Goal: Information Seeking & Learning: Learn about a topic

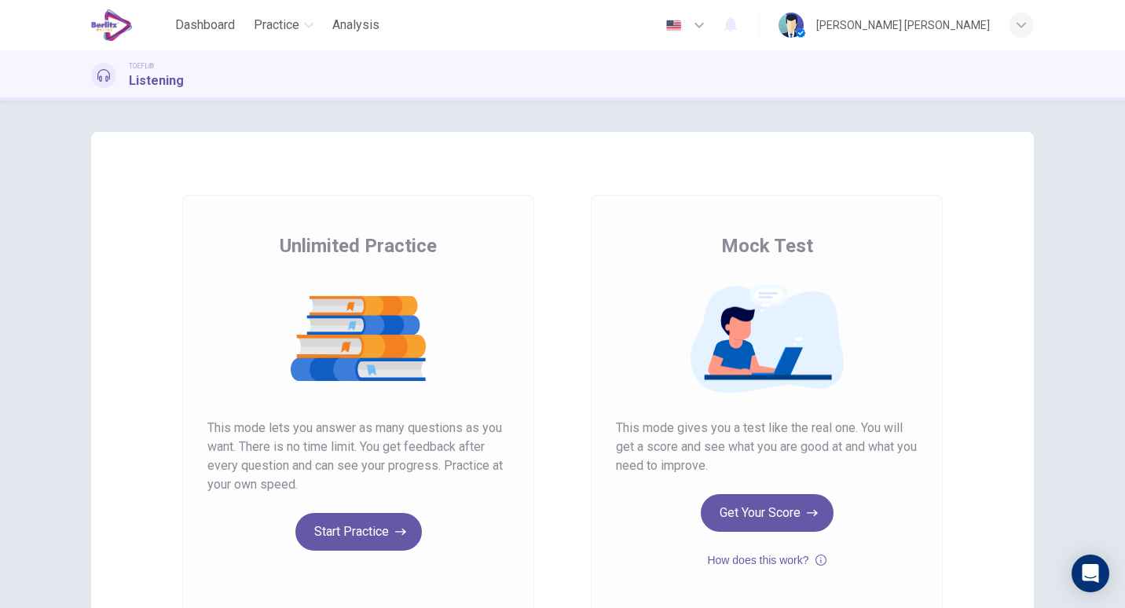
scroll to position [68, 0]
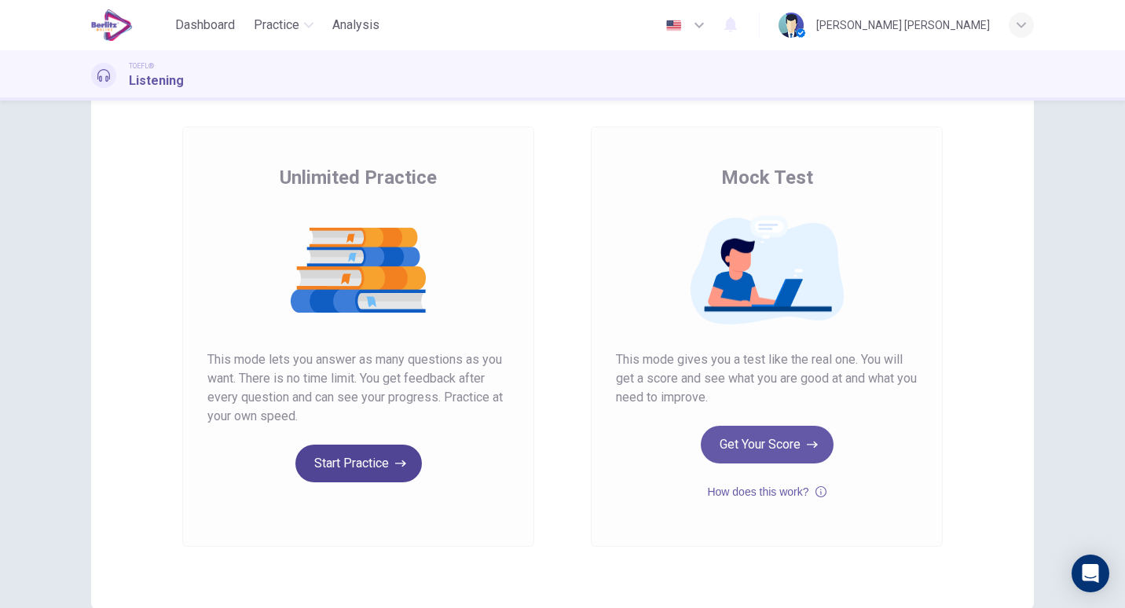
click at [327, 451] on button "Start Practice" at bounding box center [358, 464] width 126 height 38
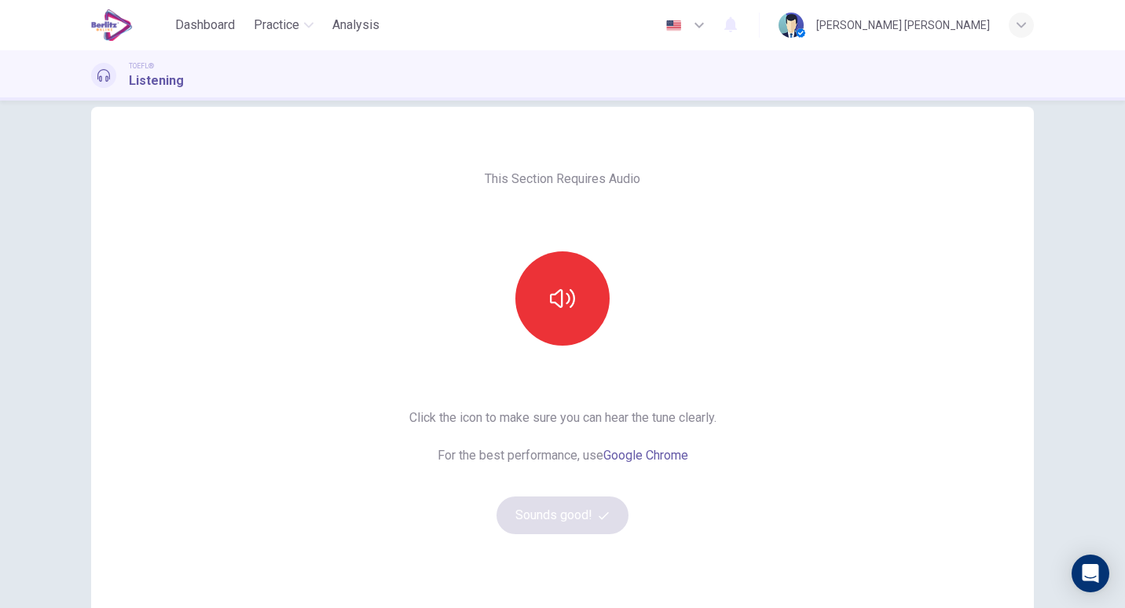
scroll to position [30, 0]
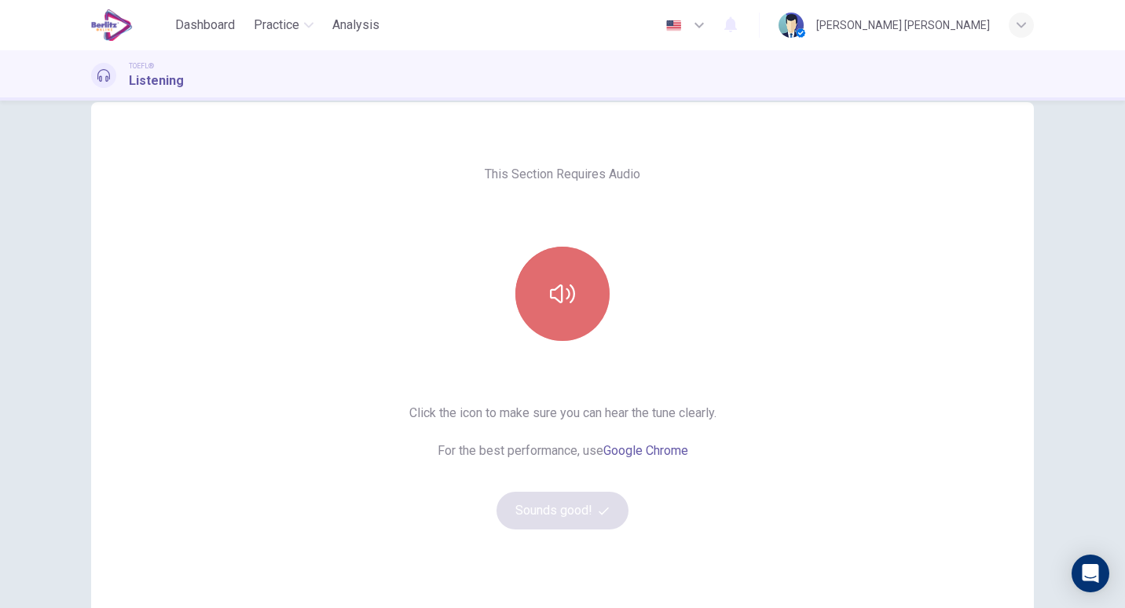
click at [563, 302] on icon "button" at bounding box center [562, 293] width 25 height 25
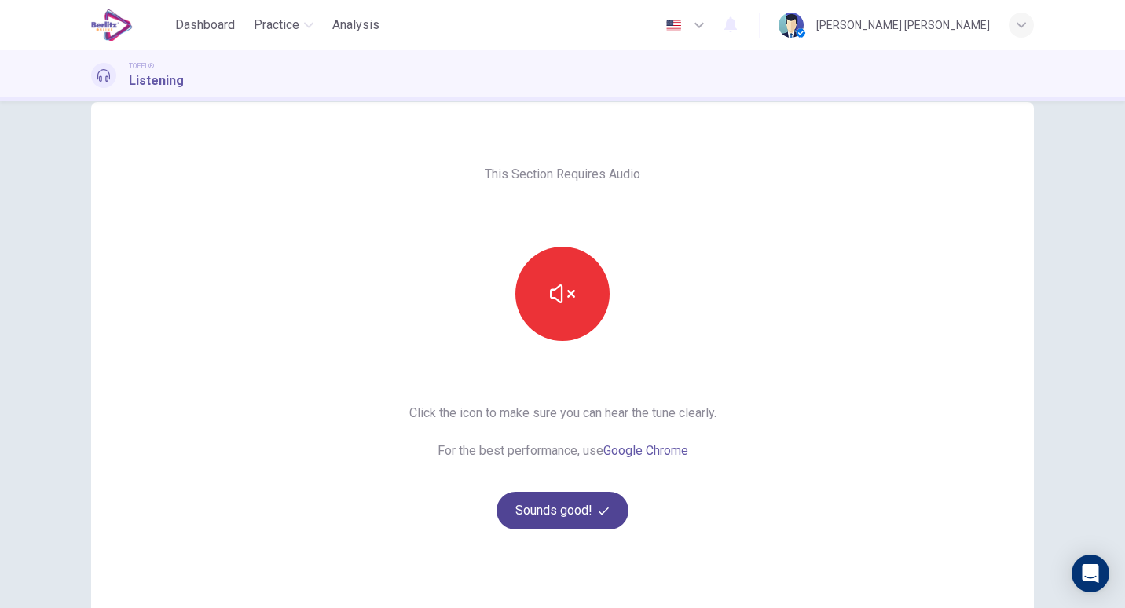
click at [587, 500] on button "Sounds good!" at bounding box center [562, 511] width 132 height 38
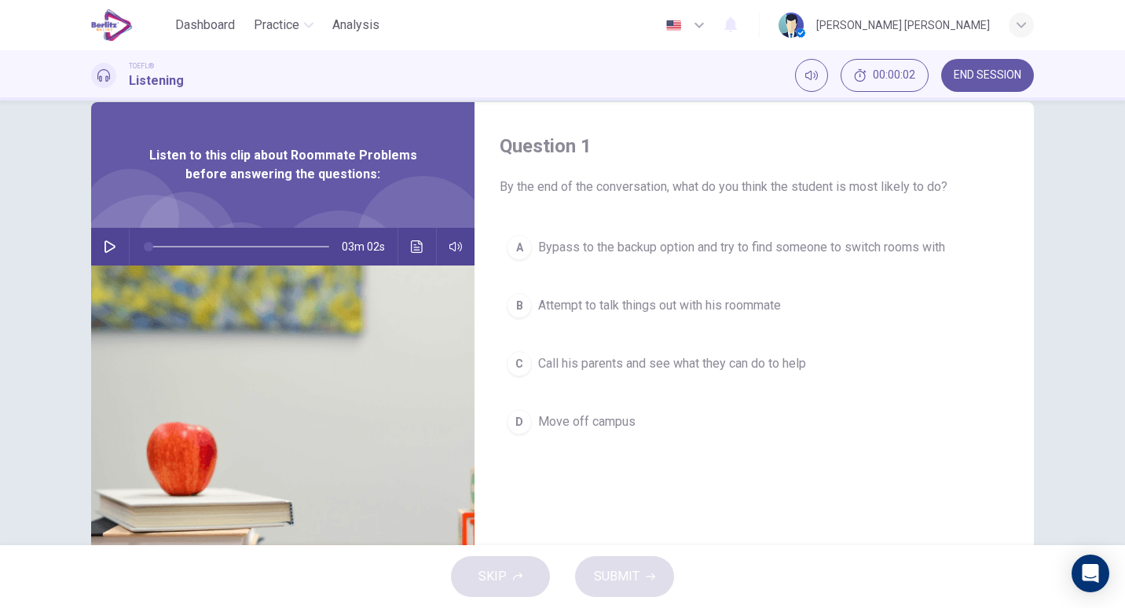
click at [108, 245] on icon "button" at bounding box center [109, 246] width 11 height 13
type input "*"
click at [449, 243] on icon "button" at bounding box center [455, 246] width 13 height 13
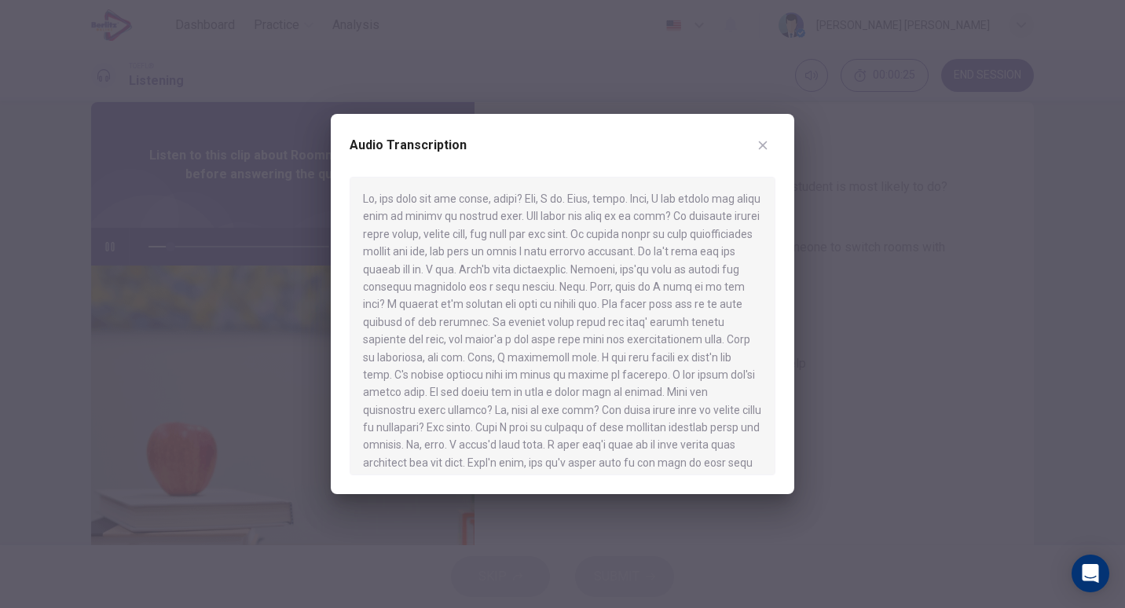
click at [761, 144] on icon "button" at bounding box center [763, 145] width 9 height 9
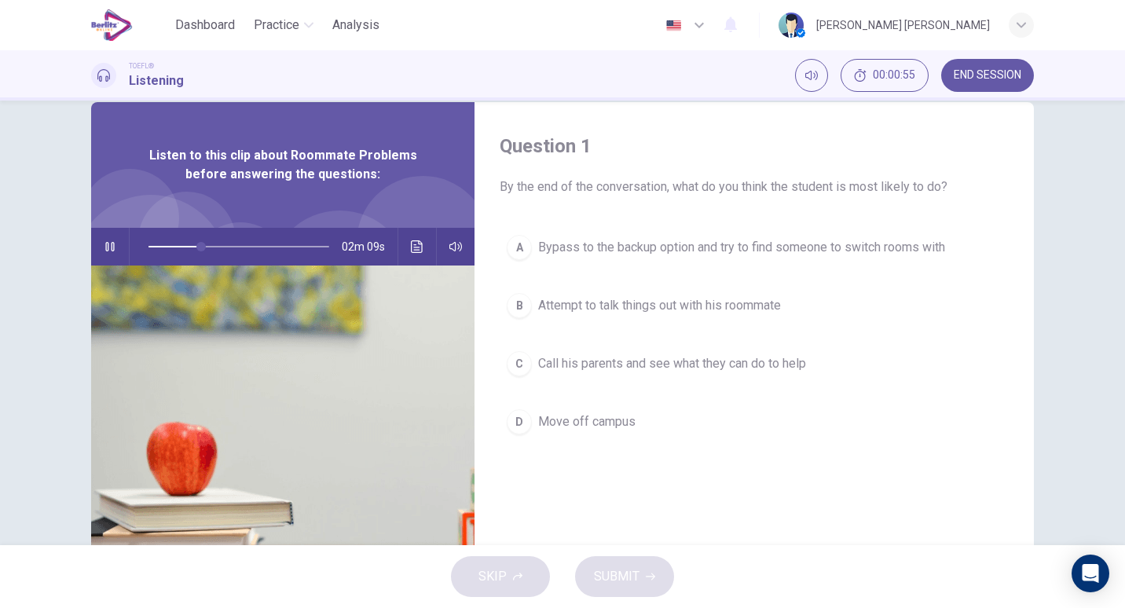
click at [104, 244] on icon "button" at bounding box center [110, 246] width 13 height 13
click at [581, 365] on span "Call his parents and see what they can do to help" at bounding box center [672, 363] width 268 height 19
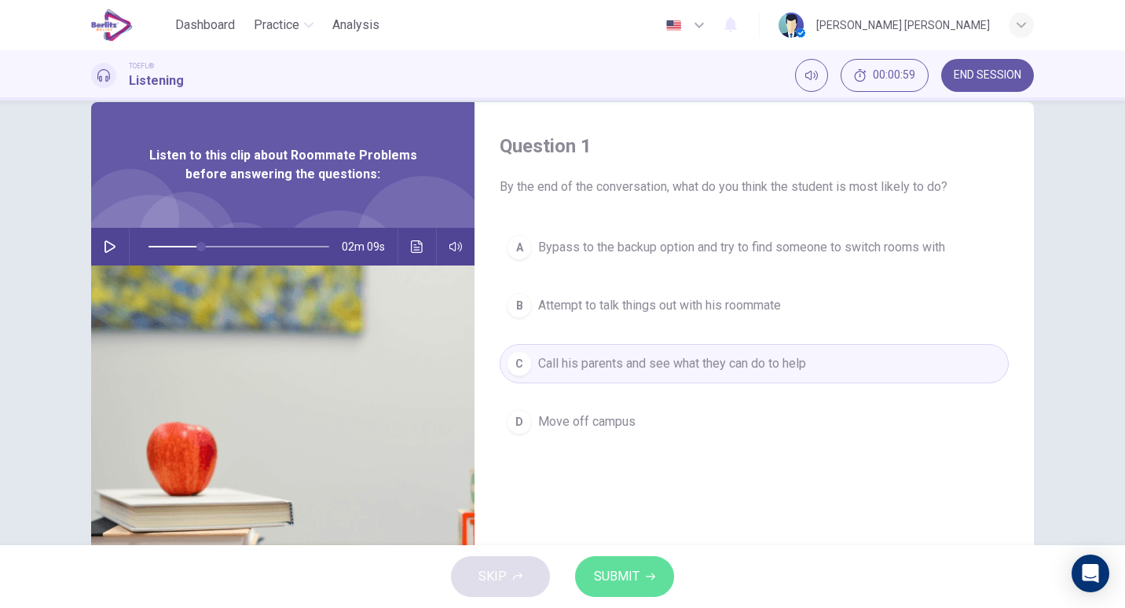
click at [621, 570] on span "SUBMIT" at bounding box center [617, 577] width 46 height 22
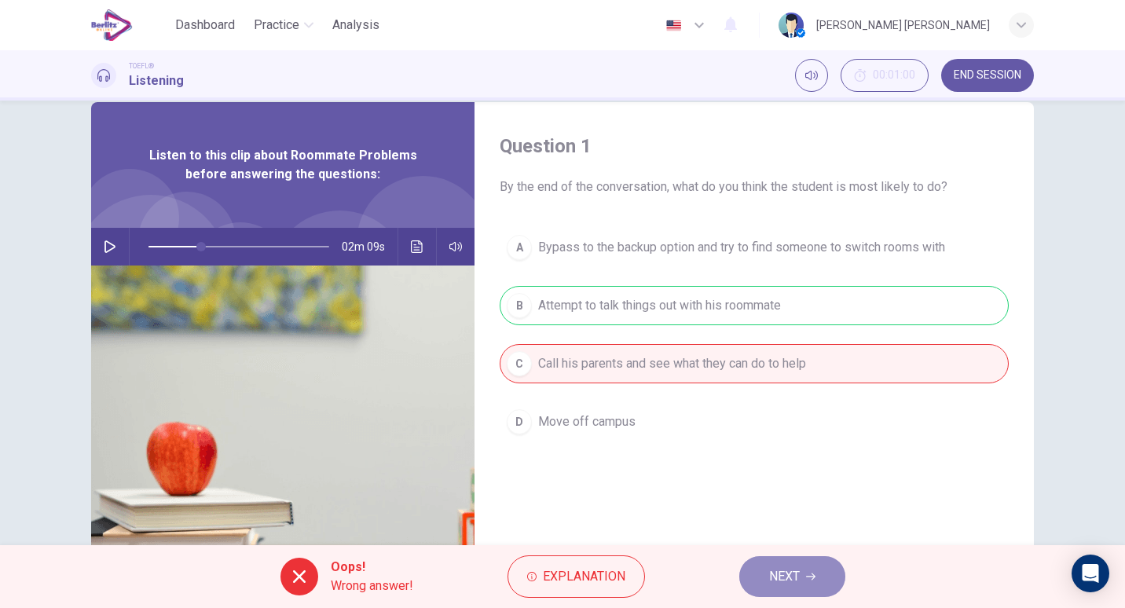
click at [778, 568] on span "NEXT" at bounding box center [784, 577] width 31 height 22
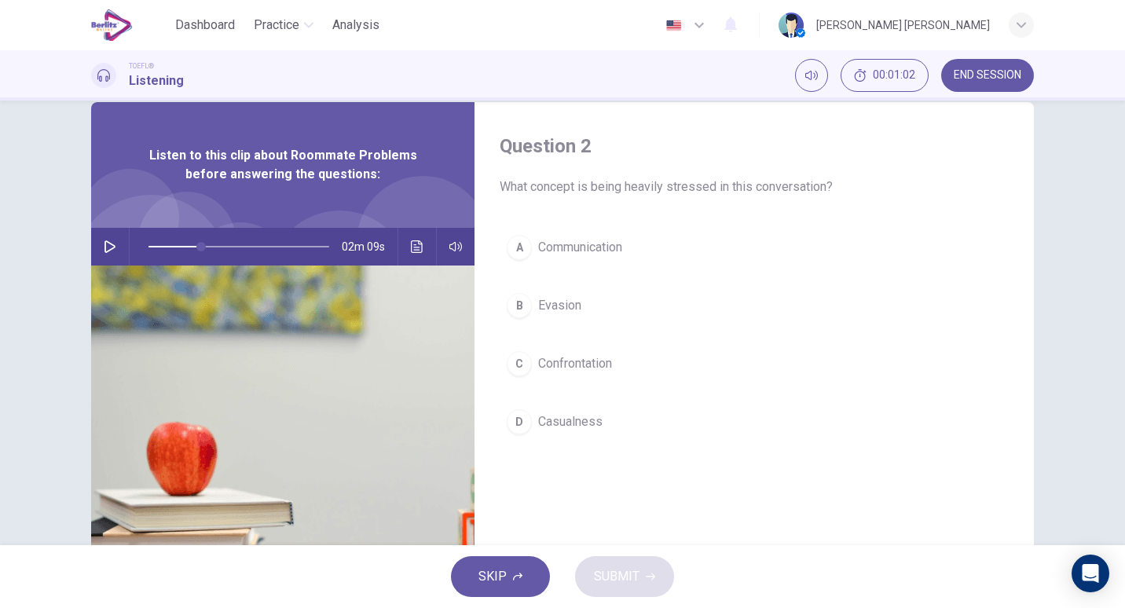
click at [104, 246] on icon "button" at bounding box center [110, 246] width 13 height 13
click at [547, 363] on span "Confrontation" at bounding box center [575, 363] width 74 height 19
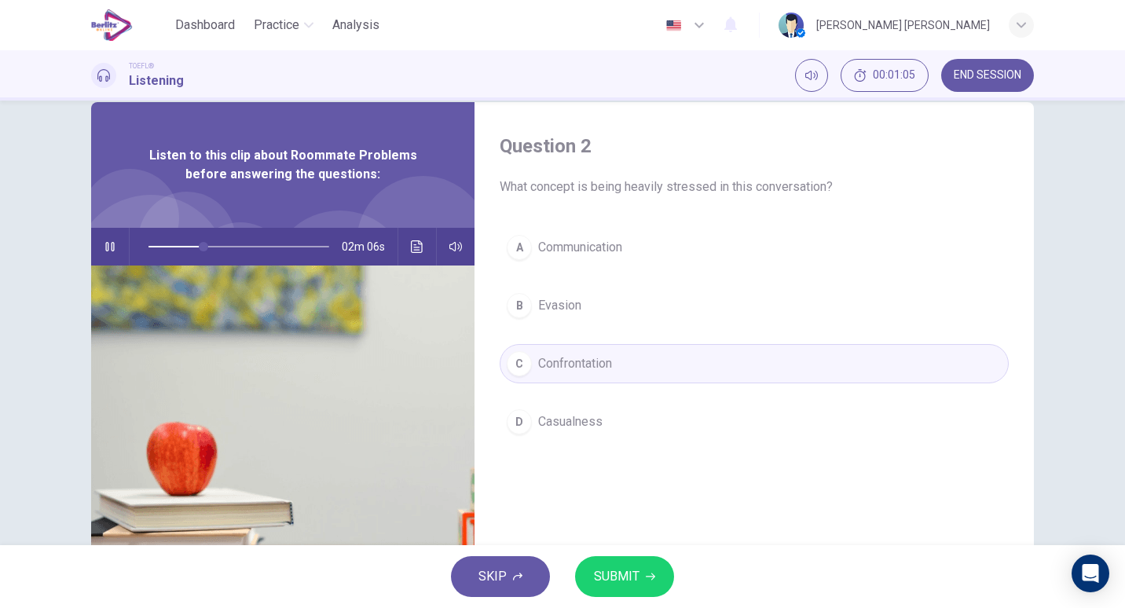
click at [606, 573] on span "SUBMIT" at bounding box center [617, 577] width 46 height 22
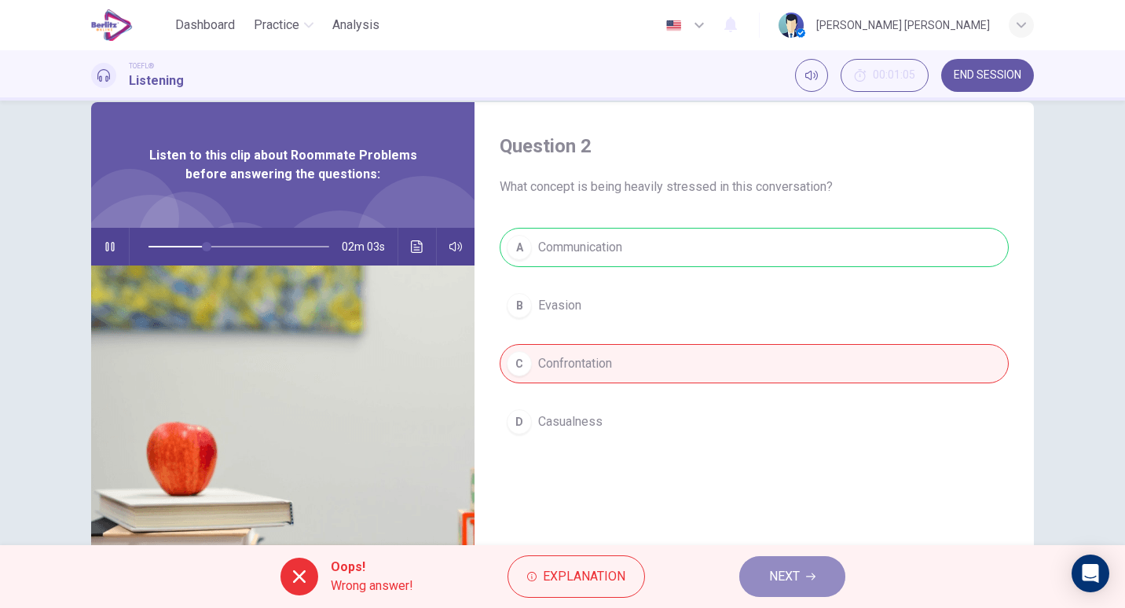
click at [771, 557] on button "NEXT" at bounding box center [792, 576] width 106 height 41
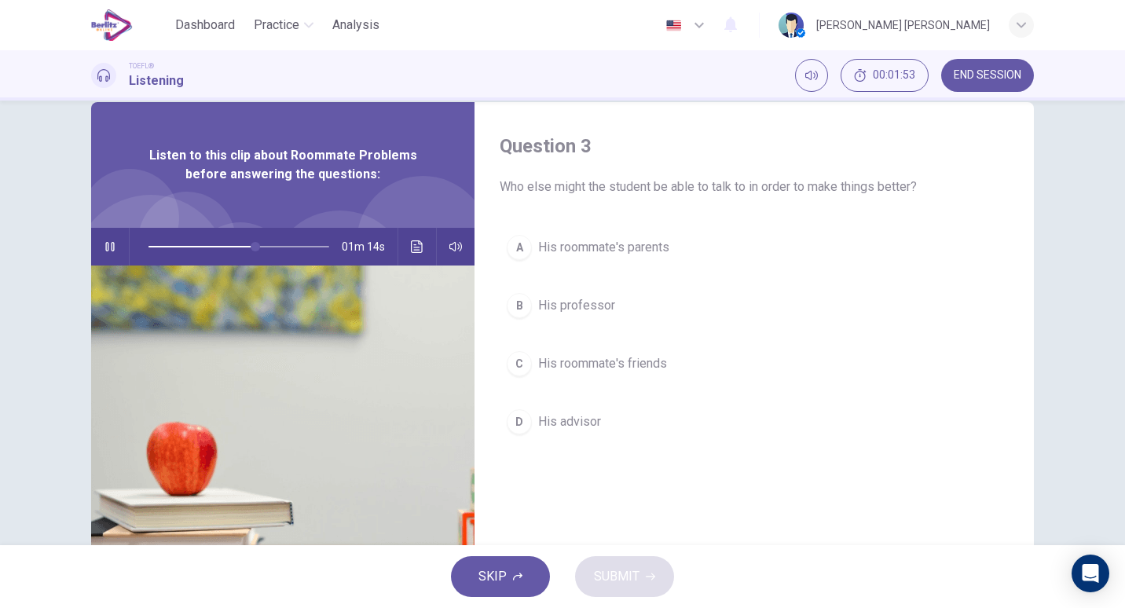
click at [548, 442] on div "A His roommate's parents B His professor C His roommate's friends D His advisor" at bounding box center [754, 350] width 509 height 245
click at [552, 433] on button "D His advisor" at bounding box center [754, 421] width 509 height 39
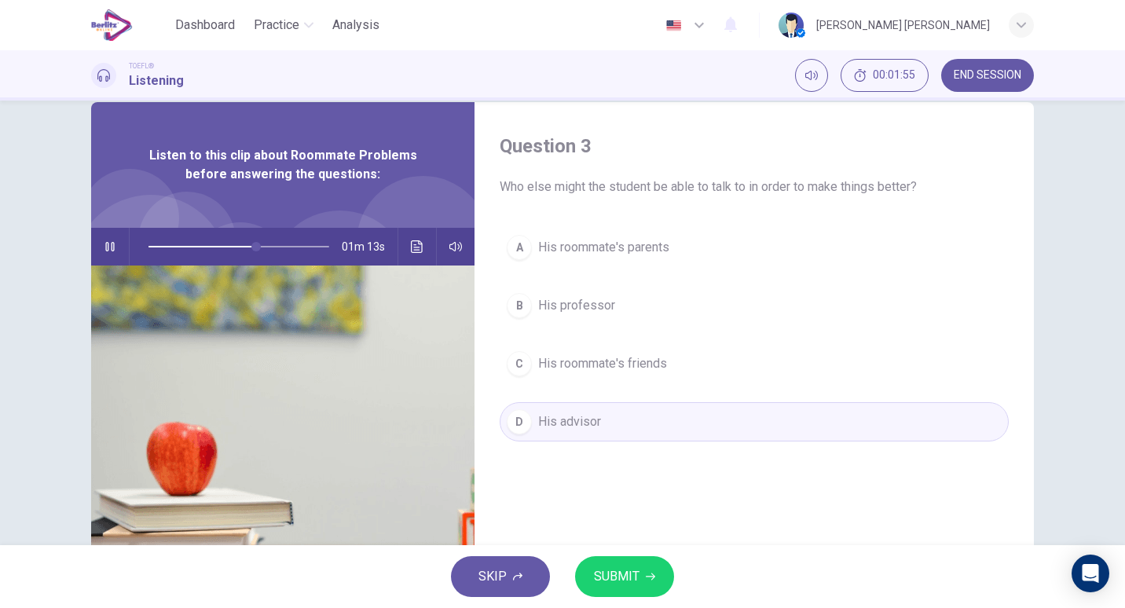
click at [610, 581] on span "SUBMIT" at bounding box center [617, 577] width 46 height 22
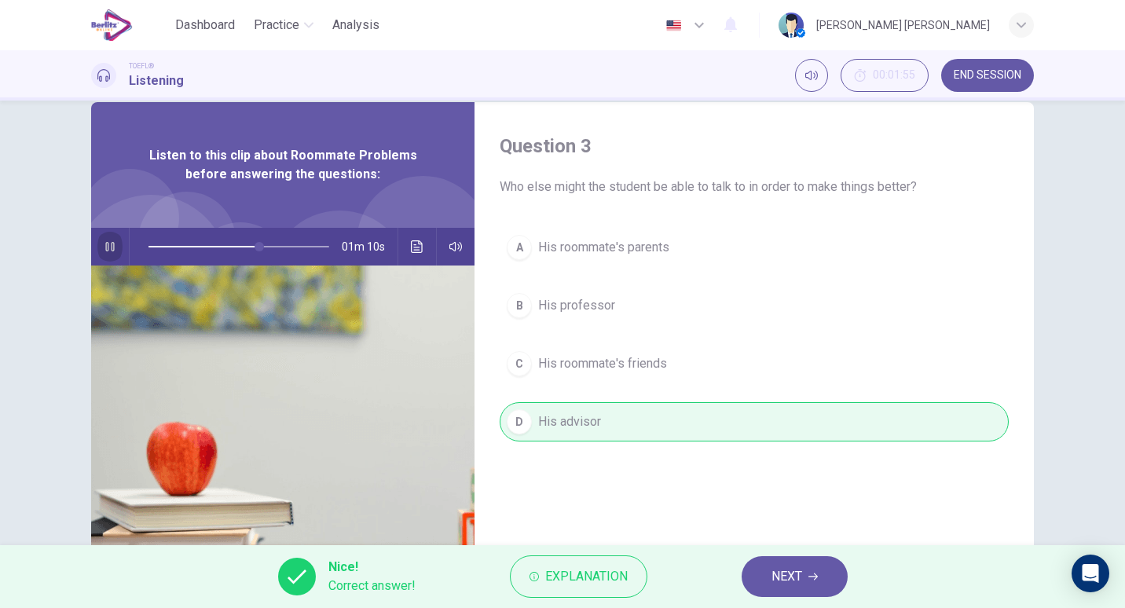
click at [110, 240] on button "button" at bounding box center [109, 247] width 25 height 38
click at [777, 577] on span "NEXT" at bounding box center [786, 577] width 31 height 22
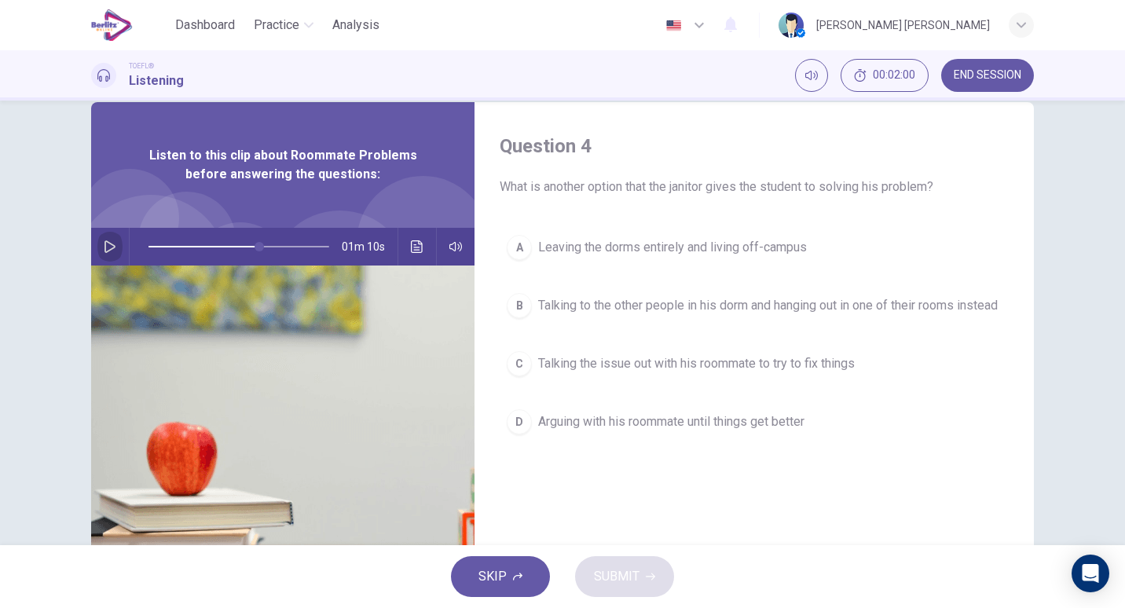
click at [114, 244] on button "button" at bounding box center [109, 247] width 25 height 38
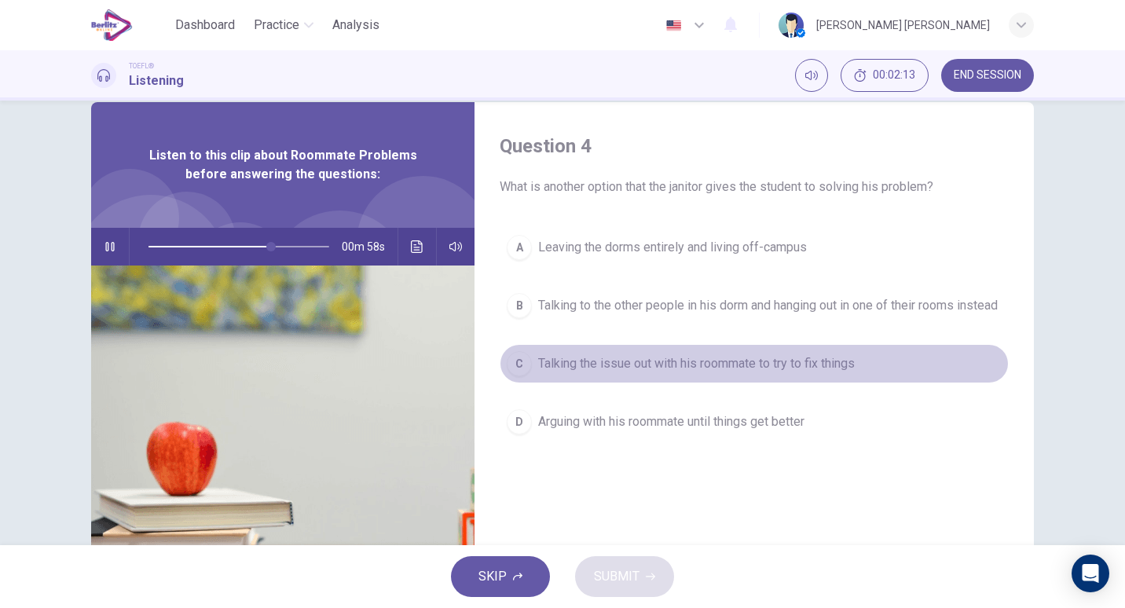
click at [510, 368] on div "C" at bounding box center [519, 363] width 25 height 25
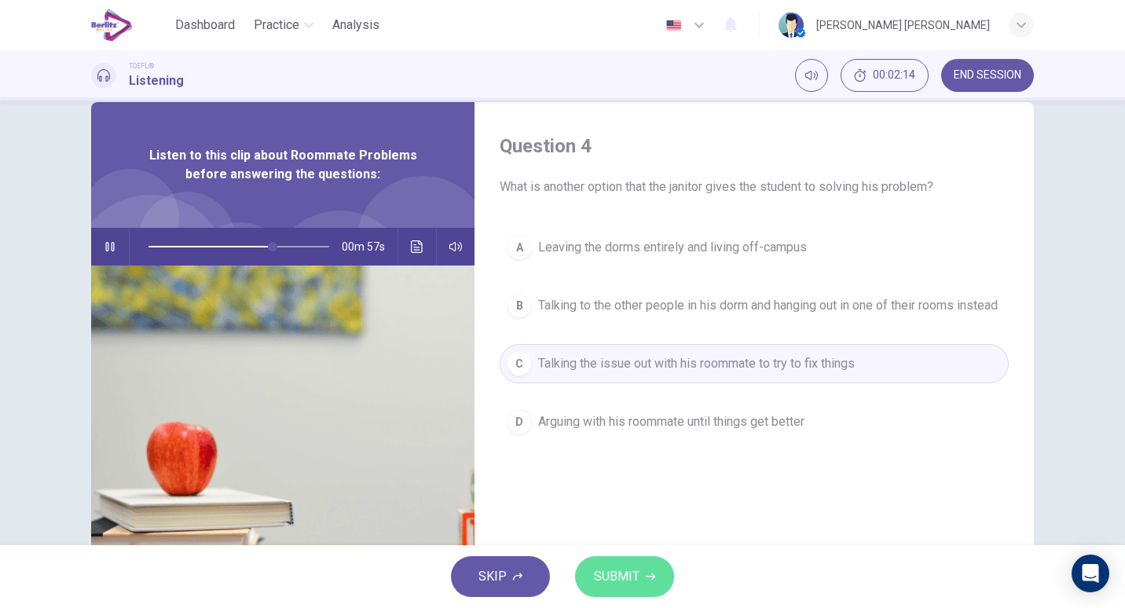
click at [606, 573] on span "SUBMIT" at bounding box center [617, 577] width 46 height 22
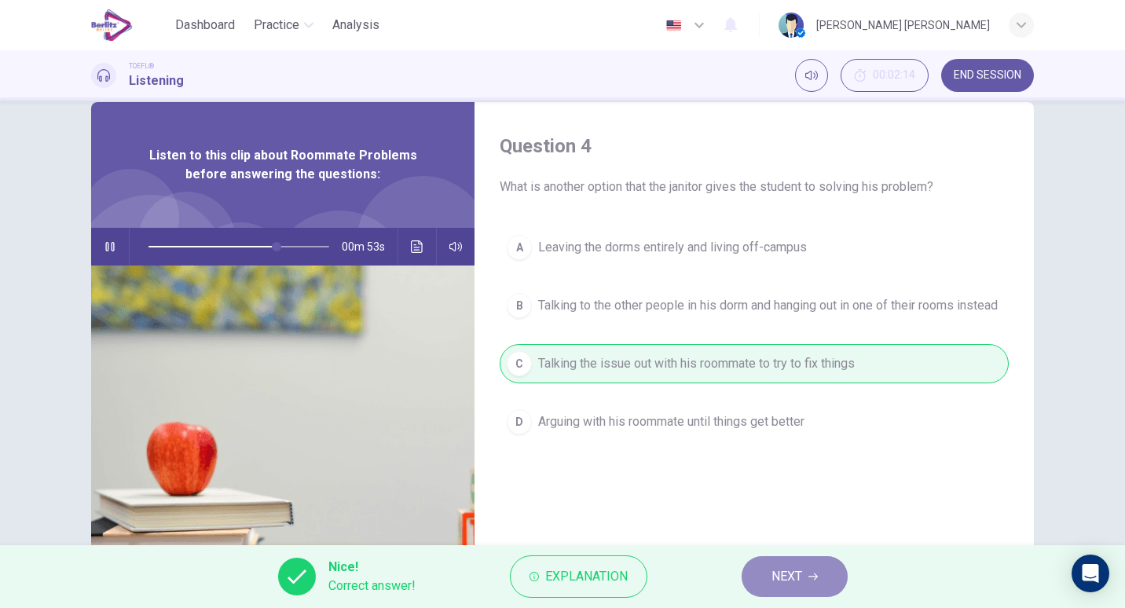
click at [759, 570] on button "NEXT" at bounding box center [795, 576] width 106 height 41
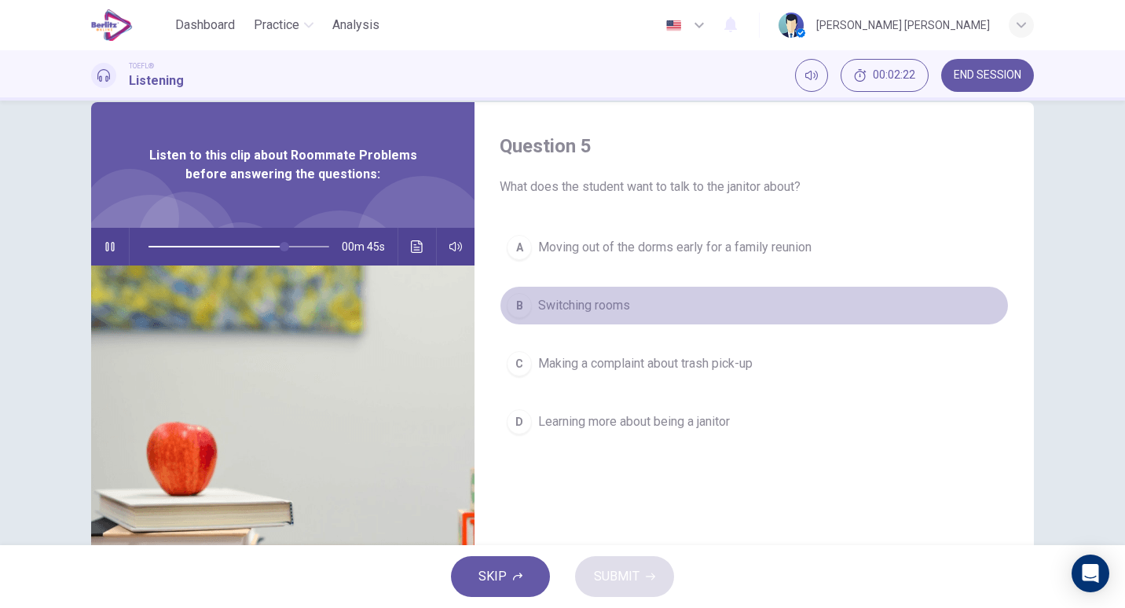
click at [600, 299] on span "Switching rooms" at bounding box center [584, 305] width 92 height 19
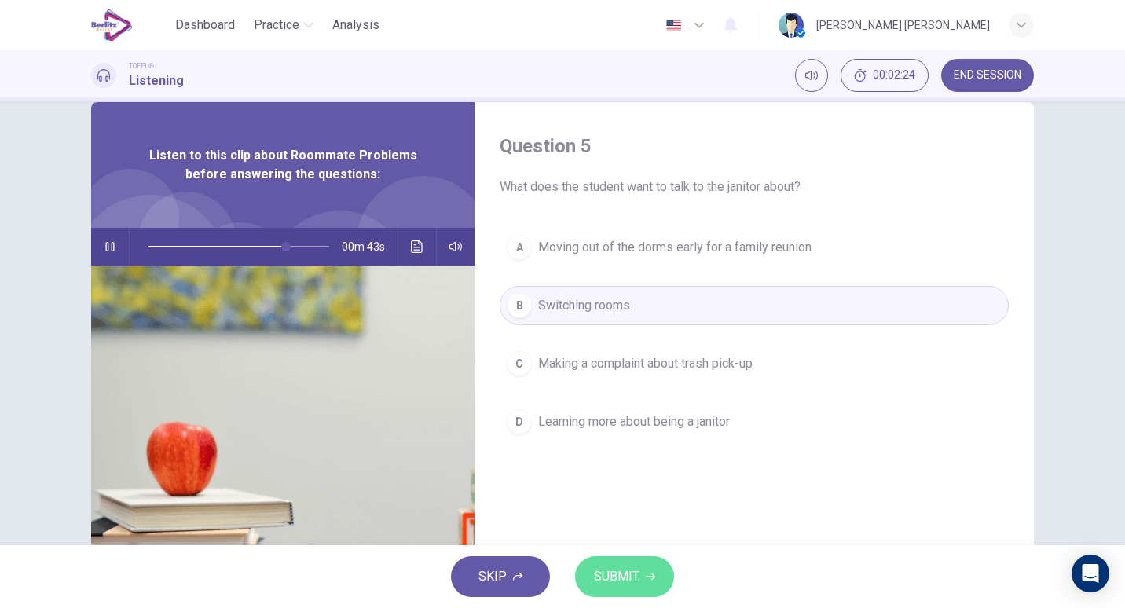
click at [609, 570] on span "SUBMIT" at bounding box center [617, 577] width 46 height 22
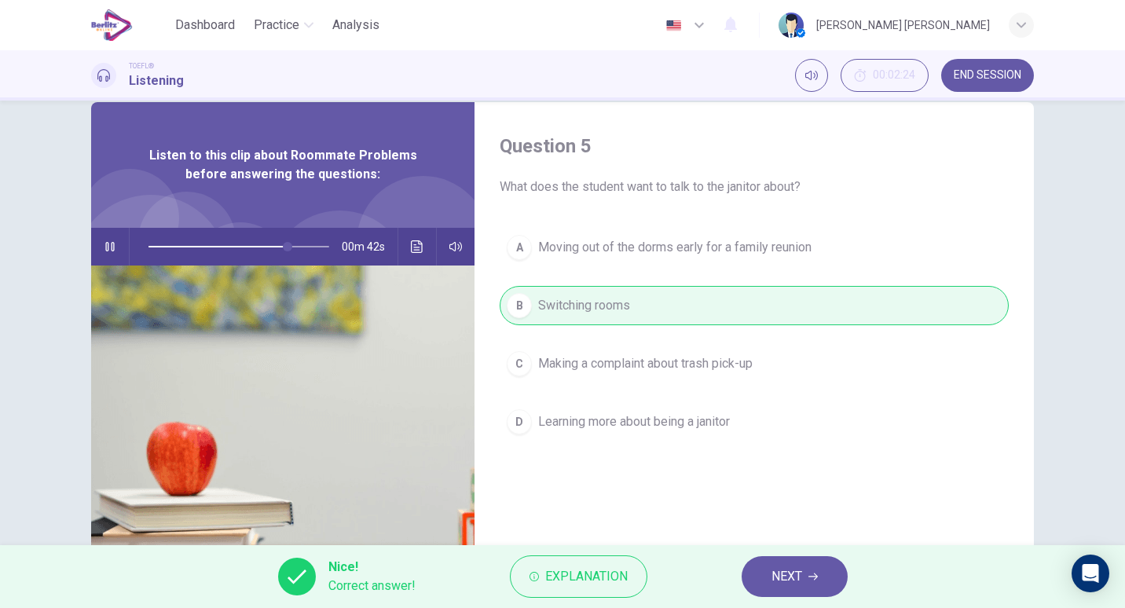
type input "**"
click at [797, 587] on span "NEXT" at bounding box center [786, 577] width 31 height 22
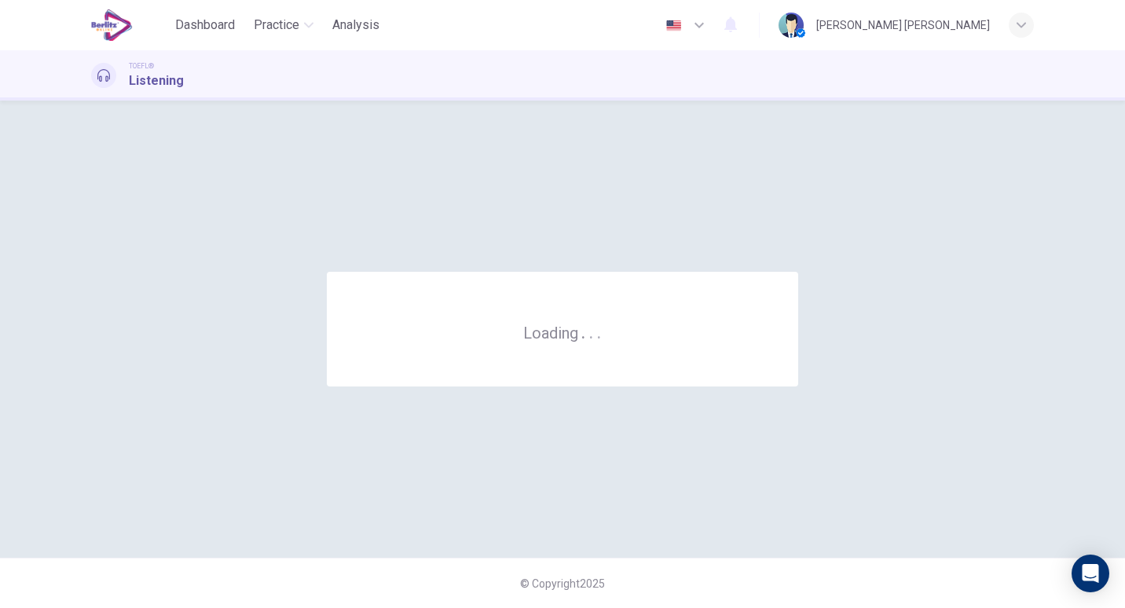
scroll to position [0, 0]
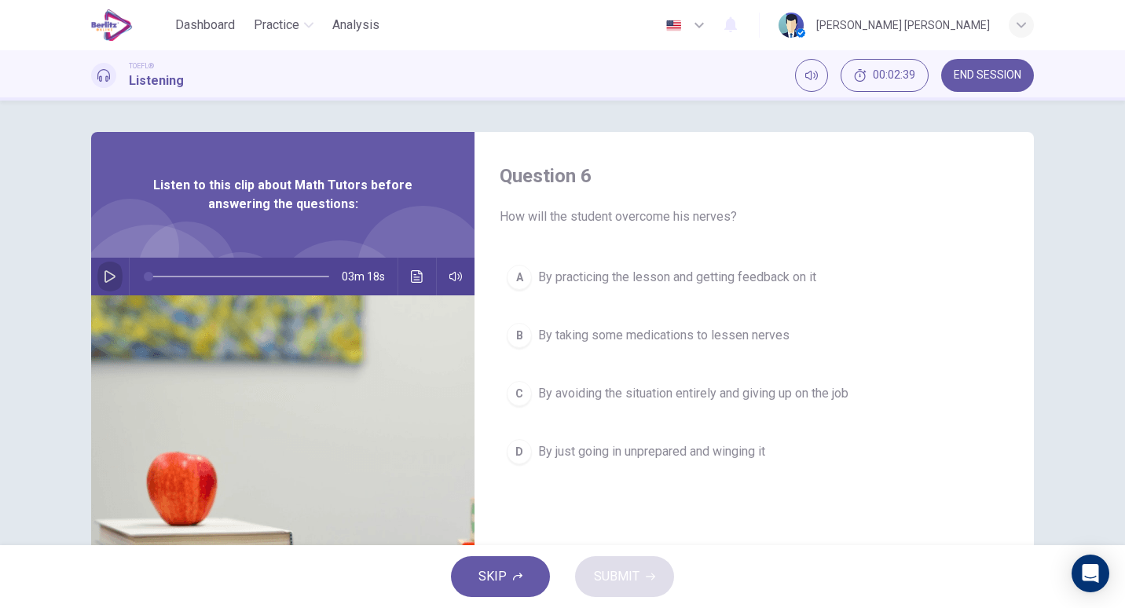
click at [107, 283] on button "button" at bounding box center [109, 277] width 25 height 38
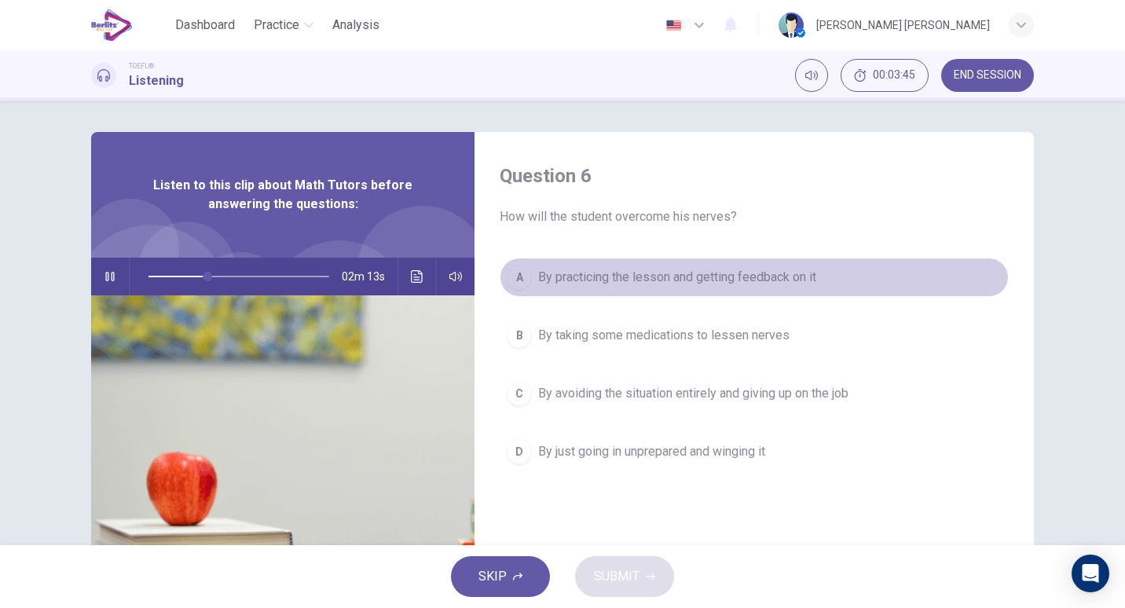
click at [751, 269] on span "By practicing the lesson and getting feedback on it" at bounding box center [677, 277] width 278 height 19
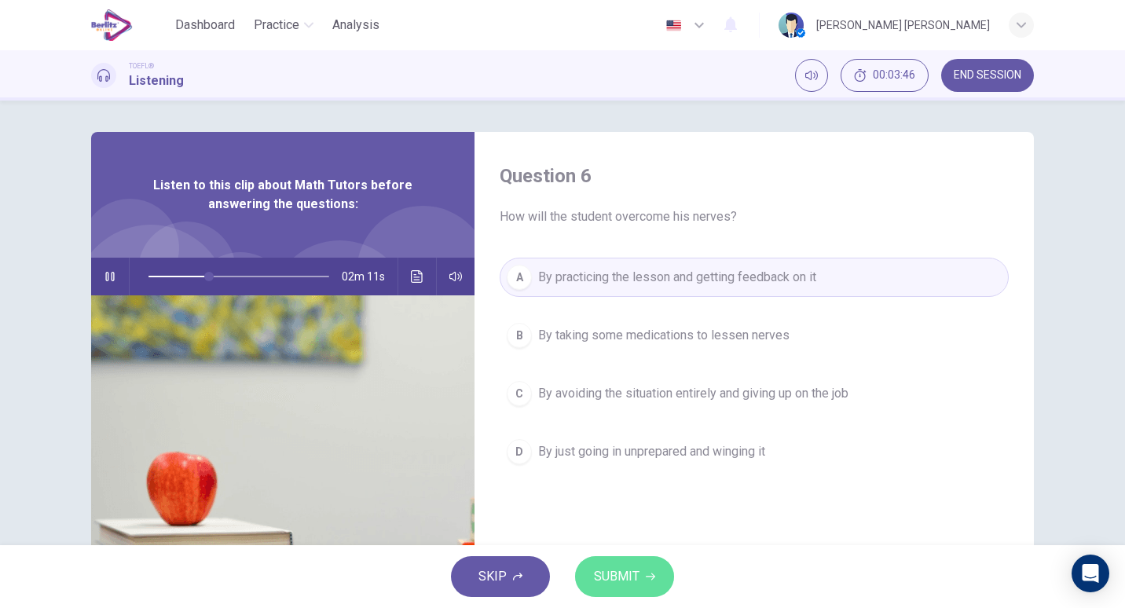
click at [616, 557] on button "SUBMIT" at bounding box center [624, 576] width 99 height 41
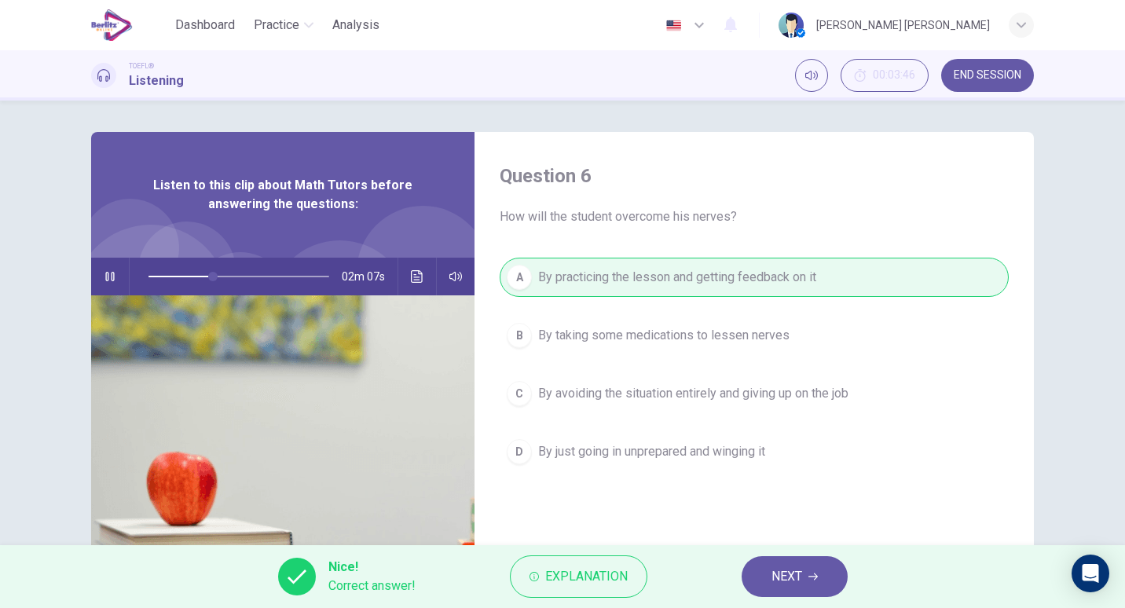
click at [108, 354] on img at bounding box center [282, 486] width 383 height 383
click at [115, 277] on button "button" at bounding box center [109, 277] width 25 height 38
click at [797, 561] on button "NEXT" at bounding box center [795, 576] width 106 height 41
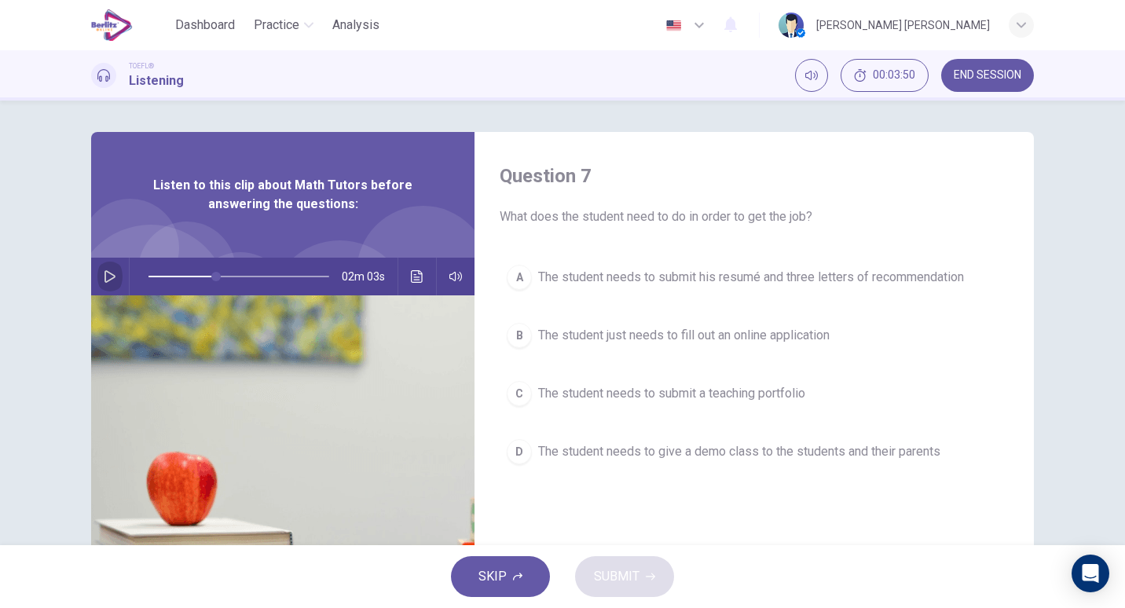
click at [107, 273] on icon "button" at bounding box center [109, 276] width 11 height 13
click at [99, 267] on button "button" at bounding box center [109, 277] width 25 height 38
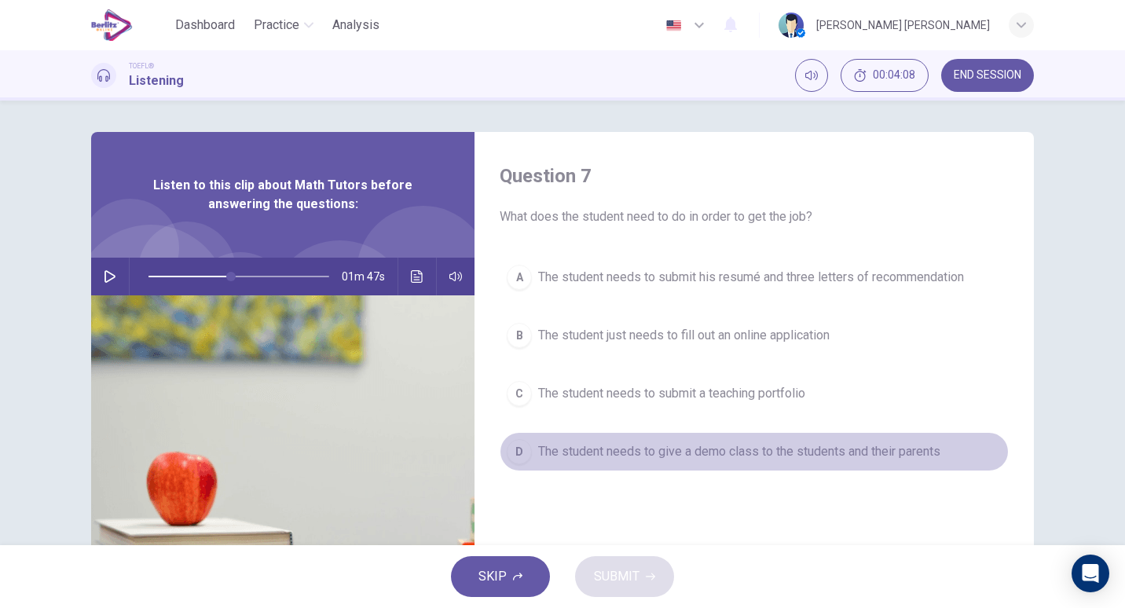
click at [569, 451] on span "The student needs to give a demo class to the students and their parents" at bounding box center [739, 451] width 402 height 19
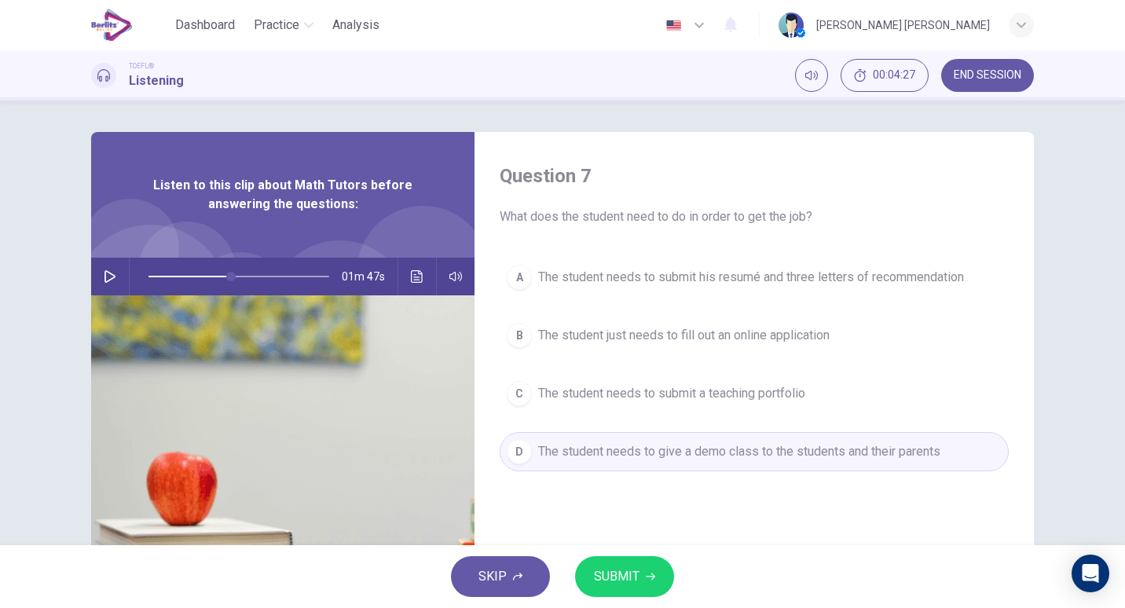
click at [622, 568] on span "SUBMIT" at bounding box center [617, 577] width 46 height 22
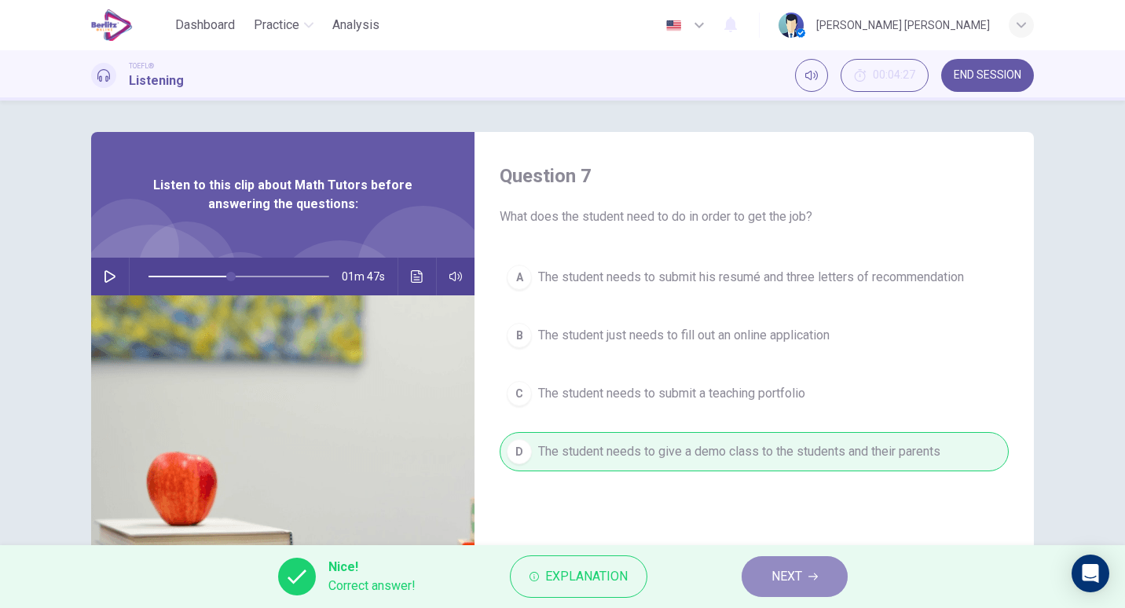
click at [772, 583] on span "NEXT" at bounding box center [786, 577] width 31 height 22
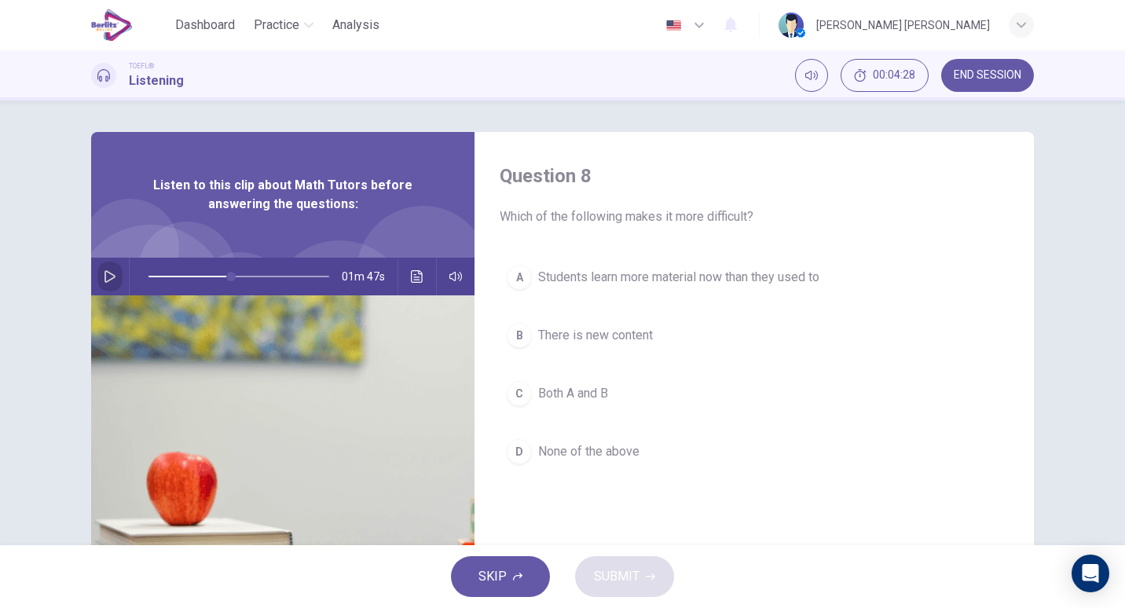
click at [104, 278] on icon "button" at bounding box center [110, 276] width 13 height 13
click at [622, 218] on span "Which of the following makes it more difficult?" at bounding box center [754, 216] width 509 height 19
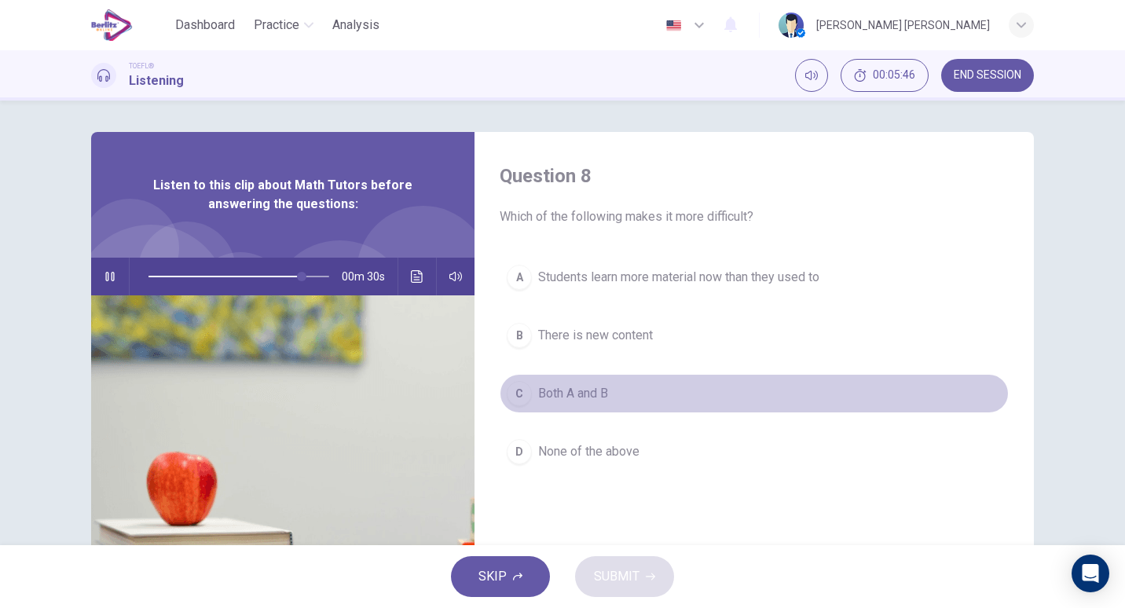
click at [561, 396] on span "Both A and B" at bounding box center [573, 393] width 70 height 19
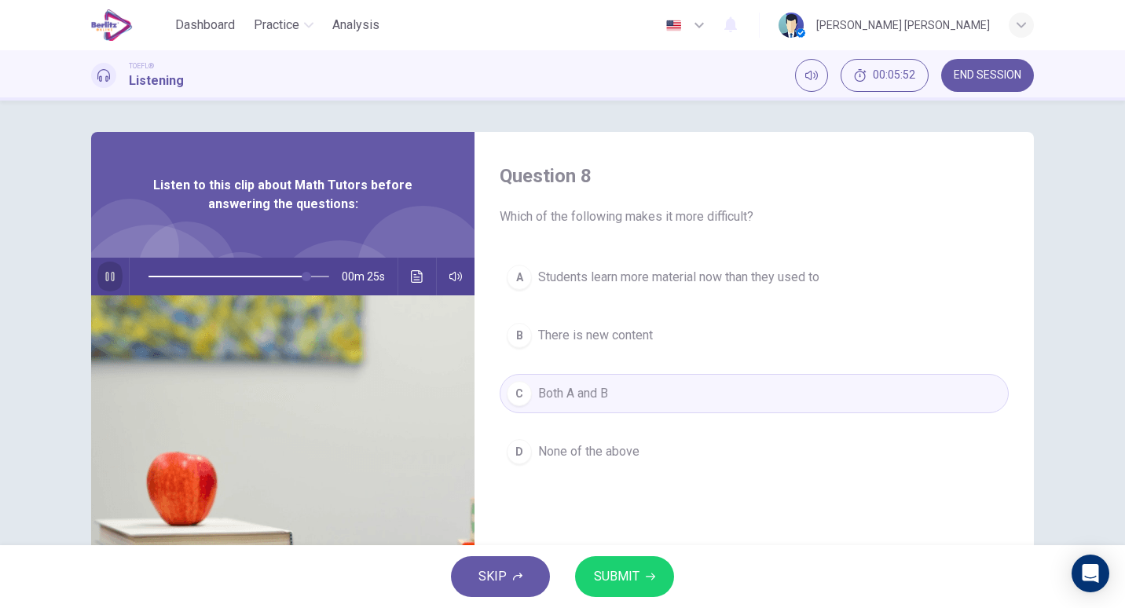
click at [108, 280] on icon "button" at bounding box center [109, 276] width 9 height 9
click at [636, 590] on button "SUBMIT" at bounding box center [624, 576] width 99 height 41
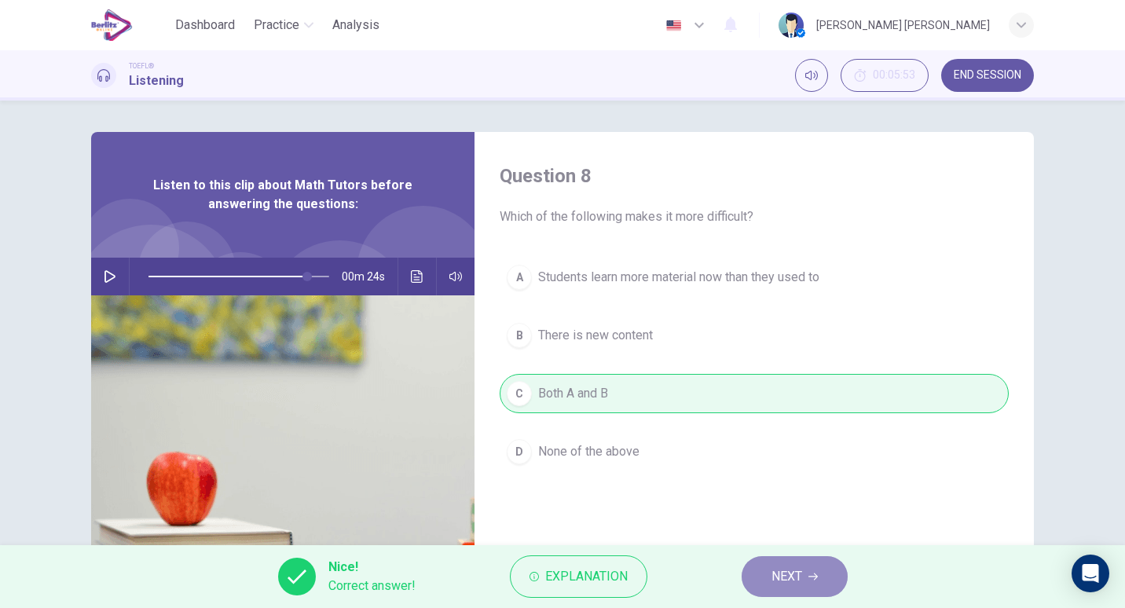
click at [788, 573] on span "NEXT" at bounding box center [786, 577] width 31 height 22
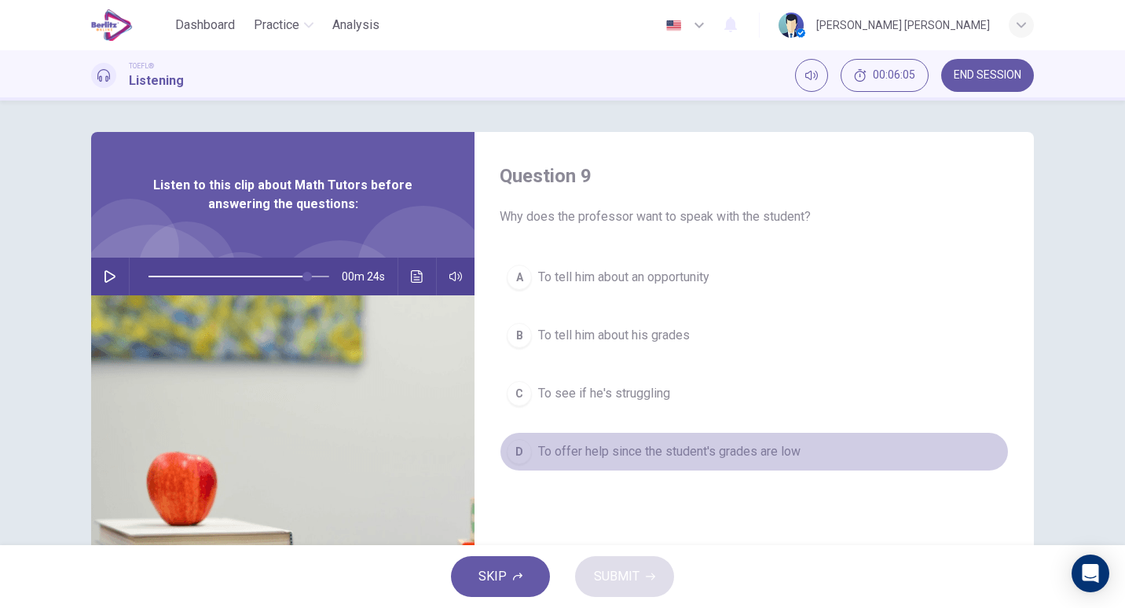
click at [598, 444] on span "To offer help since the student's grades are low" at bounding box center [669, 451] width 262 height 19
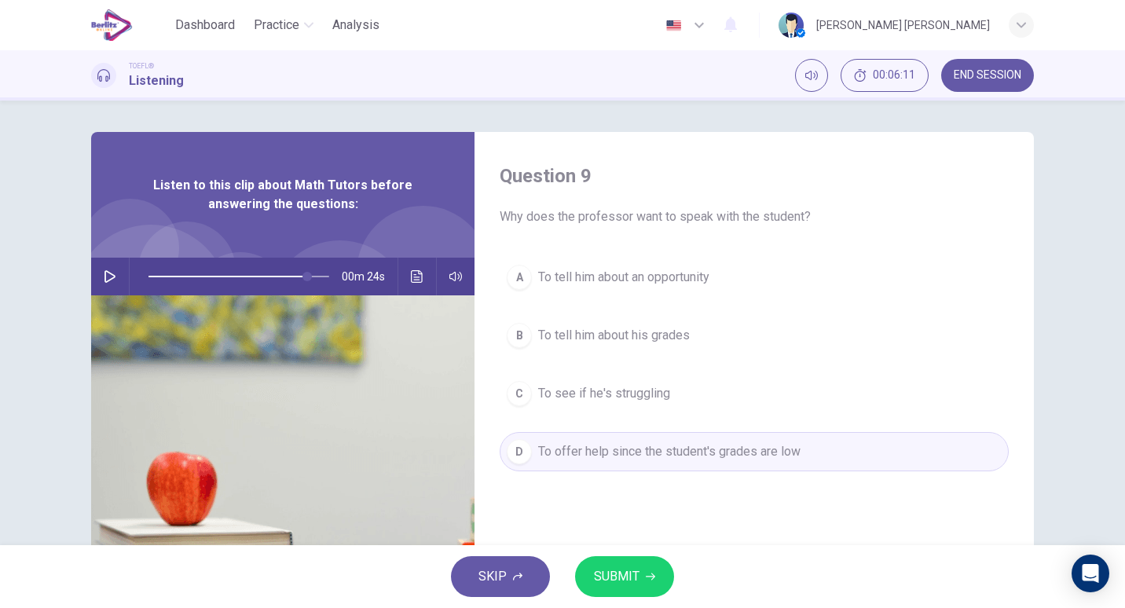
click at [619, 572] on span "SUBMIT" at bounding box center [617, 577] width 46 height 22
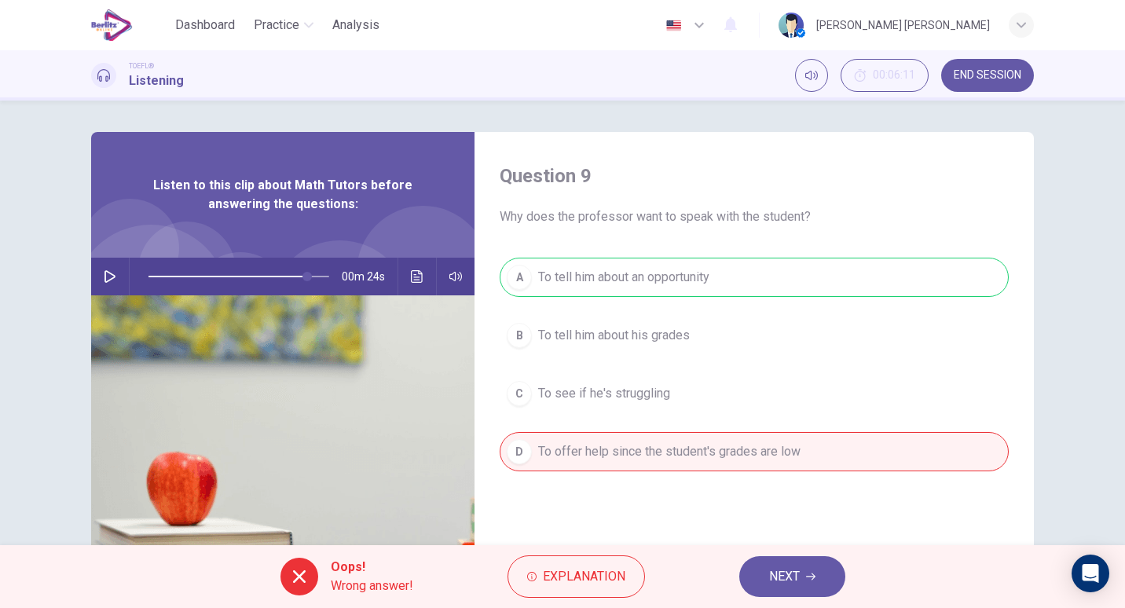
click at [747, 560] on button "NEXT" at bounding box center [792, 576] width 106 height 41
type input "**"
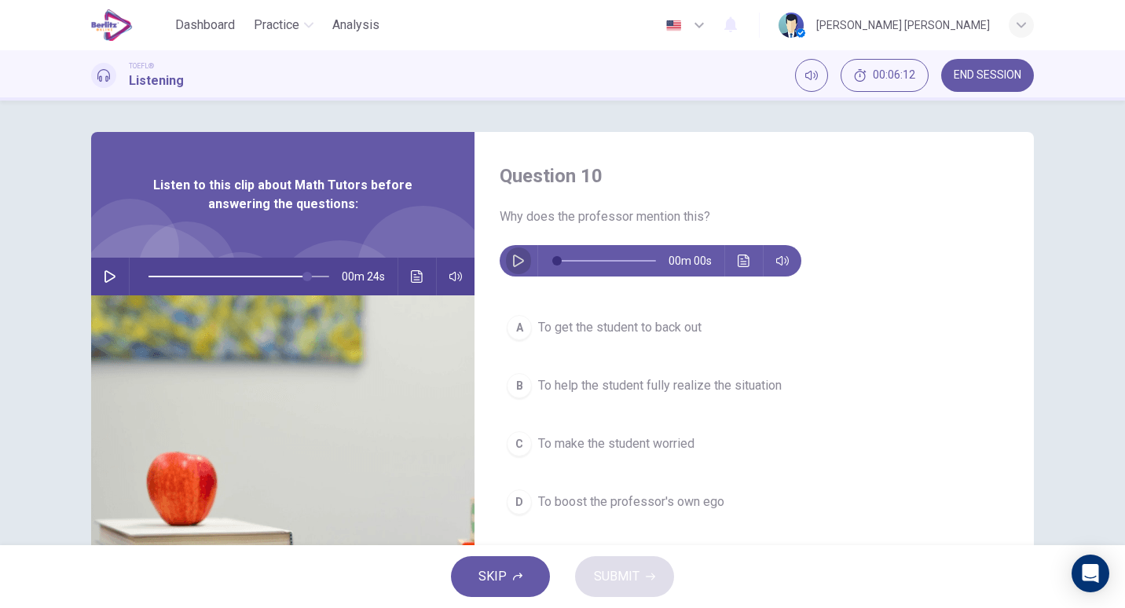
click at [513, 257] on icon "button" at bounding box center [518, 261] width 11 height 13
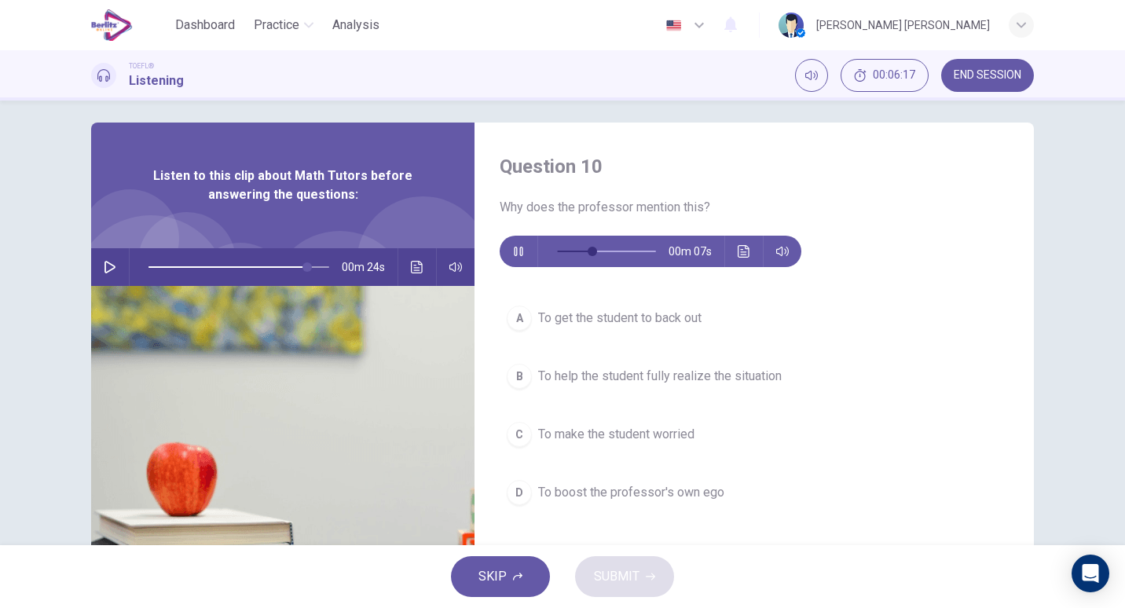
scroll to position [10, 0]
type input "*"
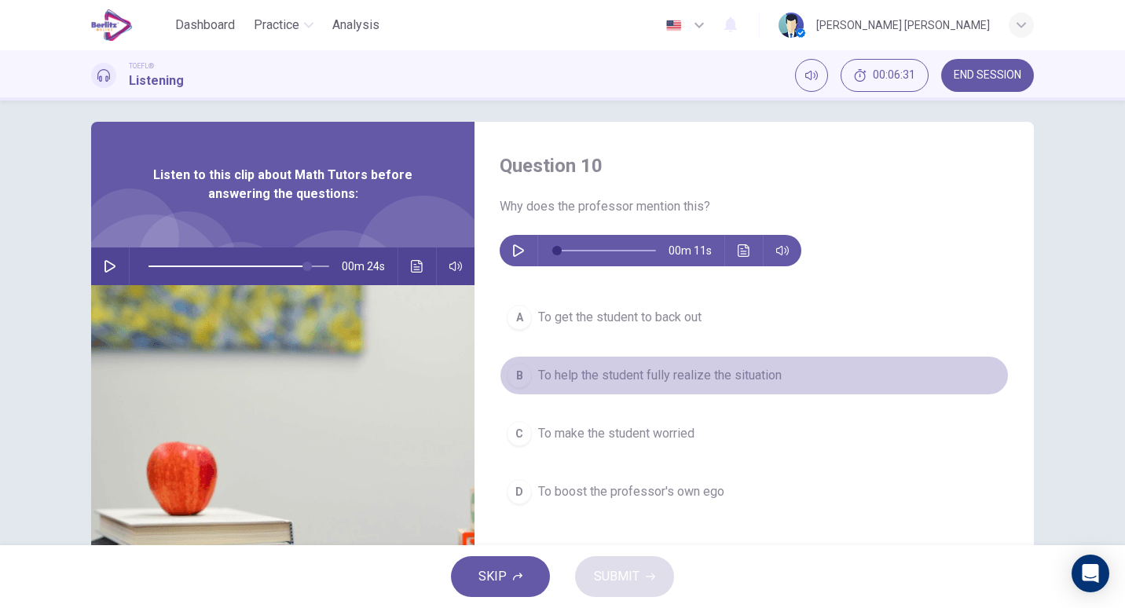
click at [624, 379] on span "To help the student fully realize the situation" at bounding box center [660, 375] width 244 height 19
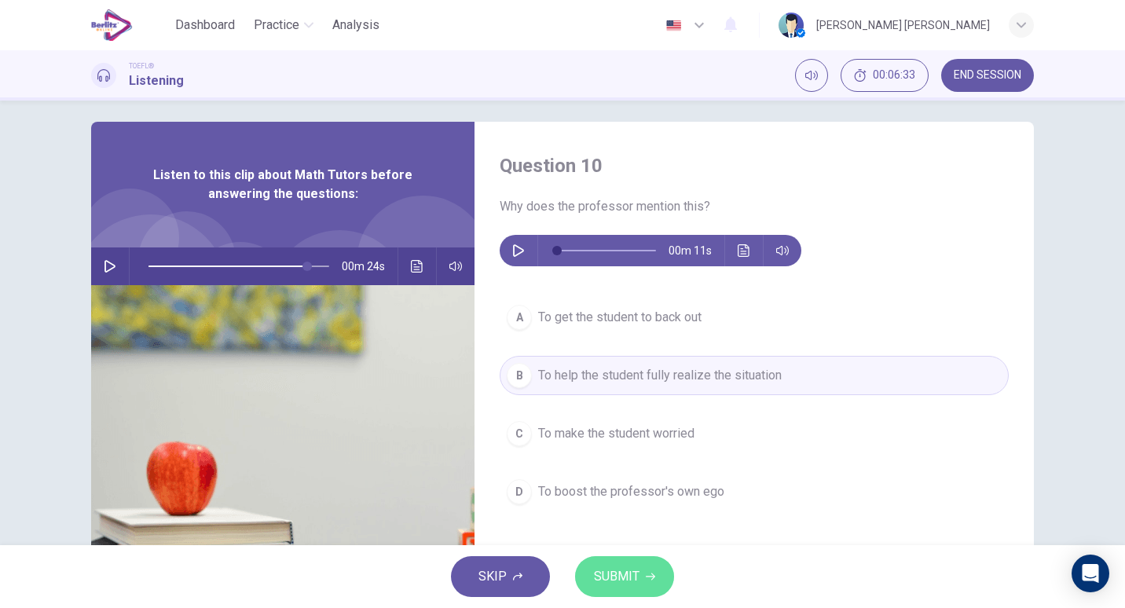
click at [624, 570] on span "SUBMIT" at bounding box center [617, 577] width 46 height 22
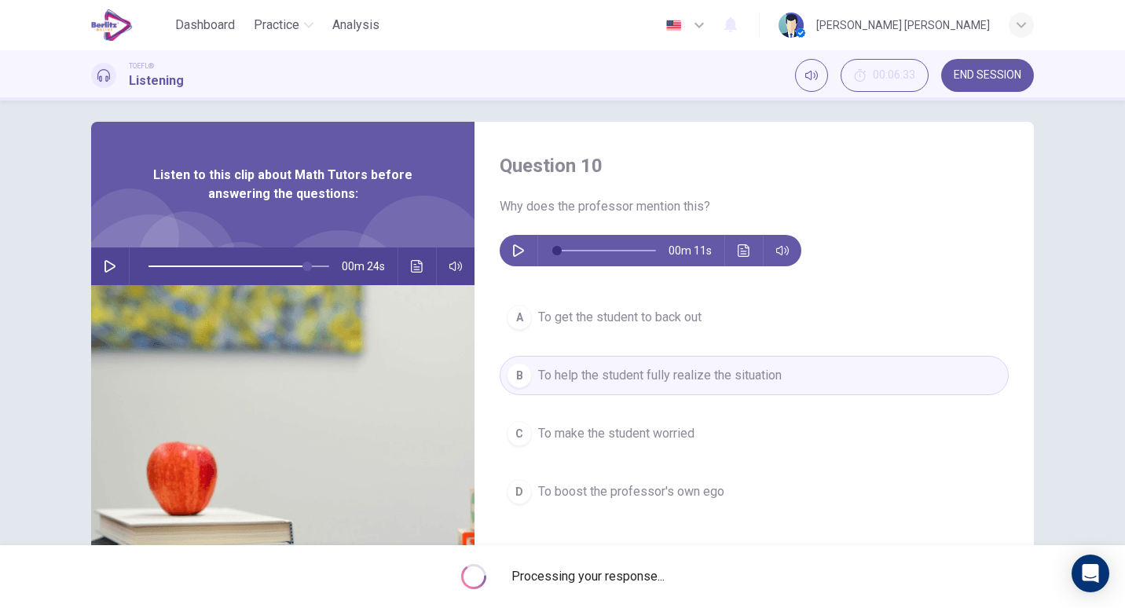
type input "**"
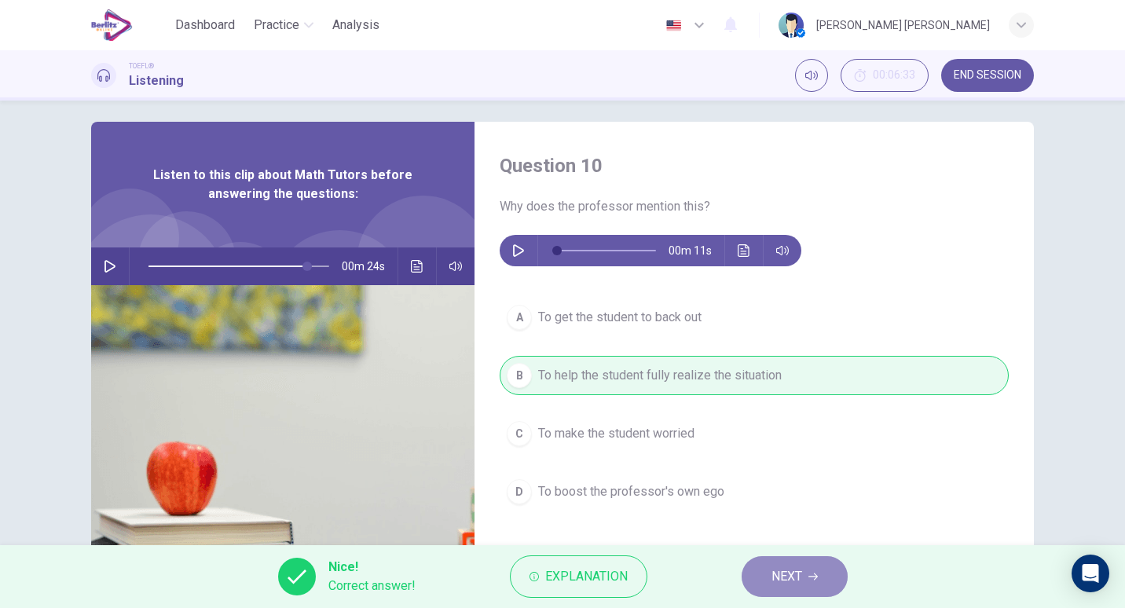
click at [794, 584] on span "NEXT" at bounding box center [786, 577] width 31 height 22
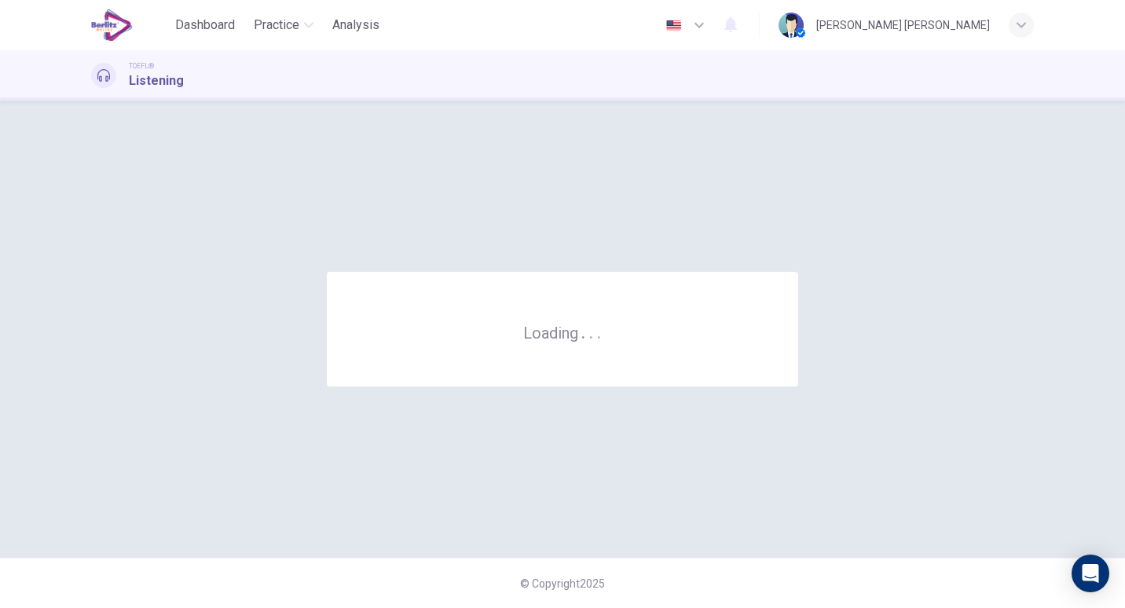
scroll to position [0, 0]
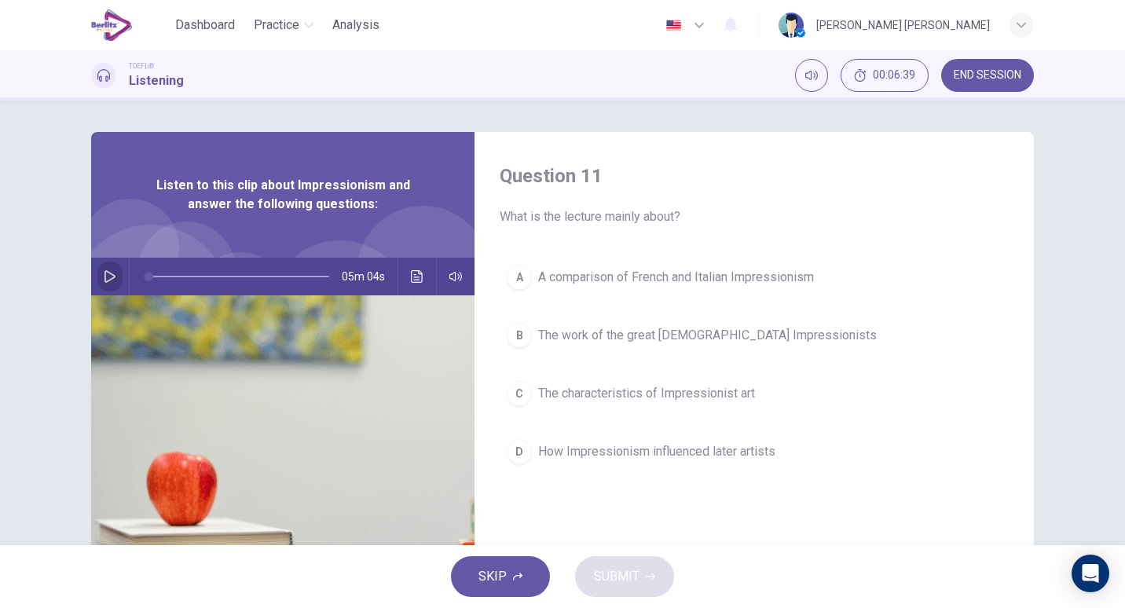
click at [105, 279] on icon "button" at bounding box center [110, 276] width 13 height 13
click at [98, 277] on button "button" at bounding box center [109, 277] width 25 height 38
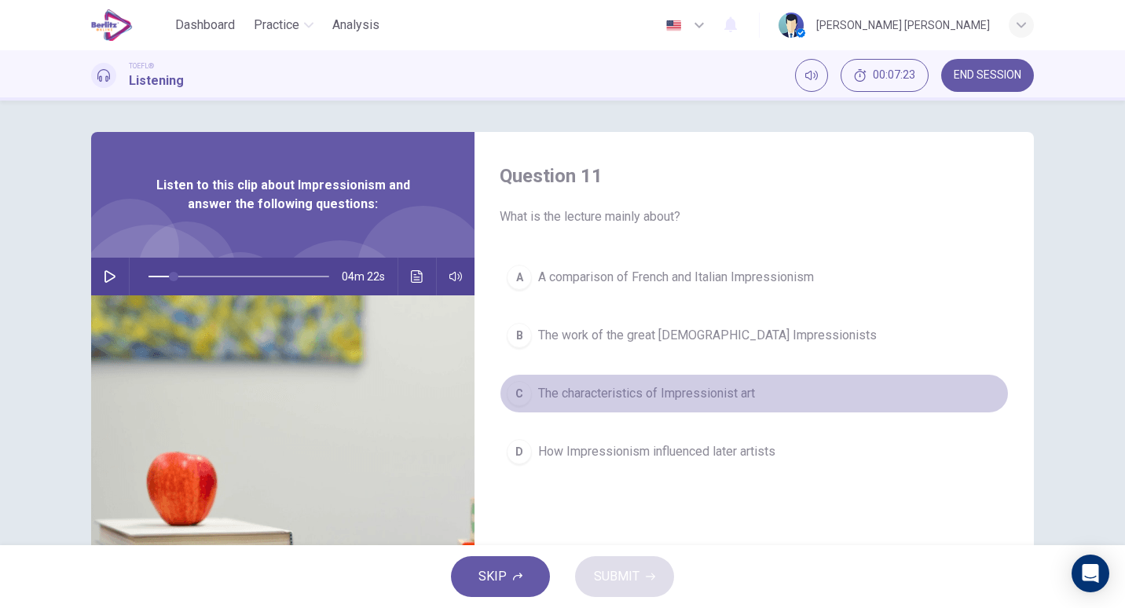
click at [708, 391] on span "The characteristics of Impressionist art" at bounding box center [646, 393] width 217 height 19
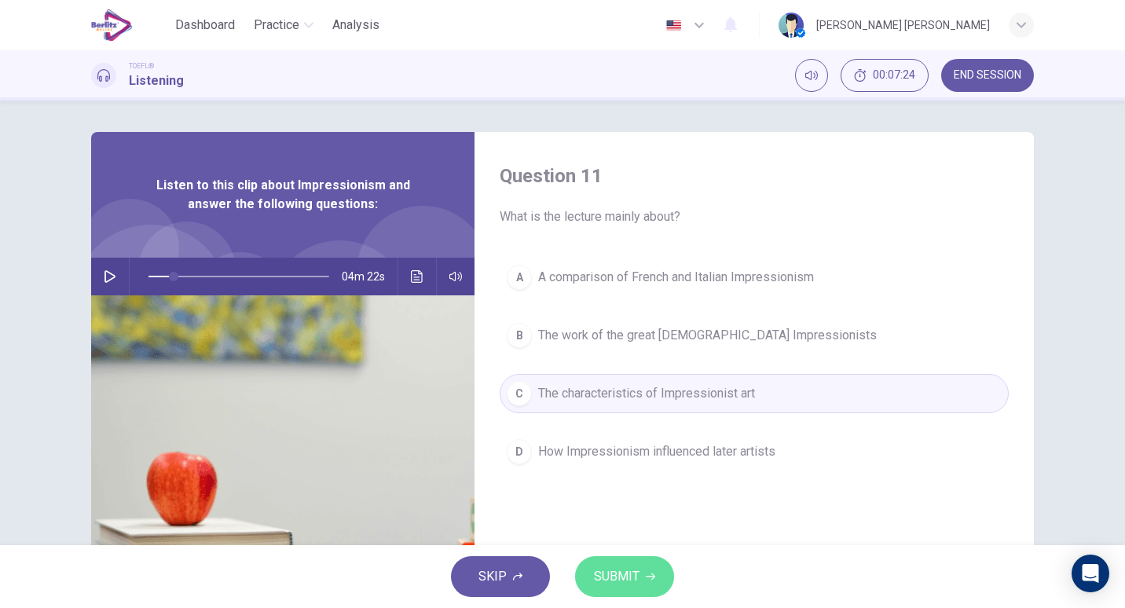
click at [617, 564] on button "SUBMIT" at bounding box center [624, 576] width 99 height 41
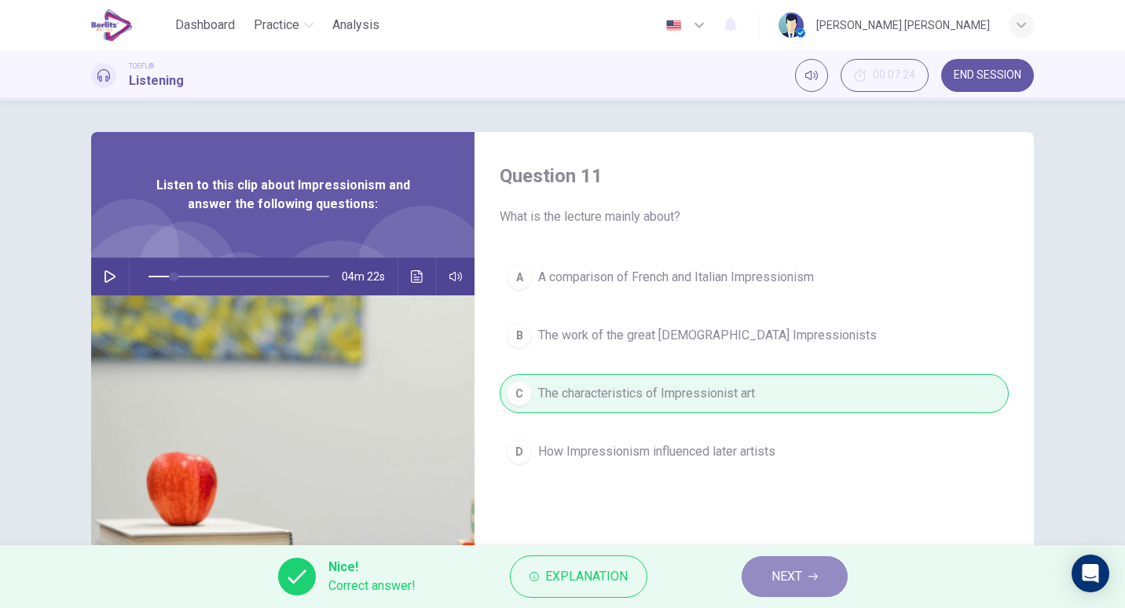
click at [786, 566] on span "NEXT" at bounding box center [786, 577] width 31 height 22
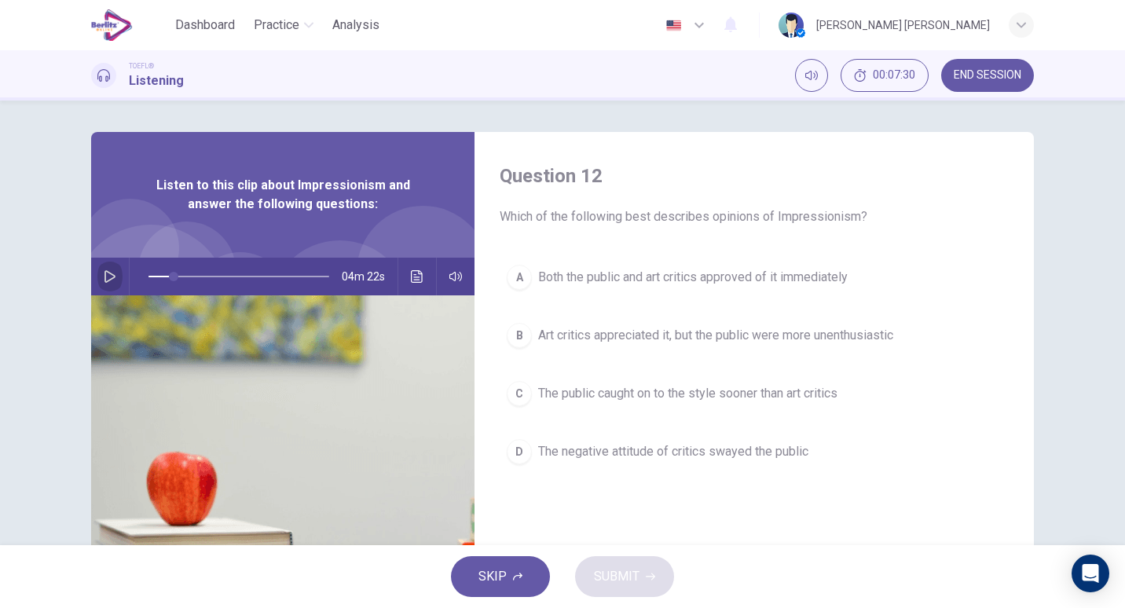
click at [114, 279] on button "button" at bounding box center [109, 277] width 25 height 38
click at [626, 306] on div "A Both the public and art critics approved of it immediately B Art critics appr…" at bounding box center [754, 380] width 509 height 245
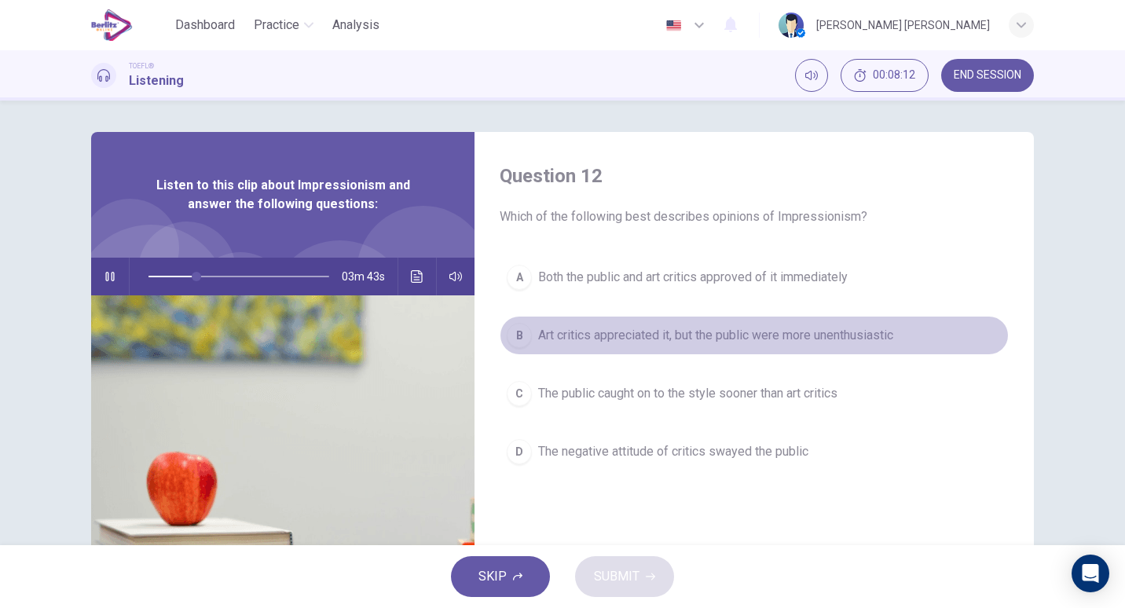
click at [628, 343] on span "Art critics appreciated it, but the public were more unenthusiastic" at bounding box center [715, 335] width 355 height 19
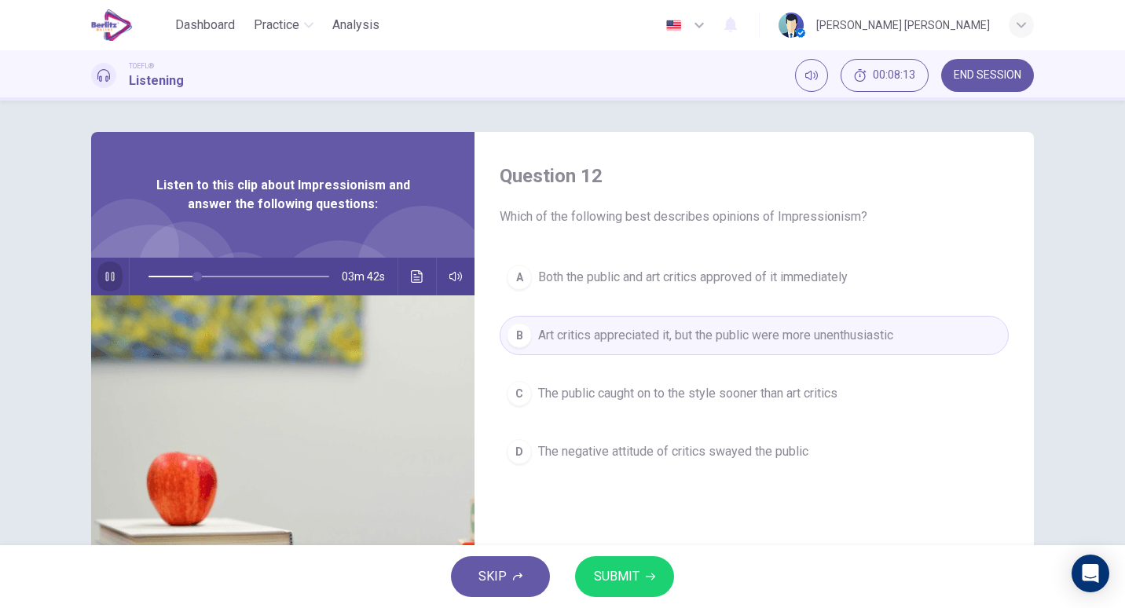
click at [112, 269] on button "button" at bounding box center [109, 277] width 25 height 38
click at [614, 562] on button "SUBMIT" at bounding box center [624, 576] width 99 height 41
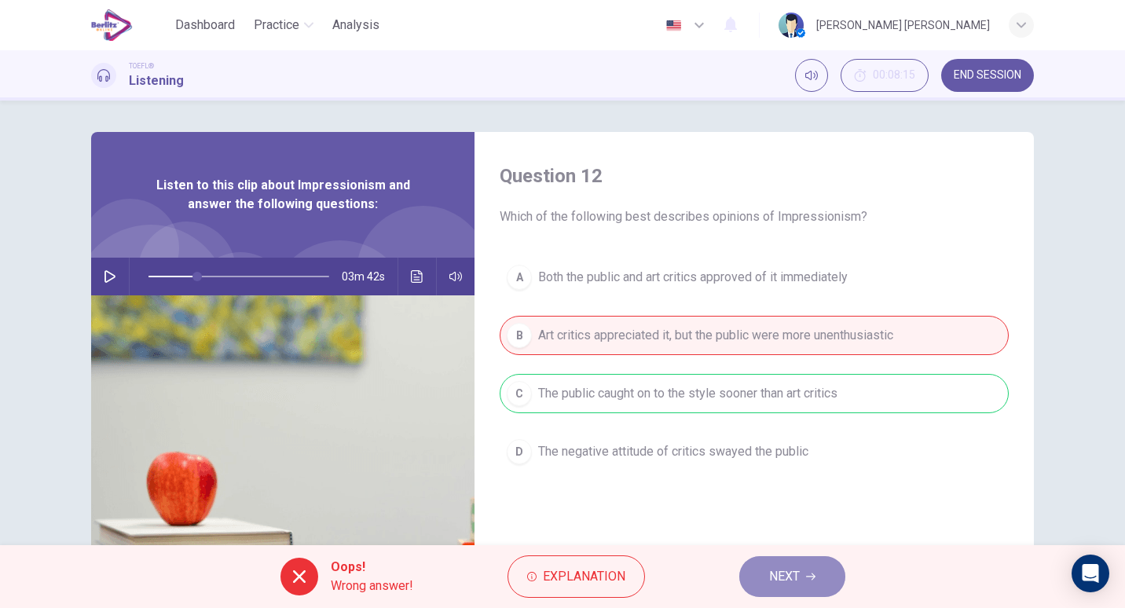
click at [757, 573] on button "NEXT" at bounding box center [792, 576] width 106 height 41
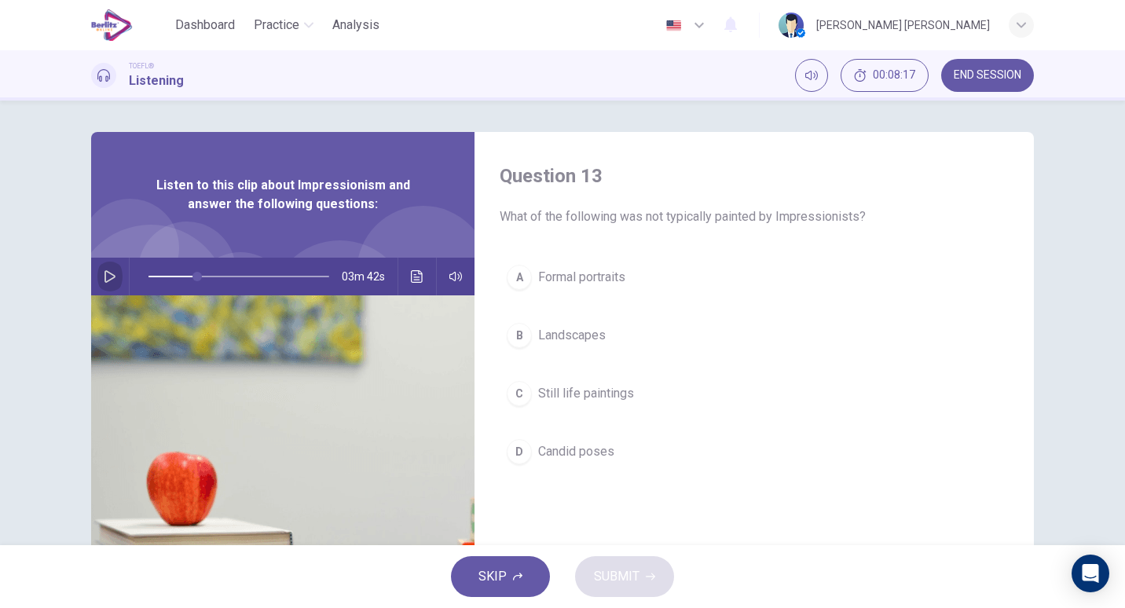
click at [109, 273] on icon "button" at bounding box center [110, 276] width 13 height 13
click at [109, 273] on icon "button" at bounding box center [109, 276] width 9 height 9
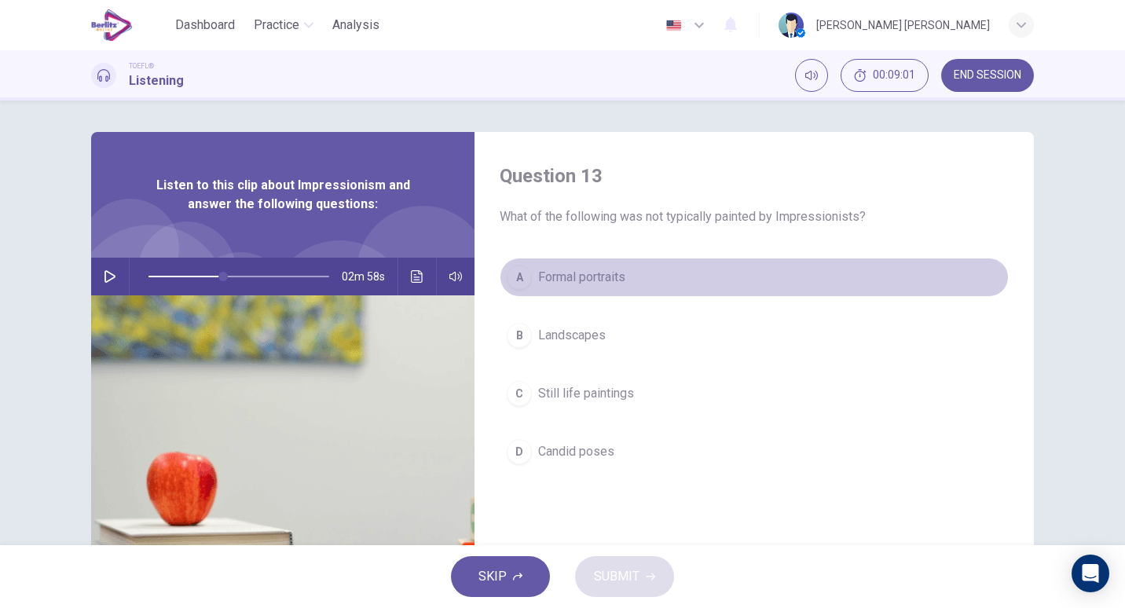
click at [562, 266] on button "A Formal portraits" at bounding box center [754, 277] width 509 height 39
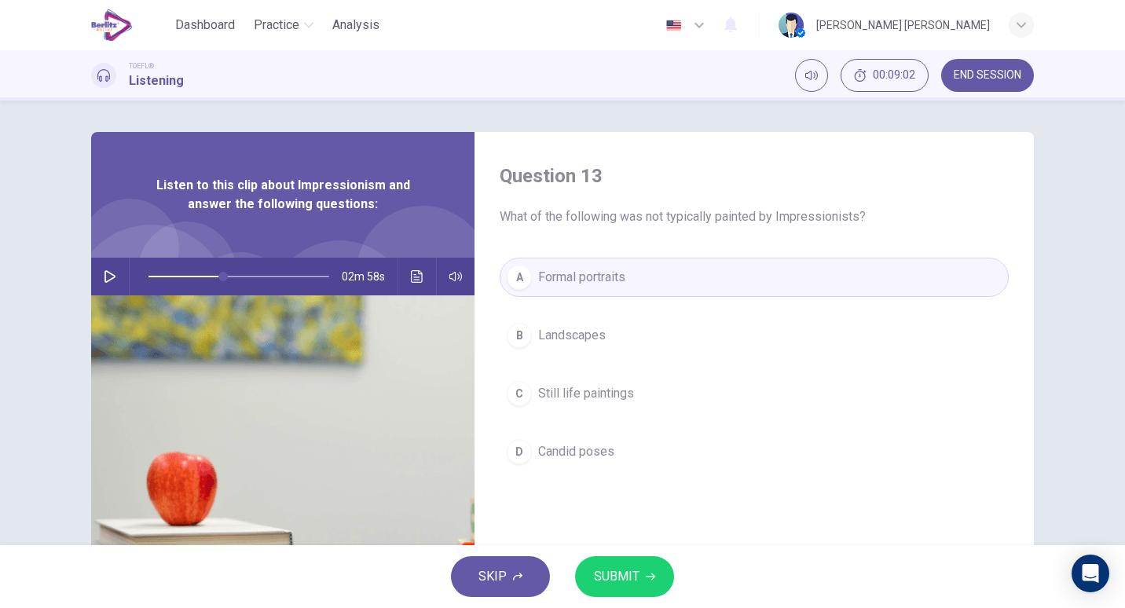
click at [603, 574] on span "SUBMIT" at bounding box center [617, 577] width 46 height 22
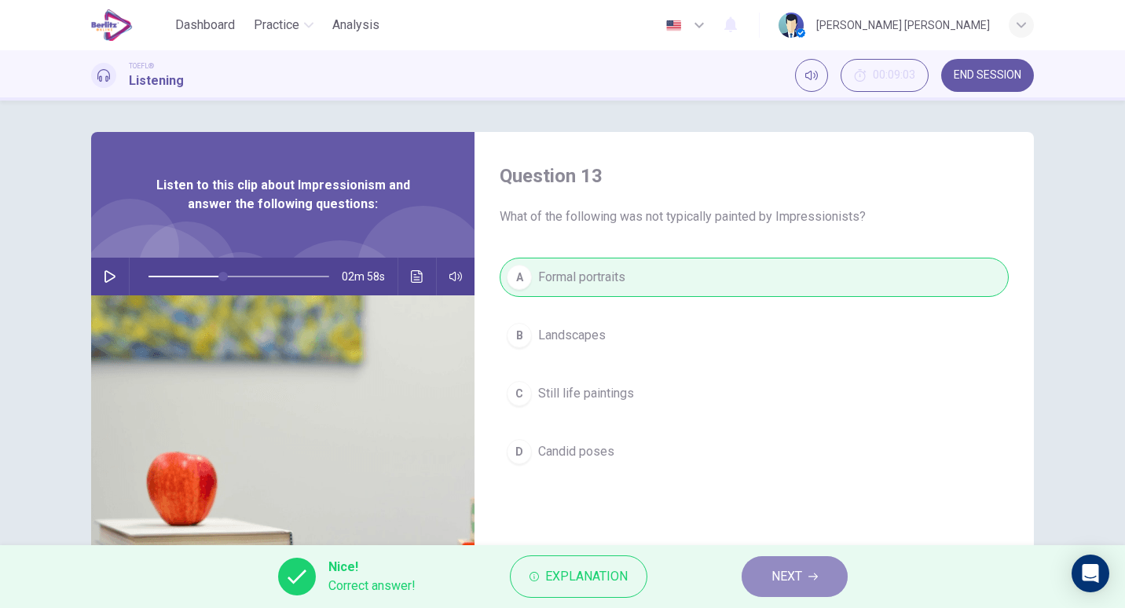
click at [797, 568] on span "NEXT" at bounding box center [786, 577] width 31 height 22
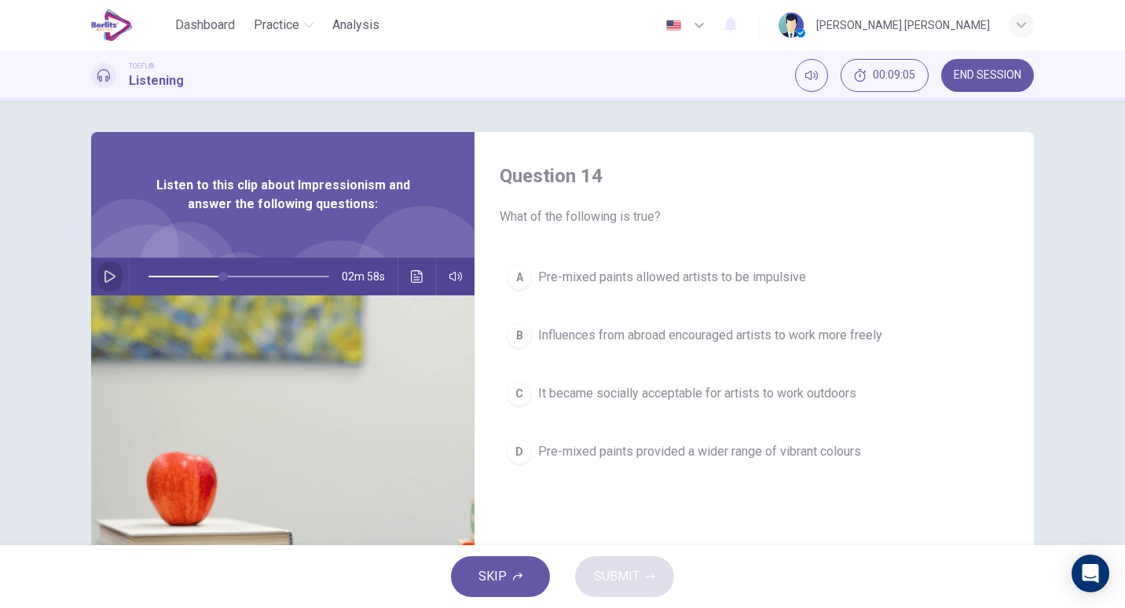
click at [104, 275] on icon "button" at bounding box center [109, 276] width 11 height 13
click at [98, 269] on button "button" at bounding box center [109, 277] width 25 height 38
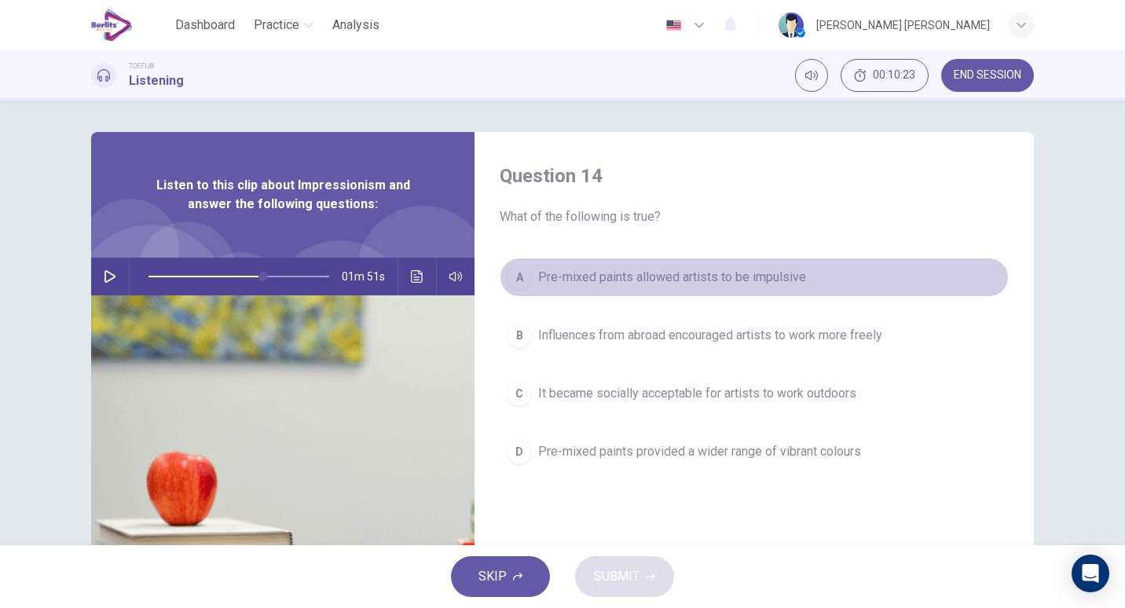
click at [610, 278] on span "Pre-mixed paints allowed artists to be impulsive" at bounding box center [672, 277] width 268 height 19
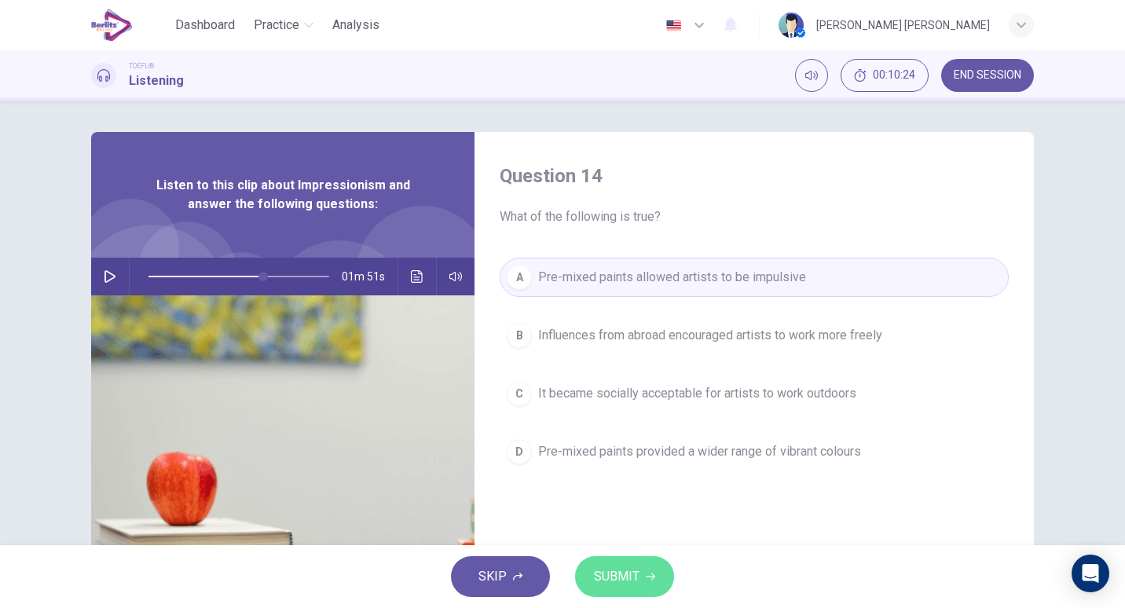
click at [632, 572] on span "SUBMIT" at bounding box center [617, 577] width 46 height 22
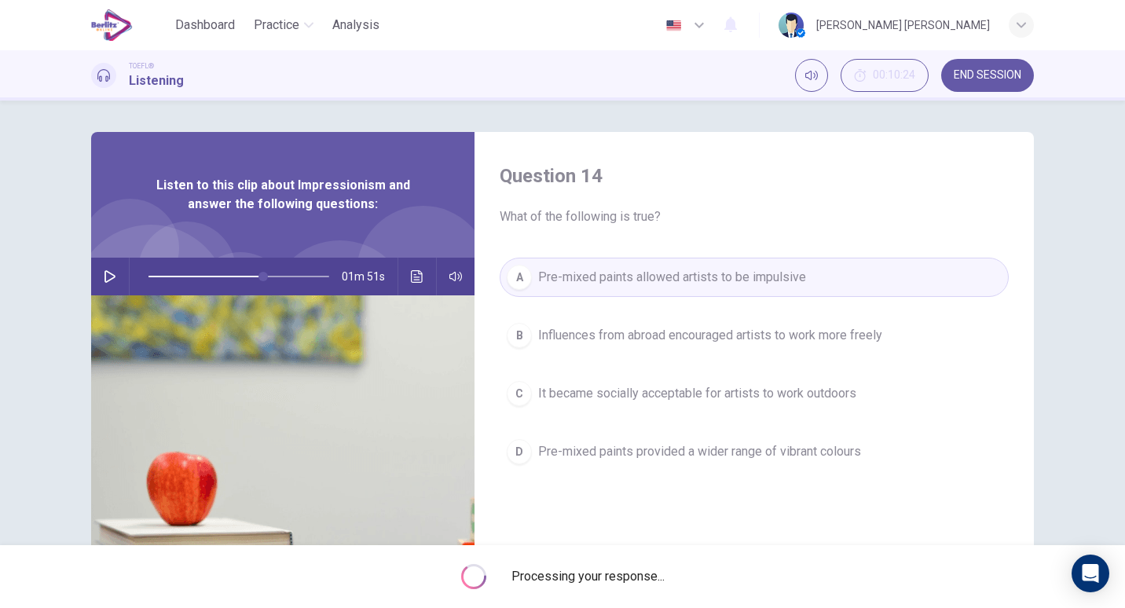
type input "**"
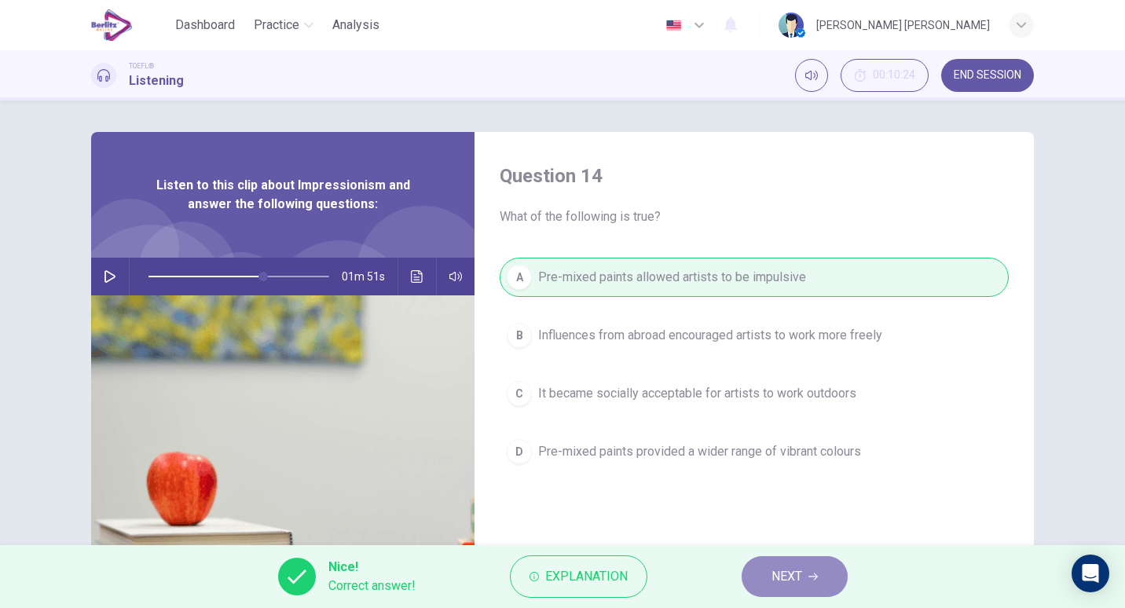
click at [795, 581] on span "NEXT" at bounding box center [786, 577] width 31 height 22
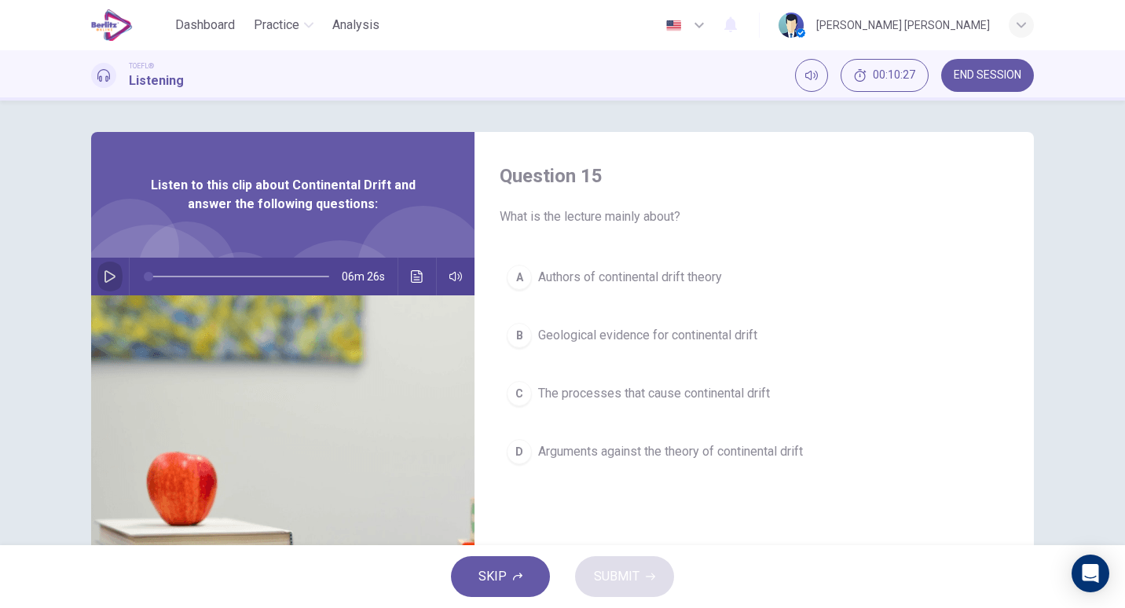
click at [104, 279] on icon "button" at bounding box center [110, 276] width 13 height 13
click at [180, 266] on span at bounding box center [238, 277] width 181 height 22
click at [148, 275] on span at bounding box center [238, 277] width 181 height 22
click at [108, 275] on icon "button" at bounding box center [109, 276] width 9 height 9
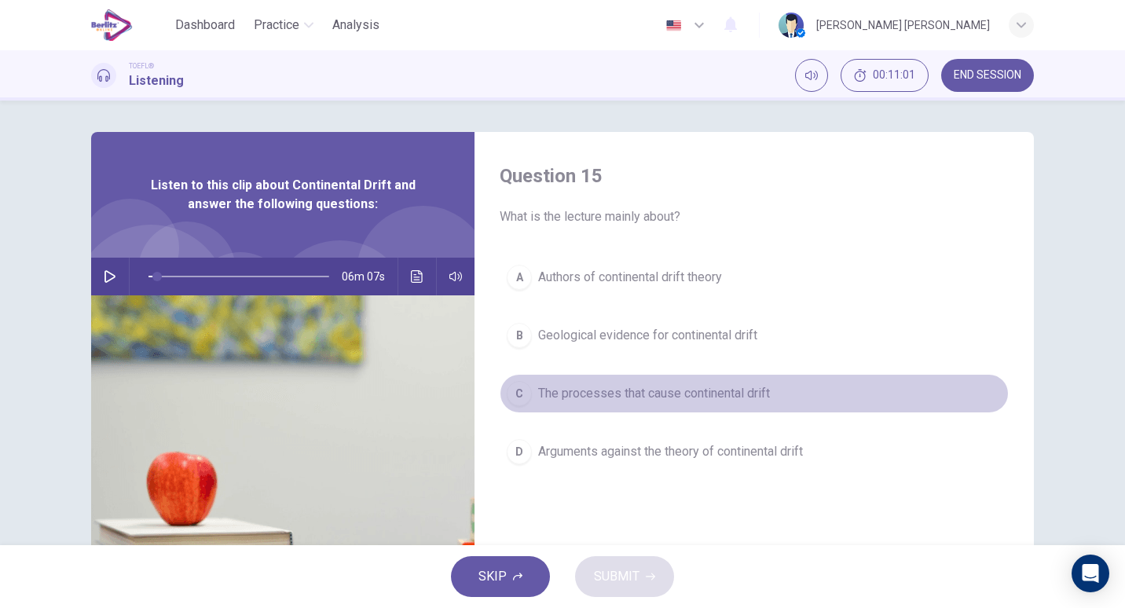
click at [576, 395] on span "The processes that cause continental drift" at bounding box center [654, 393] width 232 height 19
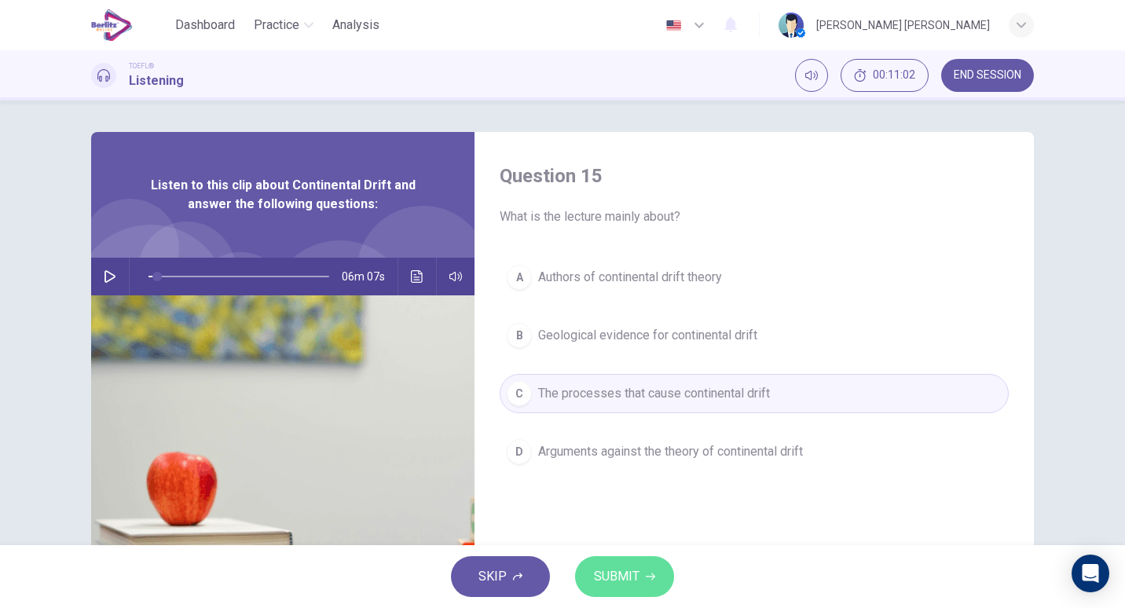
click at [621, 583] on span "SUBMIT" at bounding box center [617, 577] width 46 height 22
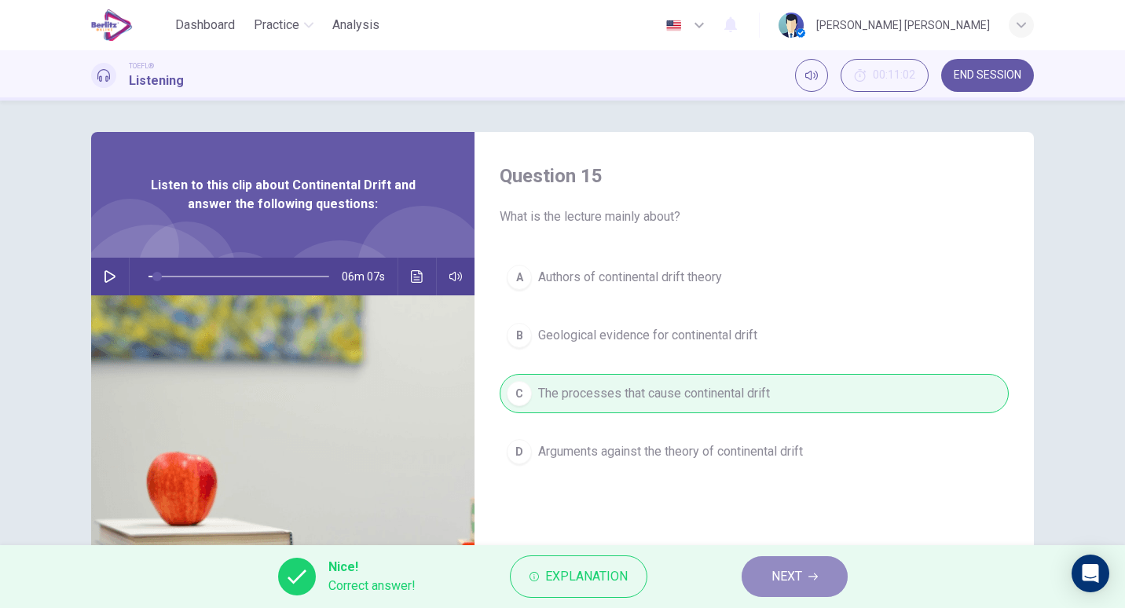
click at [762, 579] on button "NEXT" at bounding box center [795, 576] width 106 height 41
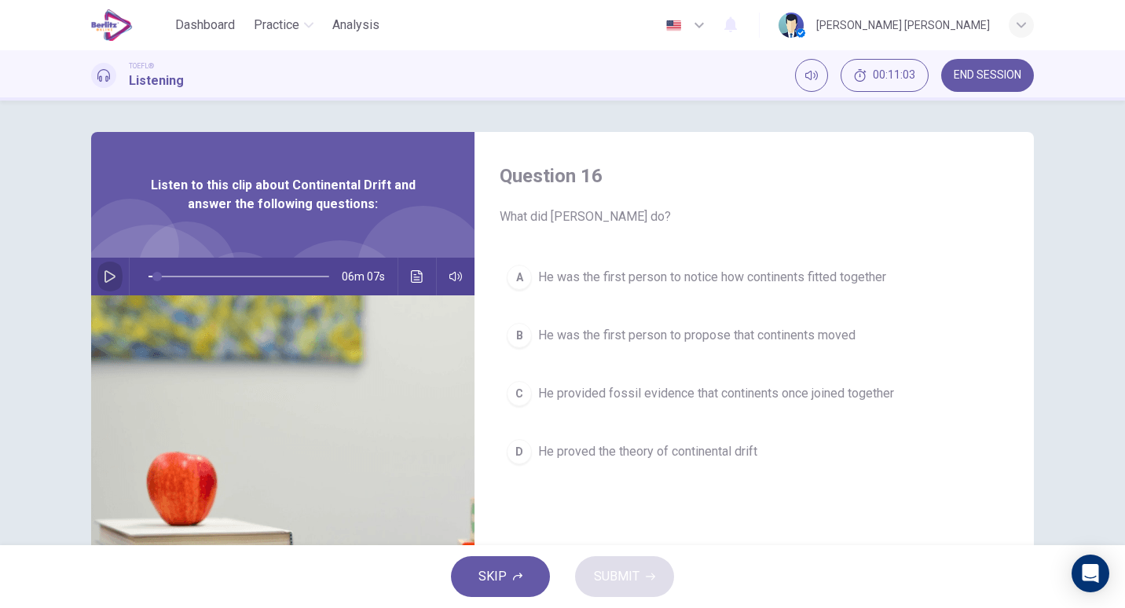
click at [110, 273] on icon "button" at bounding box center [110, 276] width 13 height 13
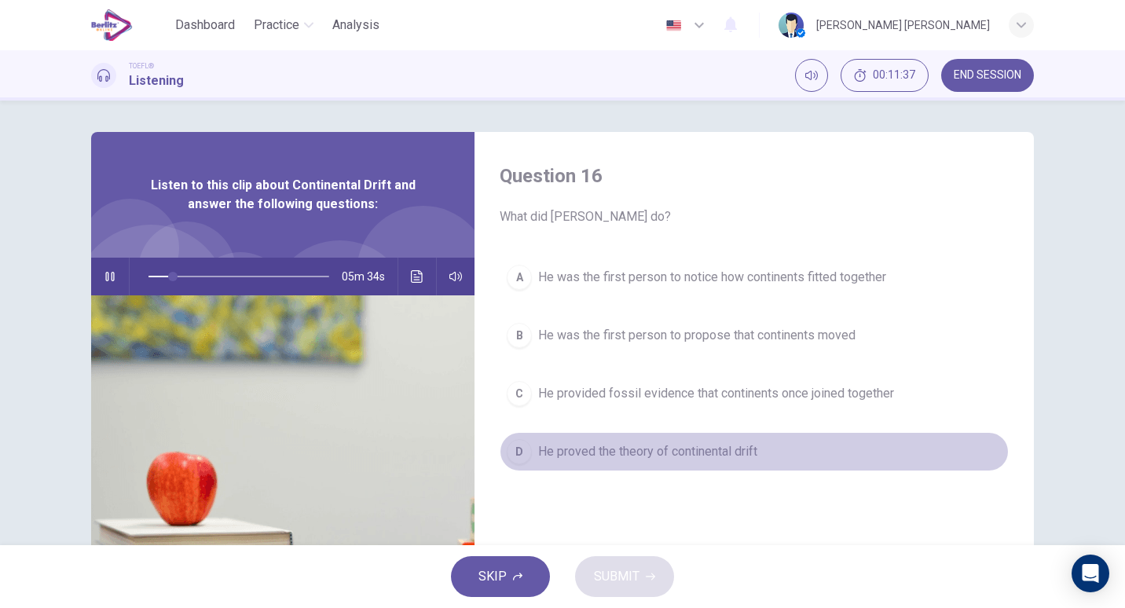
click at [662, 449] on span "He proved the theory of continental drift" at bounding box center [647, 451] width 219 height 19
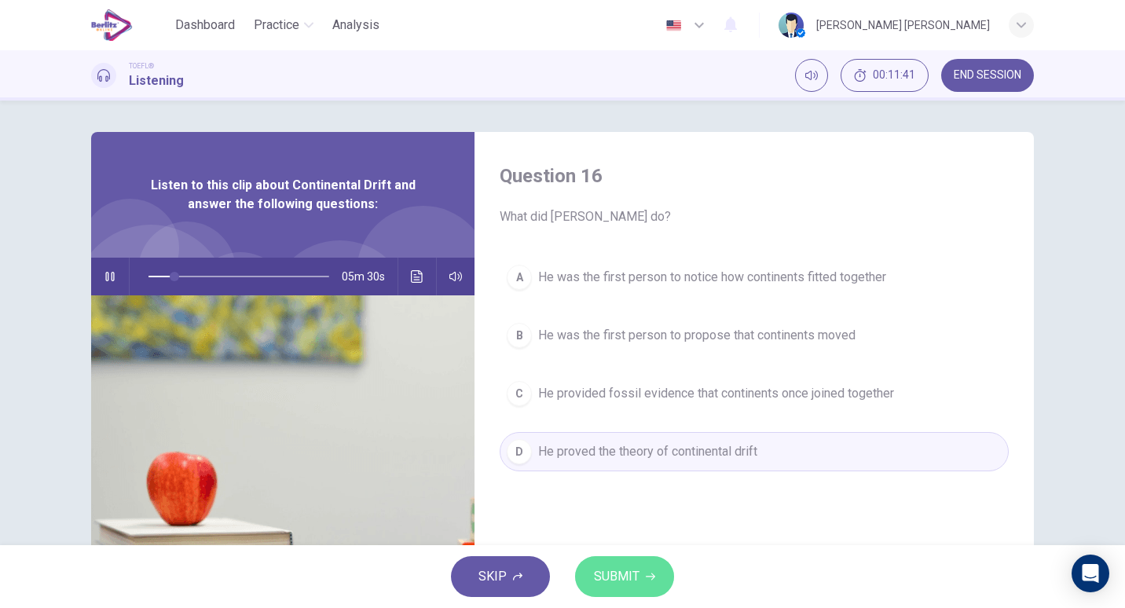
click at [621, 576] on span "SUBMIT" at bounding box center [617, 577] width 46 height 22
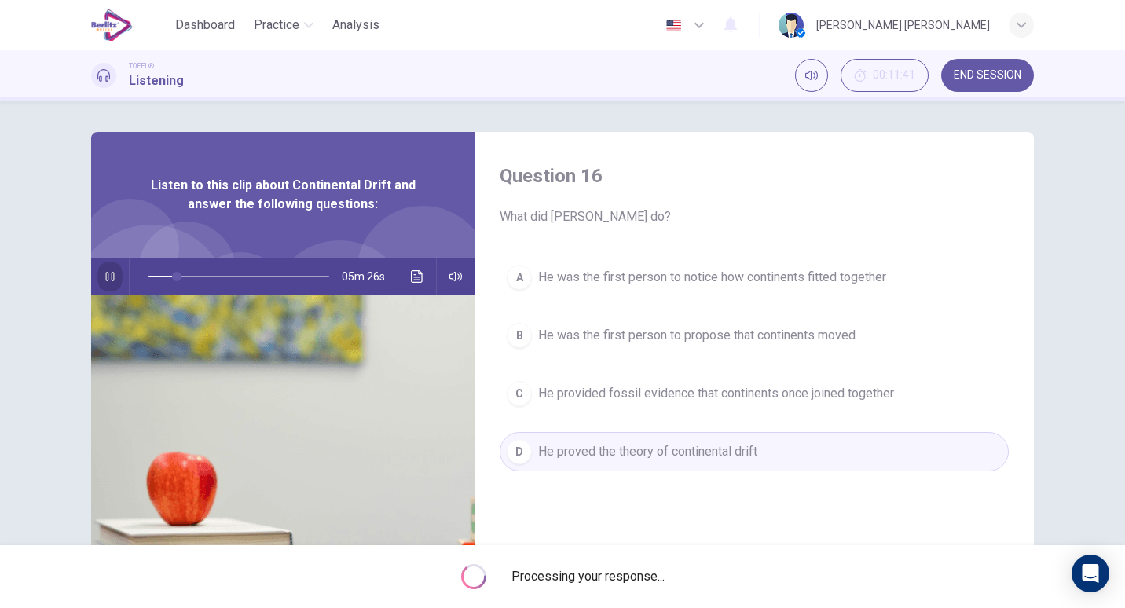
click at [104, 262] on button "button" at bounding box center [109, 277] width 25 height 38
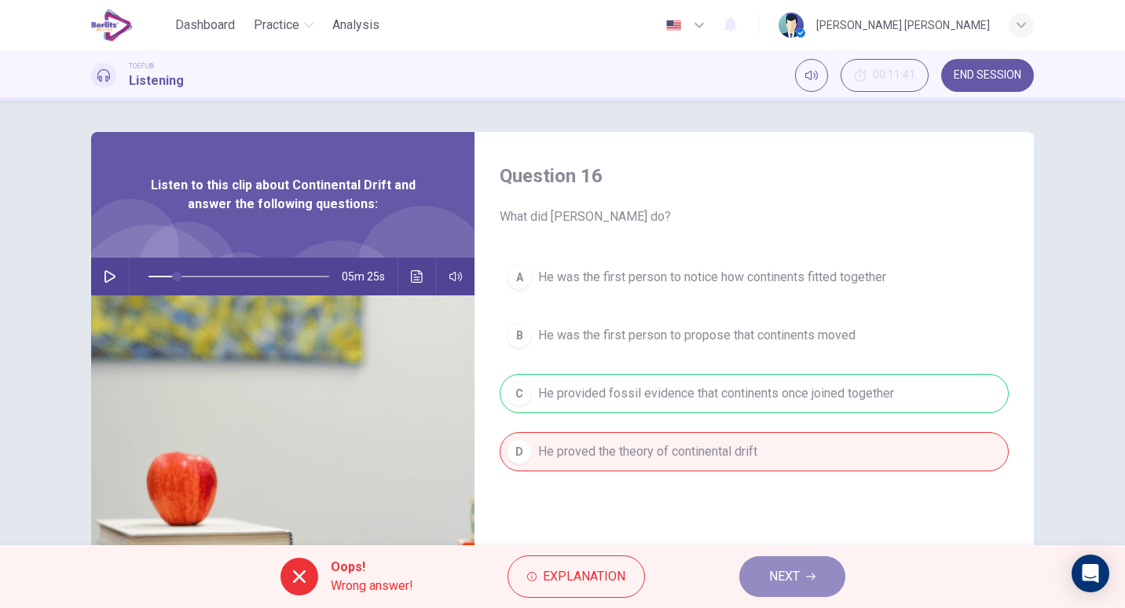
click at [785, 576] on span "NEXT" at bounding box center [784, 577] width 31 height 22
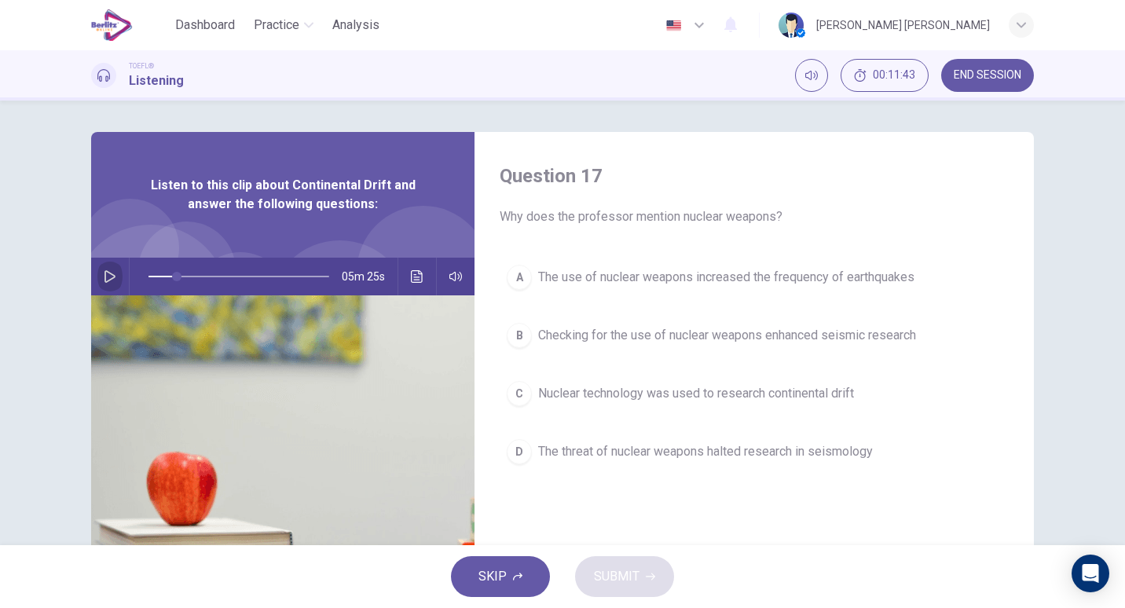
click at [107, 266] on button "button" at bounding box center [109, 277] width 25 height 38
click at [106, 280] on icon "button" at bounding box center [110, 276] width 13 height 13
click at [106, 280] on icon "button" at bounding box center [109, 276] width 11 height 13
click at [107, 282] on icon "button" at bounding box center [110, 276] width 13 height 13
click at [98, 268] on button "button" at bounding box center [109, 277] width 25 height 38
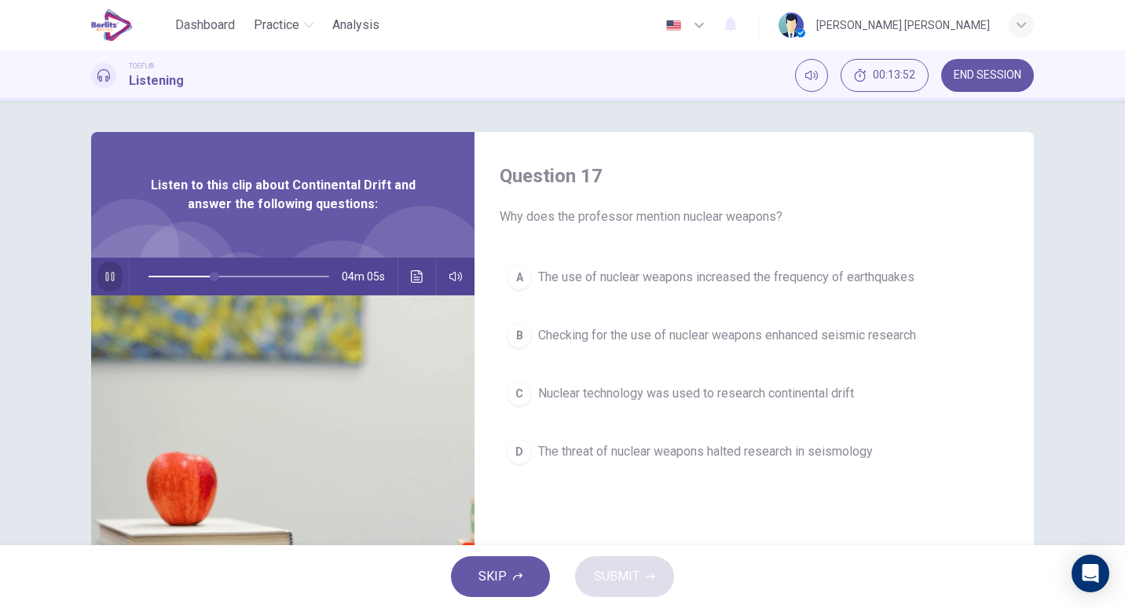
click at [104, 274] on icon "button" at bounding box center [110, 276] width 13 height 13
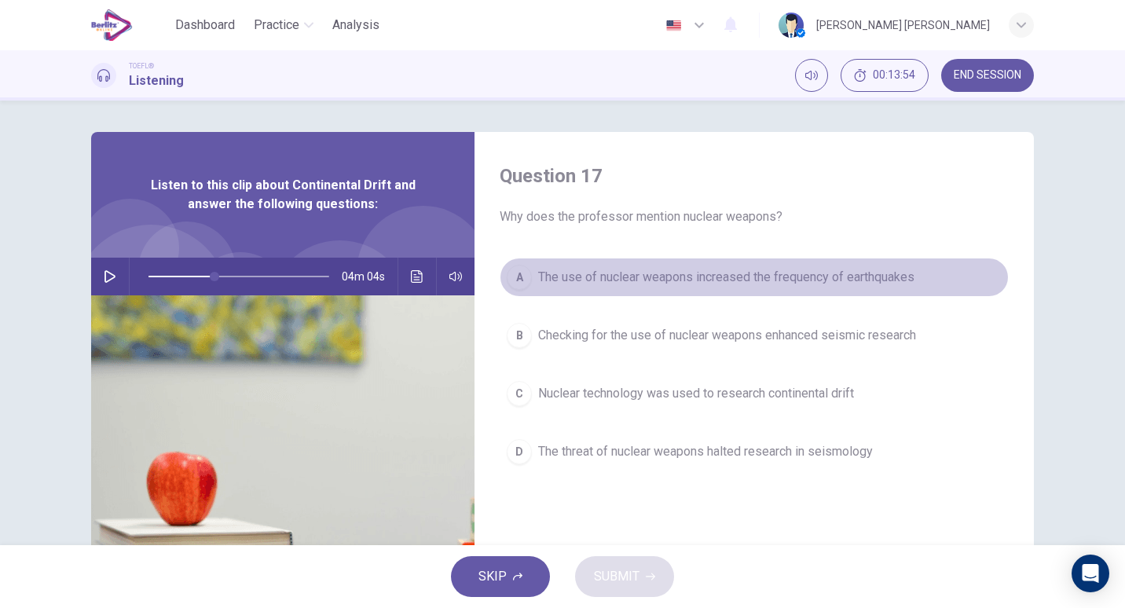
click at [590, 291] on button "A The use of nuclear weapons increased the frequency of earthquakes" at bounding box center [754, 277] width 509 height 39
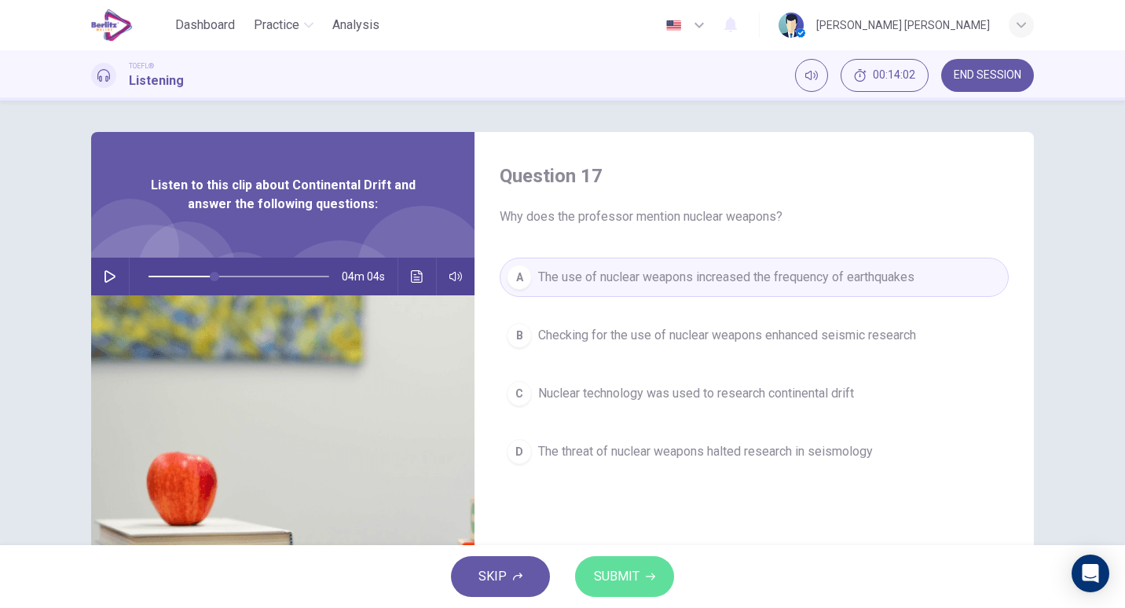
click at [614, 574] on span "SUBMIT" at bounding box center [617, 577] width 46 height 22
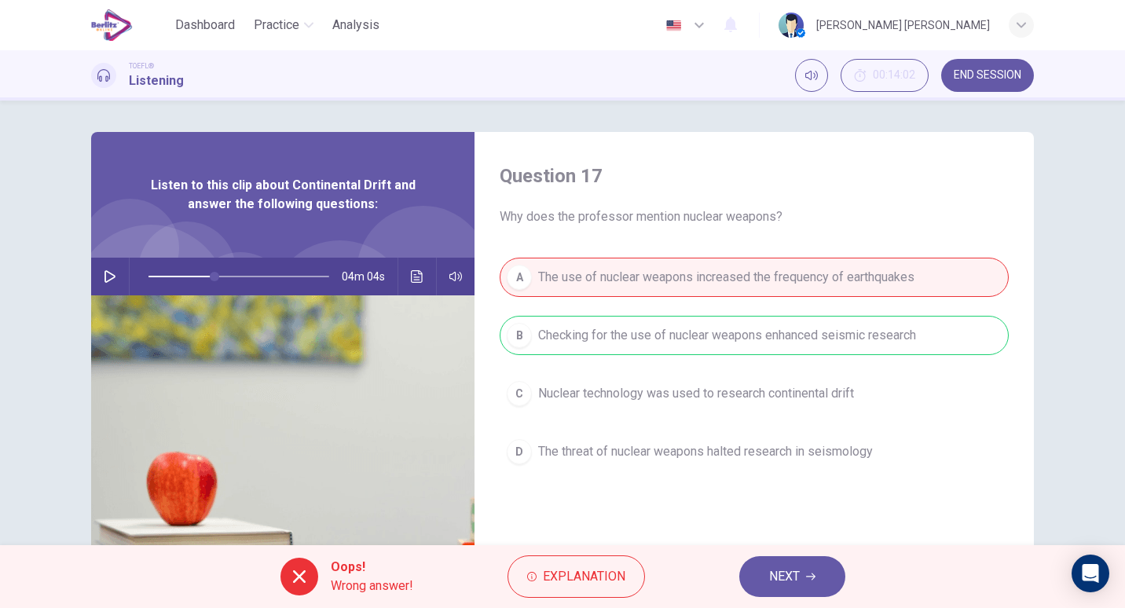
click at [793, 569] on span "NEXT" at bounding box center [784, 577] width 31 height 22
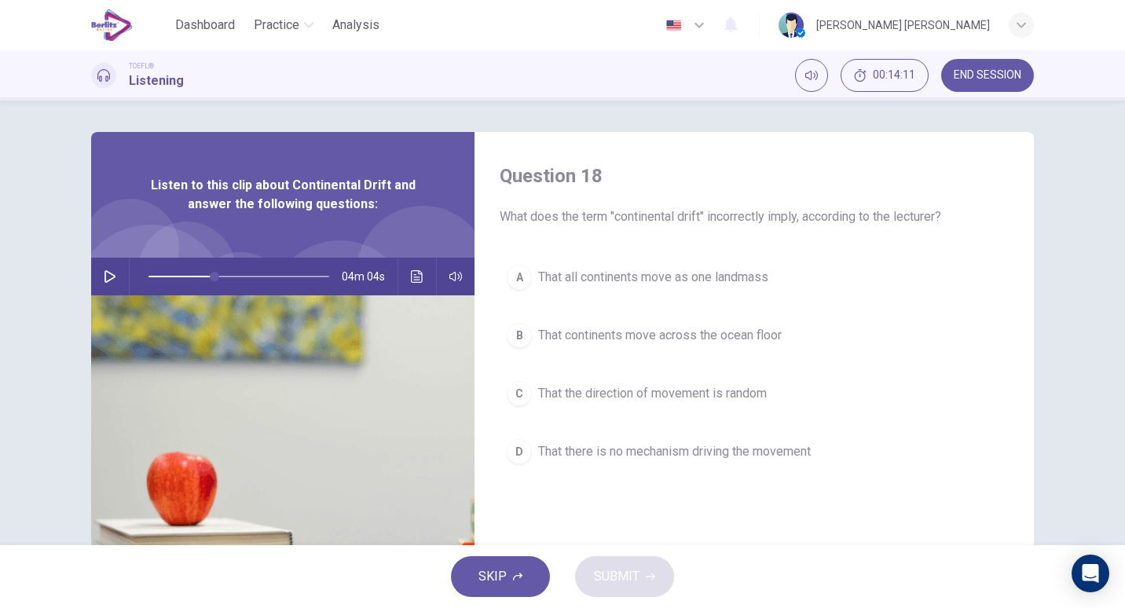
click at [102, 269] on button "button" at bounding box center [109, 277] width 25 height 38
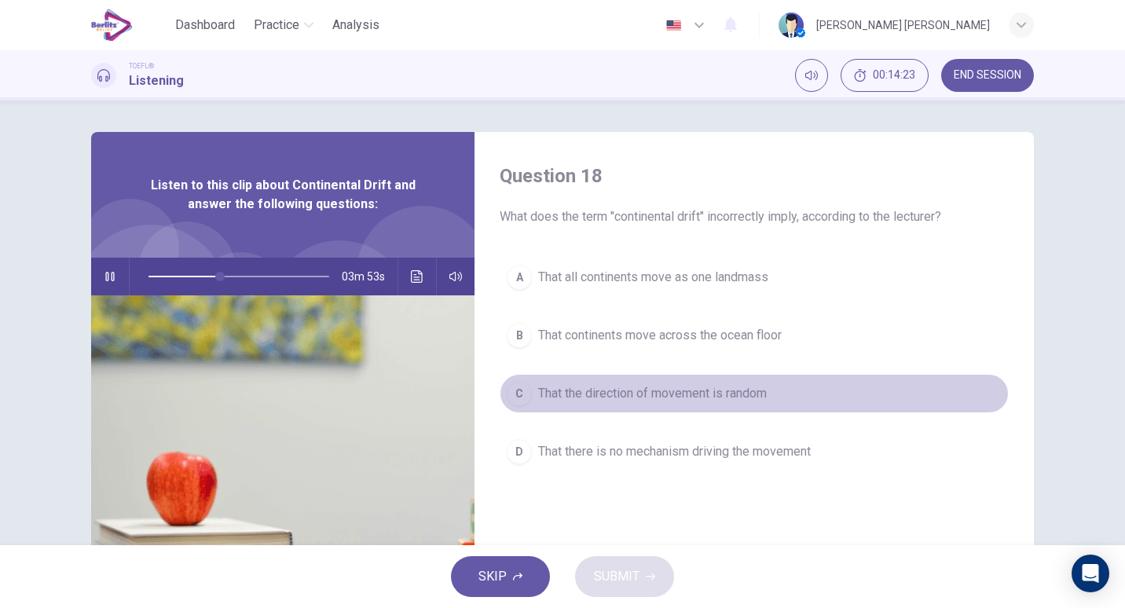
click at [716, 399] on span "That the direction of movement is random" at bounding box center [652, 393] width 229 height 19
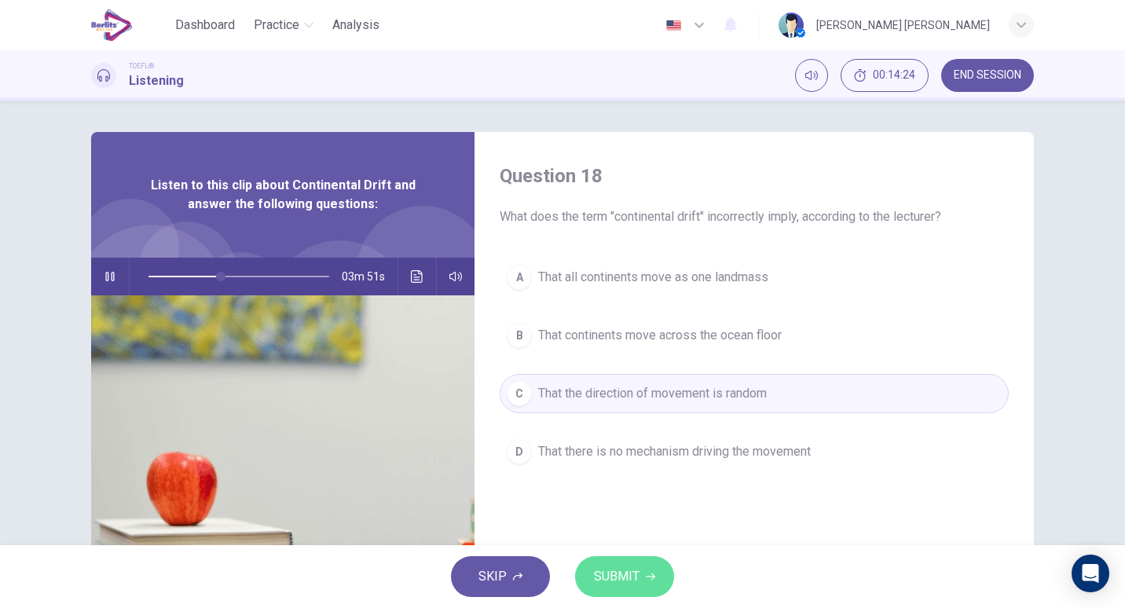
click at [639, 561] on button "SUBMIT" at bounding box center [624, 576] width 99 height 41
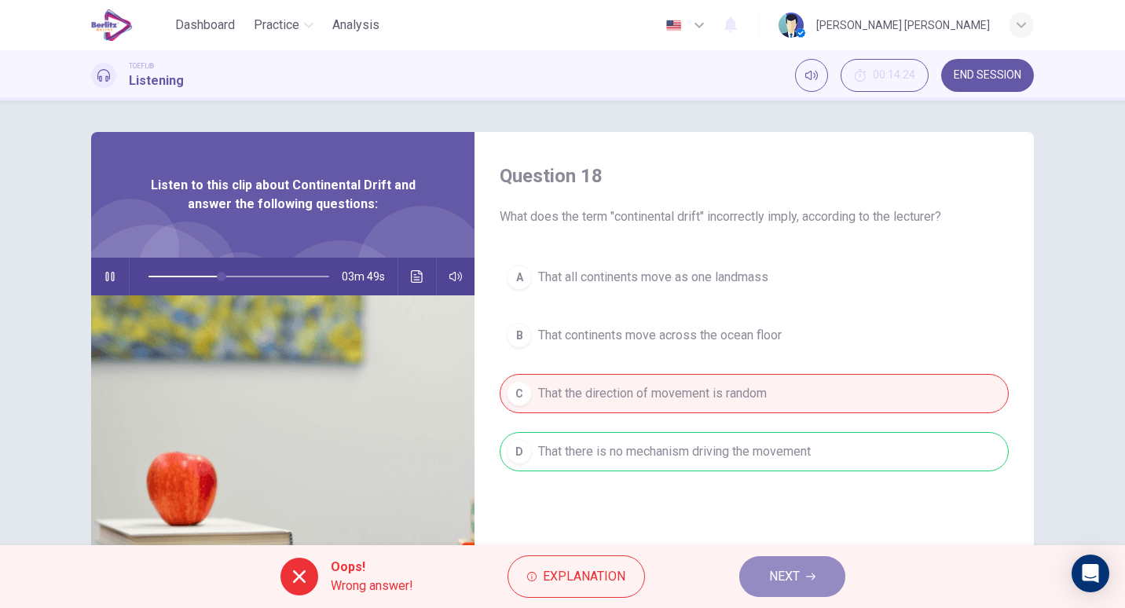
click at [777, 573] on span "NEXT" at bounding box center [784, 577] width 31 height 22
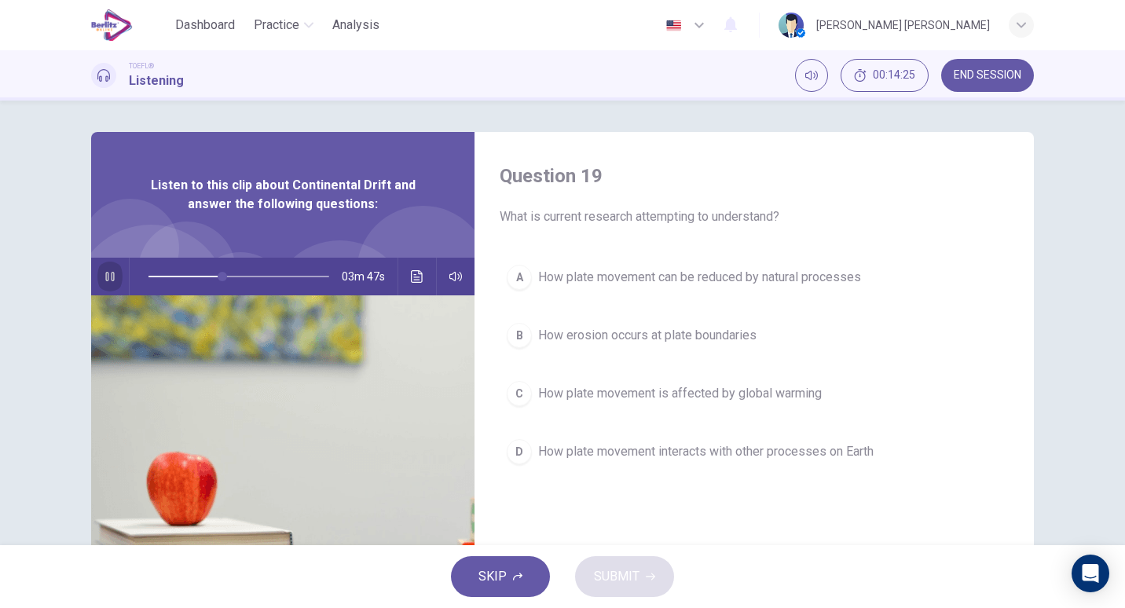
click at [106, 281] on icon "button" at bounding box center [110, 276] width 13 height 13
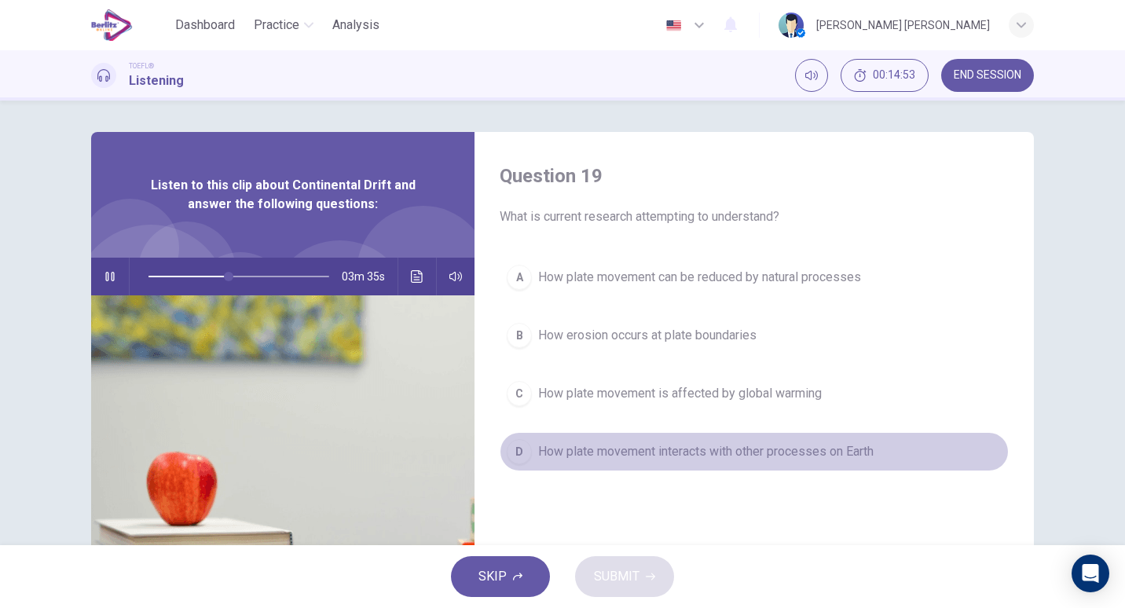
click at [705, 456] on span "How plate movement interacts with other processes on Earth" at bounding box center [705, 451] width 335 height 19
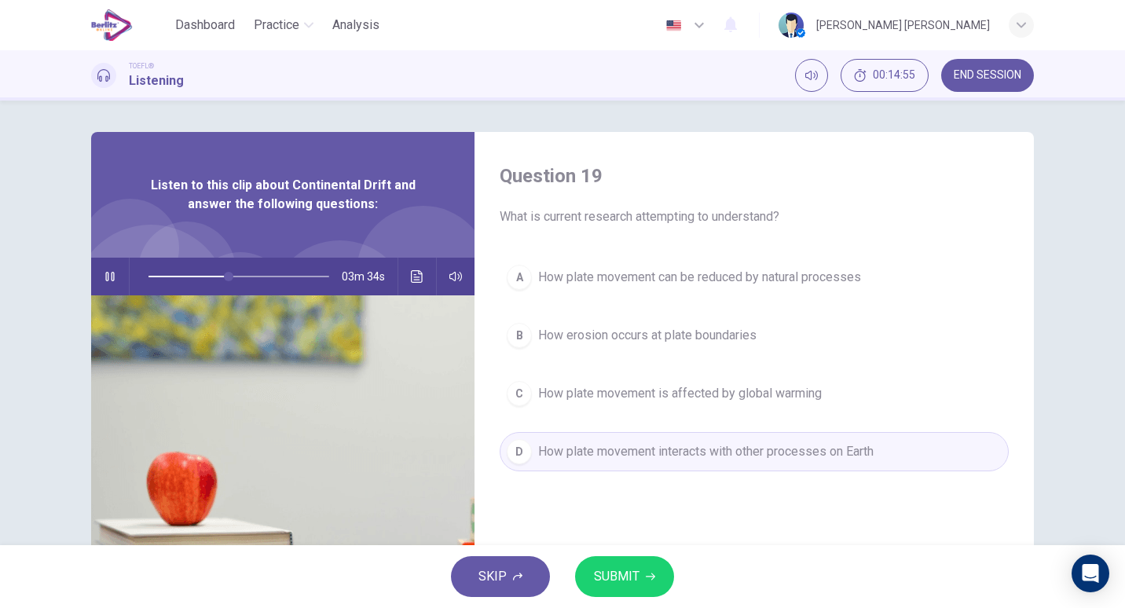
click at [647, 548] on div "SKIP SUBMIT" at bounding box center [562, 576] width 1125 height 63
click at [631, 571] on span "SUBMIT" at bounding box center [617, 577] width 46 height 22
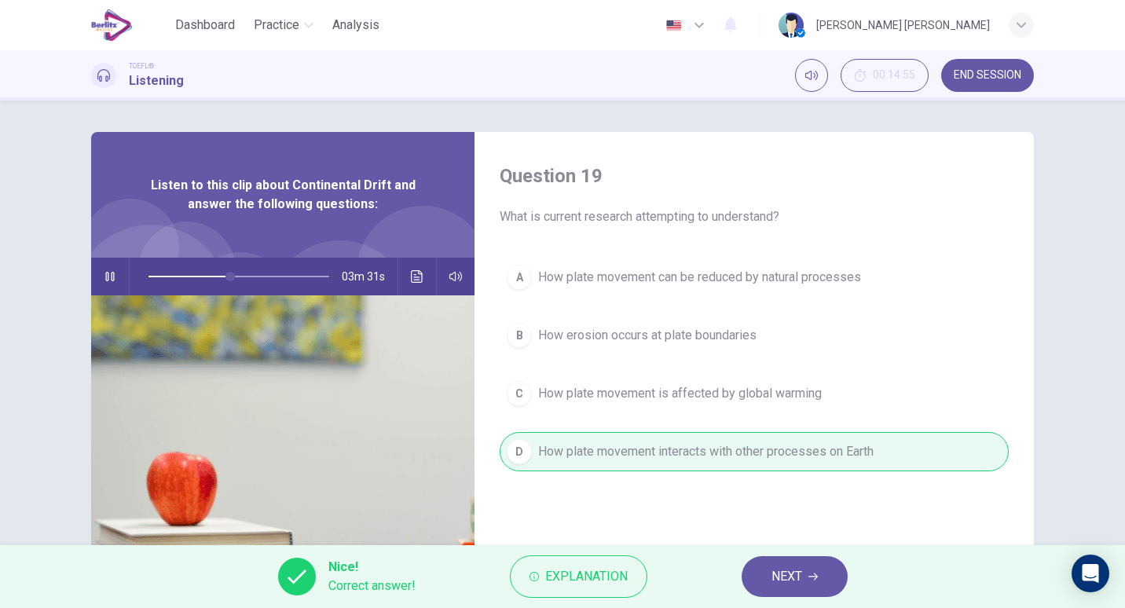
type input "**"
click at [805, 591] on button "NEXT" at bounding box center [795, 576] width 106 height 41
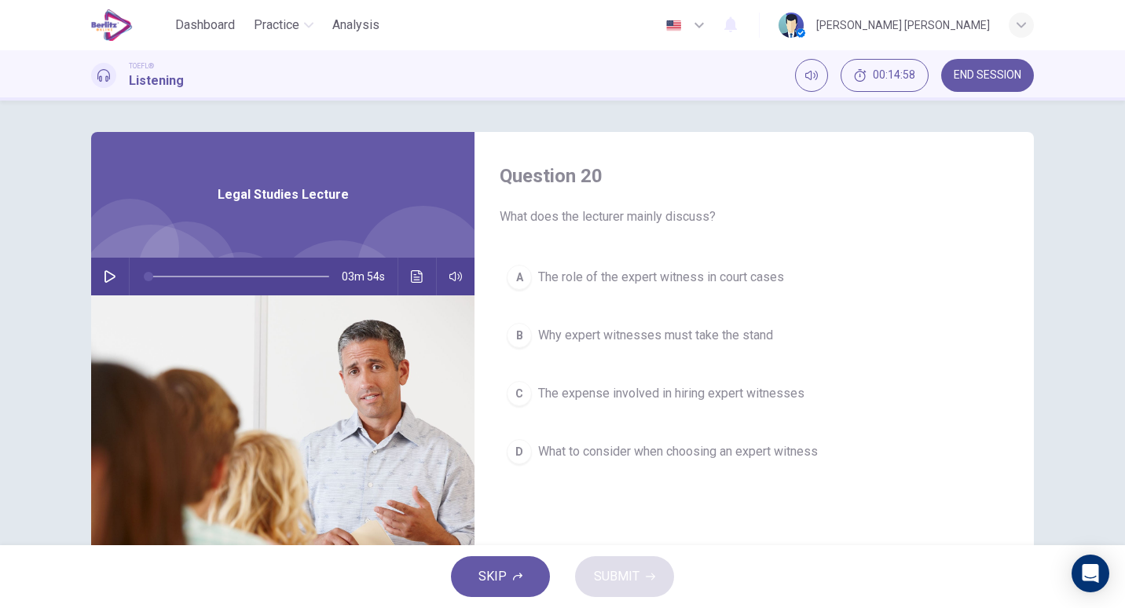
click at [983, 75] on span "END SESSION" at bounding box center [988, 75] width 68 height 13
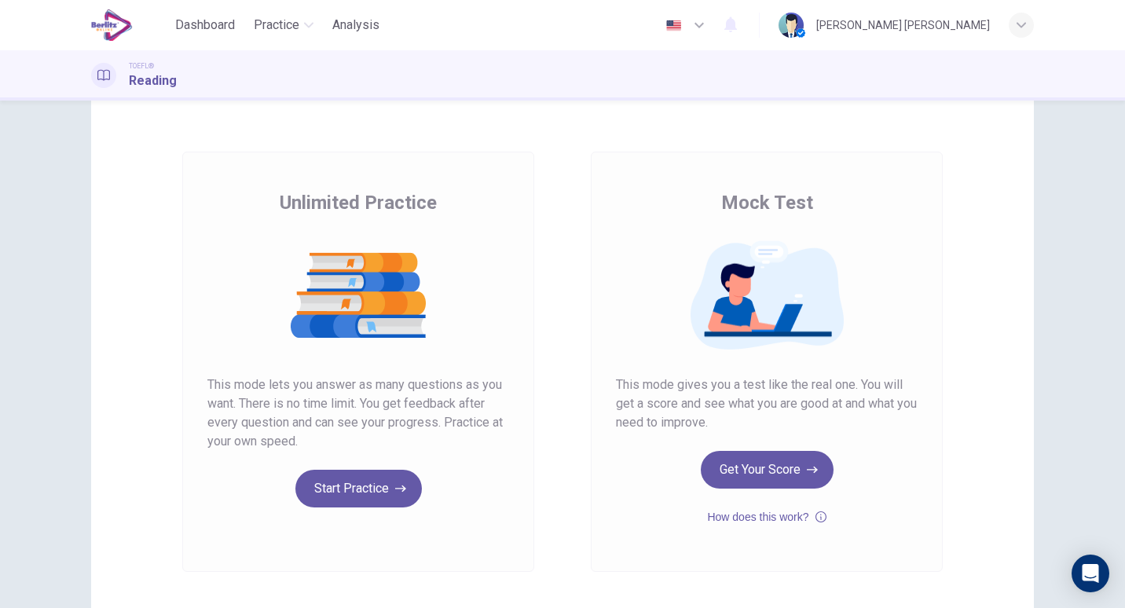
scroll to position [46, 0]
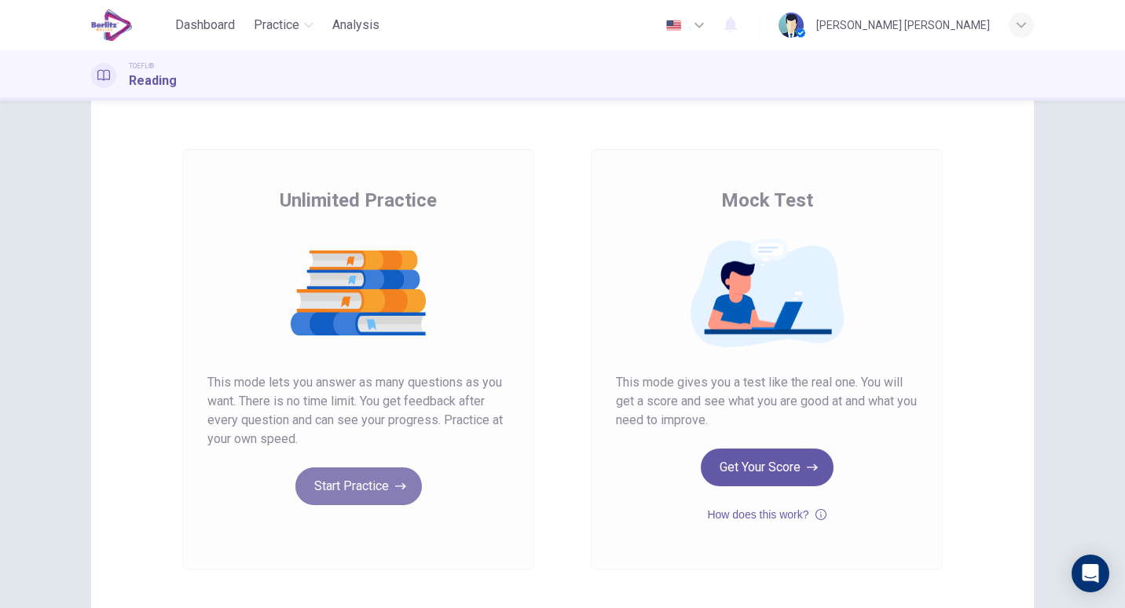
click at [345, 474] on button "Start Practice" at bounding box center [358, 486] width 126 height 38
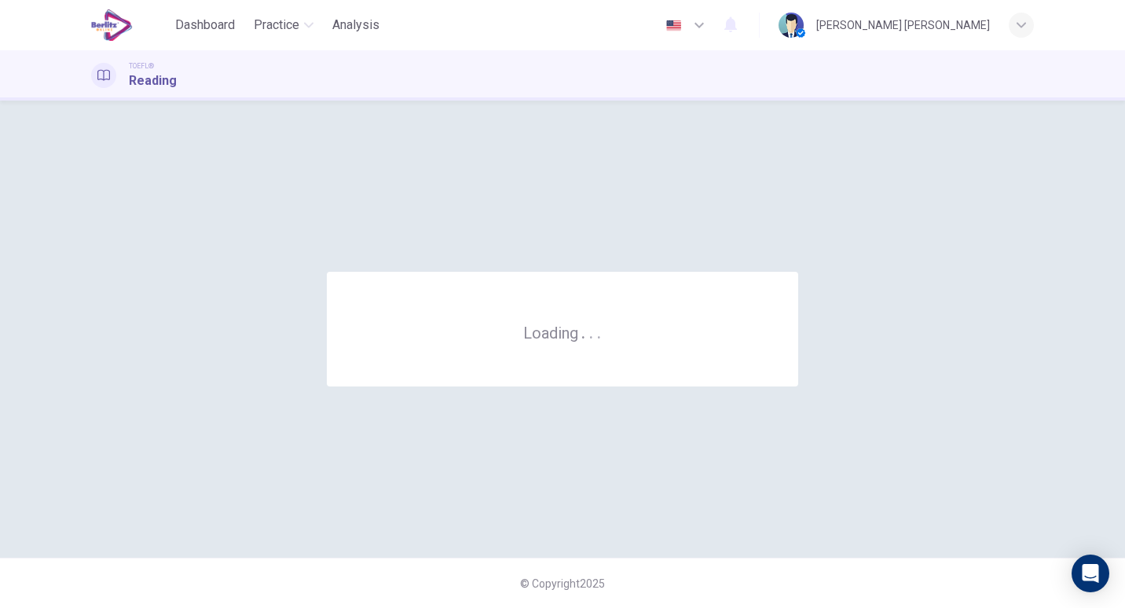
scroll to position [0, 0]
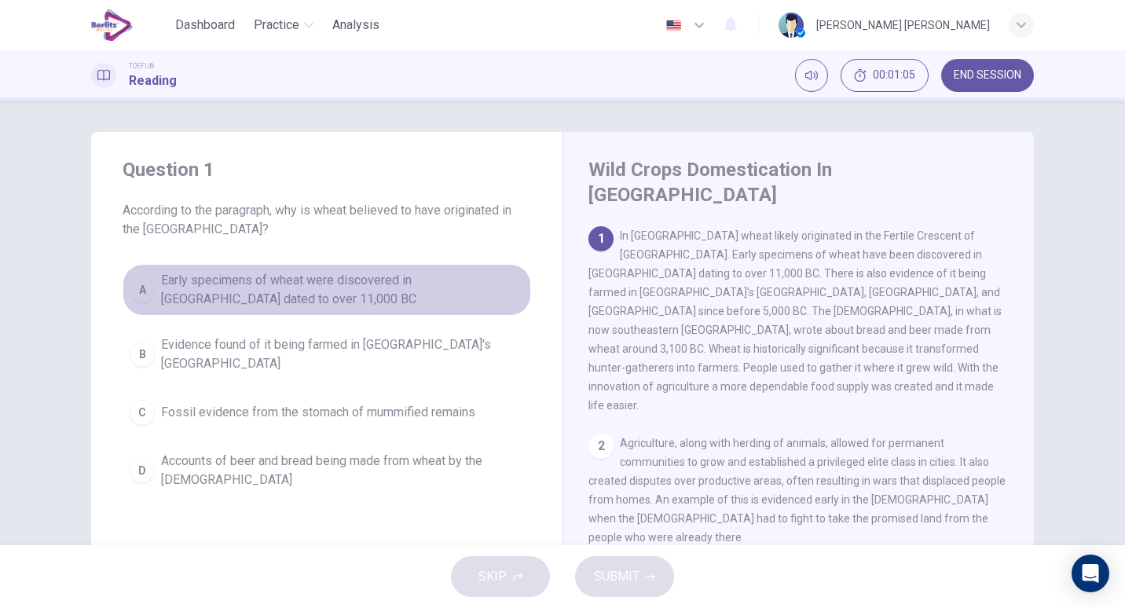
click at [435, 306] on span "Early specimens of wheat were discovered in [GEOGRAPHIC_DATA] dated to over 11,…" at bounding box center [342, 290] width 363 height 38
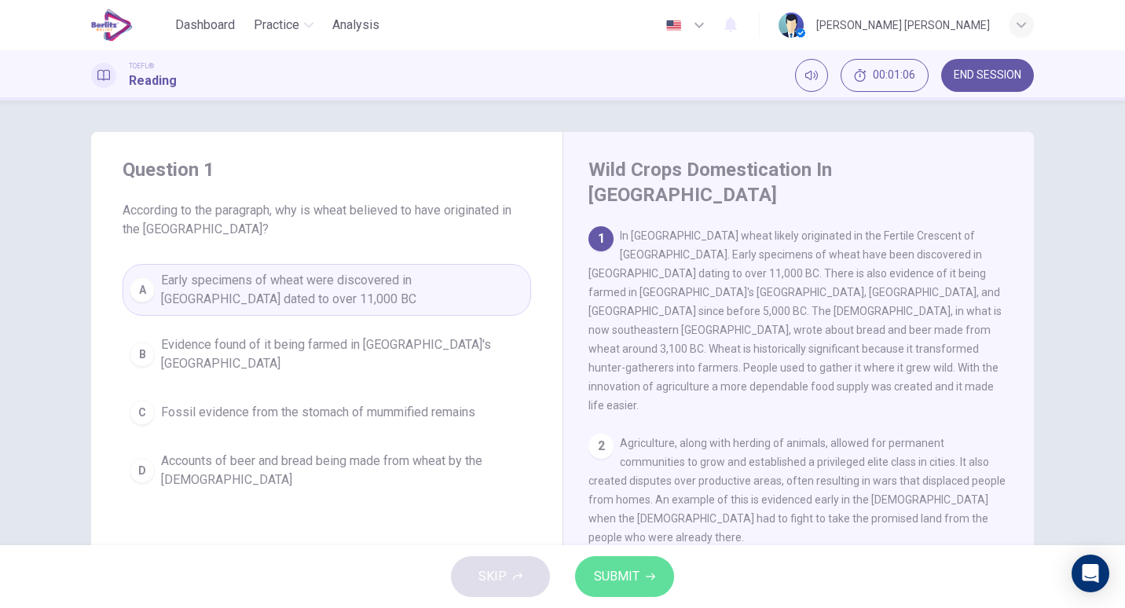
click at [606, 567] on span "SUBMIT" at bounding box center [617, 577] width 46 height 22
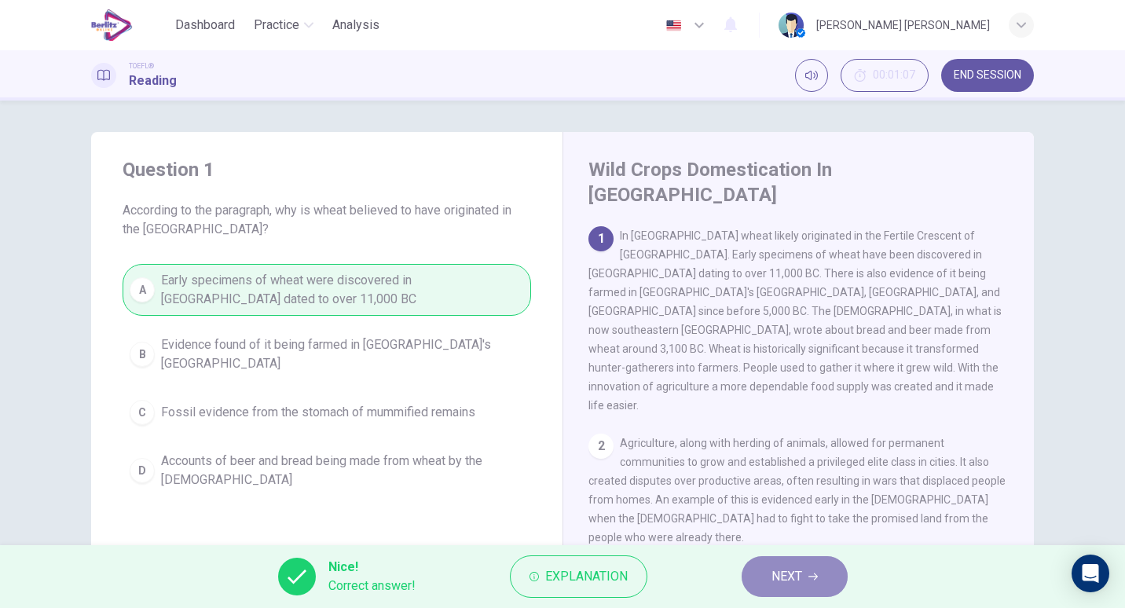
click at [795, 575] on span "NEXT" at bounding box center [786, 577] width 31 height 22
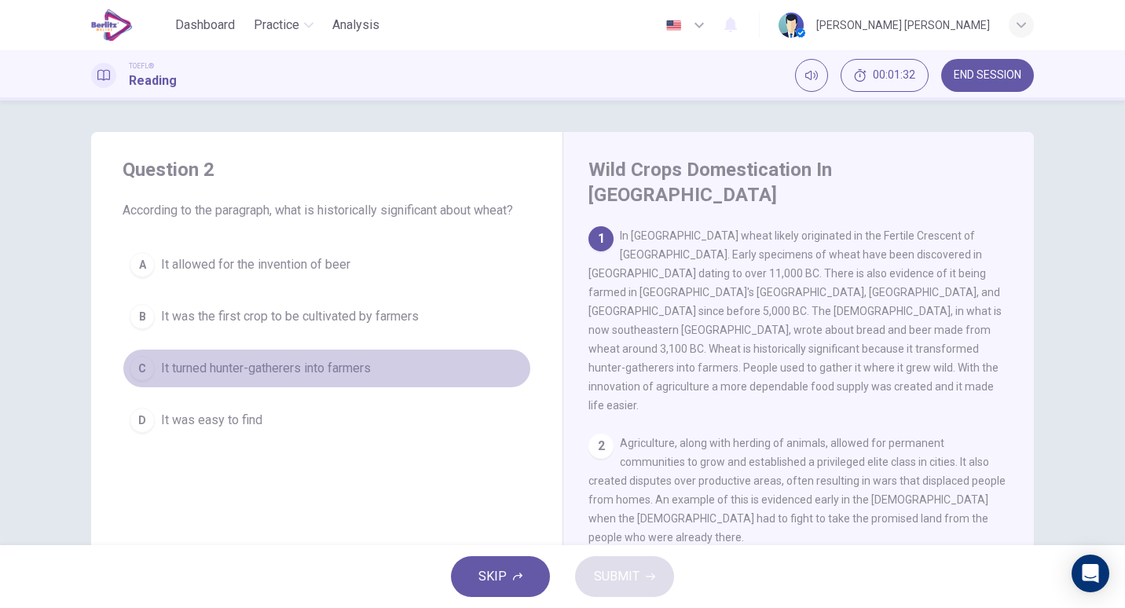
click at [343, 368] on span "It turned hunter-gatherers into farmers" at bounding box center [266, 368] width 210 height 19
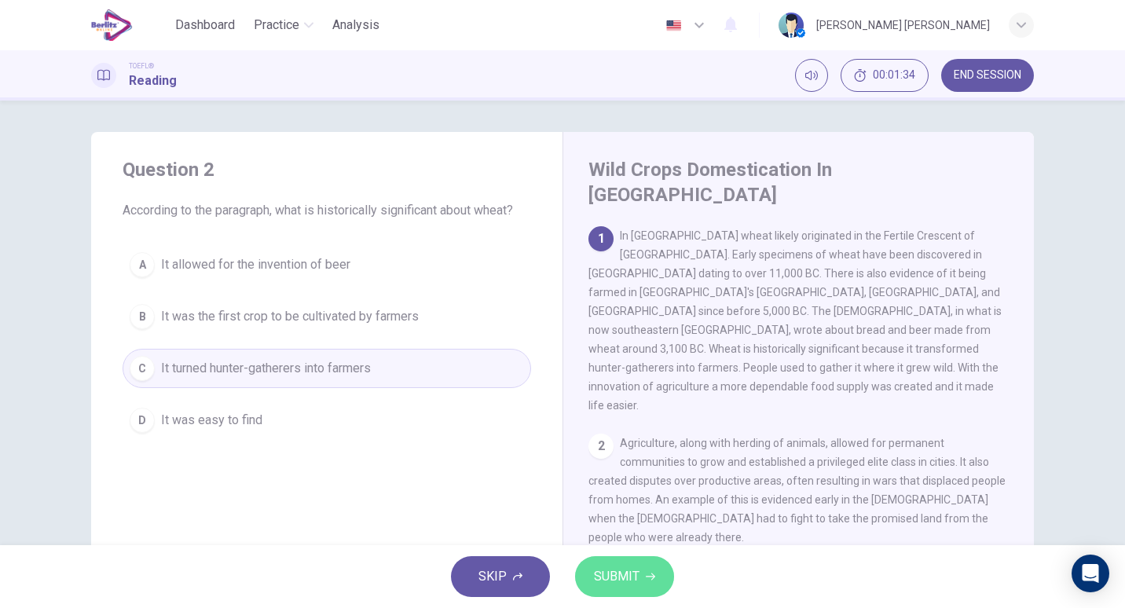
click at [649, 581] on icon "button" at bounding box center [650, 576] width 9 height 9
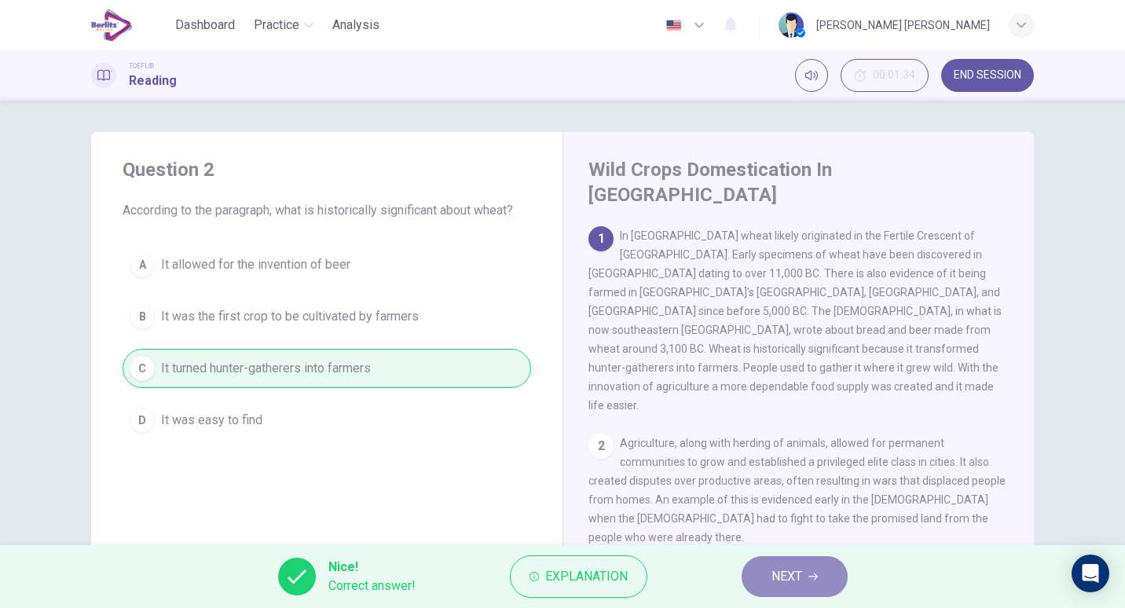
click at [823, 584] on button "NEXT" at bounding box center [795, 576] width 106 height 41
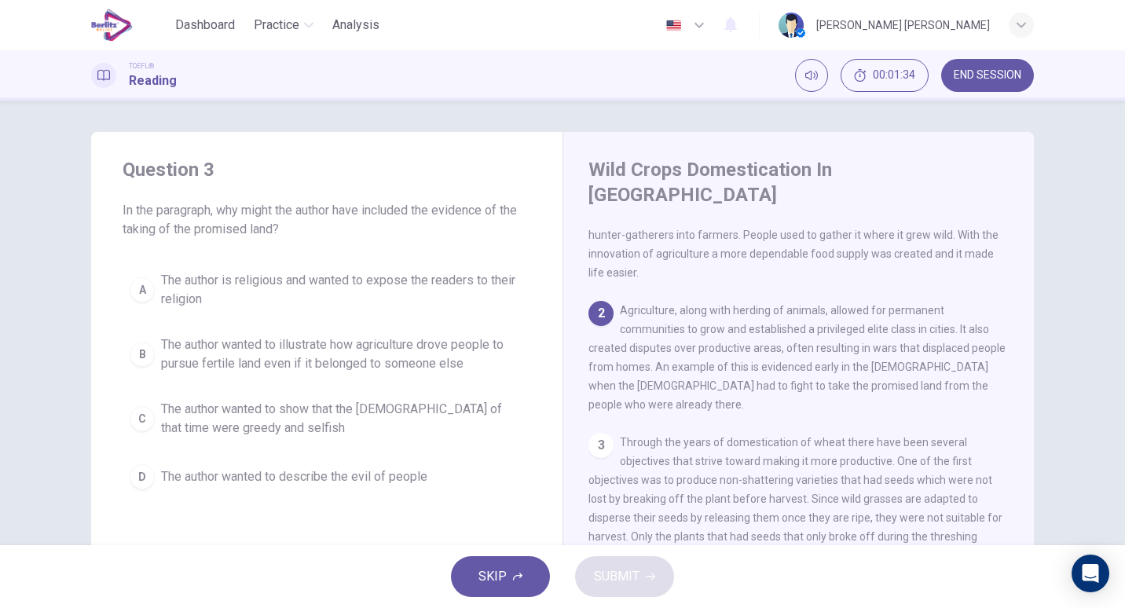
scroll to position [173, 0]
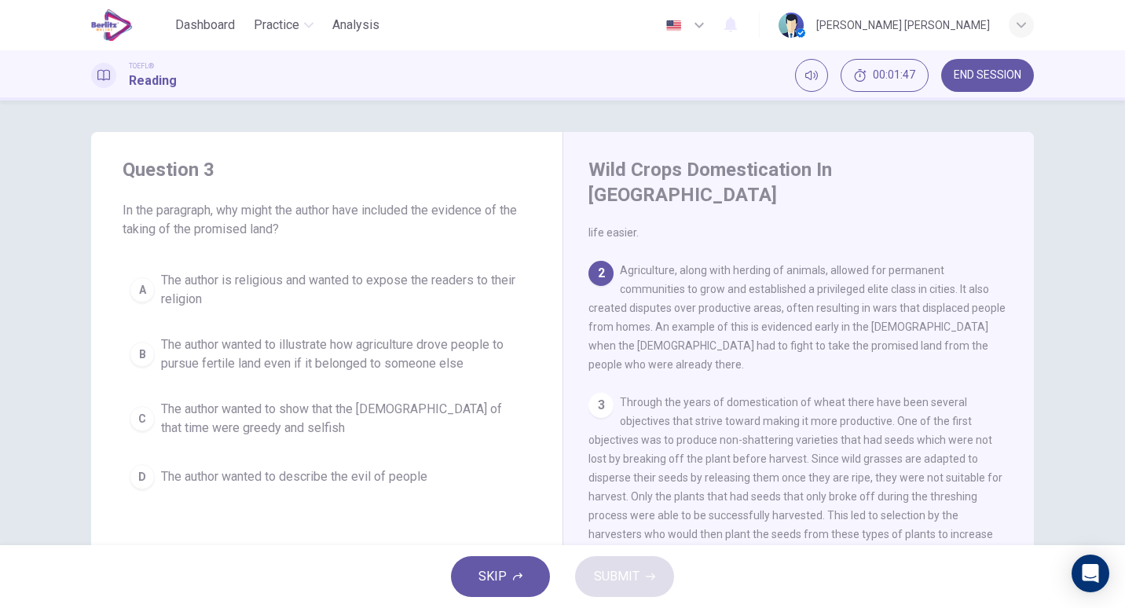
click at [423, 212] on span "In the paragraph, why might the author have included the evidence of the taking…" at bounding box center [327, 220] width 409 height 38
drag, startPoint x: 161, startPoint y: 238, endPoint x: 250, endPoint y: 236, distance: 88.8
click at [250, 236] on span "In the paragraph, why might the author have included the evidence of the taking…" at bounding box center [327, 220] width 409 height 38
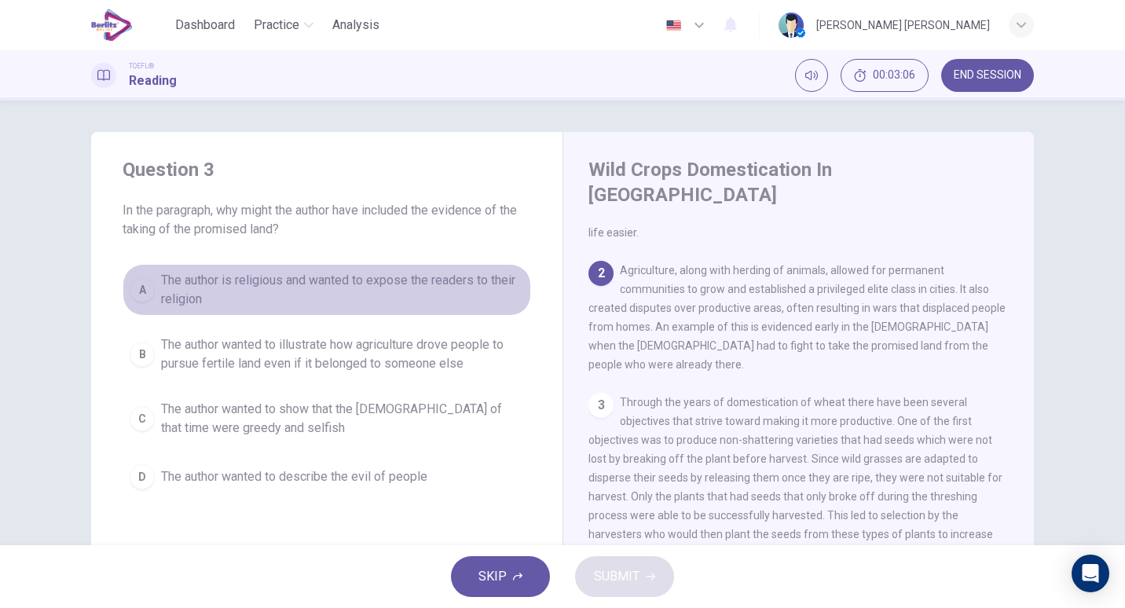
click at [343, 283] on span "The author is religious and wanted to expose the readers to their religion" at bounding box center [342, 290] width 363 height 38
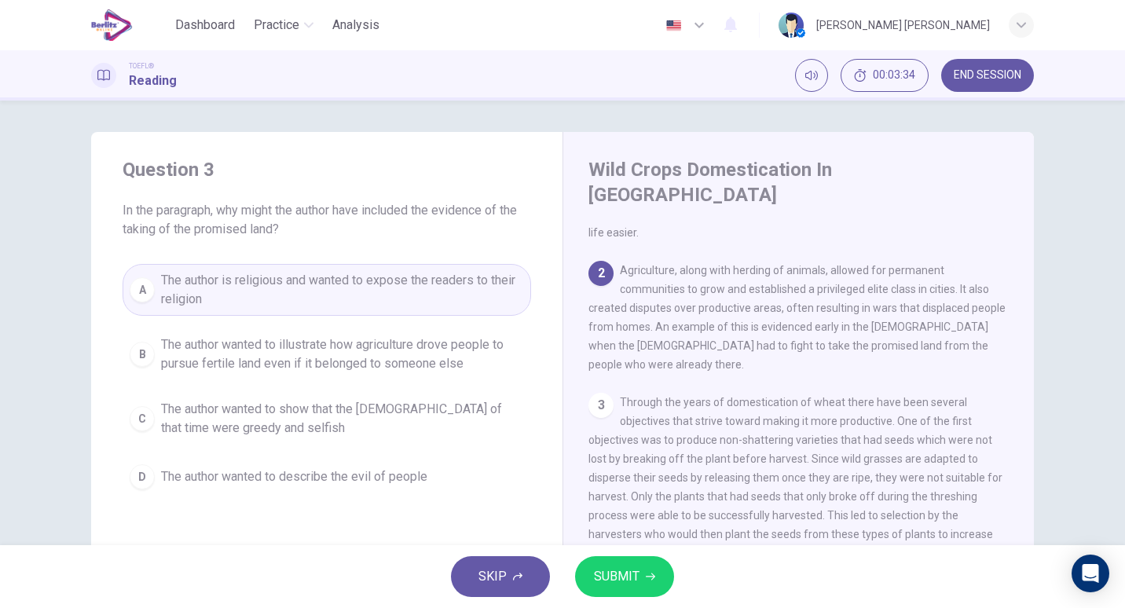
click at [406, 425] on span "The author wanted to show that the [DEMOGRAPHIC_DATA] of that time were greedy …" at bounding box center [342, 419] width 363 height 38
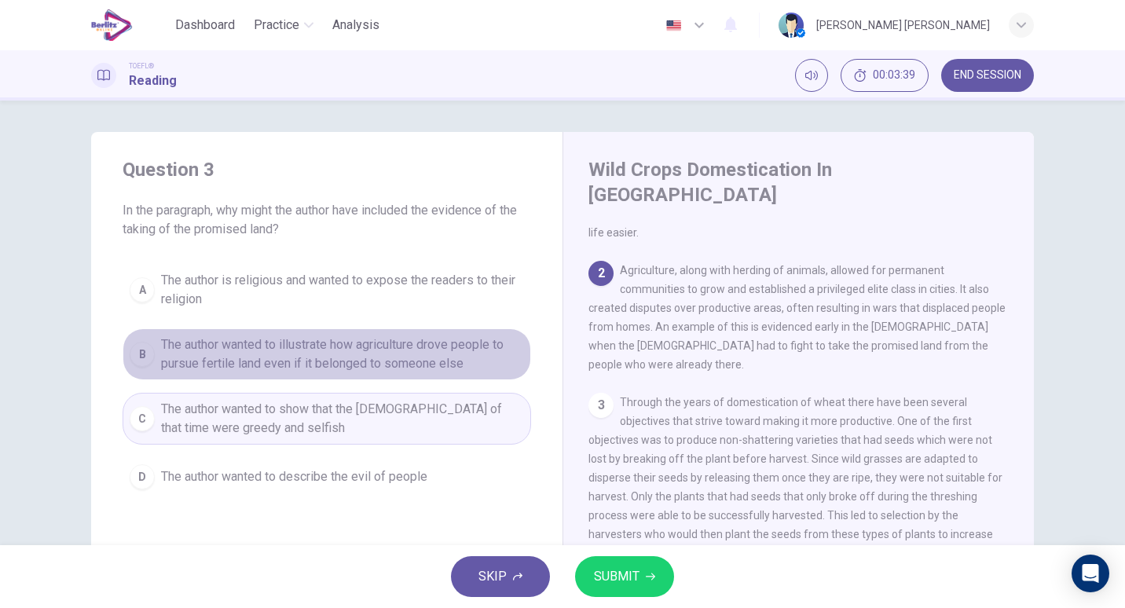
click at [409, 351] on span "The author wanted to illustrate how agriculture drove people to pursue fertile …" at bounding box center [342, 354] width 363 height 38
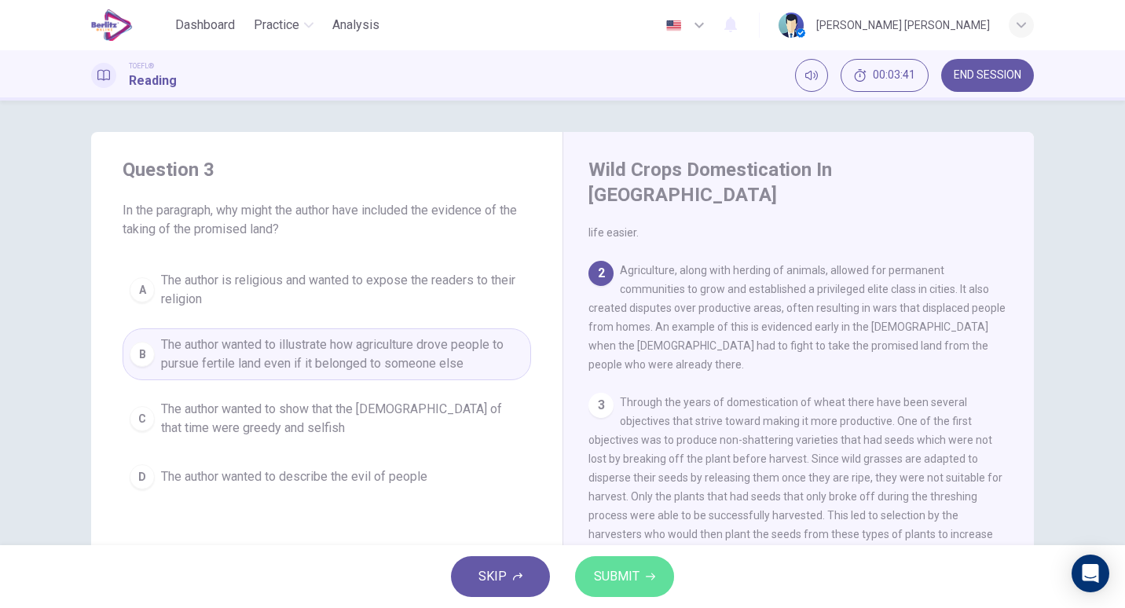
click at [643, 567] on button "SUBMIT" at bounding box center [624, 576] width 99 height 41
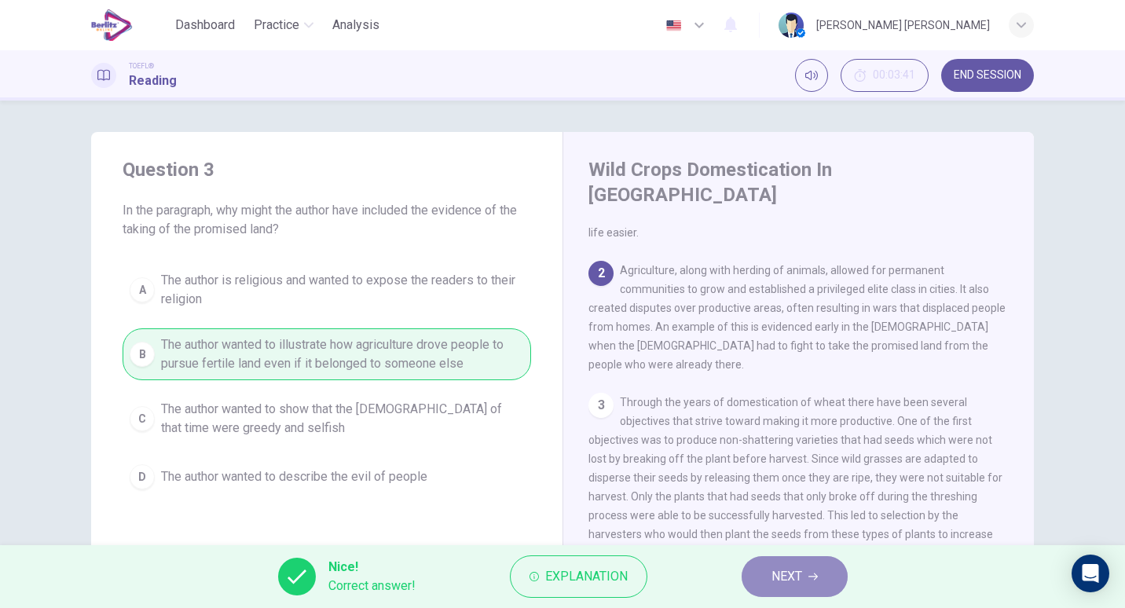
click at [805, 581] on button "NEXT" at bounding box center [795, 576] width 106 height 41
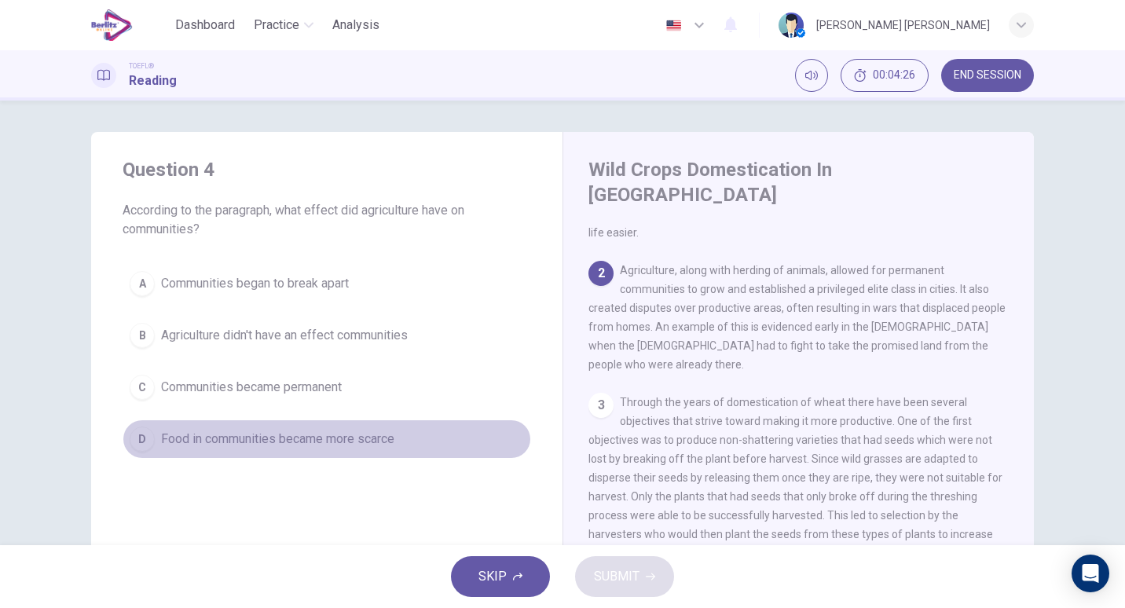
click at [321, 424] on button "D Food in communities became more scarce" at bounding box center [327, 439] width 409 height 39
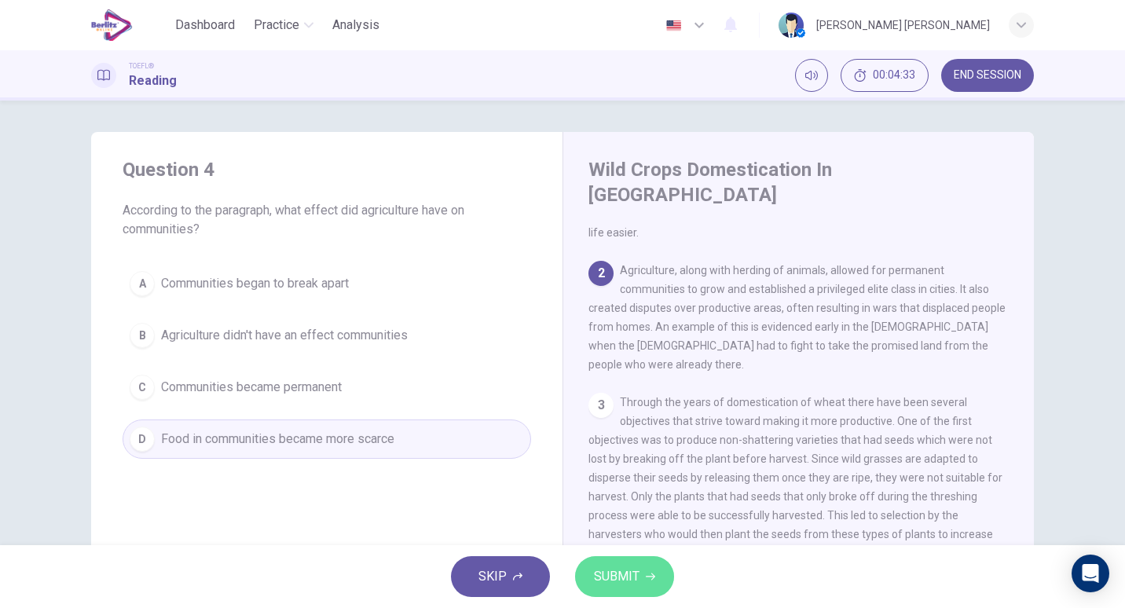
click at [657, 564] on button "SUBMIT" at bounding box center [624, 576] width 99 height 41
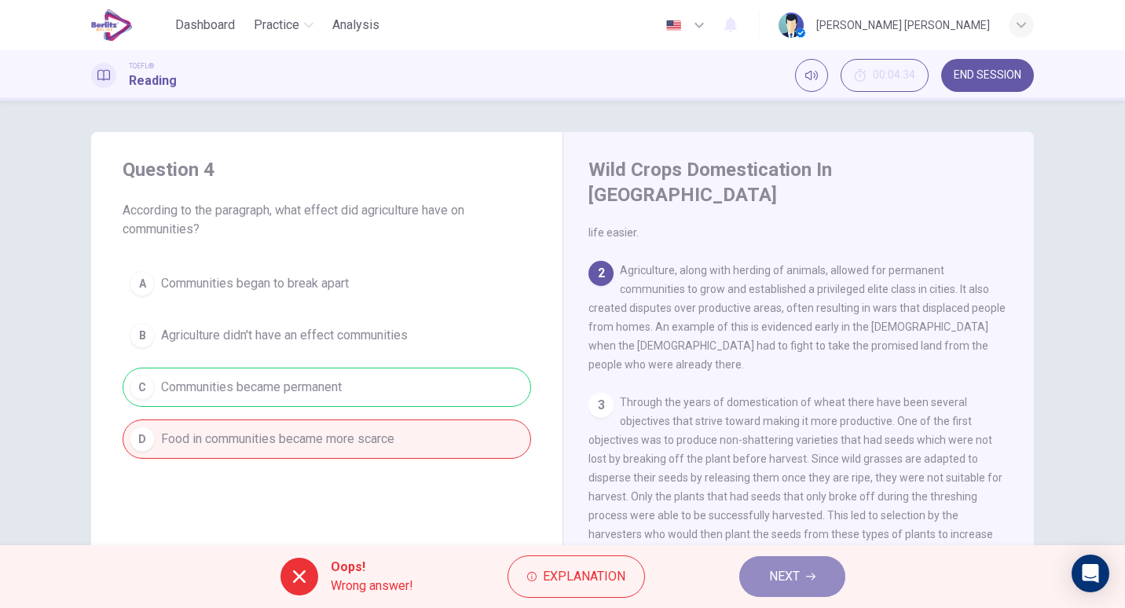
click at [808, 568] on button "NEXT" at bounding box center [792, 576] width 106 height 41
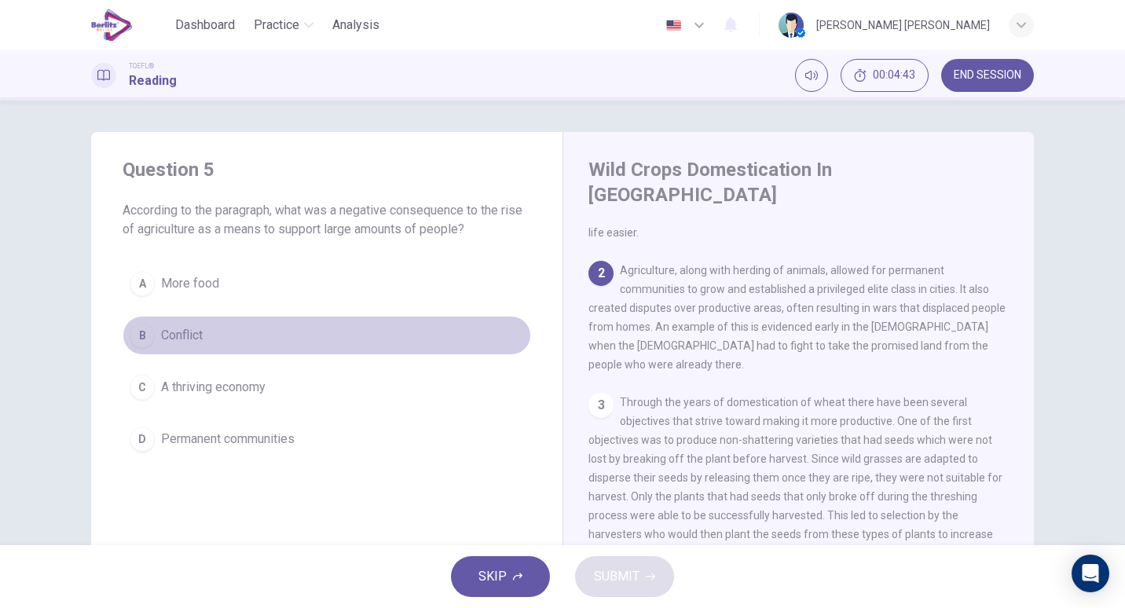
click at [237, 348] on button "B Conflict" at bounding box center [327, 335] width 409 height 39
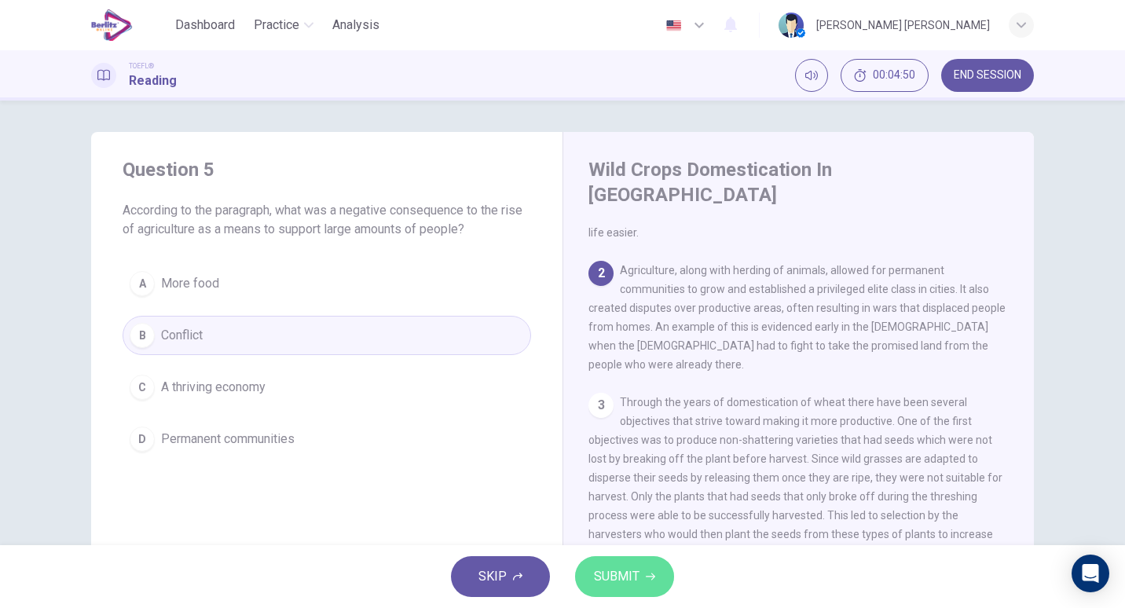
click at [614, 594] on button "SUBMIT" at bounding box center [624, 576] width 99 height 41
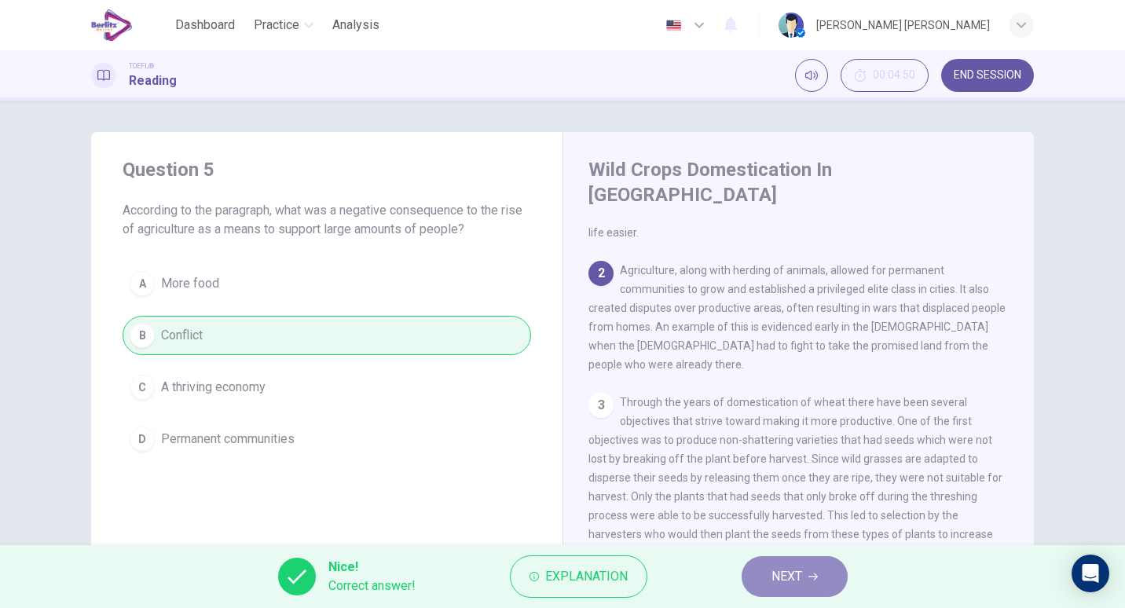
click at [782, 585] on span "NEXT" at bounding box center [786, 577] width 31 height 22
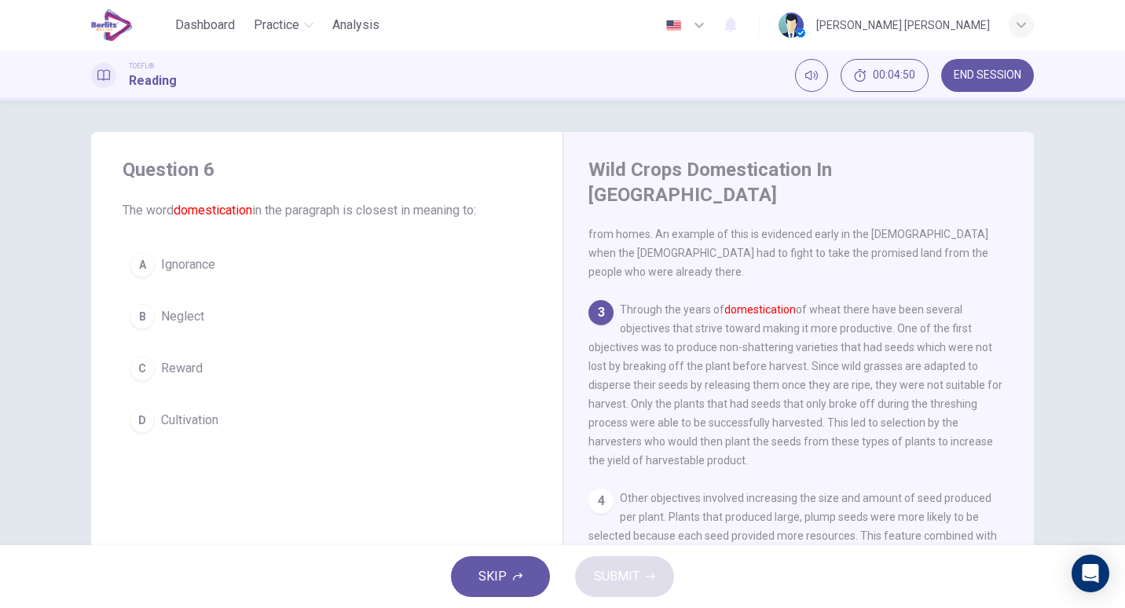
scroll to position [288, 0]
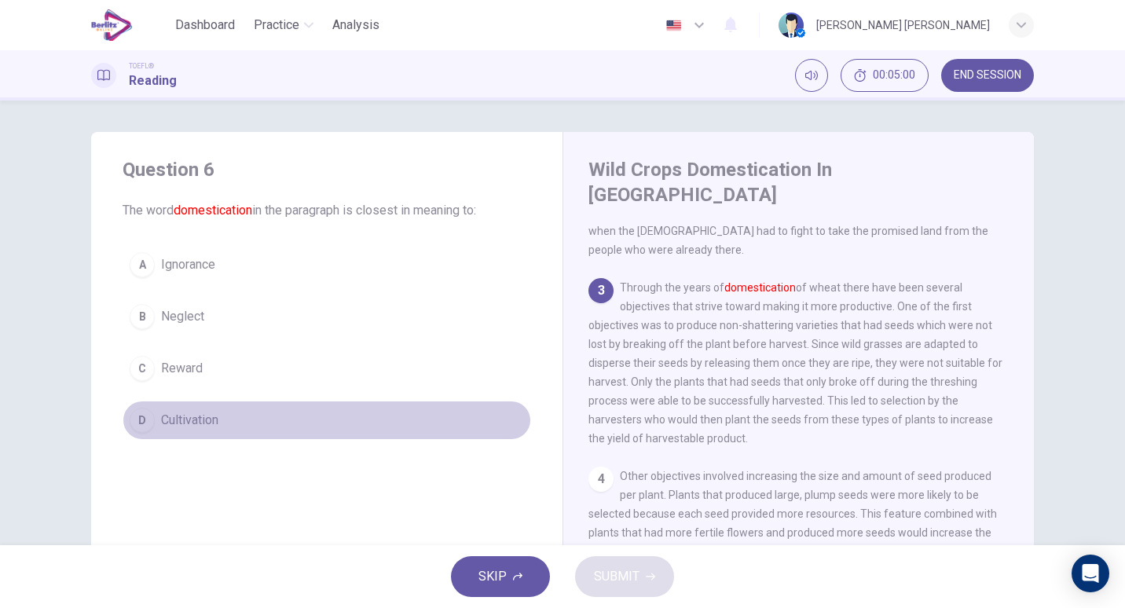
click at [185, 412] on span "Cultivation" at bounding box center [189, 420] width 57 height 19
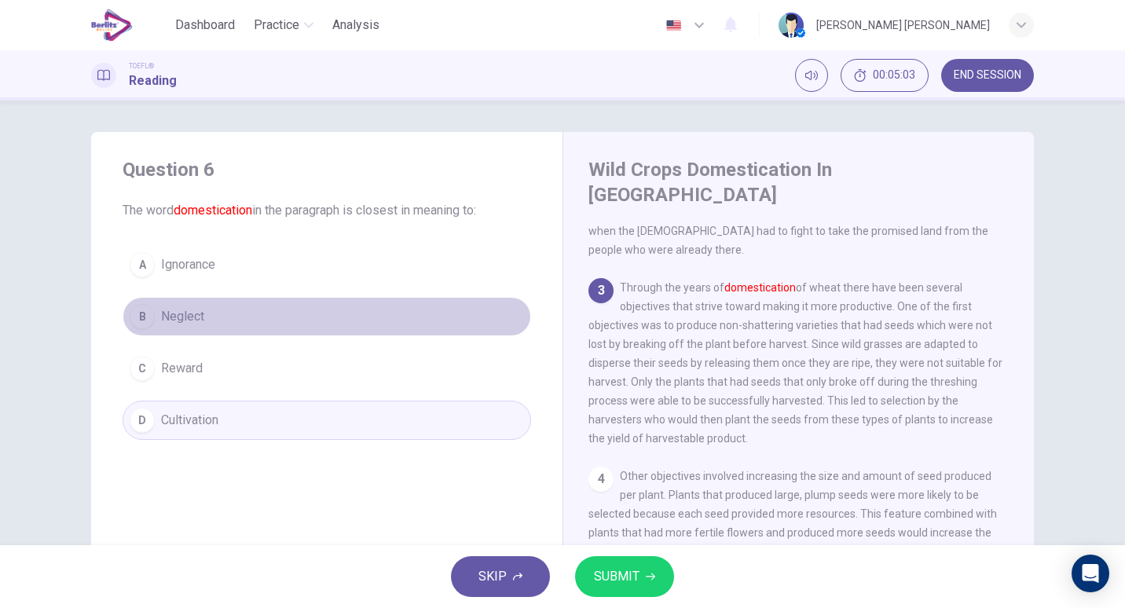
click at [209, 308] on button "B Neglect" at bounding box center [327, 316] width 409 height 39
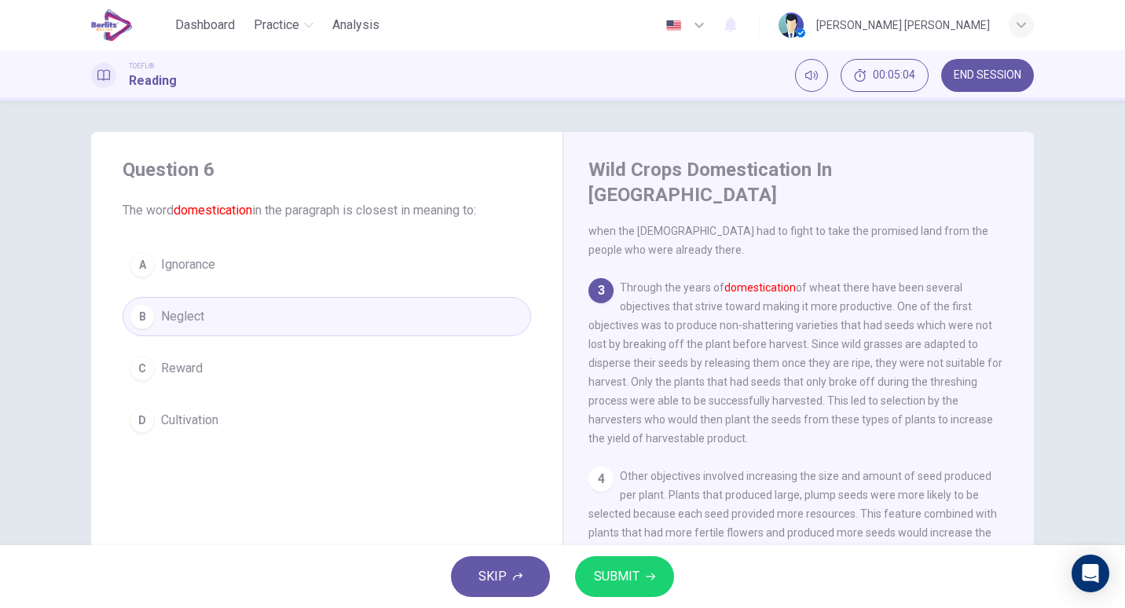
click at [669, 578] on button "SUBMIT" at bounding box center [624, 576] width 99 height 41
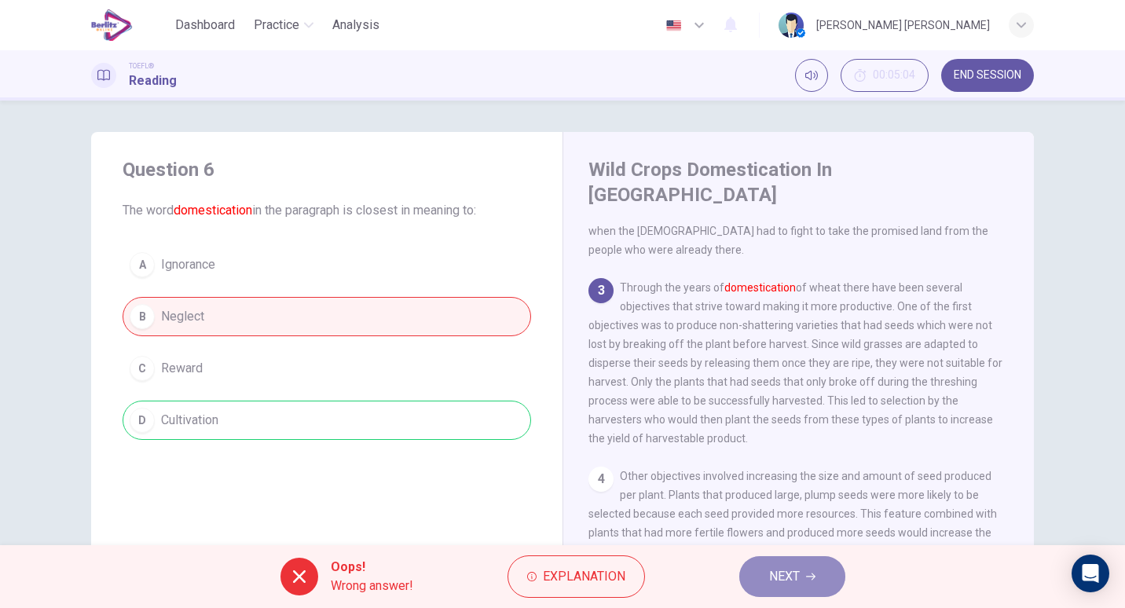
click at [793, 578] on span "NEXT" at bounding box center [784, 577] width 31 height 22
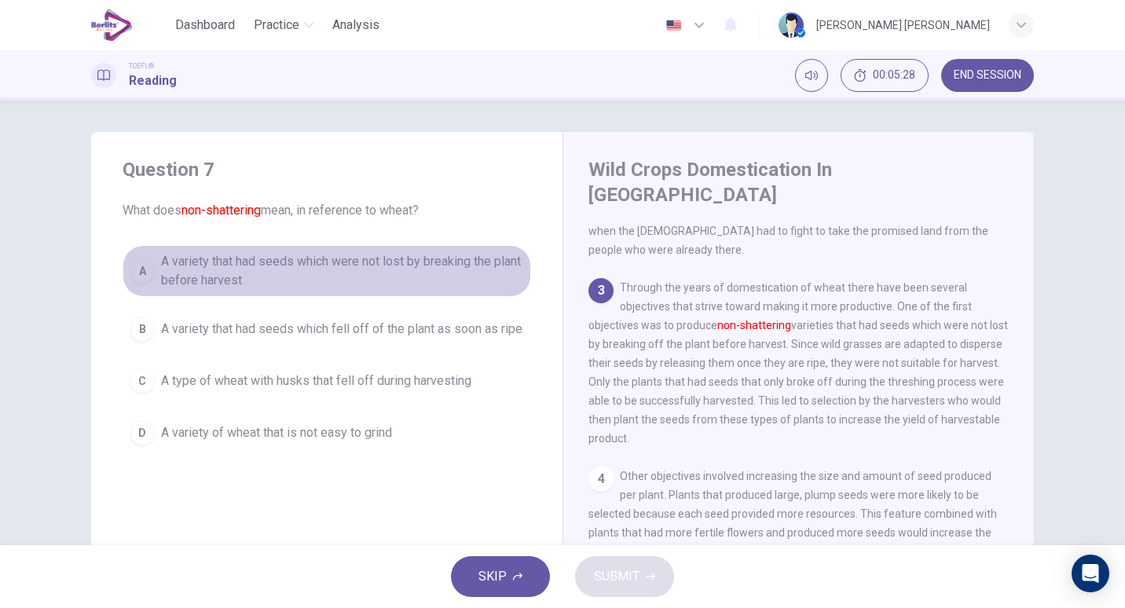
click at [334, 258] on span "A variety that had seeds which were not lost by breaking the plant before harve…" at bounding box center [342, 271] width 363 height 38
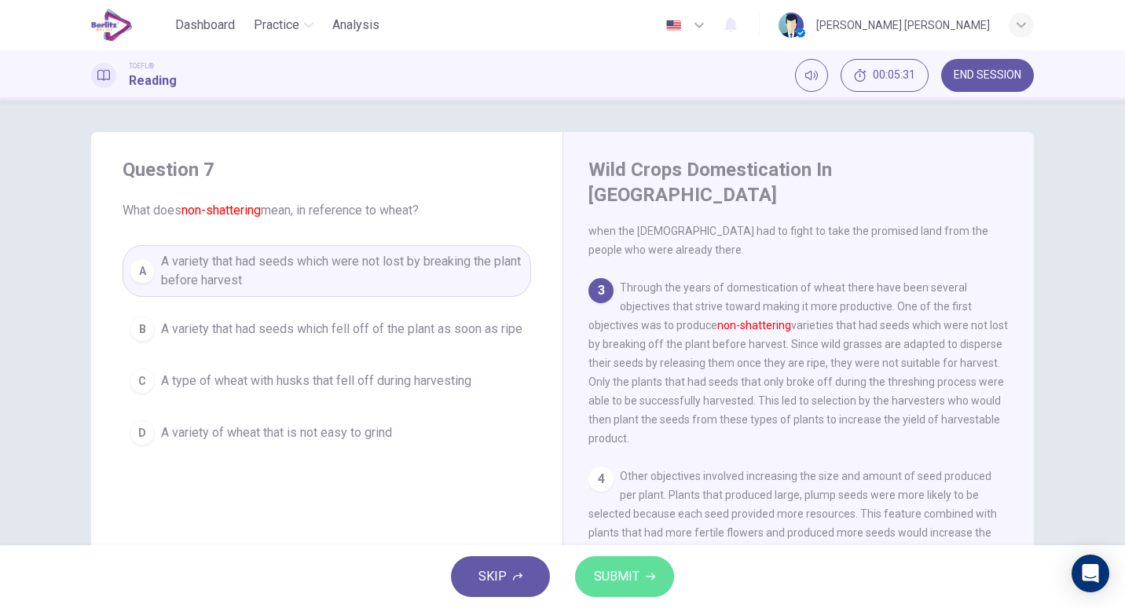
click at [628, 573] on span "SUBMIT" at bounding box center [617, 577] width 46 height 22
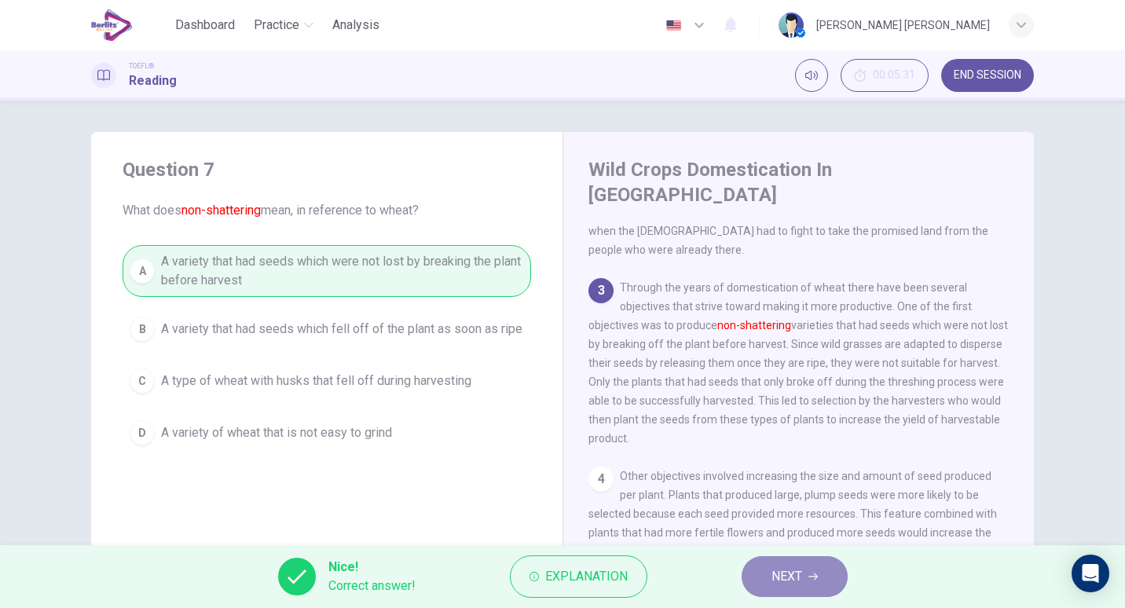
click at [790, 572] on span "NEXT" at bounding box center [786, 577] width 31 height 22
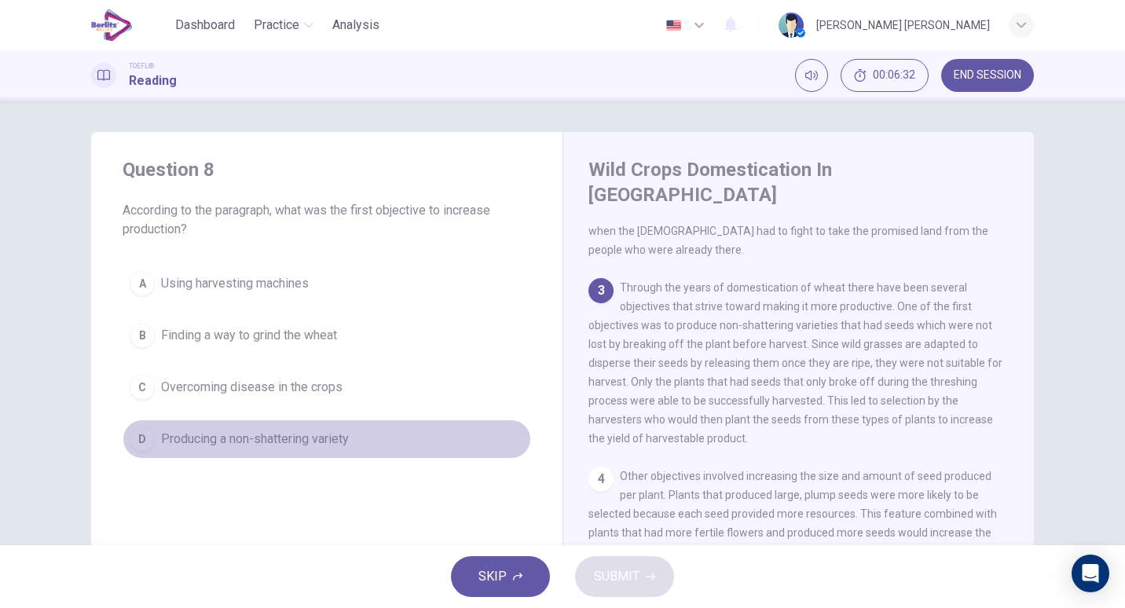
click at [317, 442] on span "Producing a non-shattering variety" at bounding box center [255, 439] width 188 height 19
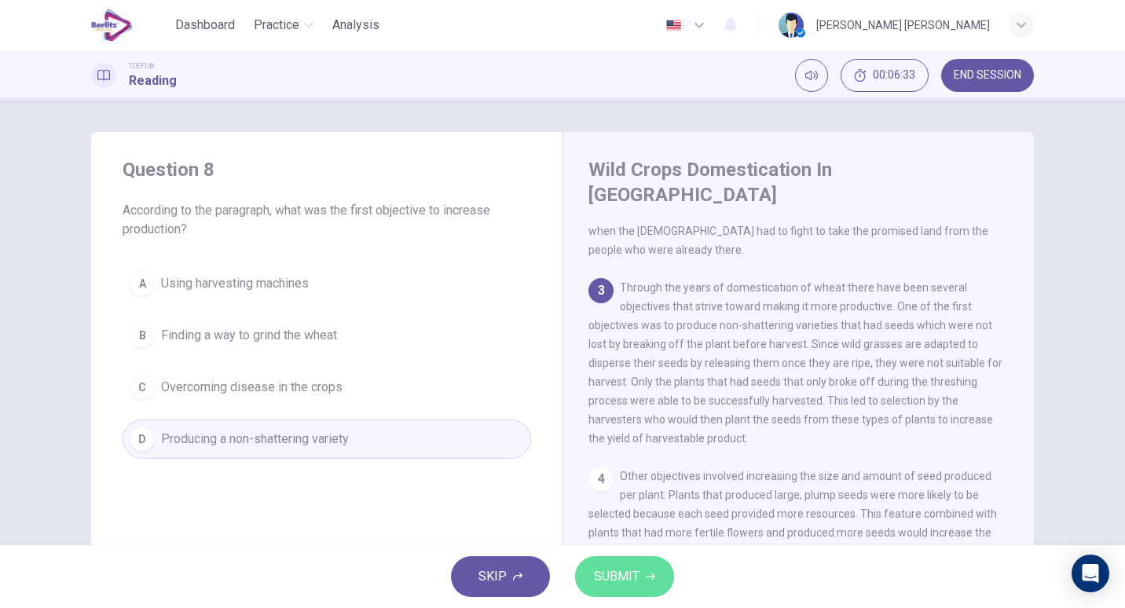
click at [636, 573] on span "SUBMIT" at bounding box center [617, 577] width 46 height 22
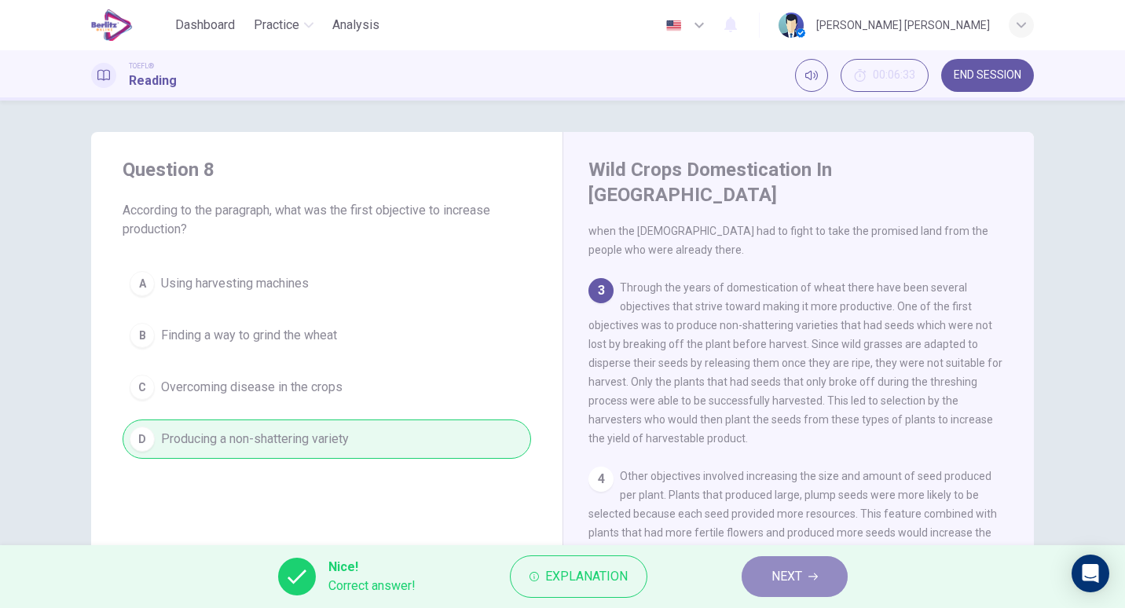
click at [785, 576] on span "NEXT" at bounding box center [786, 577] width 31 height 22
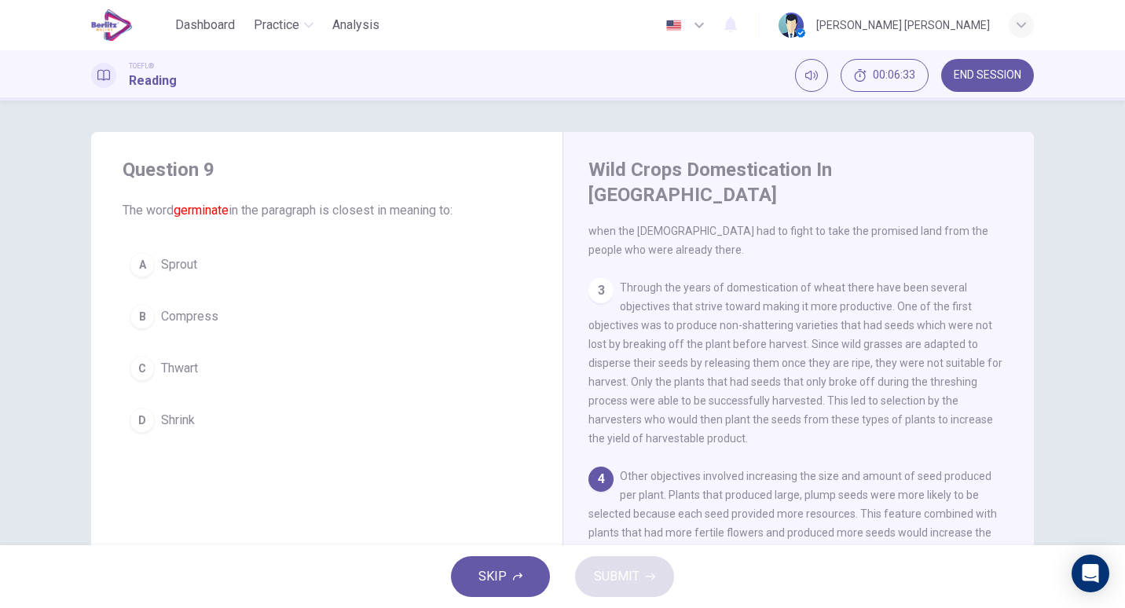
scroll to position [297, 0]
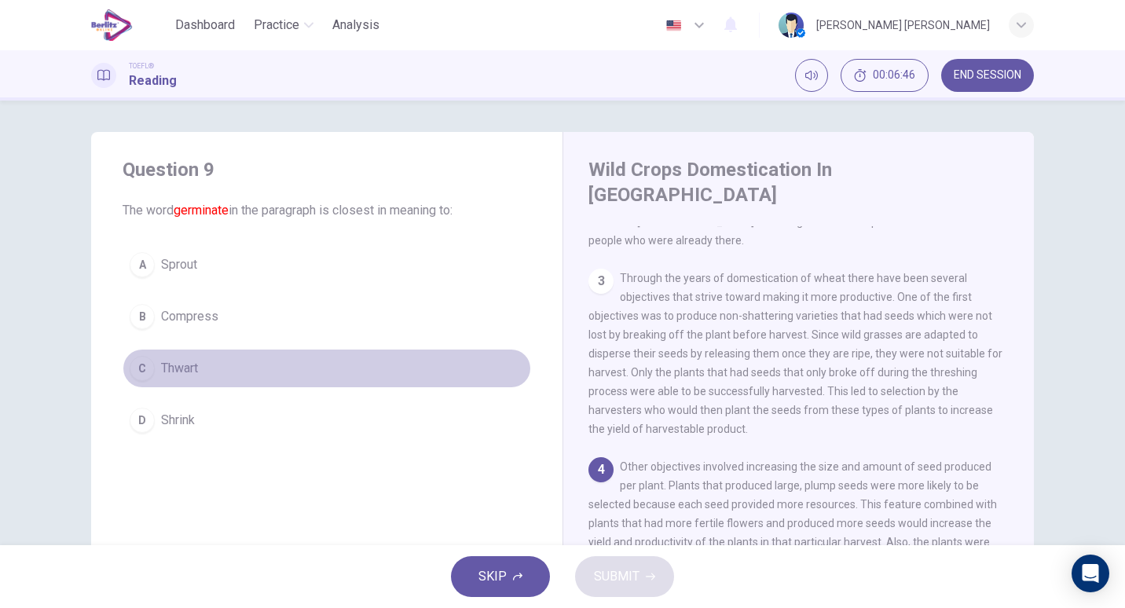
click at [181, 372] on span "Thwart" at bounding box center [179, 368] width 37 height 19
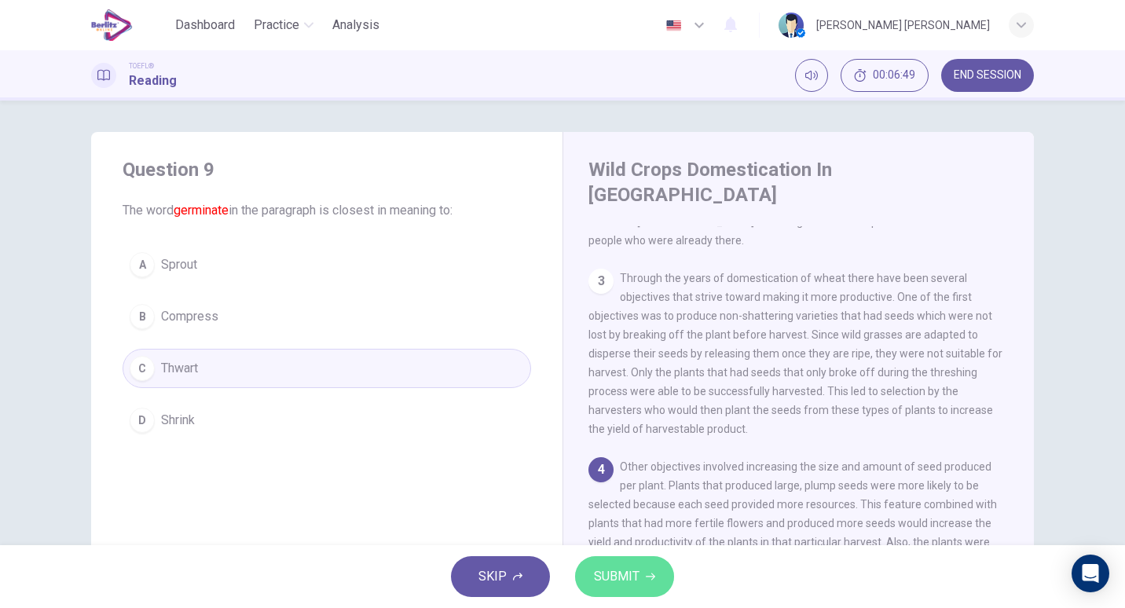
click at [605, 563] on button "SUBMIT" at bounding box center [624, 576] width 99 height 41
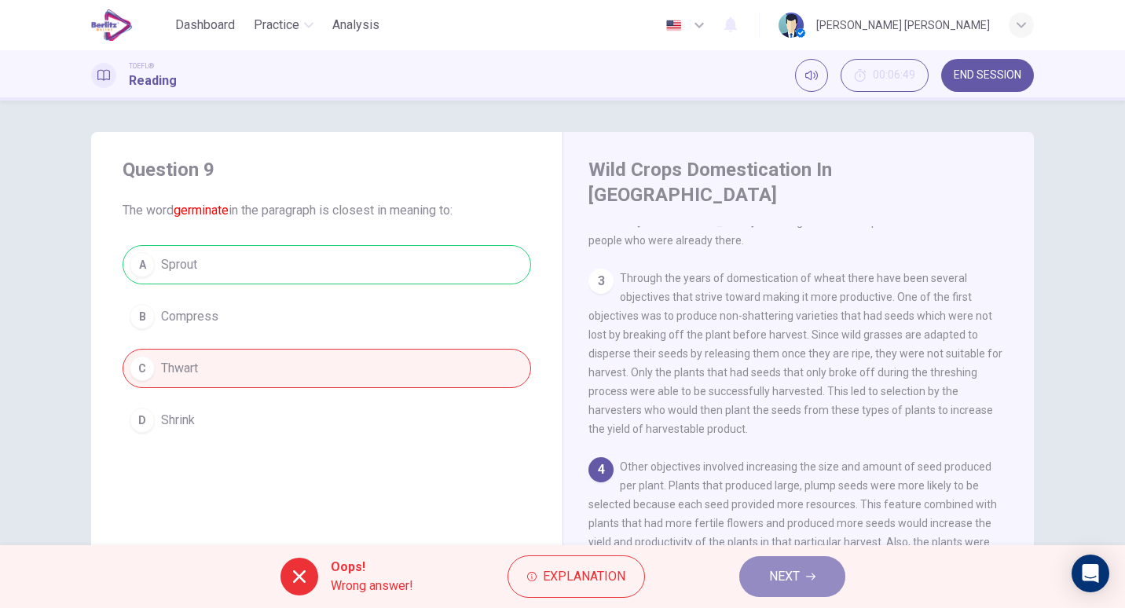
click at [773, 582] on span "NEXT" at bounding box center [784, 577] width 31 height 22
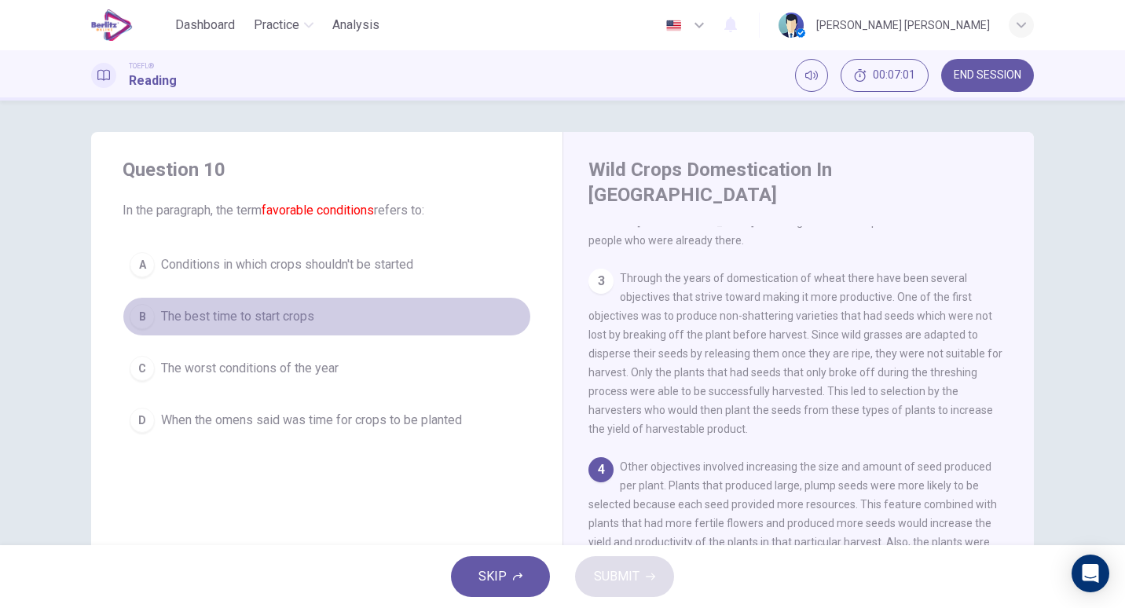
click at [259, 320] on span "The best time to start crops" at bounding box center [237, 316] width 153 height 19
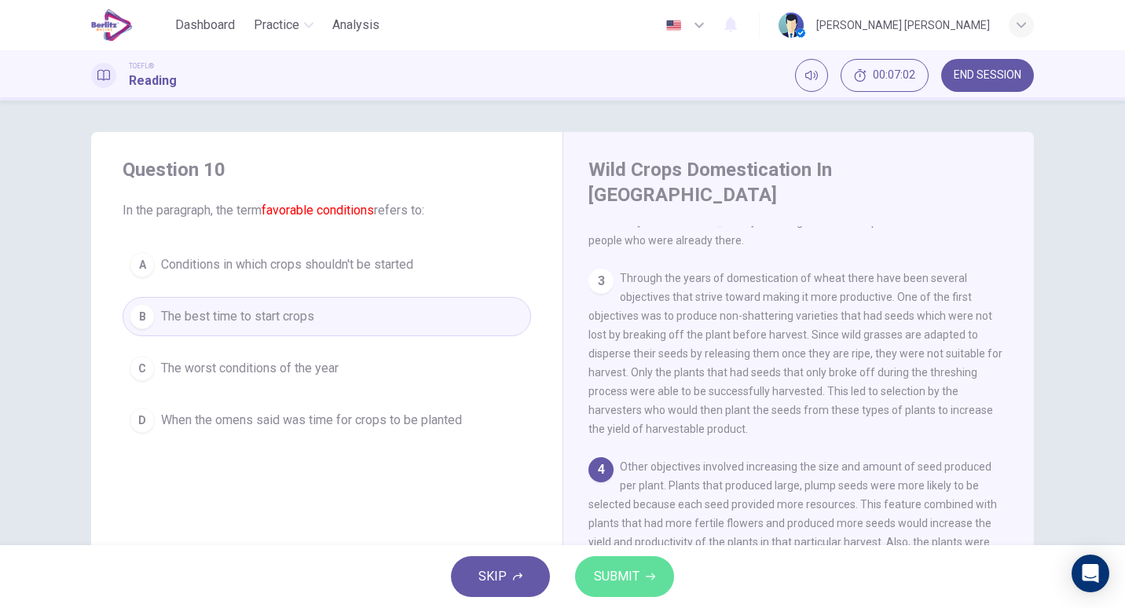
click at [626, 586] on span "SUBMIT" at bounding box center [617, 577] width 46 height 22
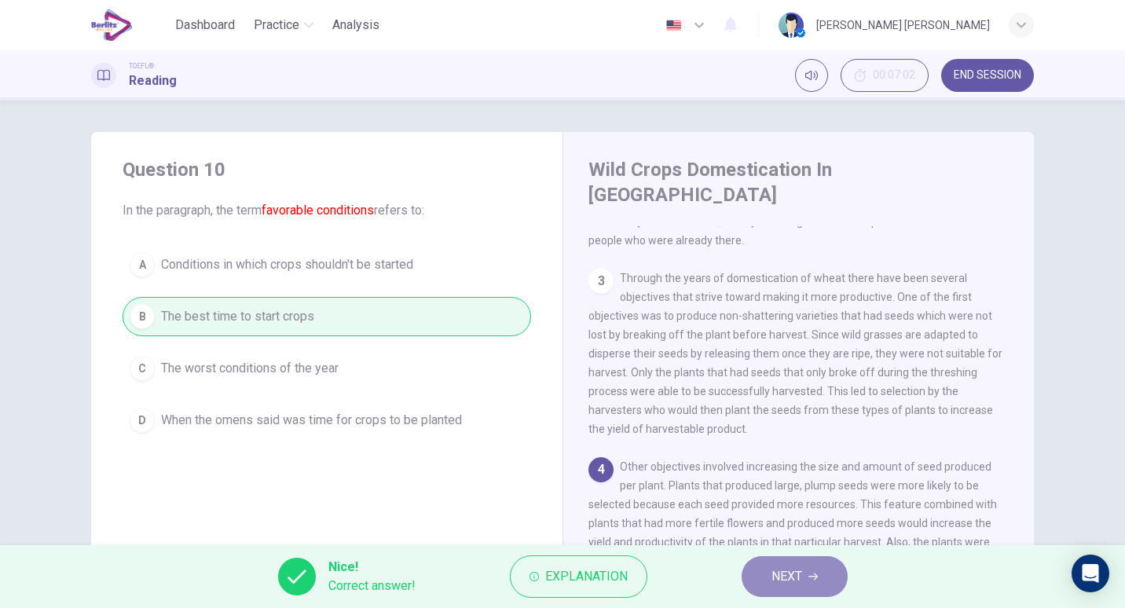
click at [790, 576] on span "NEXT" at bounding box center [786, 577] width 31 height 22
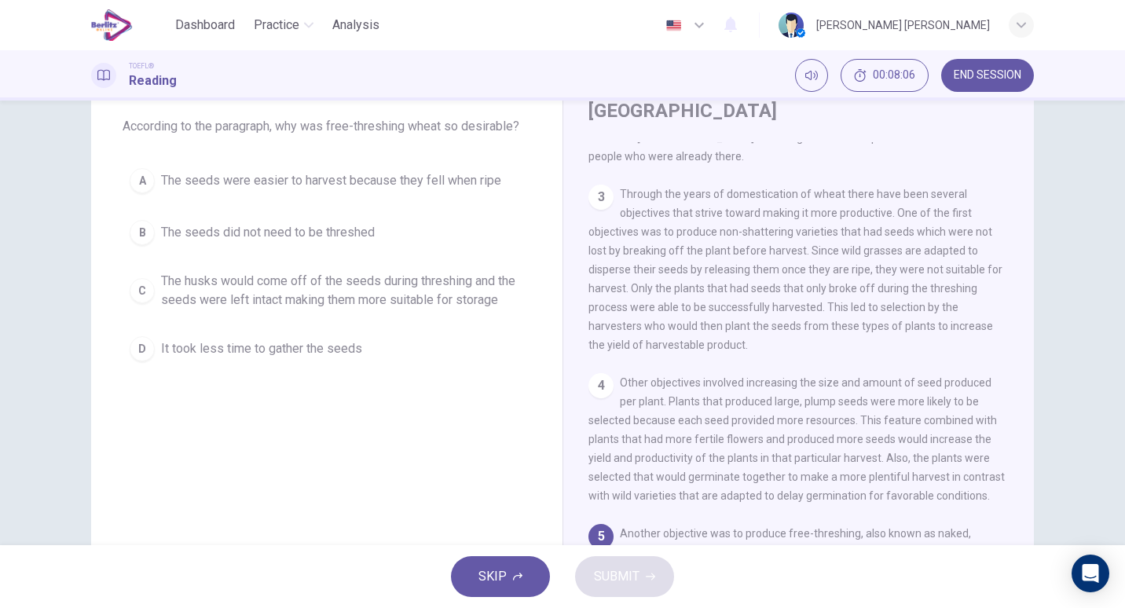
scroll to position [79, 0]
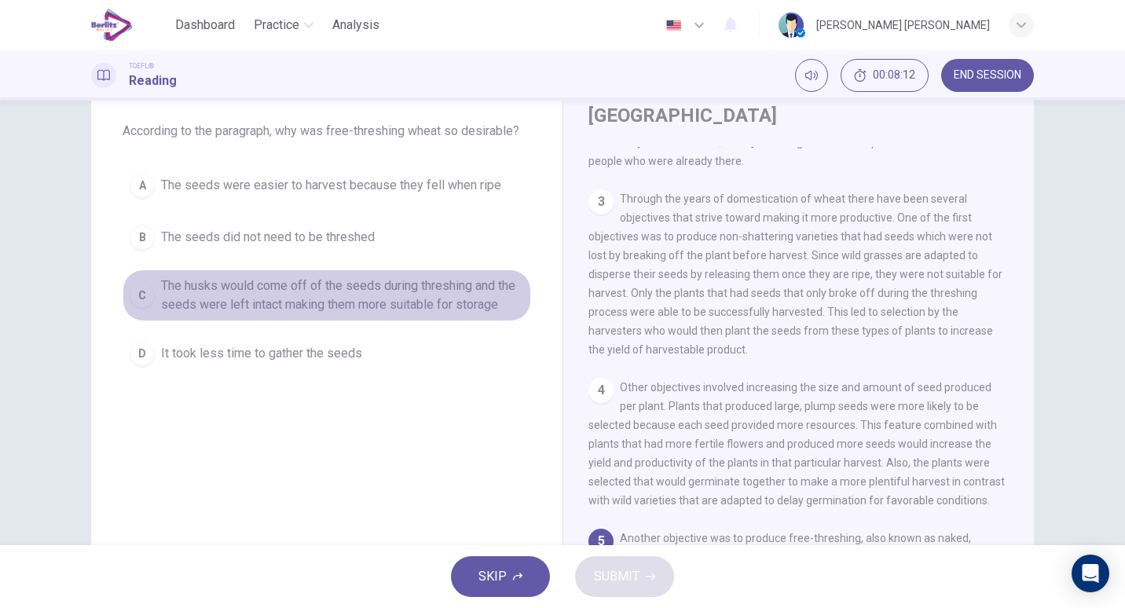
click at [306, 290] on span "The husks would come off of the seeds during threshing and the seeds were left …" at bounding box center [342, 296] width 363 height 38
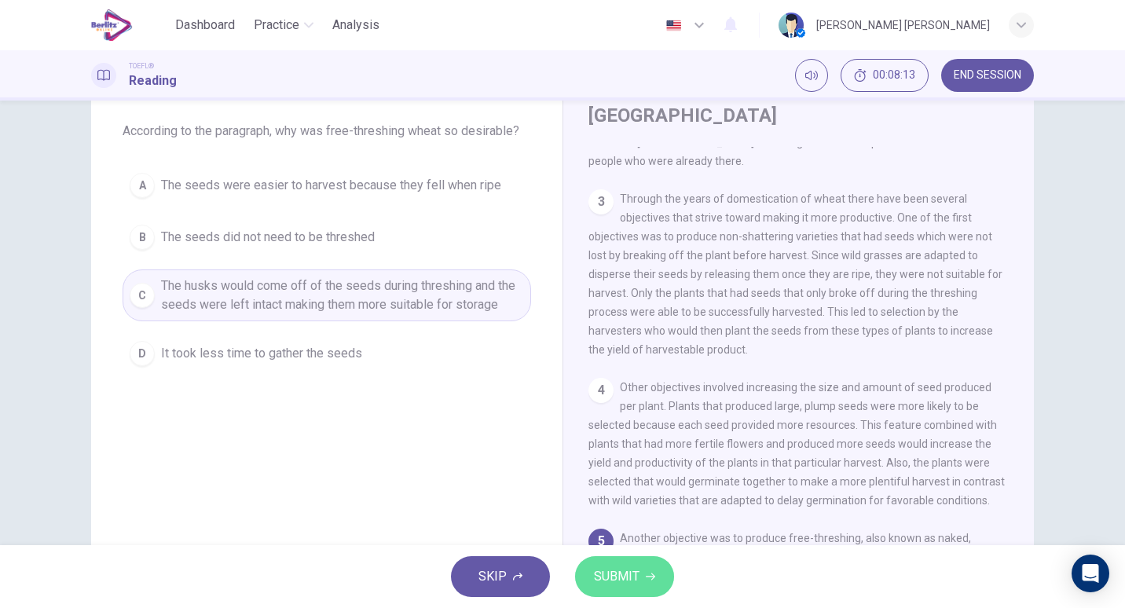
click at [613, 584] on span "SUBMIT" at bounding box center [617, 577] width 46 height 22
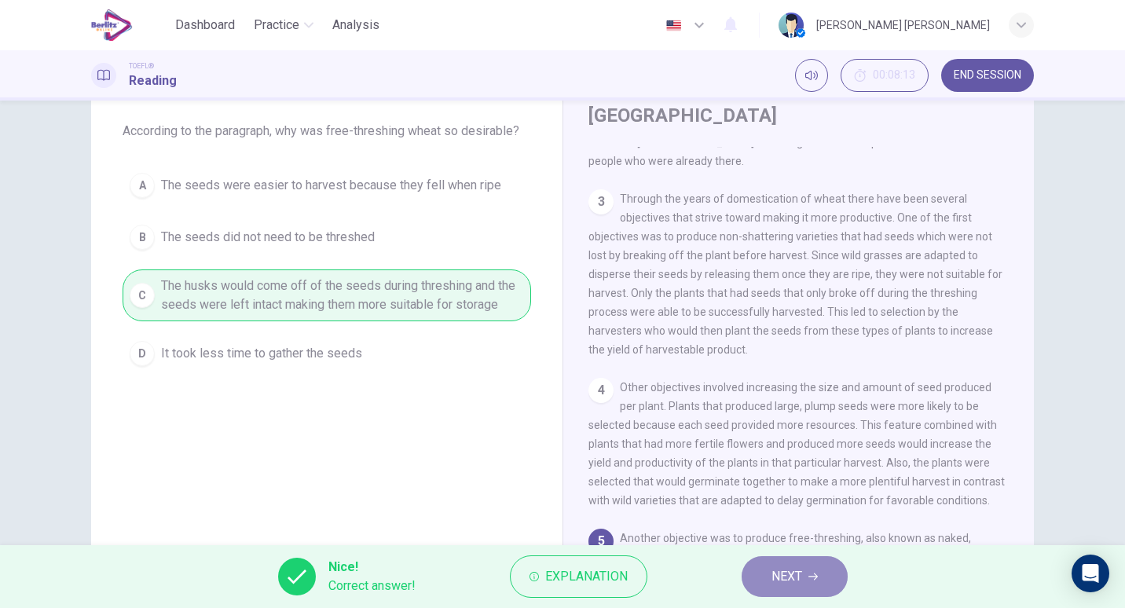
click at [790, 580] on span "NEXT" at bounding box center [786, 577] width 31 height 22
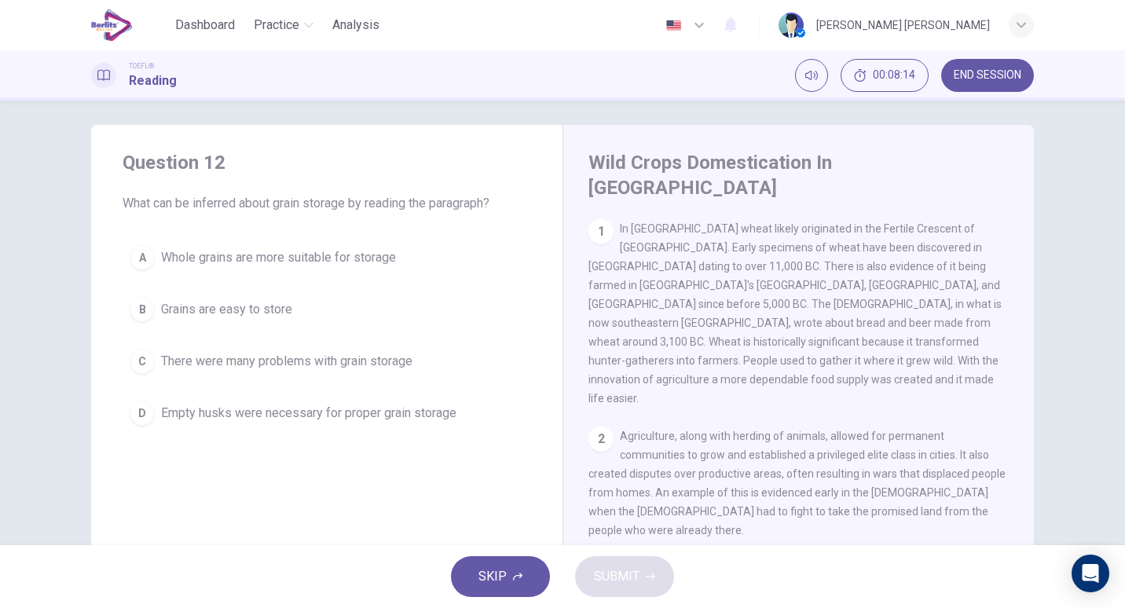
scroll to position [0, 0]
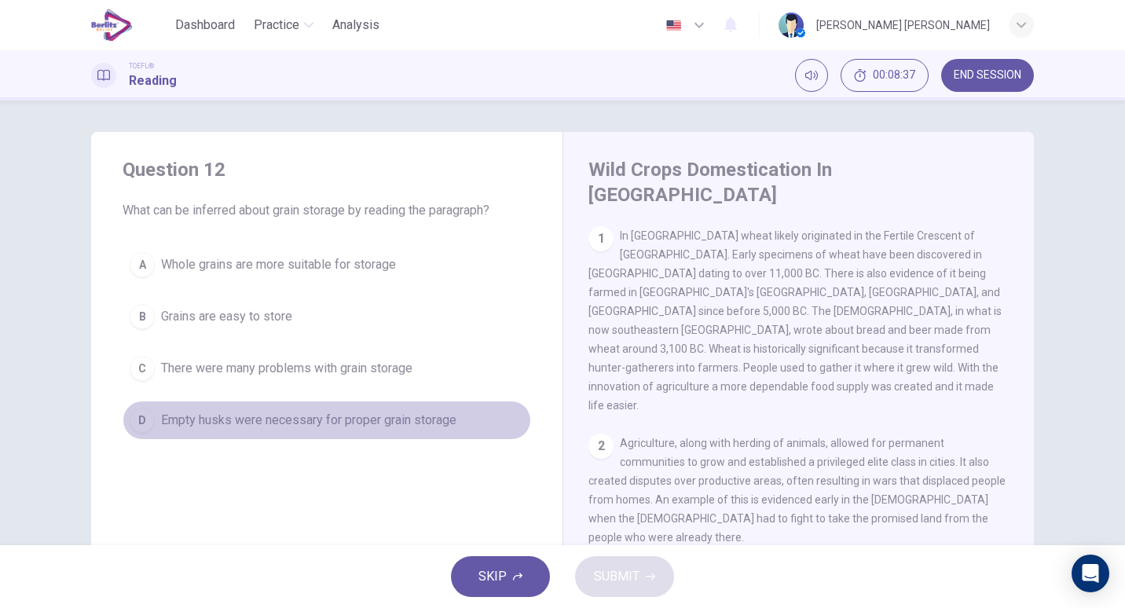
click at [295, 427] on span "Empty husks were necessary for proper grain storage" at bounding box center [308, 420] width 295 height 19
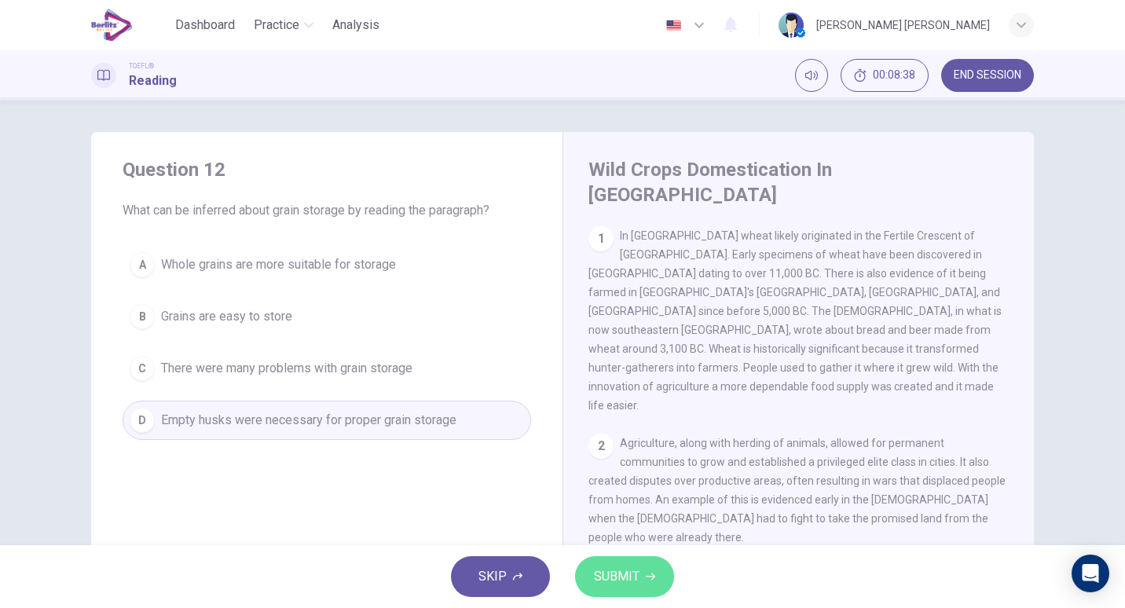
click at [604, 562] on button "SUBMIT" at bounding box center [624, 576] width 99 height 41
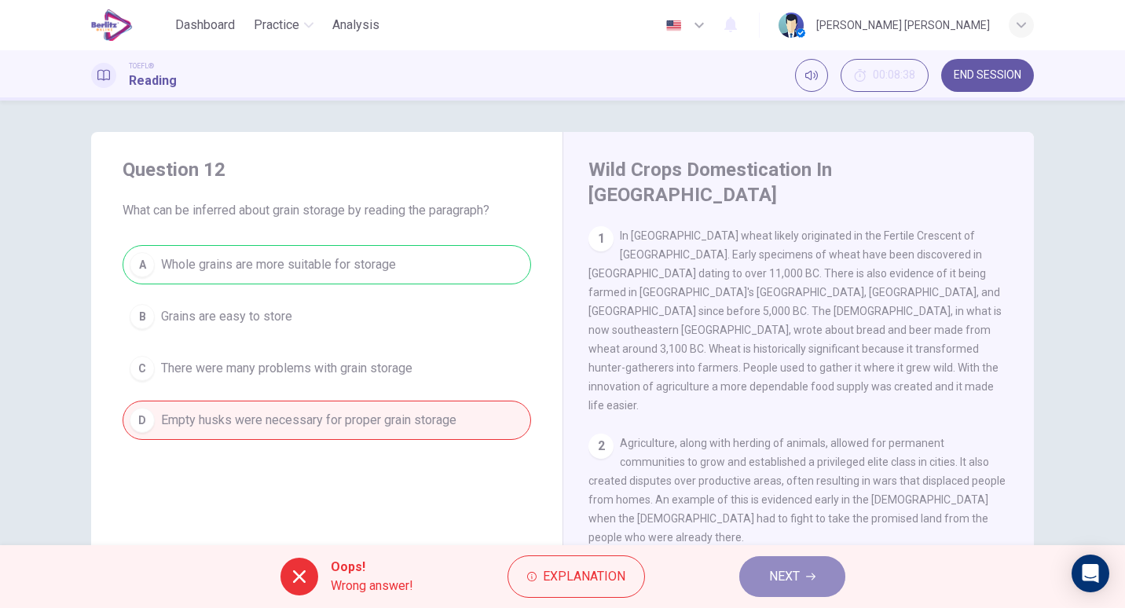
click at [790, 584] on span "NEXT" at bounding box center [784, 577] width 31 height 22
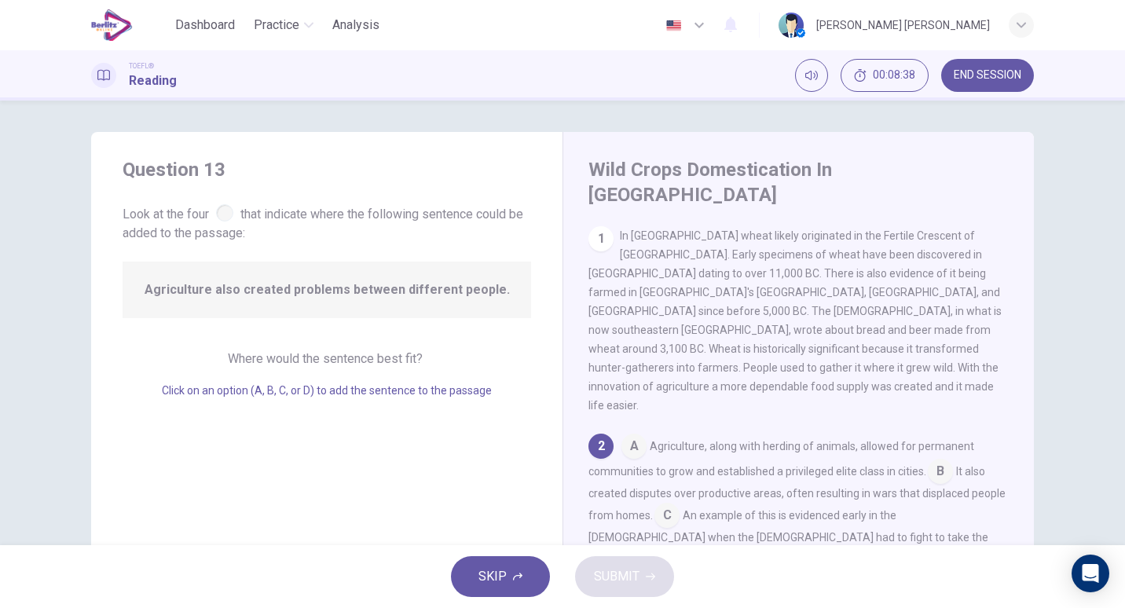
scroll to position [16, 0]
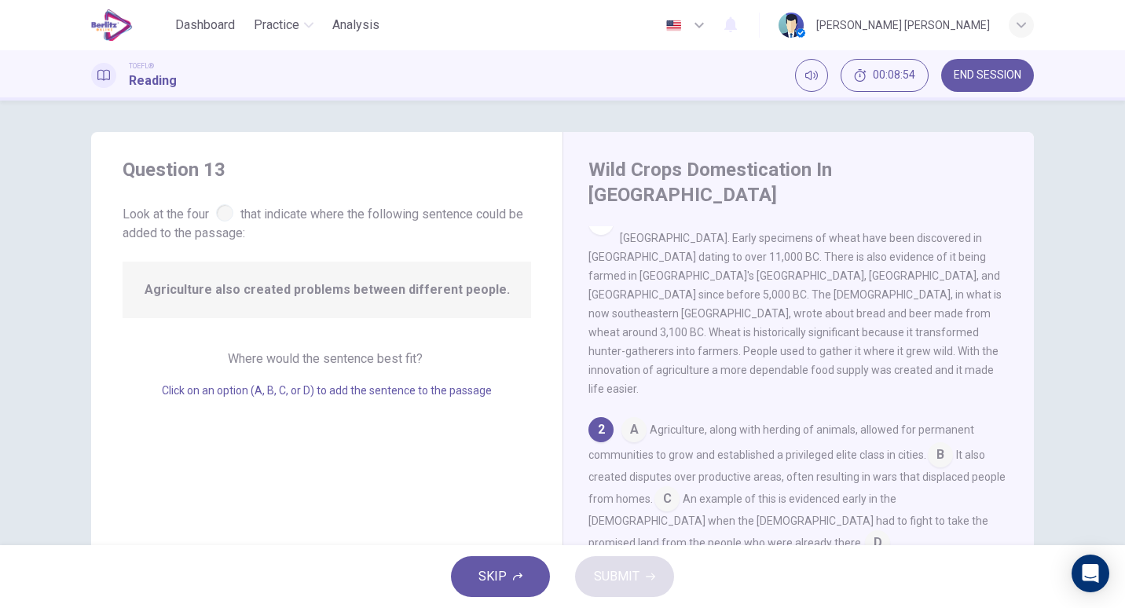
click at [865, 532] on input at bounding box center [877, 544] width 25 height 25
click at [632, 570] on span "SUBMIT" at bounding box center [617, 577] width 46 height 22
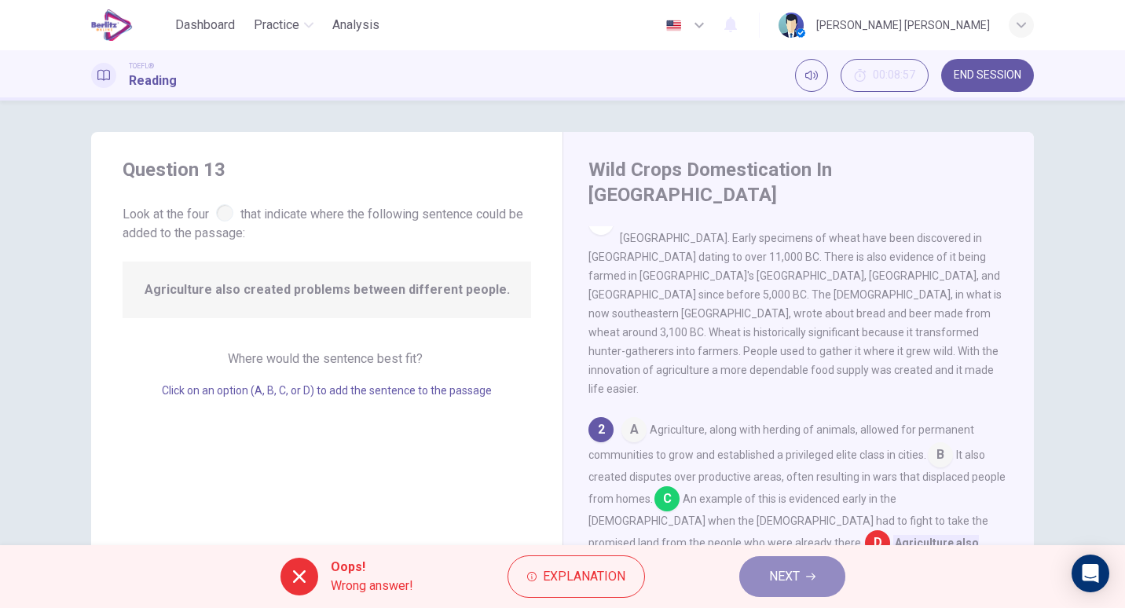
click at [772, 573] on span "NEXT" at bounding box center [784, 577] width 31 height 22
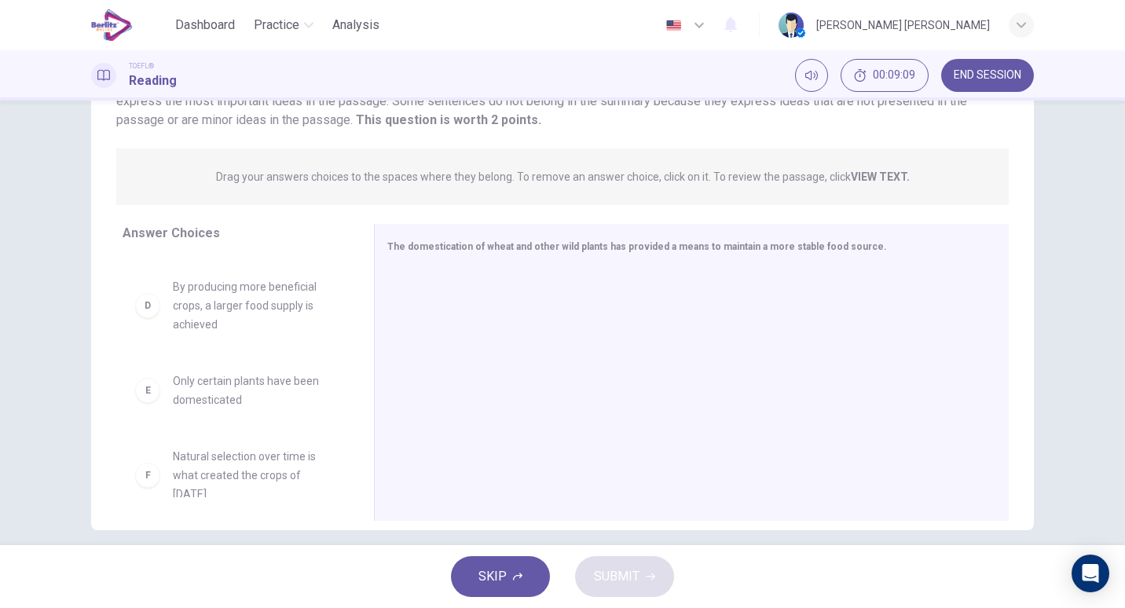
scroll to position [148, 0]
click at [269, 475] on span "Natural selection over time is what created the crops of [DATE]" at bounding box center [254, 474] width 163 height 57
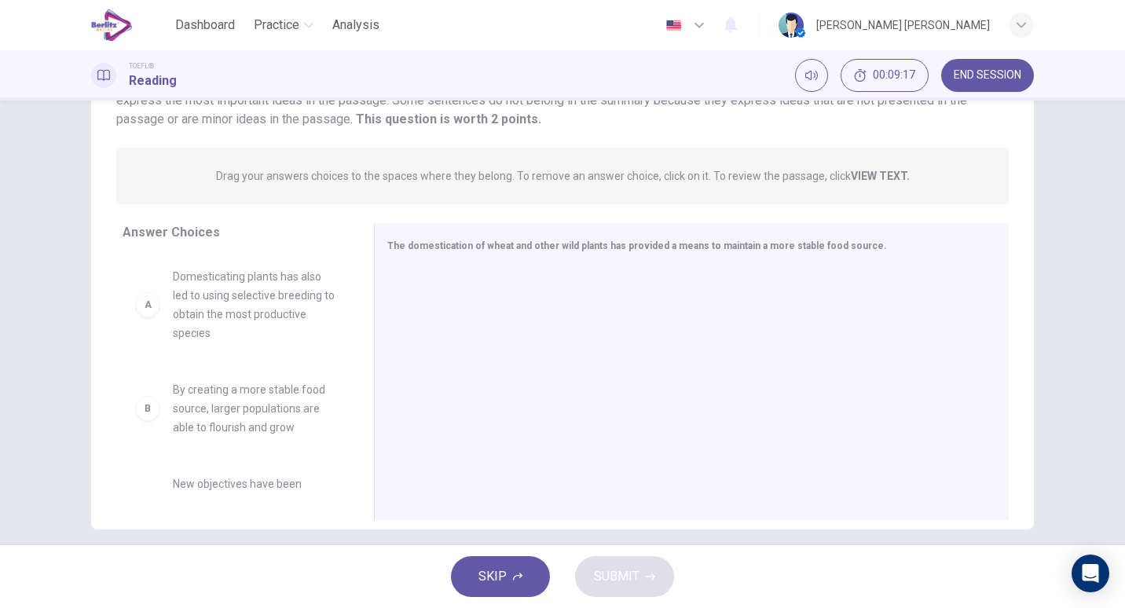
click at [254, 307] on span "Domesticating plants has also led to using selective breeding to obtain the mos…" at bounding box center [254, 304] width 163 height 75
click at [266, 415] on span "By creating a more stable food source, larger populations are able to flourish …" at bounding box center [254, 408] width 163 height 57
click at [281, 402] on span "By creating a more stable food source, larger populations are able to flourish …" at bounding box center [254, 408] width 163 height 57
click at [138, 406] on div "B" at bounding box center [147, 408] width 25 height 25
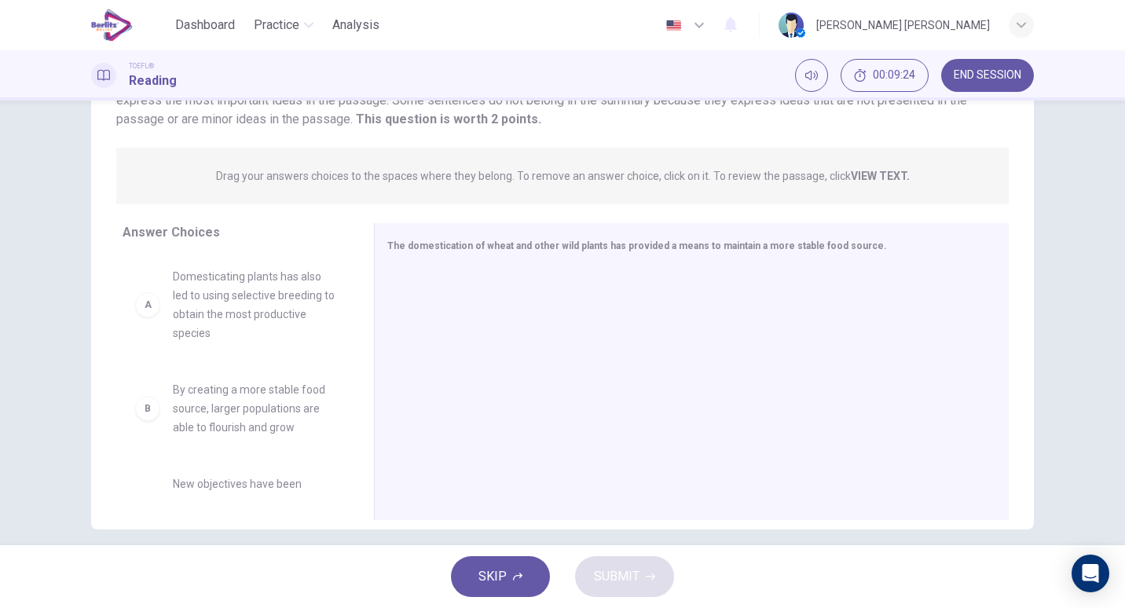
click at [233, 414] on span "By creating a more stable food source, larger populations are able to flourish …" at bounding box center [254, 408] width 163 height 57
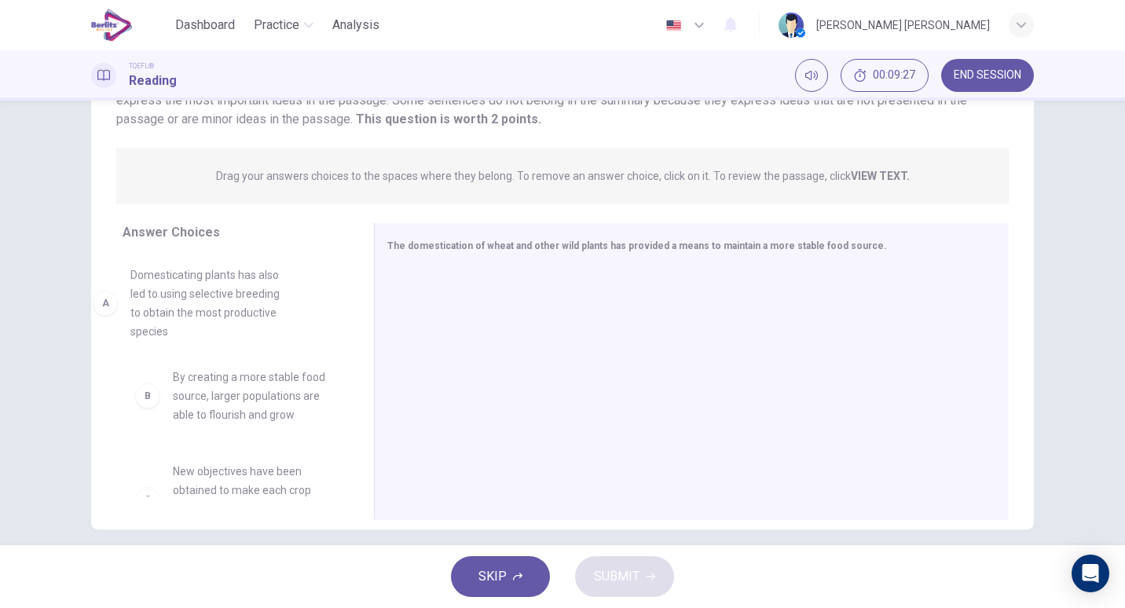
drag, startPoint x: 235, startPoint y: 308, endPoint x: 178, endPoint y: 287, distance: 61.1
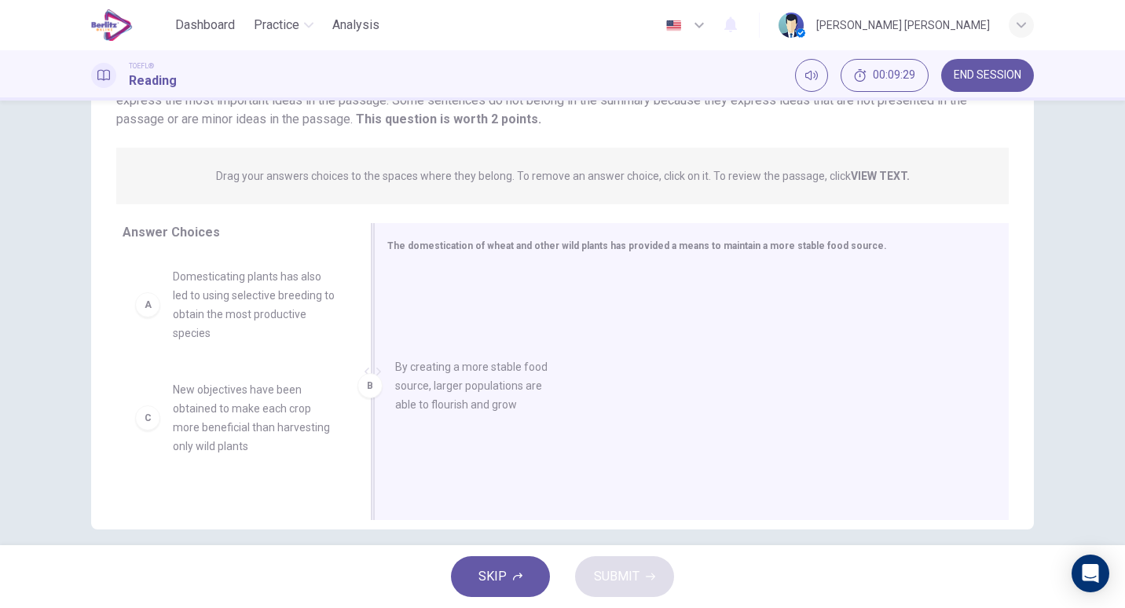
drag, startPoint x: 224, startPoint y: 396, endPoint x: 467, endPoint y: 369, distance: 245.0
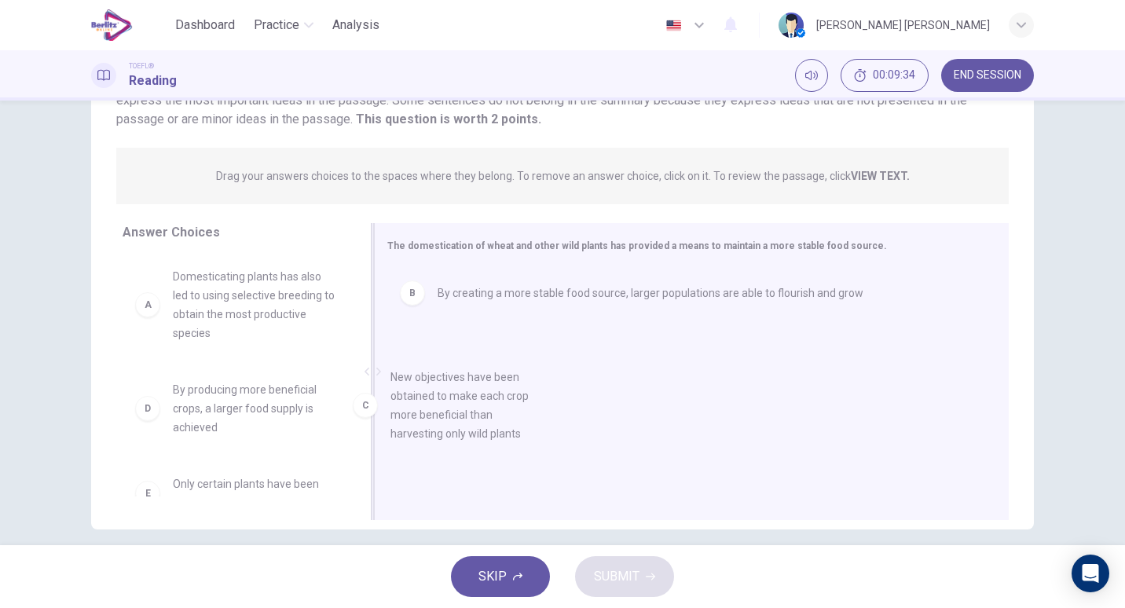
drag, startPoint x: 264, startPoint y: 419, endPoint x: 491, endPoint y: 406, distance: 227.4
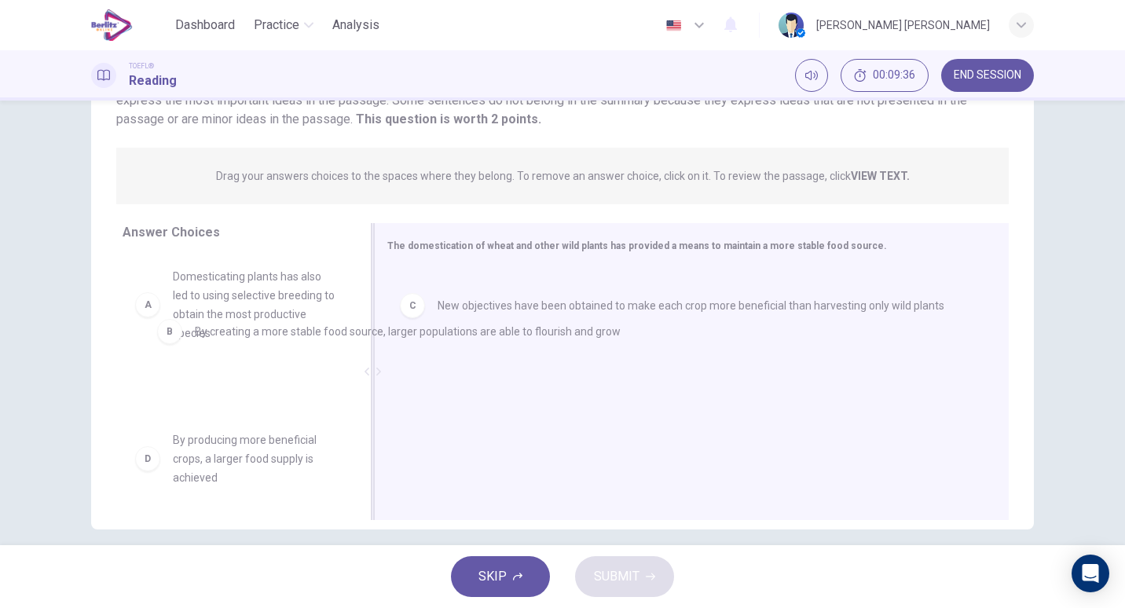
drag, startPoint x: 488, startPoint y: 299, endPoint x: 224, endPoint y: 344, distance: 267.9
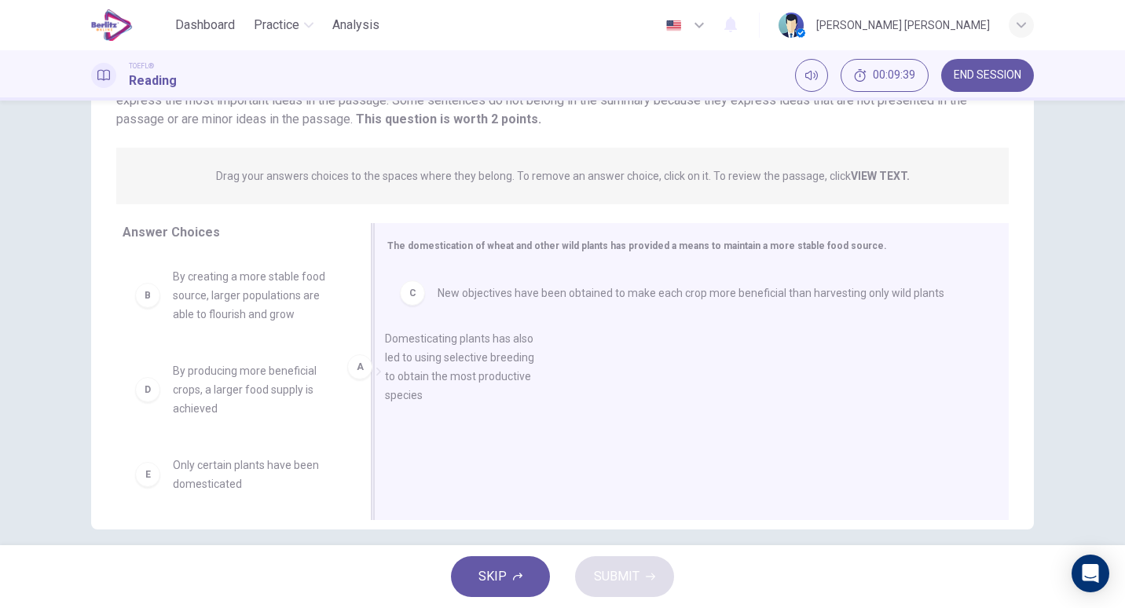
drag, startPoint x: 205, startPoint y: 301, endPoint x: 484, endPoint y: 390, distance: 292.7
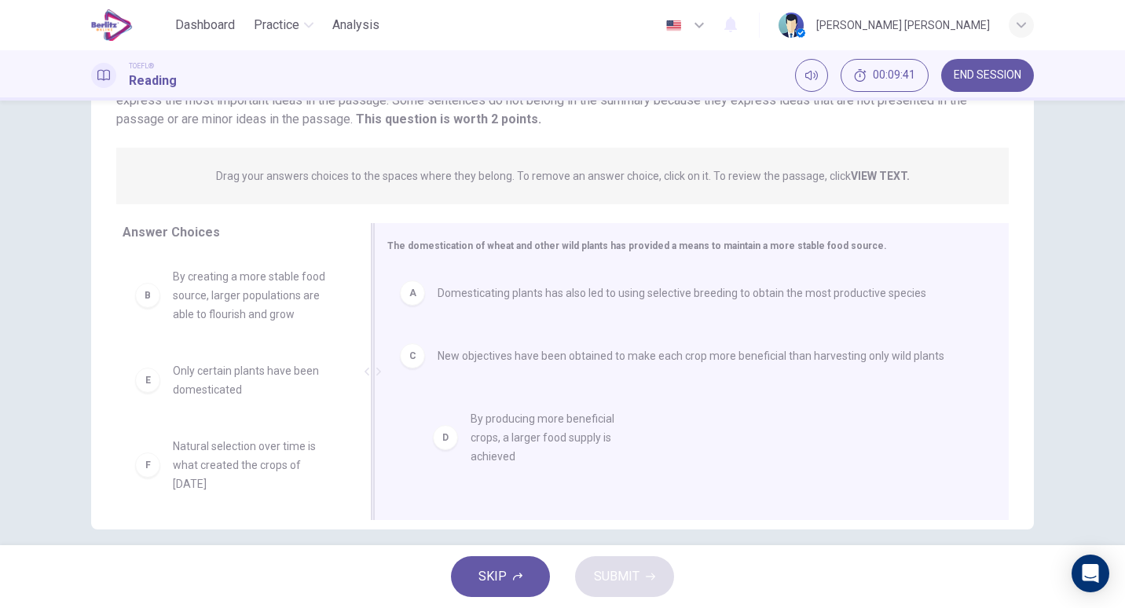
drag, startPoint x: 280, startPoint y: 394, endPoint x: 591, endPoint y: 442, distance: 314.0
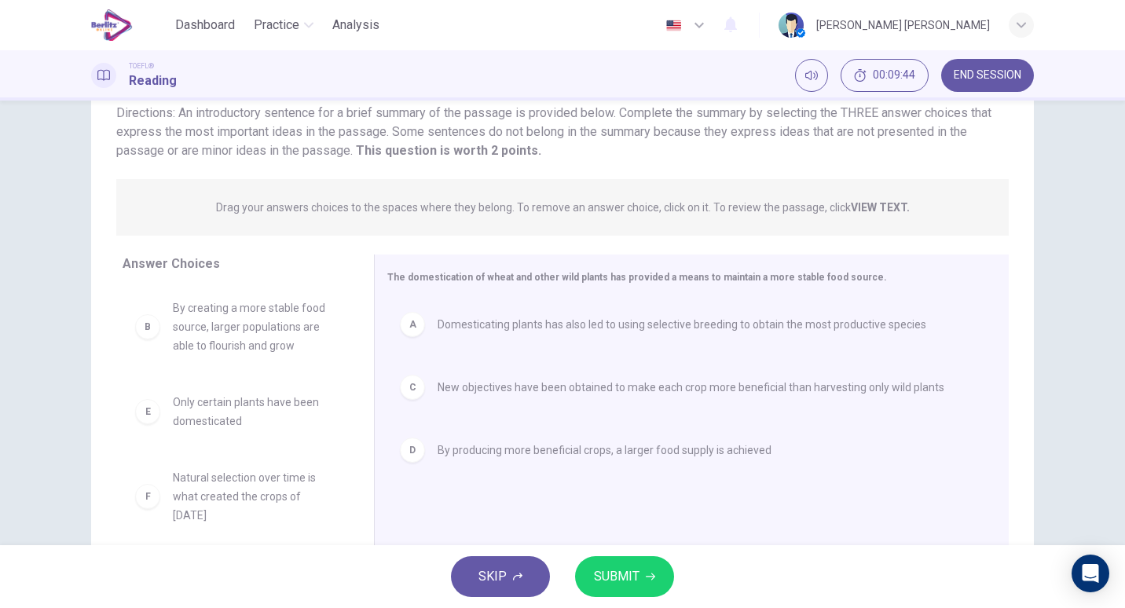
scroll to position [164, 0]
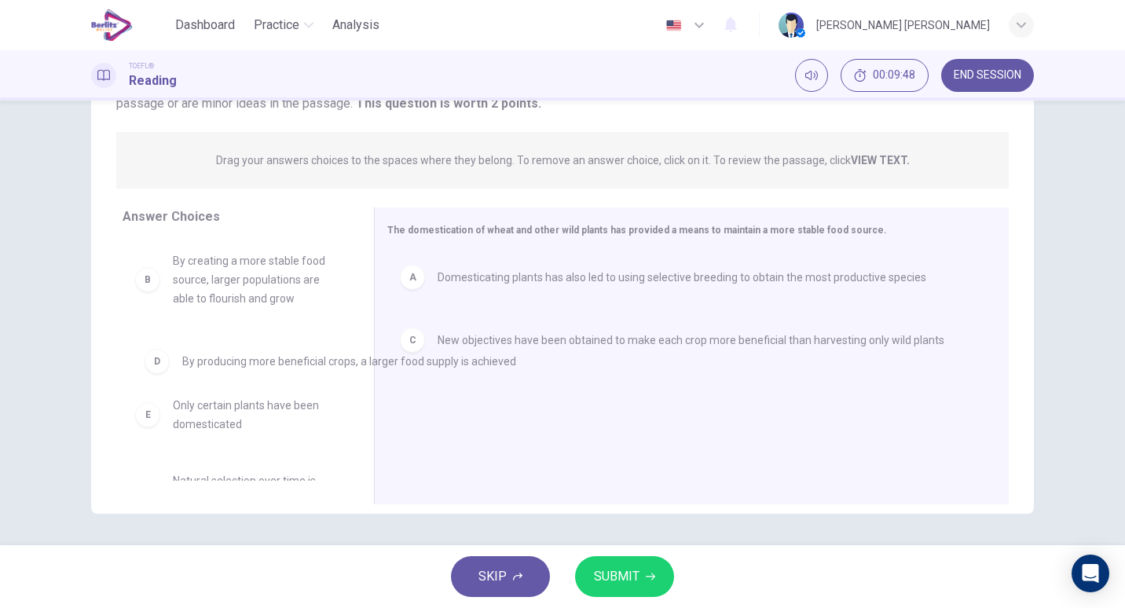
drag, startPoint x: 447, startPoint y: 404, endPoint x: 183, endPoint y: 357, distance: 268.0
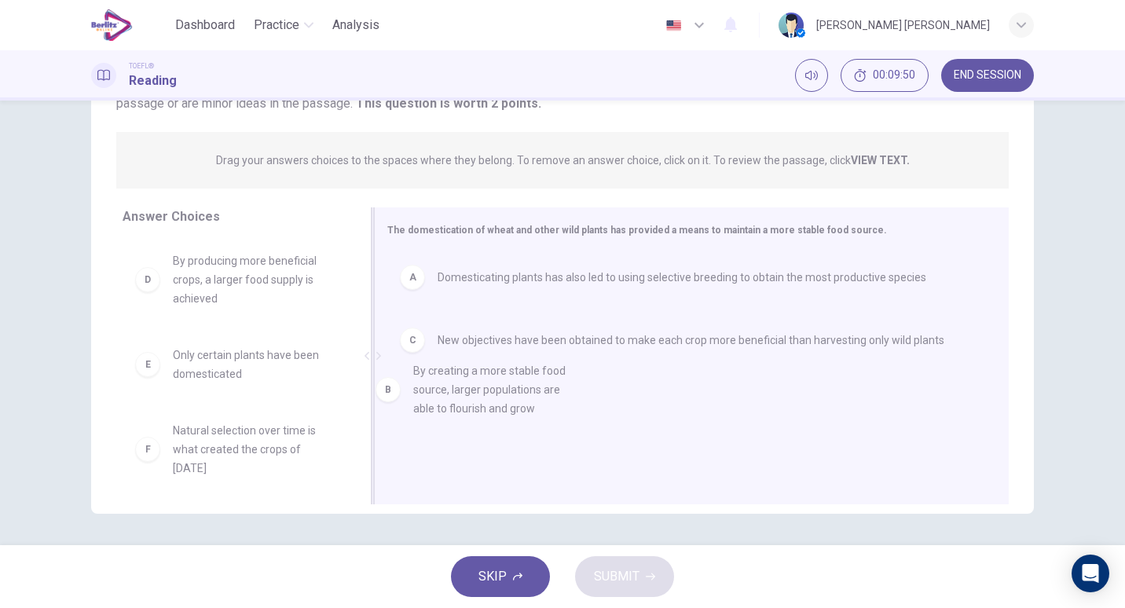
drag, startPoint x: 174, startPoint y: 286, endPoint x: 430, endPoint y: 395, distance: 277.7
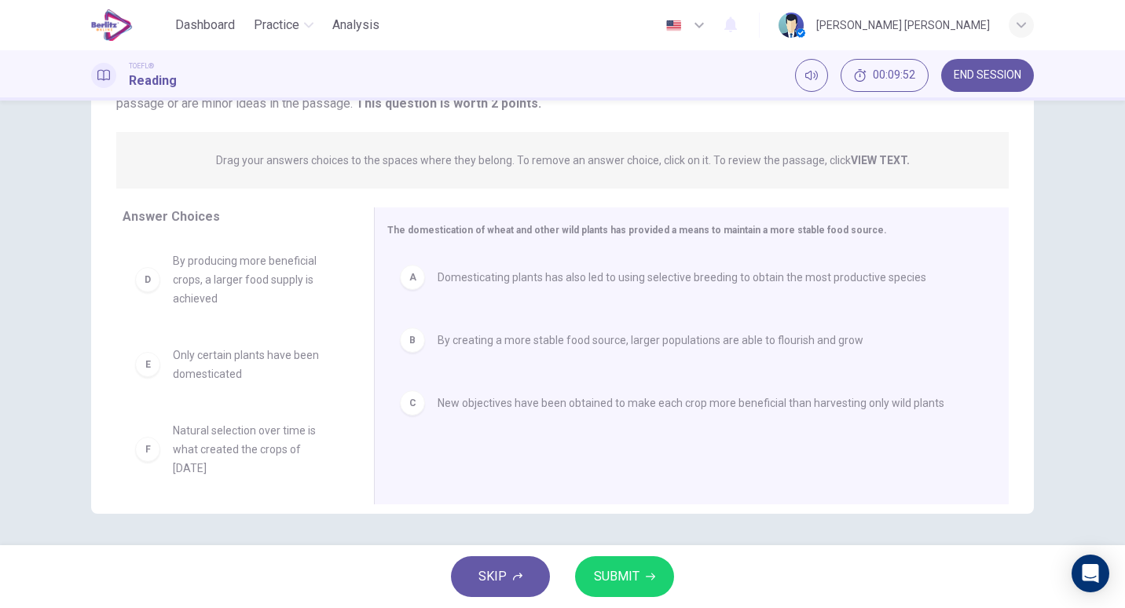
click at [614, 581] on span "SUBMIT" at bounding box center [617, 577] width 46 height 22
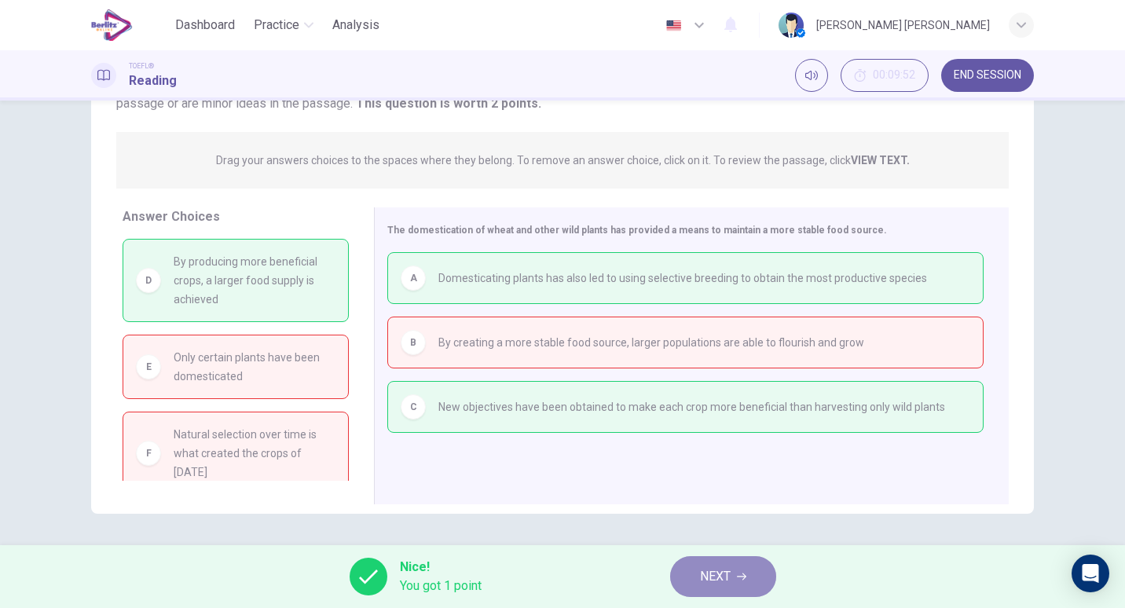
click at [720, 577] on span "NEXT" at bounding box center [715, 577] width 31 height 22
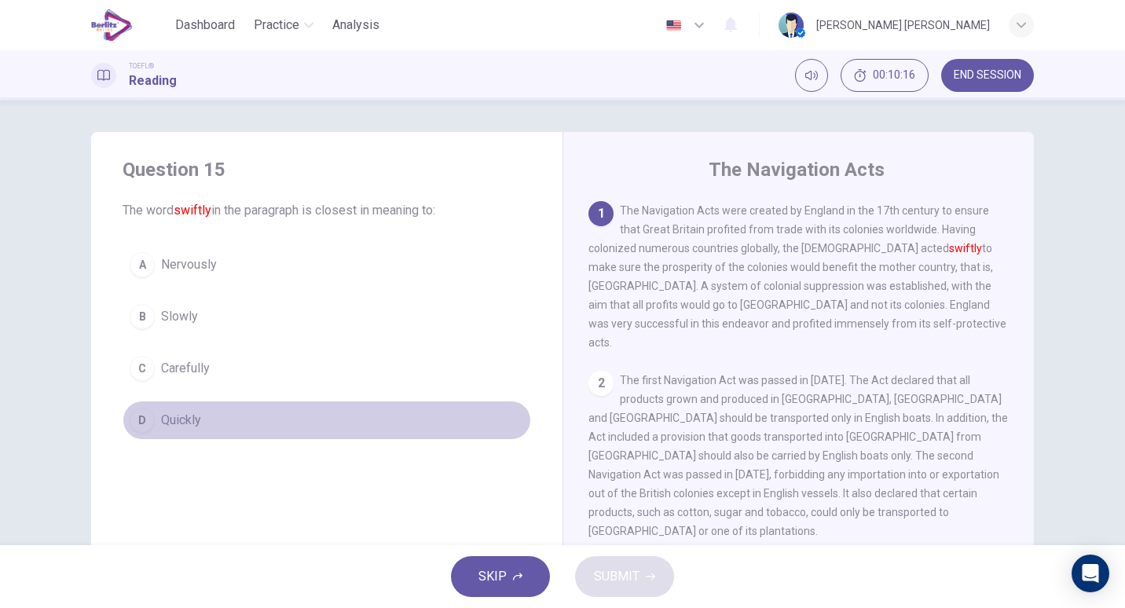
click at [155, 405] on button "D Quickly" at bounding box center [327, 420] width 409 height 39
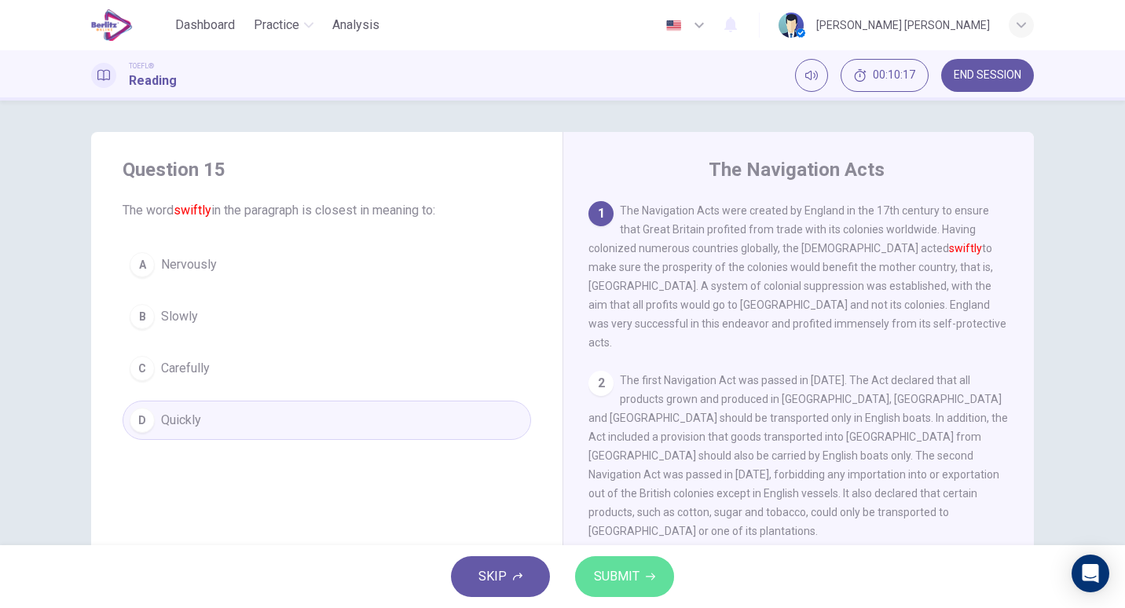
click at [646, 573] on icon "button" at bounding box center [650, 576] width 9 height 9
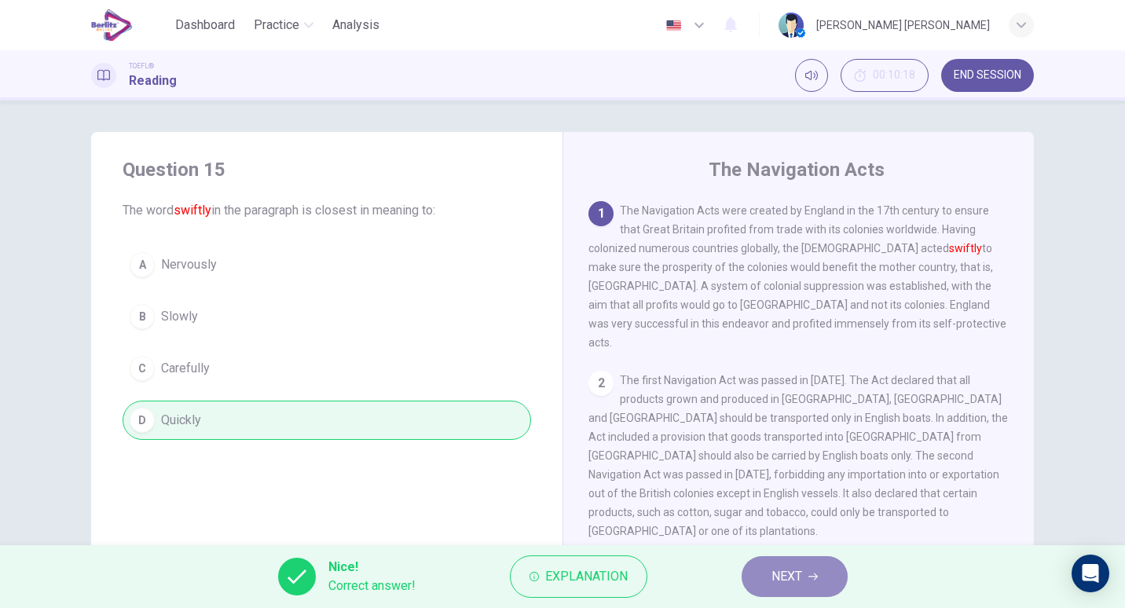
click at [772, 583] on span "NEXT" at bounding box center [786, 577] width 31 height 22
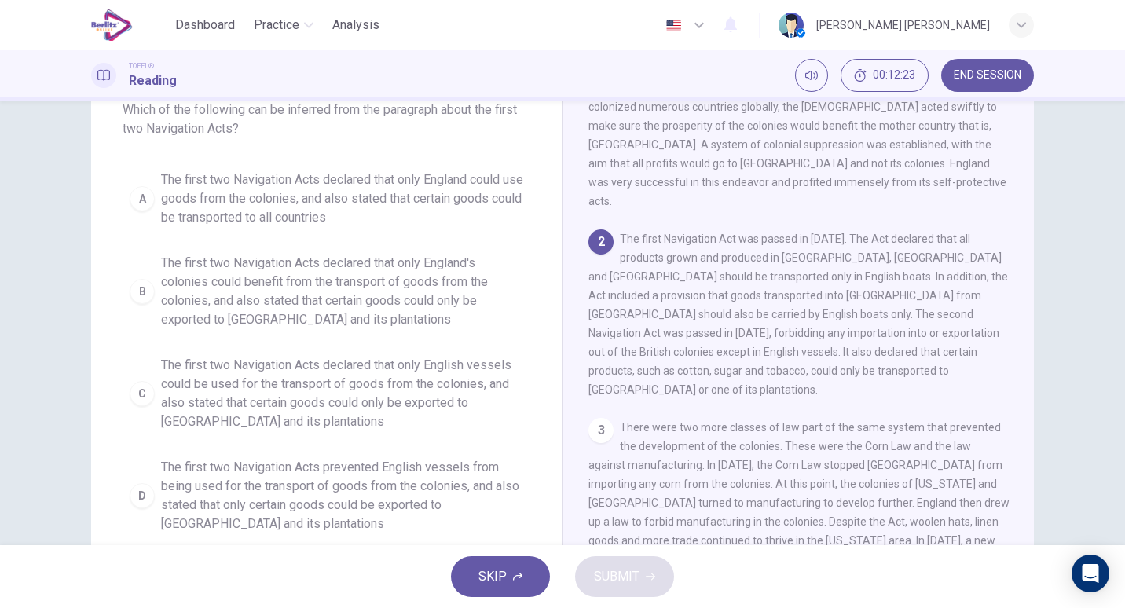
scroll to position [113, 0]
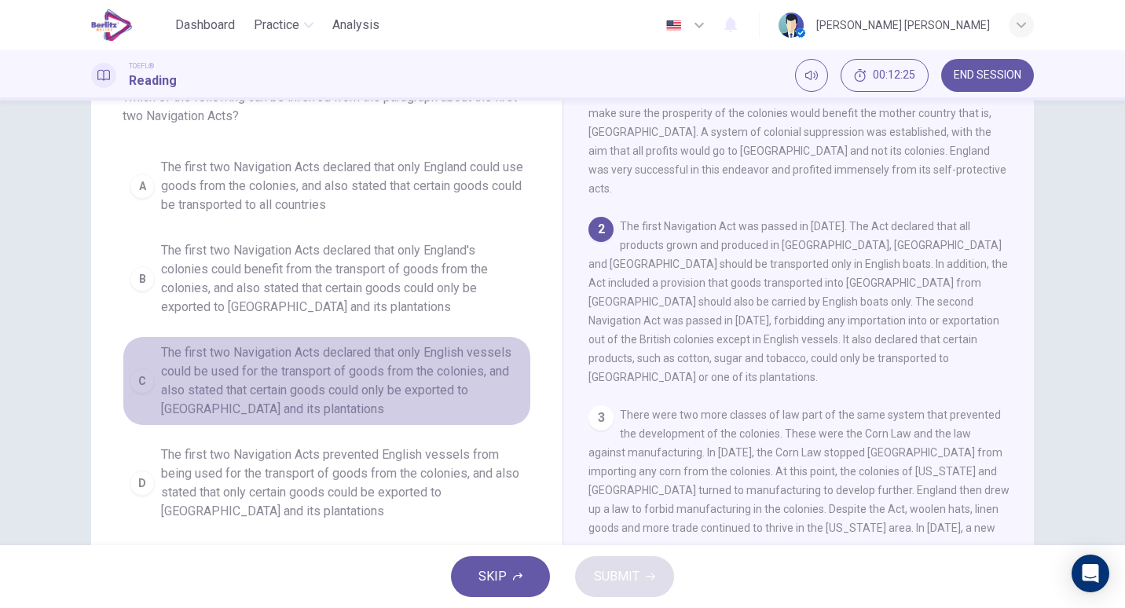
click at [391, 390] on span "The first two Navigation Acts declared that only English vessels could be used …" at bounding box center [342, 380] width 363 height 75
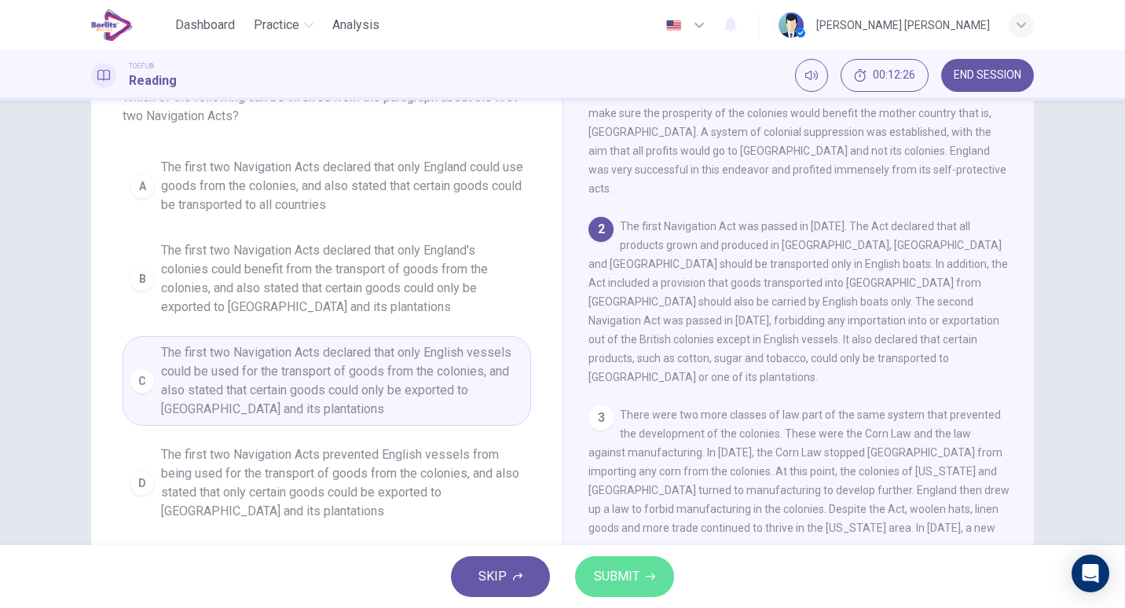
click at [607, 572] on span "SUBMIT" at bounding box center [617, 577] width 46 height 22
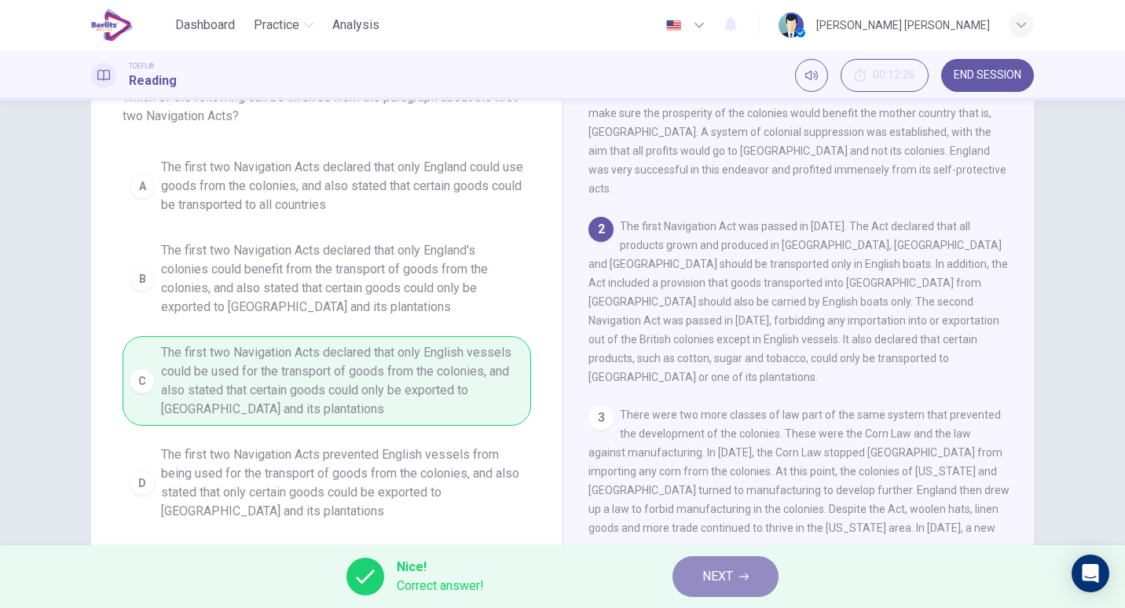
click at [709, 570] on span "NEXT" at bounding box center [717, 577] width 31 height 22
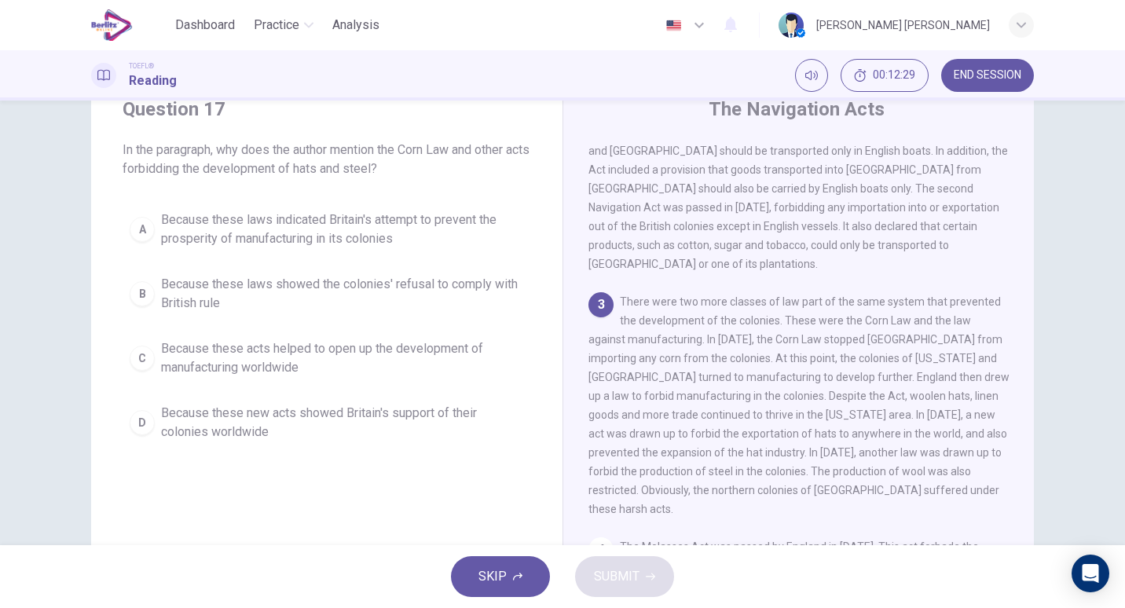
scroll to position [60, 0]
click at [397, 251] on button "A Because these laws indicated Britain's attempt to prevent the prosperity of m…" at bounding box center [327, 230] width 409 height 52
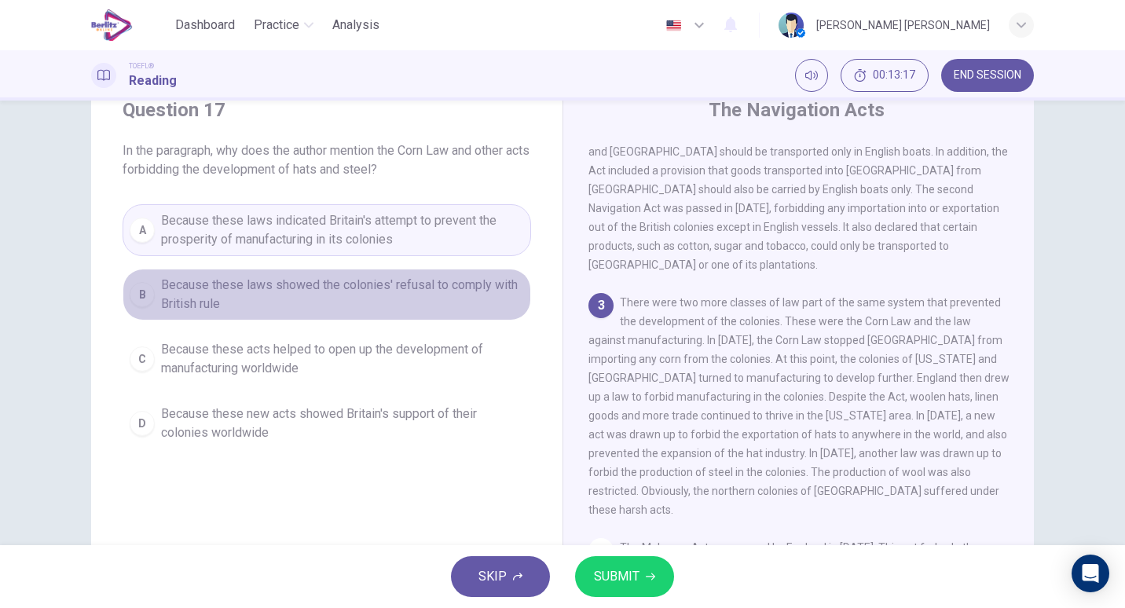
click at [428, 310] on span "Because these laws showed the colonies' refusal to comply with British rule" at bounding box center [342, 295] width 363 height 38
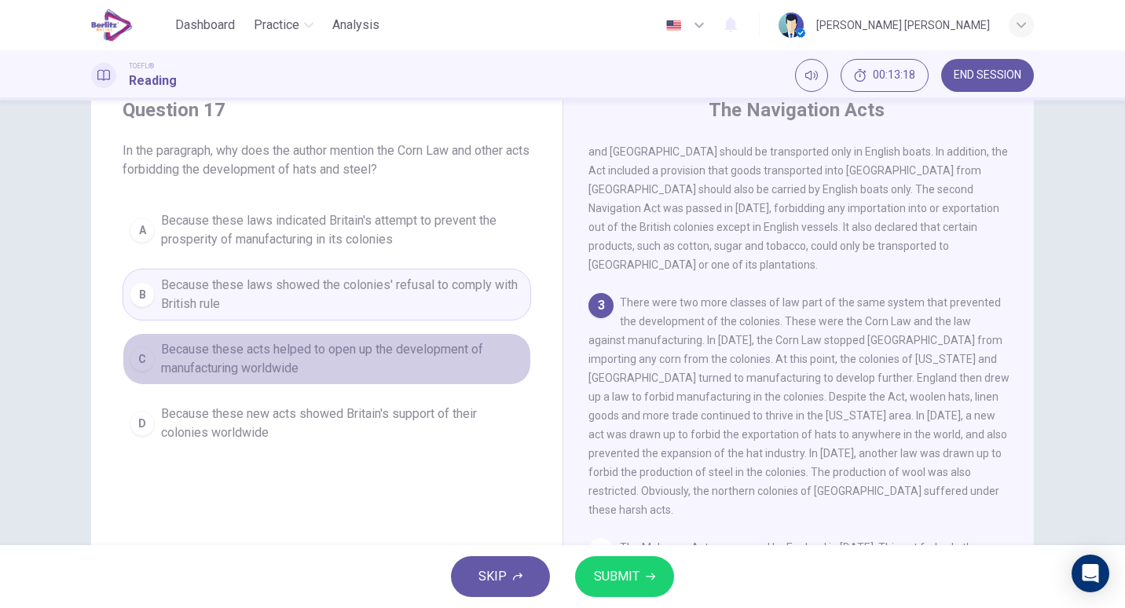
click at [411, 370] on span "Because these acts helped to open up the development of manufacturing worldwide" at bounding box center [342, 359] width 363 height 38
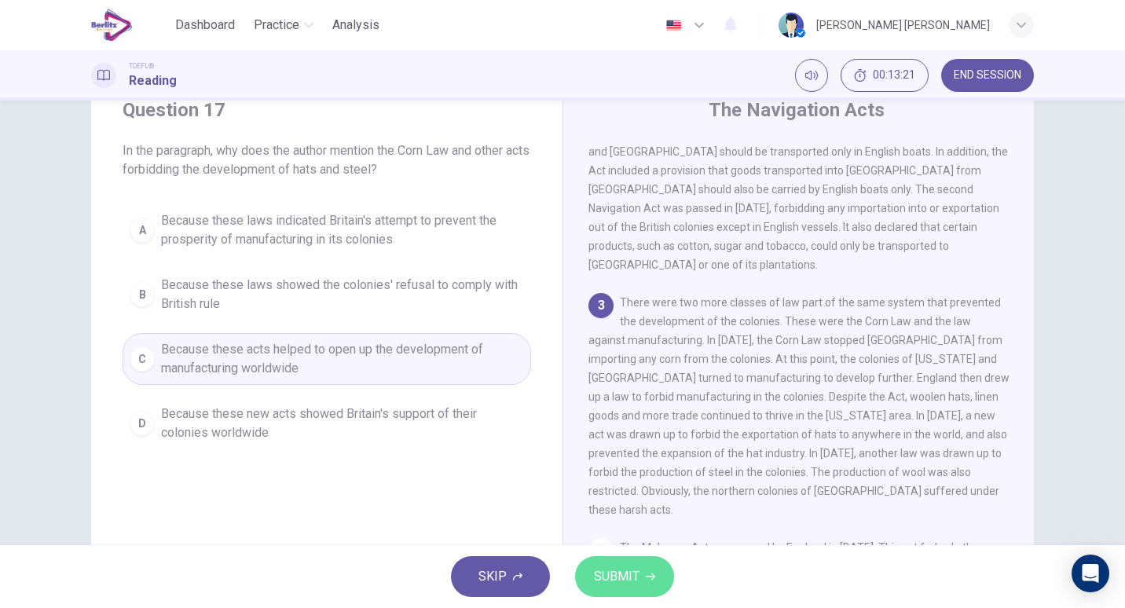
click at [633, 579] on span "SUBMIT" at bounding box center [617, 577] width 46 height 22
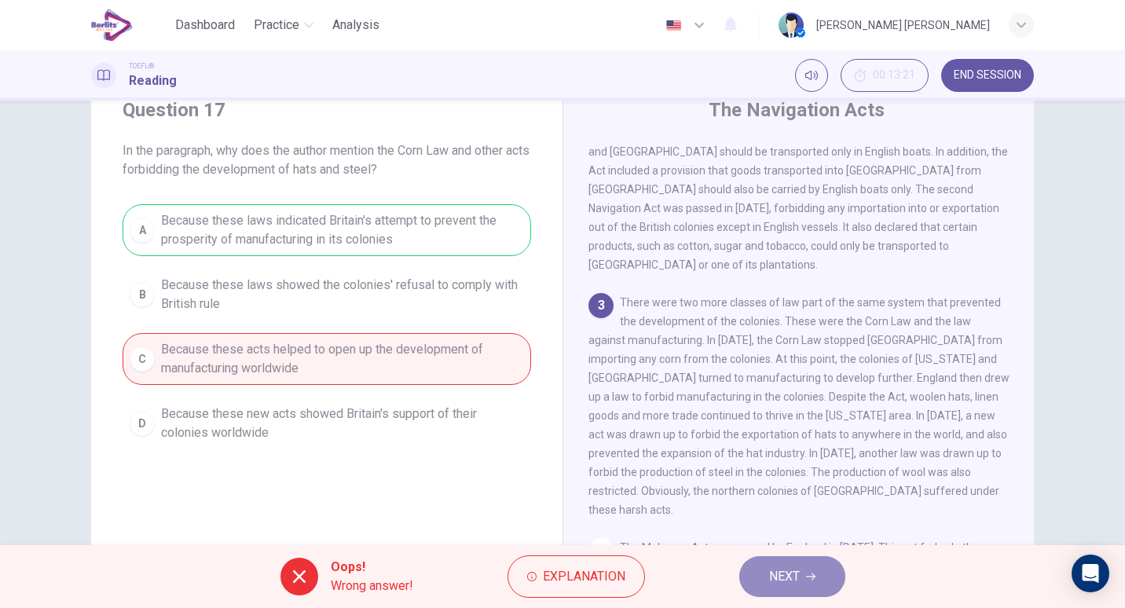
click at [757, 566] on button "NEXT" at bounding box center [792, 576] width 106 height 41
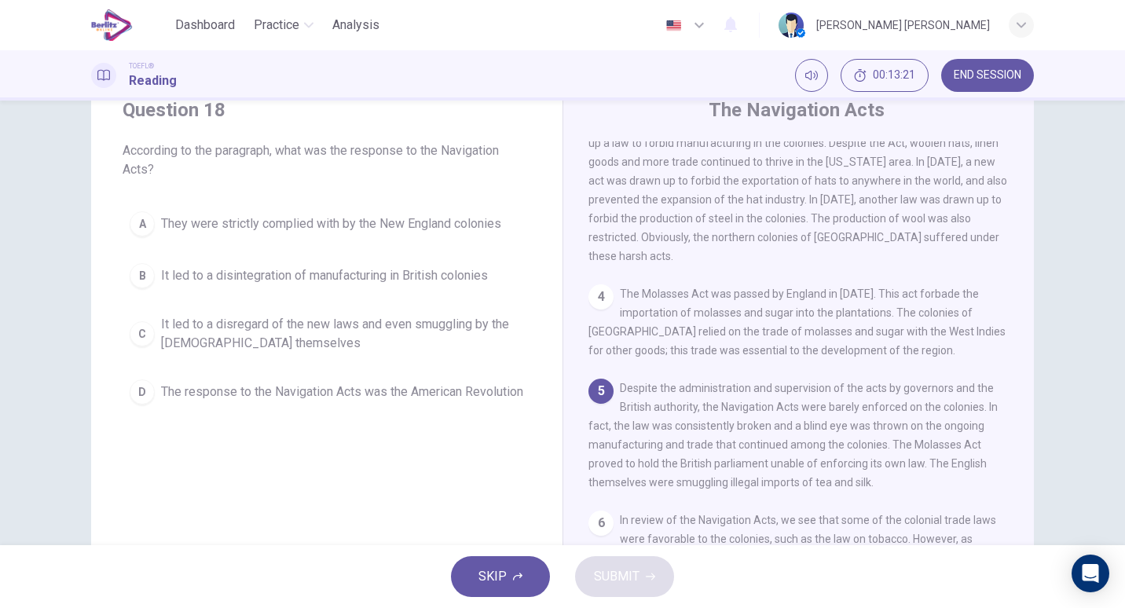
scroll to position [474, 0]
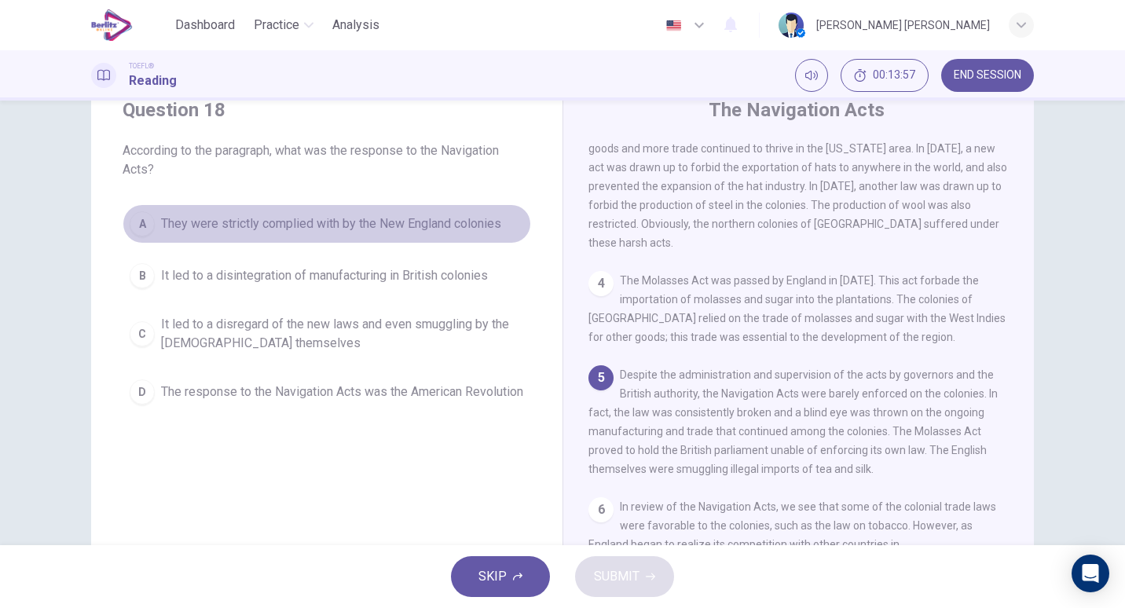
click at [321, 233] on button "A They were strictly complied with by the New England colonies" at bounding box center [327, 223] width 409 height 39
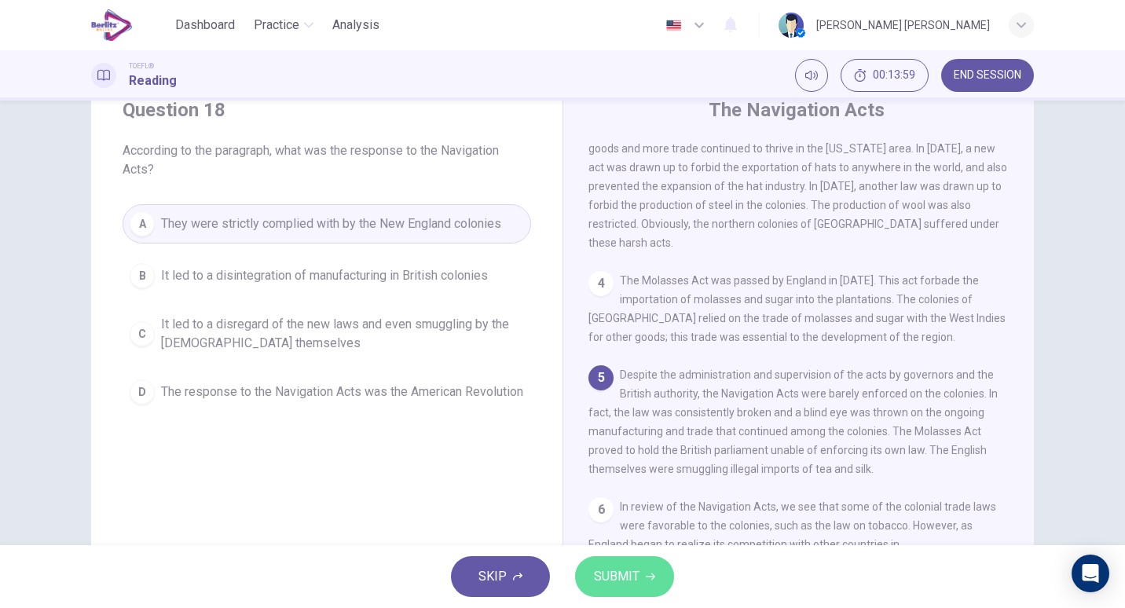
click at [656, 584] on button "SUBMIT" at bounding box center [624, 576] width 99 height 41
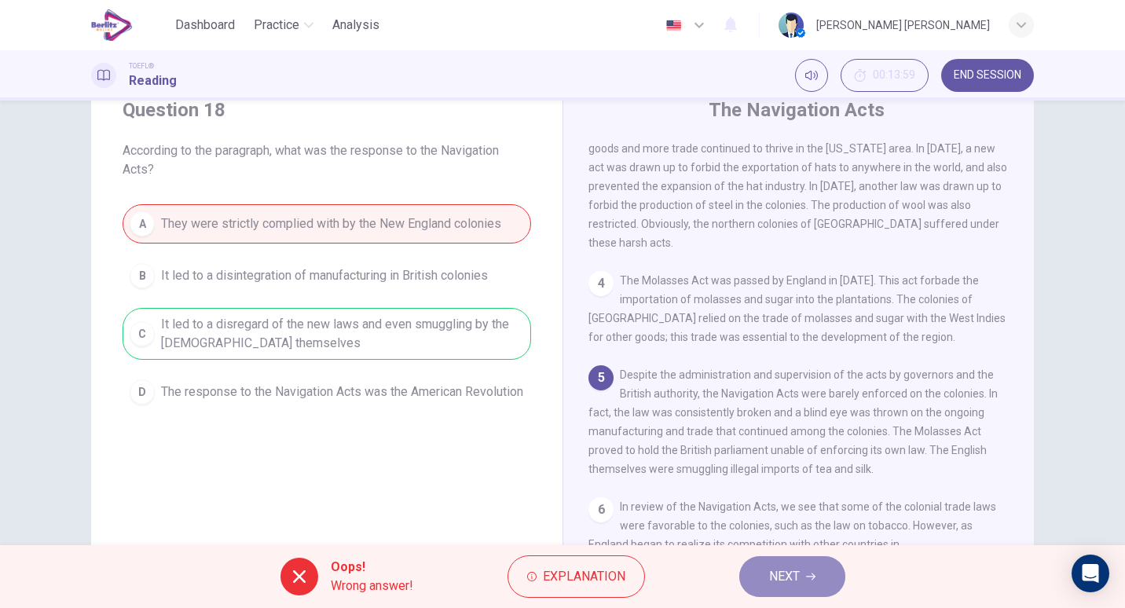
click at [793, 592] on button "NEXT" at bounding box center [792, 576] width 106 height 41
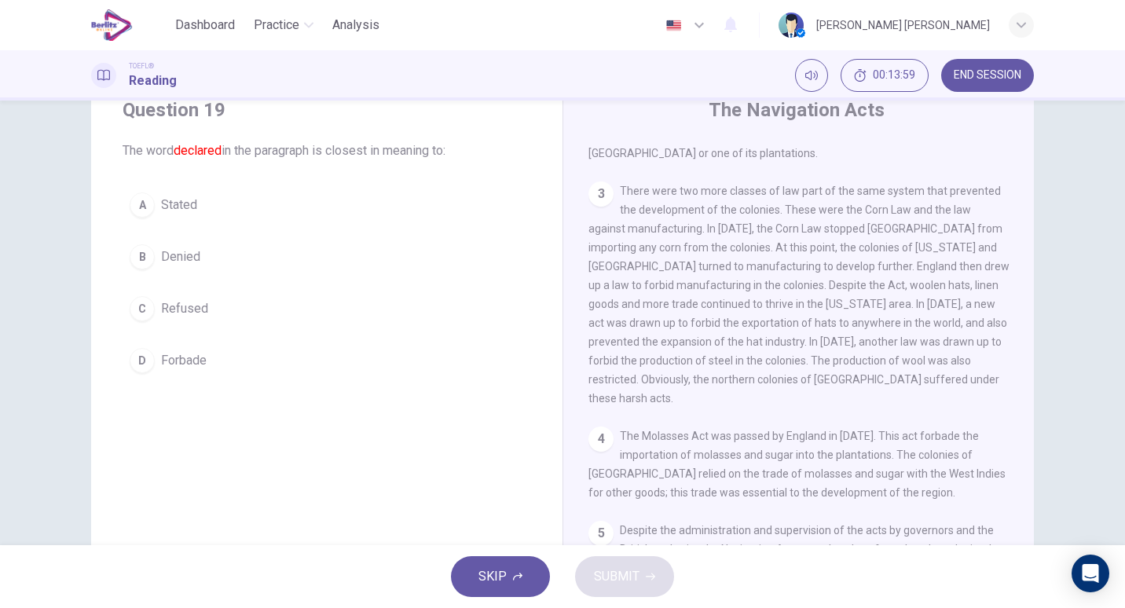
scroll to position [153, 0]
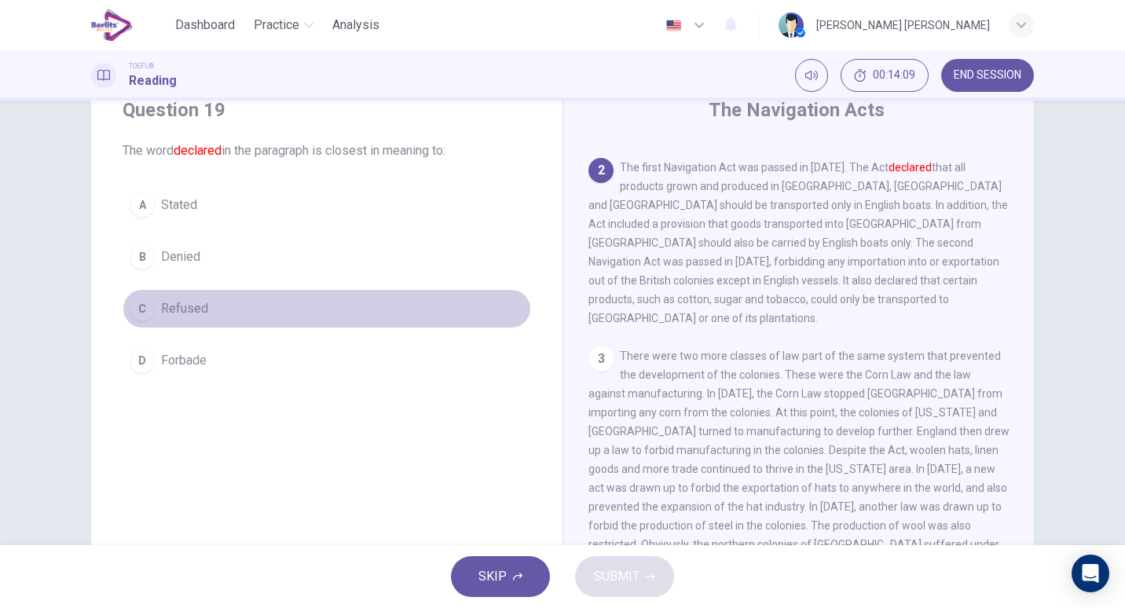
click at [193, 308] on span "Refused" at bounding box center [184, 308] width 47 height 19
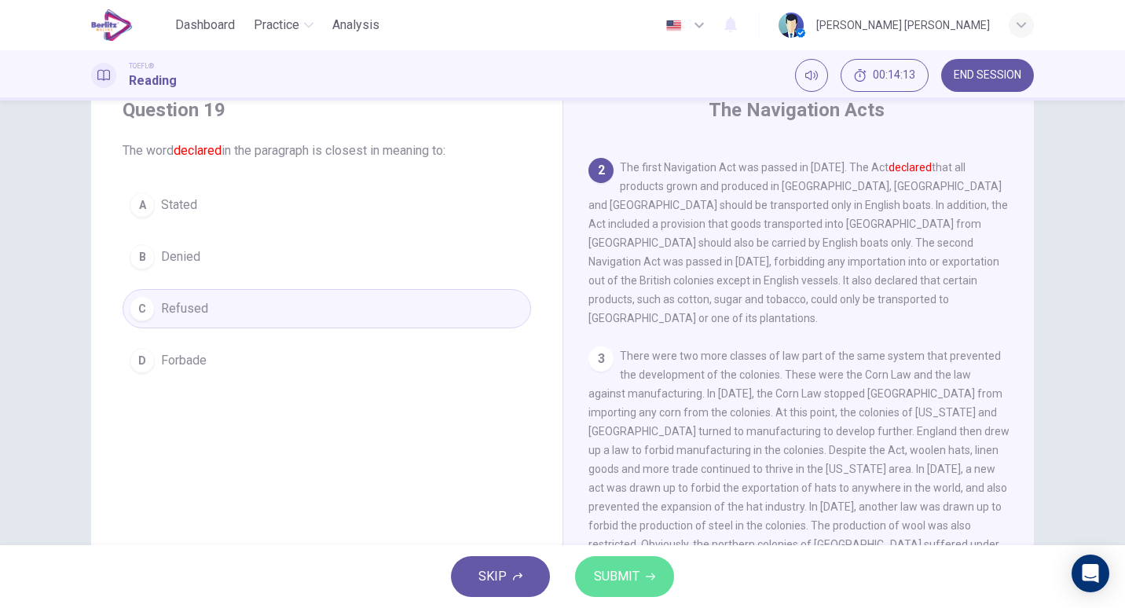
click at [651, 568] on button "SUBMIT" at bounding box center [624, 576] width 99 height 41
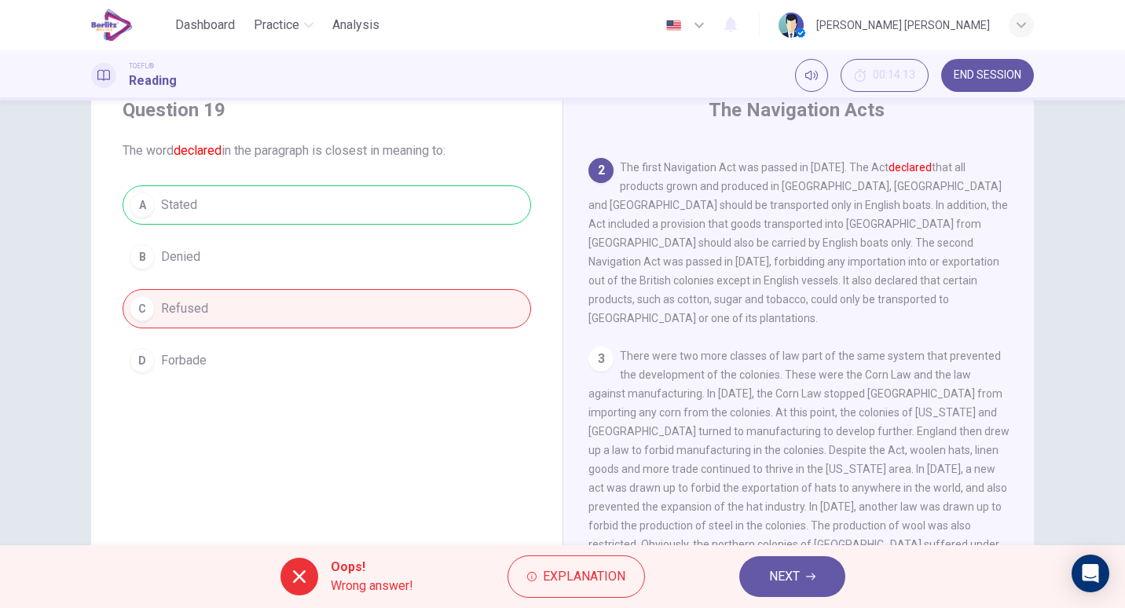
click at [807, 562] on button "NEXT" at bounding box center [792, 576] width 106 height 41
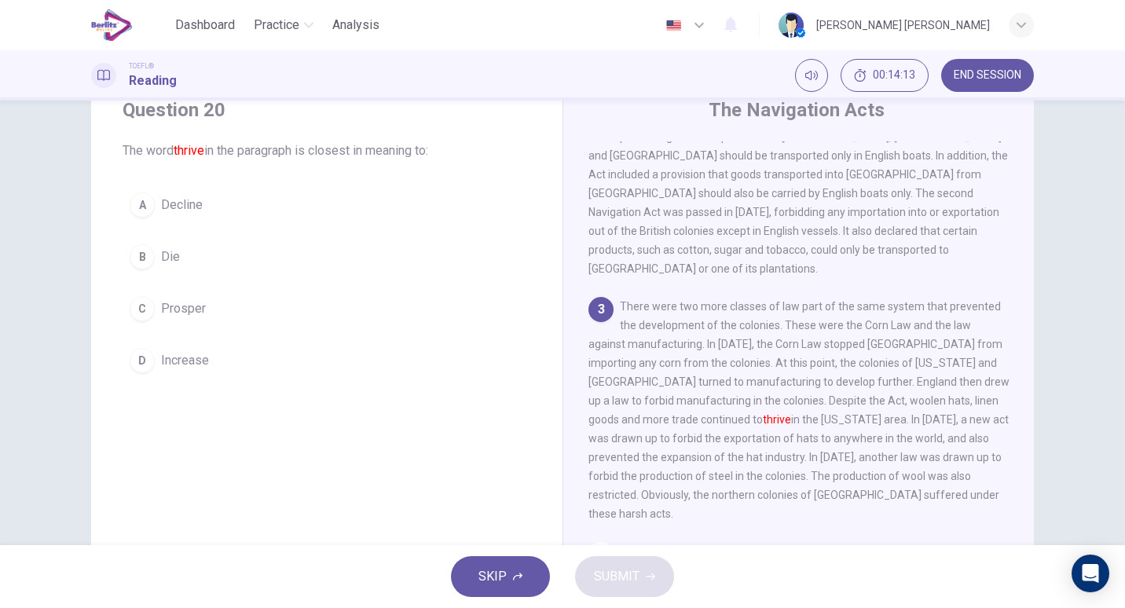
scroll to position [244, 0]
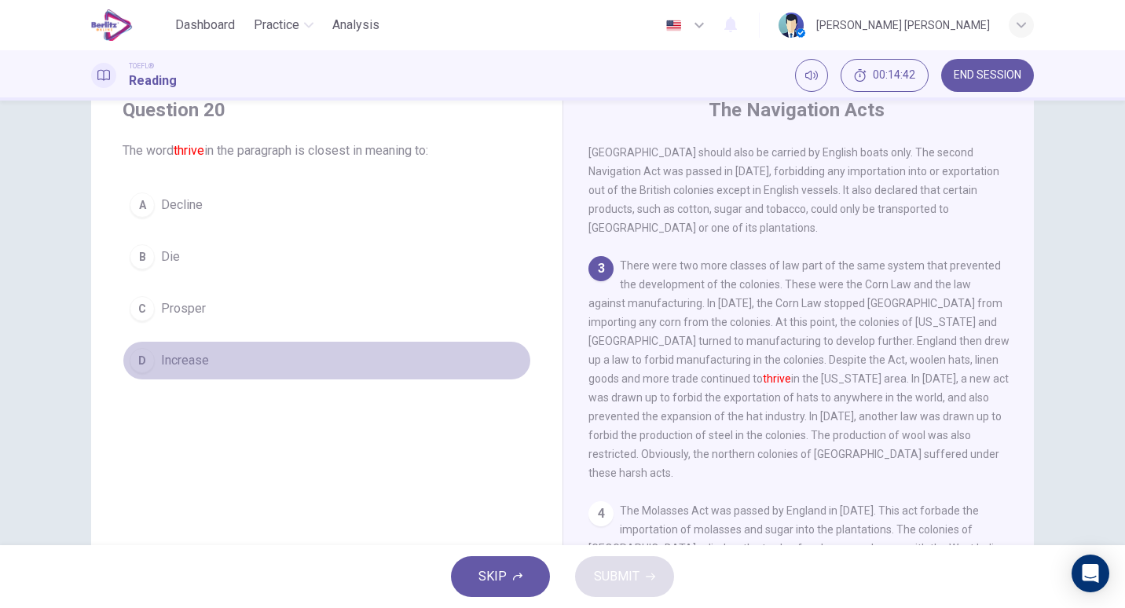
click at [192, 356] on span "Increase" at bounding box center [185, 360] width 48 height 19
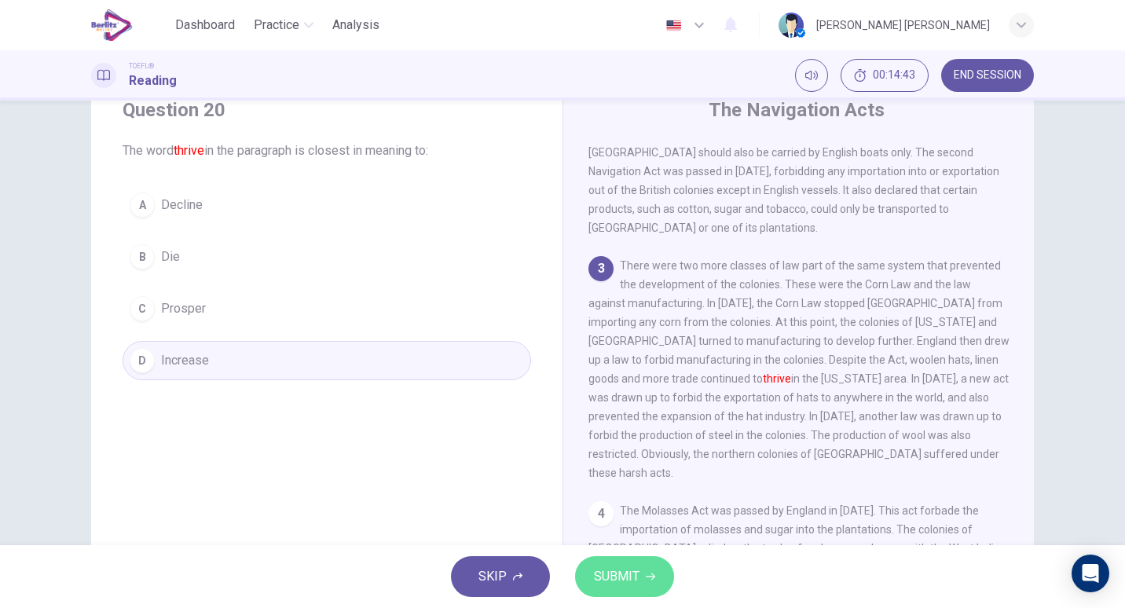
click at [617, 581] on span "SUBMIT" at bounding box center [617, 577] width 46 height 22
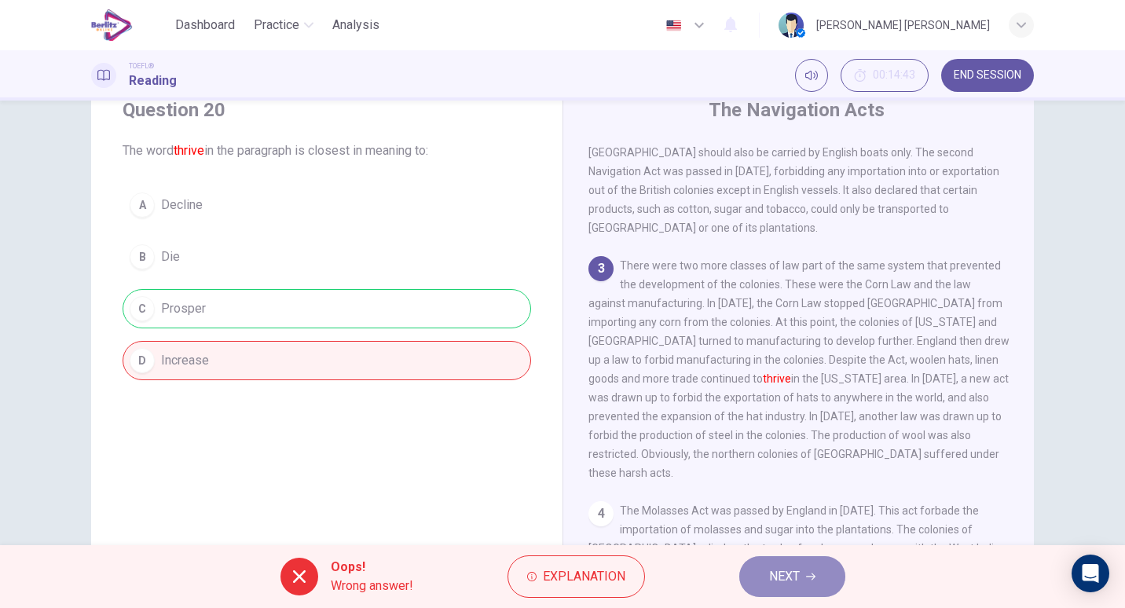
click at [770, 571] on span "NEXT" at bounding box center [784, 577] width 31 height 22
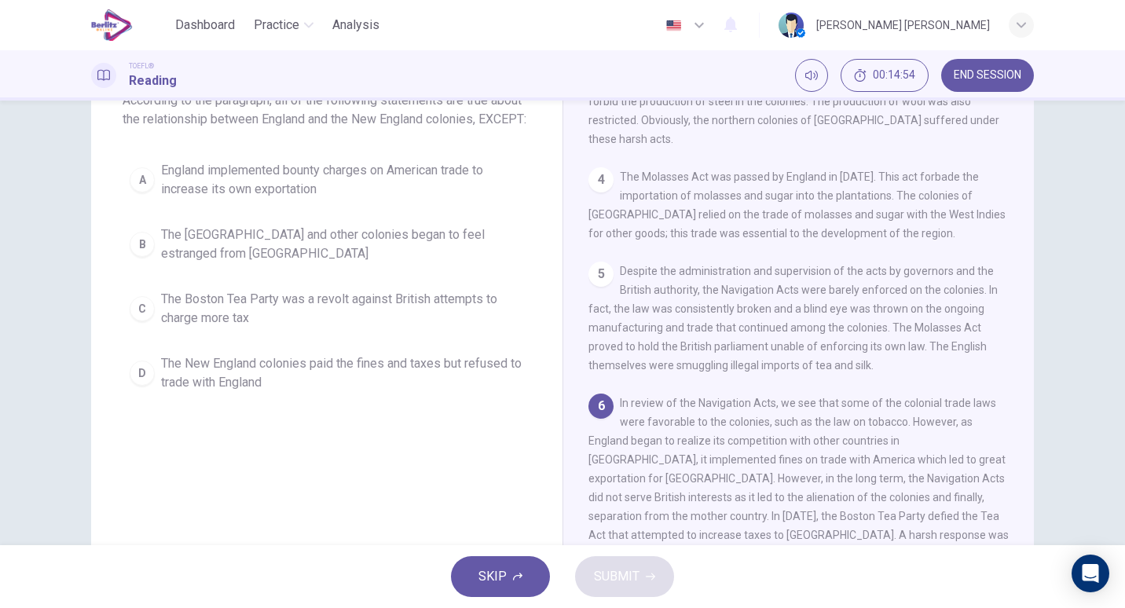
scroll to position [111, 0]
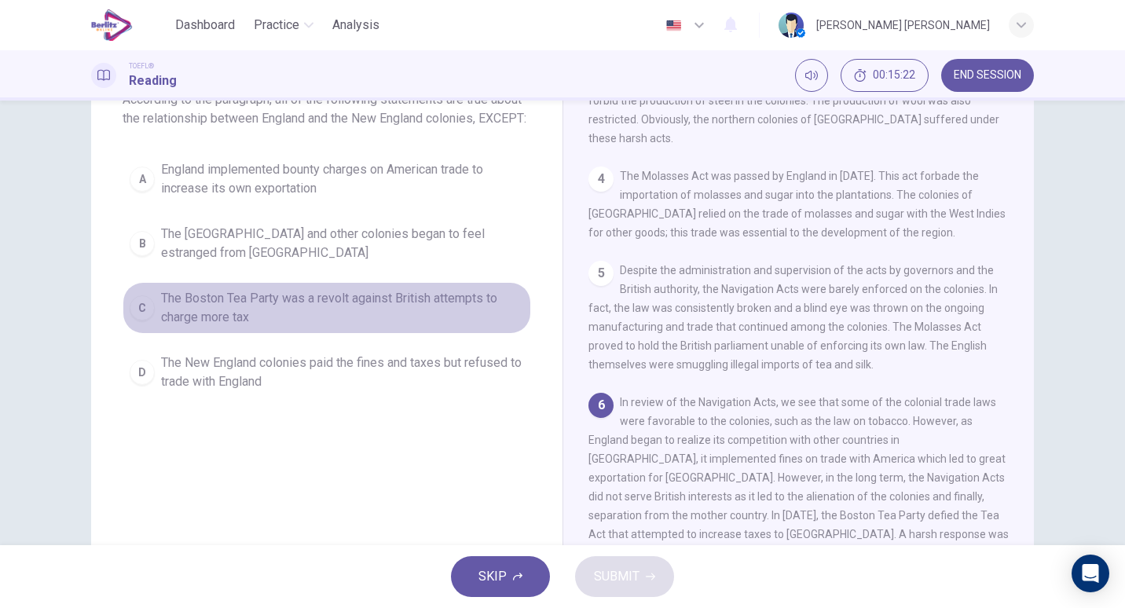
click at [299, 327] on span "The Boston Tea Party was a revolt against British attempts to charge more tax" at bounding box center [342, 308] width 363 height 38
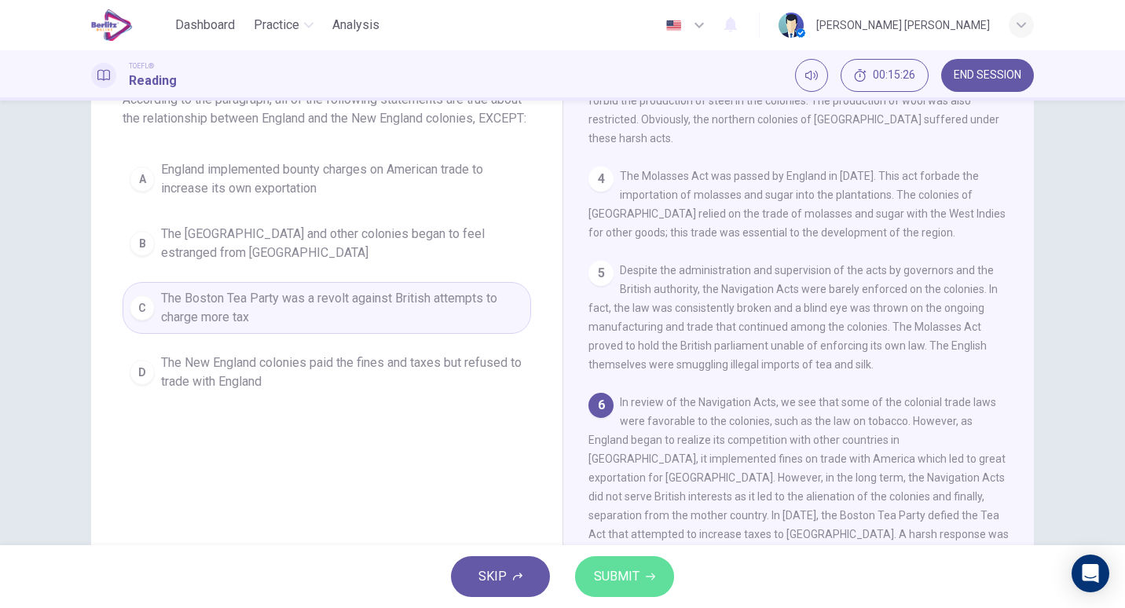
click at [614, 571] on span "SUBMIT" at bounding box center [617, 577] width 46 height 22
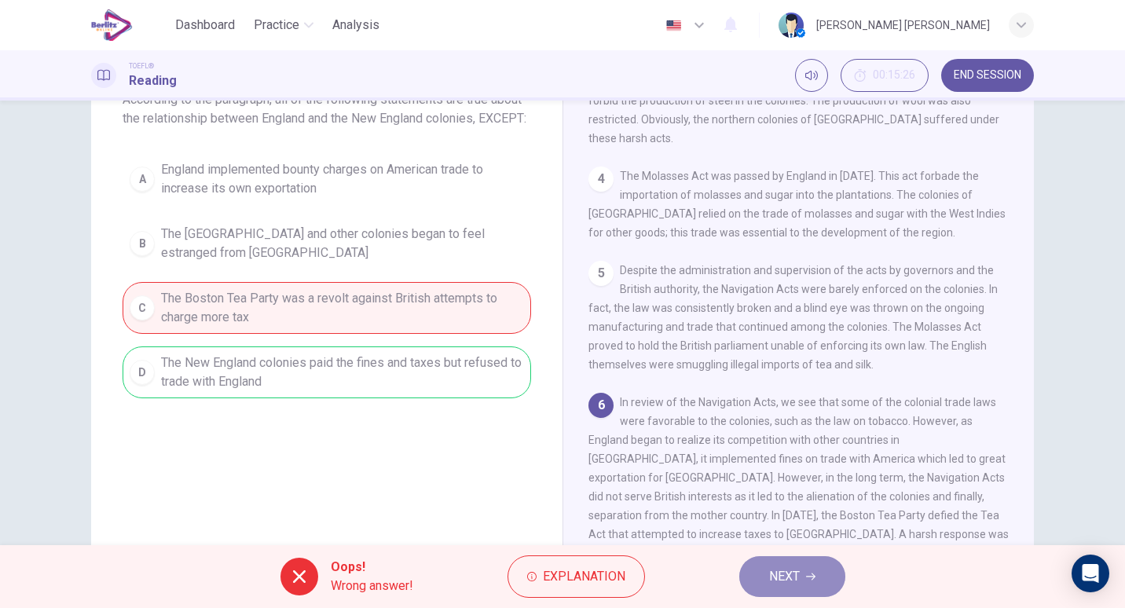
click at [784, 582] on span "NEXT" at bounding box center [784, 577] width 31 height 22
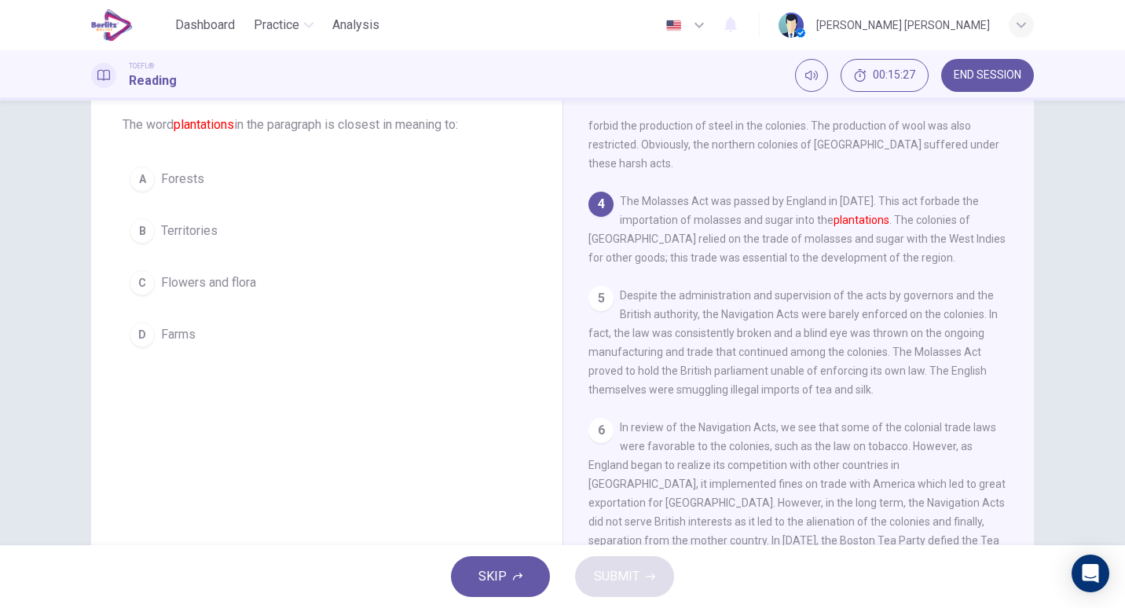
scroll to position [85, 0]
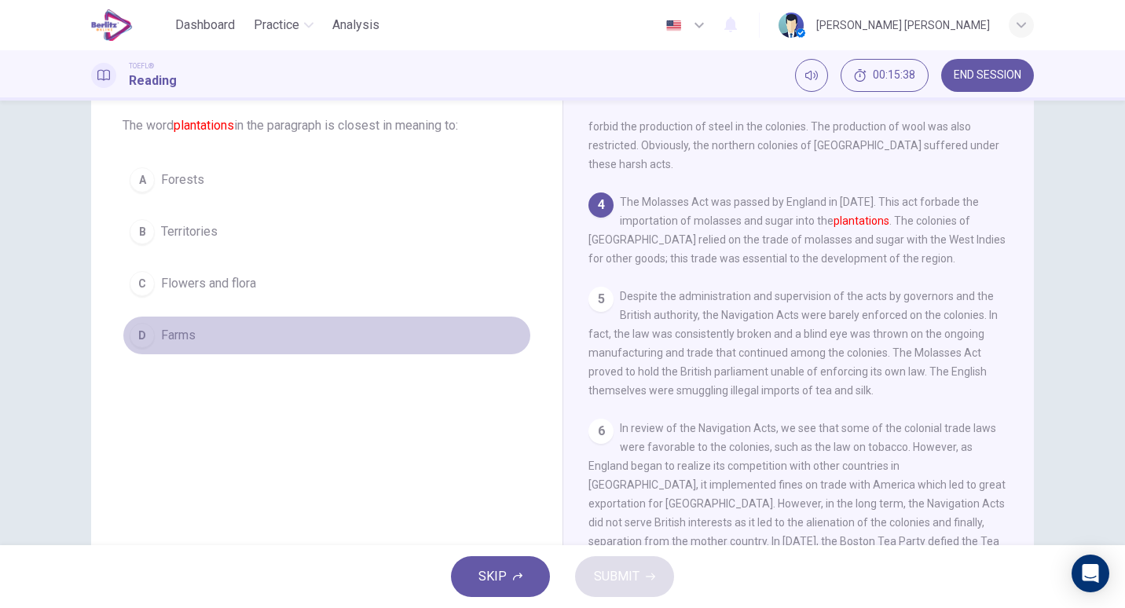
click at [179, 332] on span "Farms" at bounding box center [178, 335] width 35 height 19
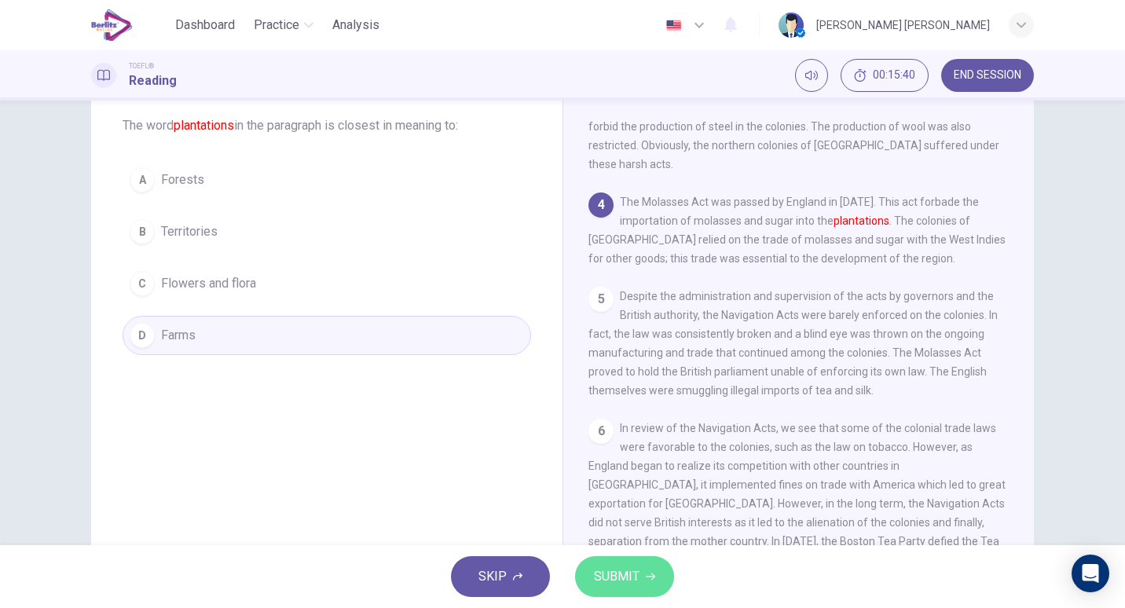
click at [621, 577] on span "SUBMIT" at bounding box center [617, 577] width 46 height 22
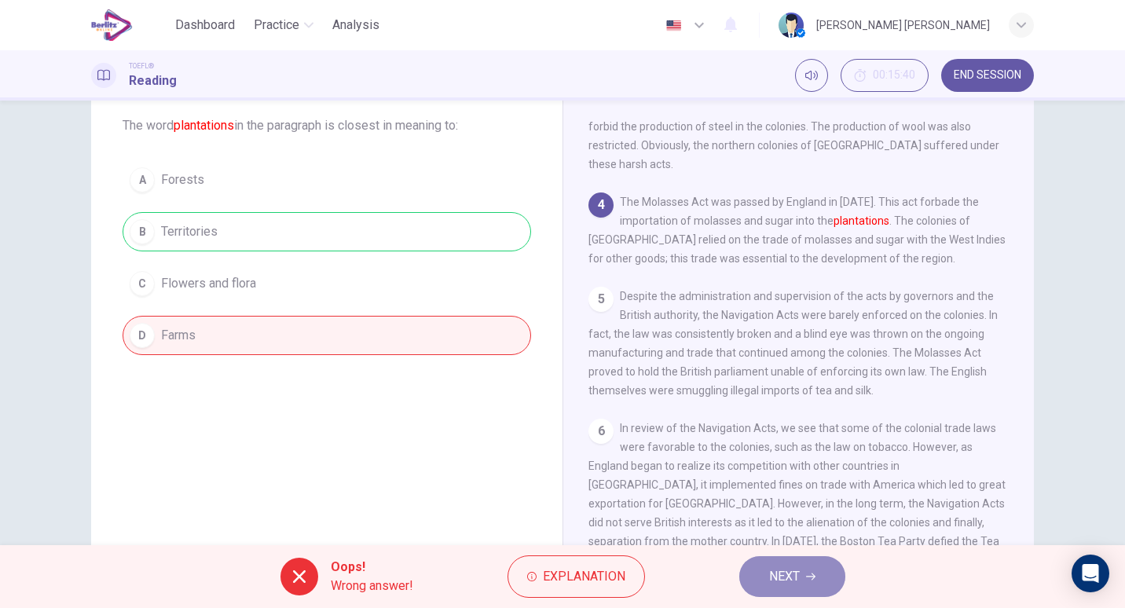
click at [768, 567] on button "NEXT" at bounding box center [792, 576] width 106 height 41
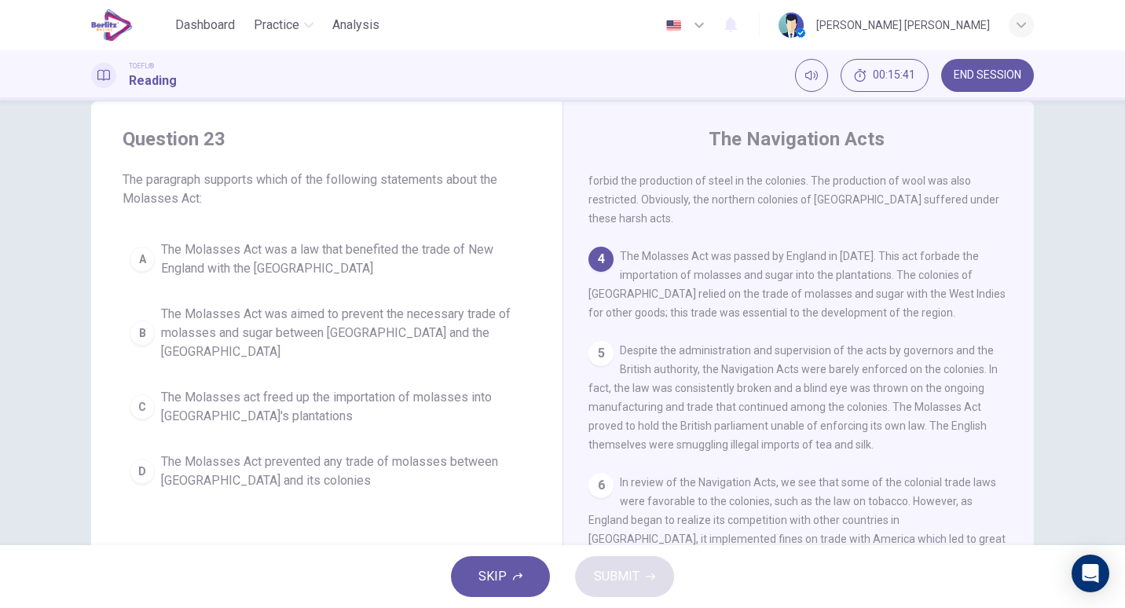
scroll to position [30, 0]
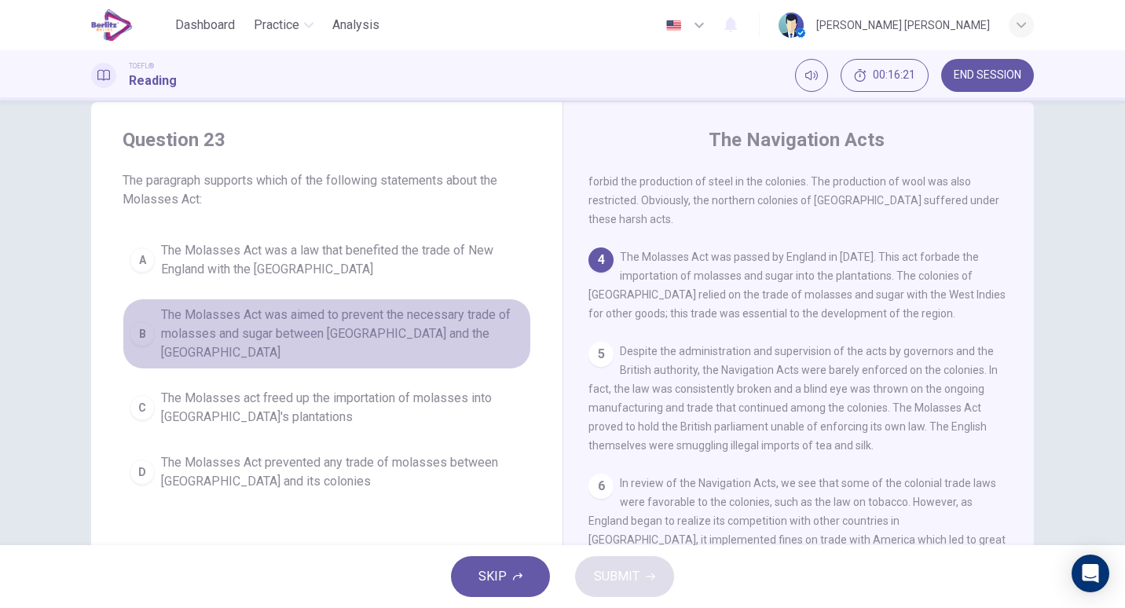
click at [393, 305] on button "B The Molasses Act was aimed to prevent the necessary trade of molasses and sug…" at bounding box center [327, 334] width 409 height 71
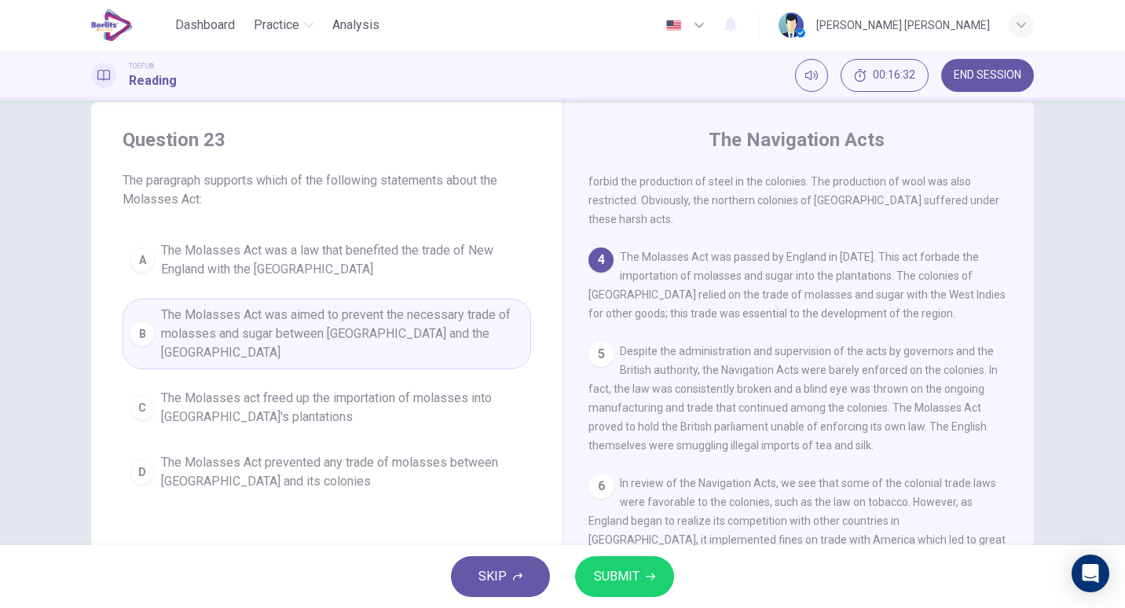
click at [438, 225] on div "Question 23 The paragraph supports which of the following statements about the …" at bounding box center [326, 312] width 471 height 421
click at [402, 240] on button "A The Molasses Act was a law that benefited the trade of New England with the W…" at bounding box center [327, 260] width 409 height 52
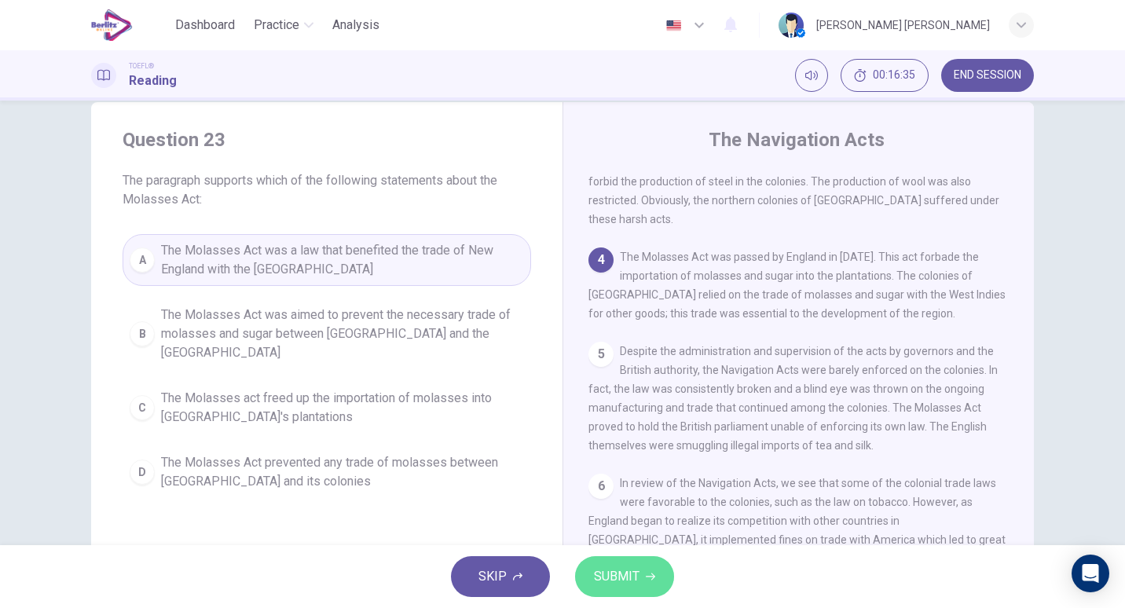
click at [610, 562] on button "SUBMIT" at bounding box center [624, 576] width 99 height 41
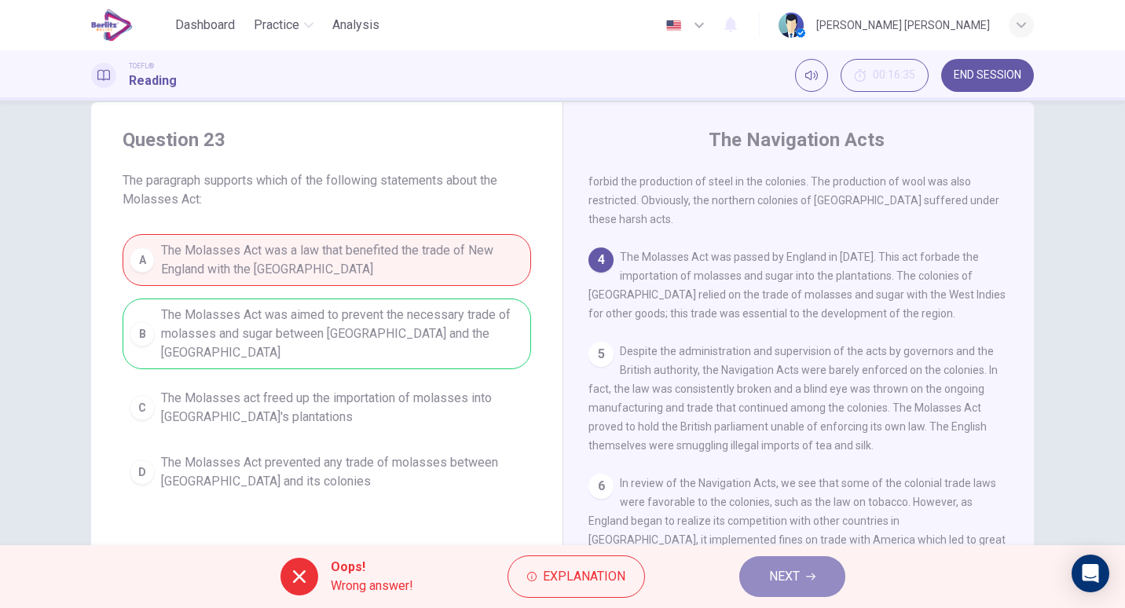
click at [813, 573] on icon "button" at bounding box center [810, 576] width 9 height 9
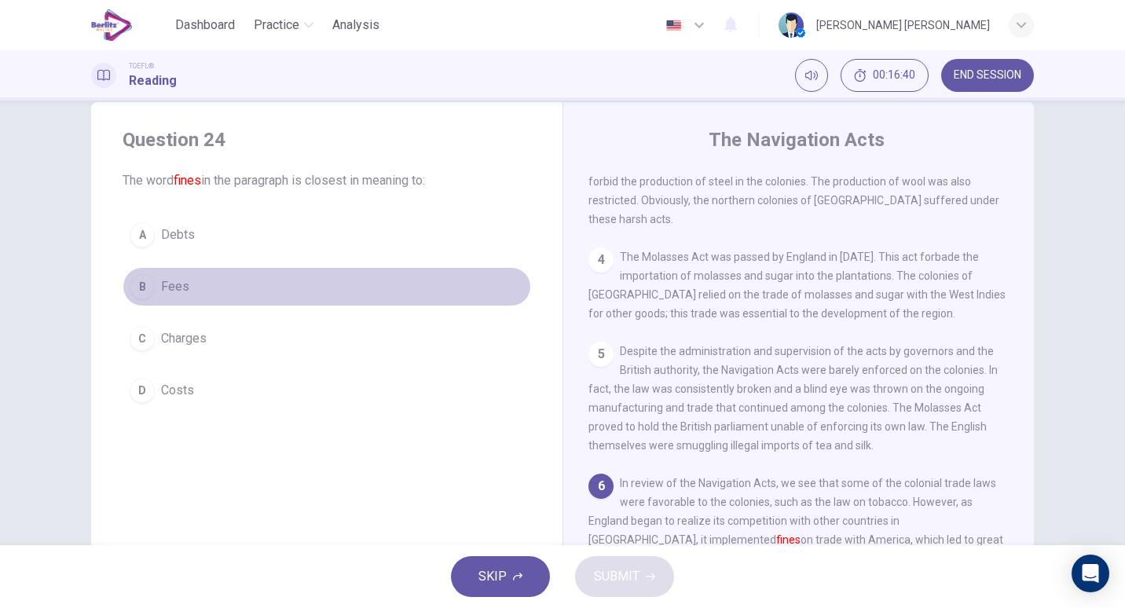
click at [169, 279] on span "Fees" at bounding box center [175, 286] width 28 height 19
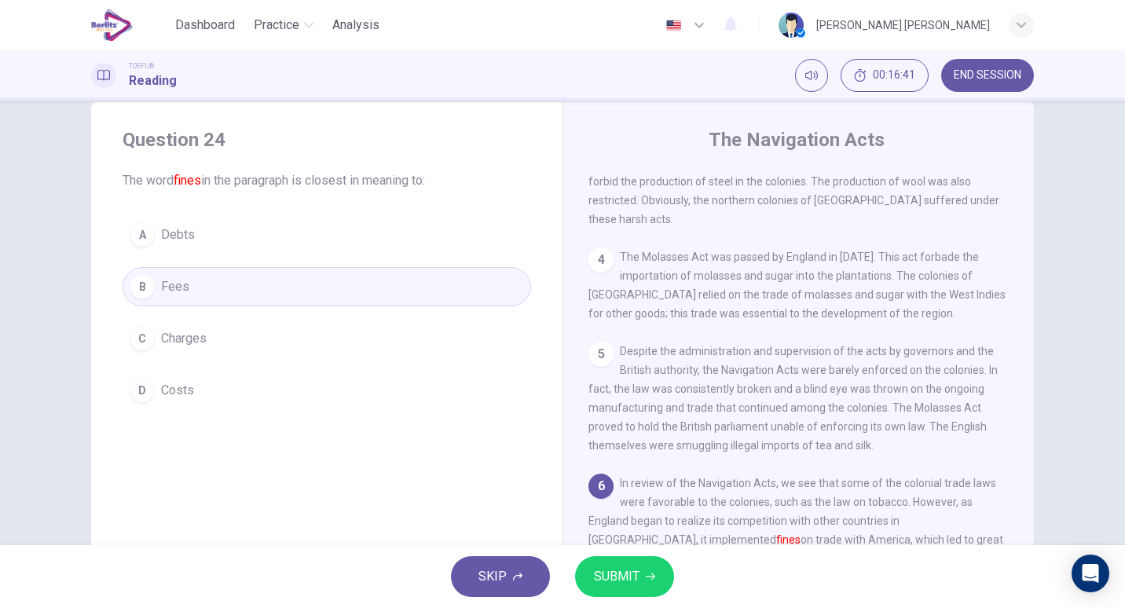
click at [586, 547] on div "SKIP SUBMIT" at bounding box center [562, 576] width 1125 height 63
click at [633, 571] on span "SUBMIT" at bounding box center [617, 577] width 46 height 22
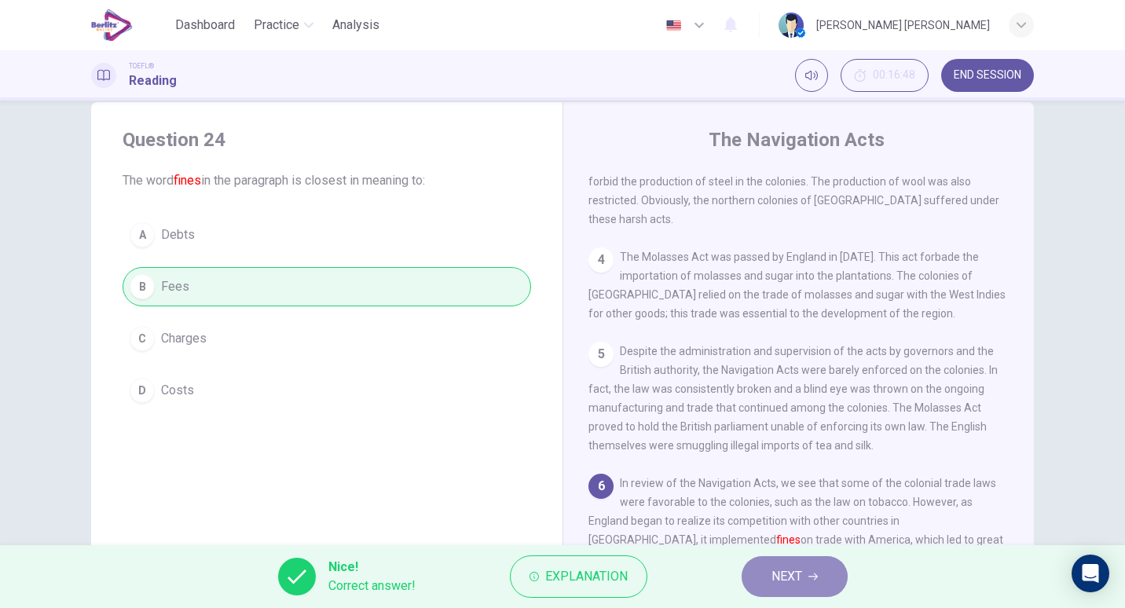
click at [795, 572] on span "NEXT" at bounding box center [786, 577] width 31 height 22
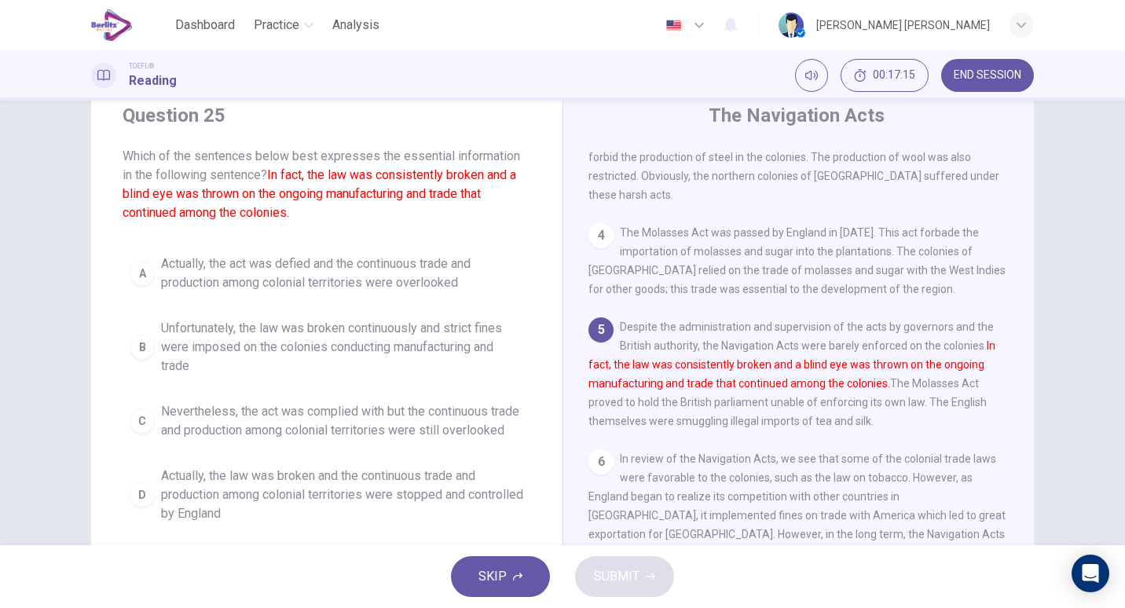
scroll to position [60, 0]
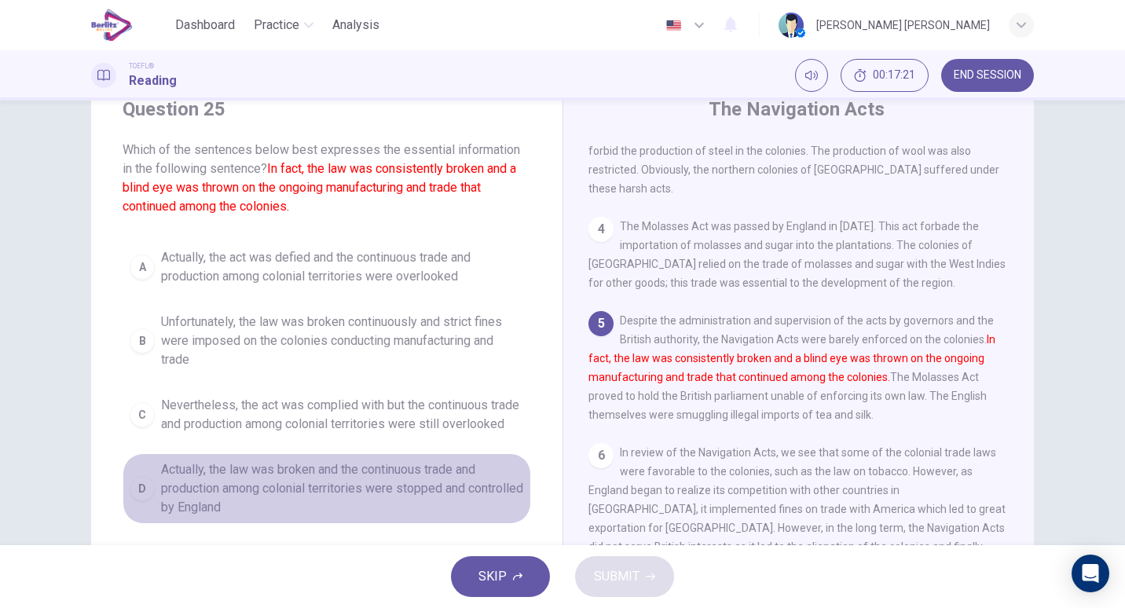
click at [288, 509] on span "Actually, the law was broken and the continuous trade and production among colo…" at bounding box center [342, 488] width 363 height 57
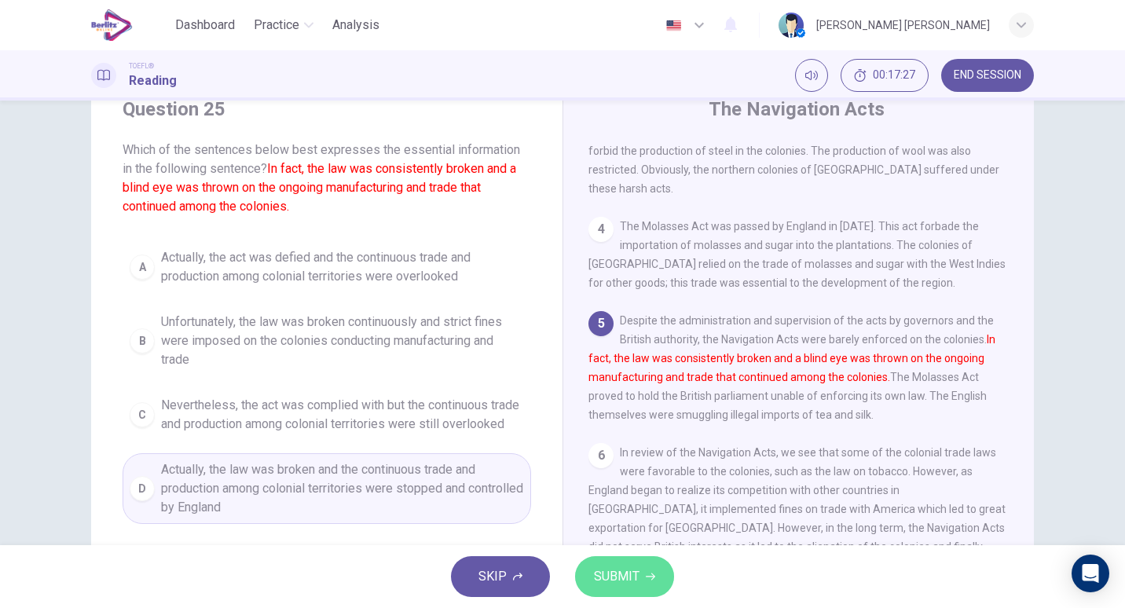
click at [629, 557] on button "SUBMIT" at bounding box center [624, 576] width 99 height 41
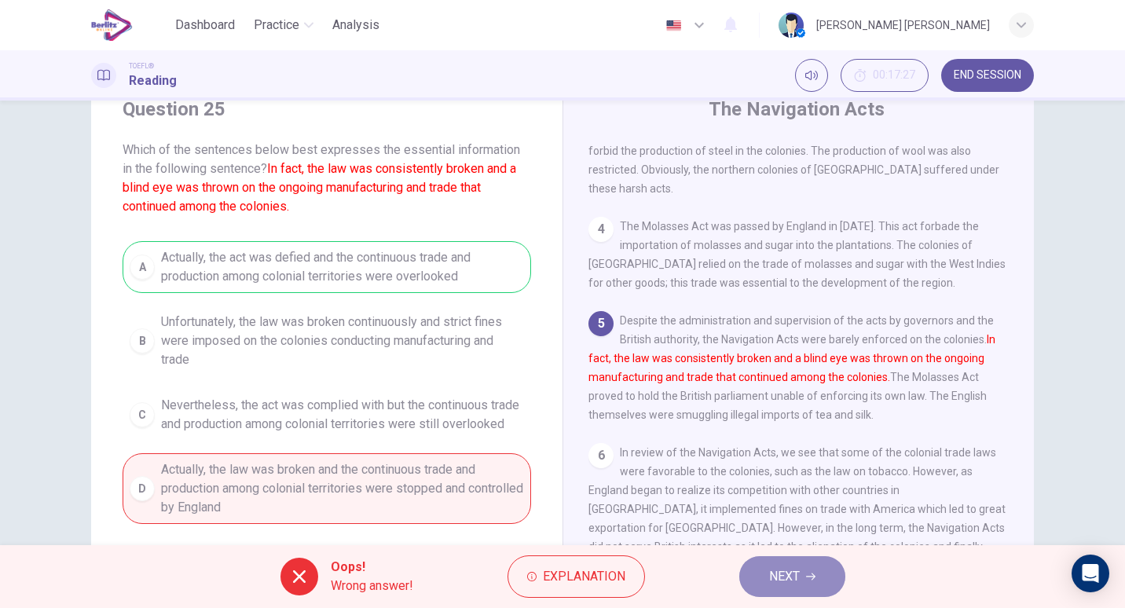
click at [784, 594] on button "NEXT" at bounding box center [792, 576] width 106 height 41
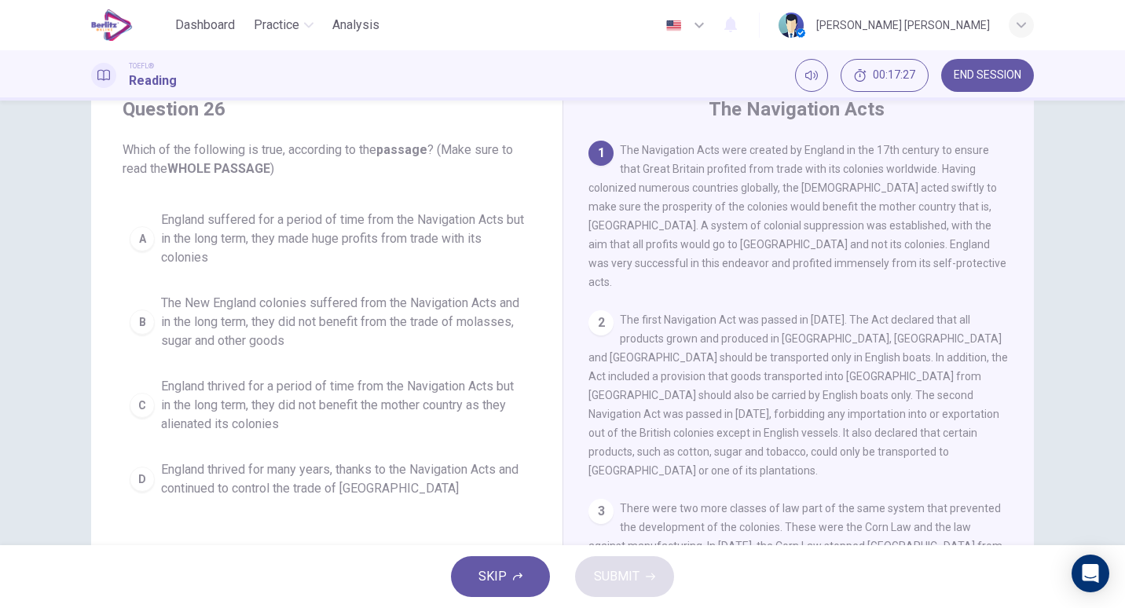
scroll to position [0, 0]
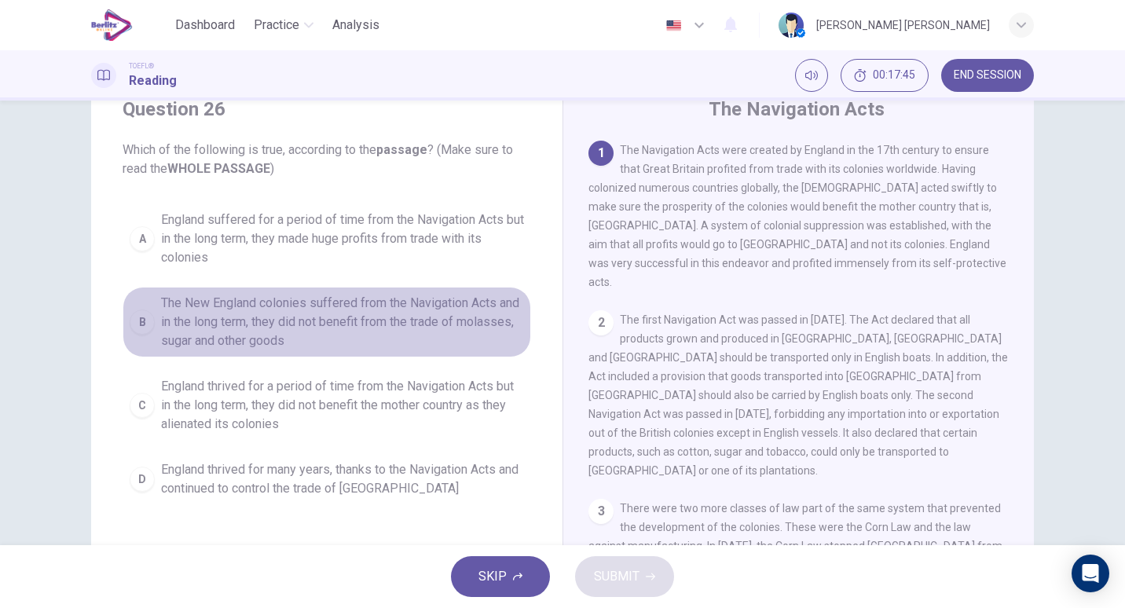
click at [253, 318] on span "The New England colonies suffered from the Navigation Acts and in the long term…" at bounding box center [342, 322] width 363 height 57
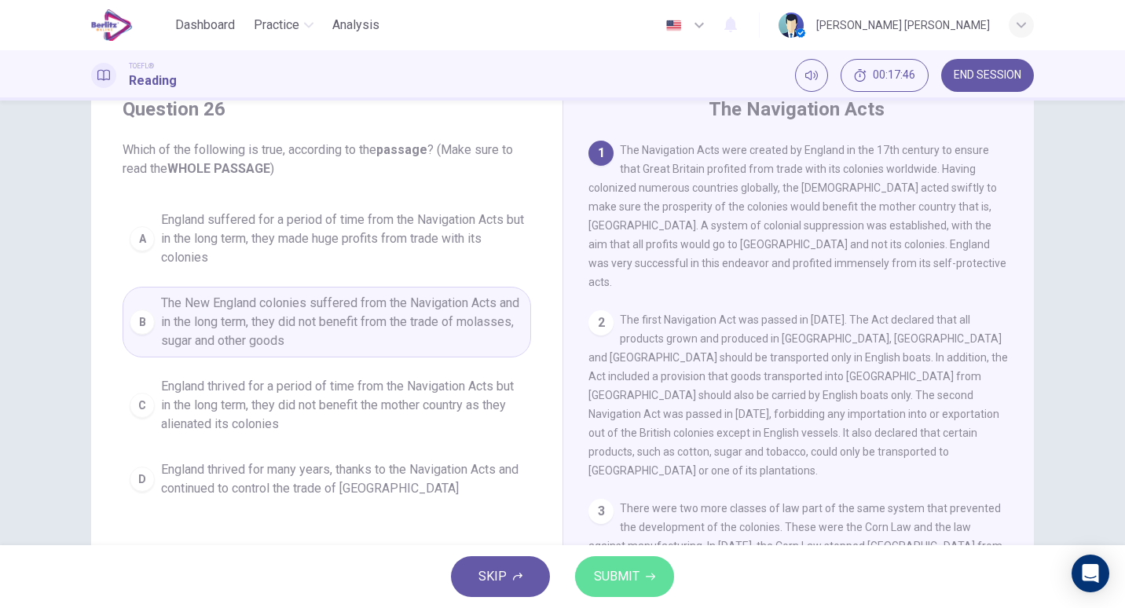
click at [644, 581] on button "SUBMIT" at bounding box center [624, 576] width 99 height 41
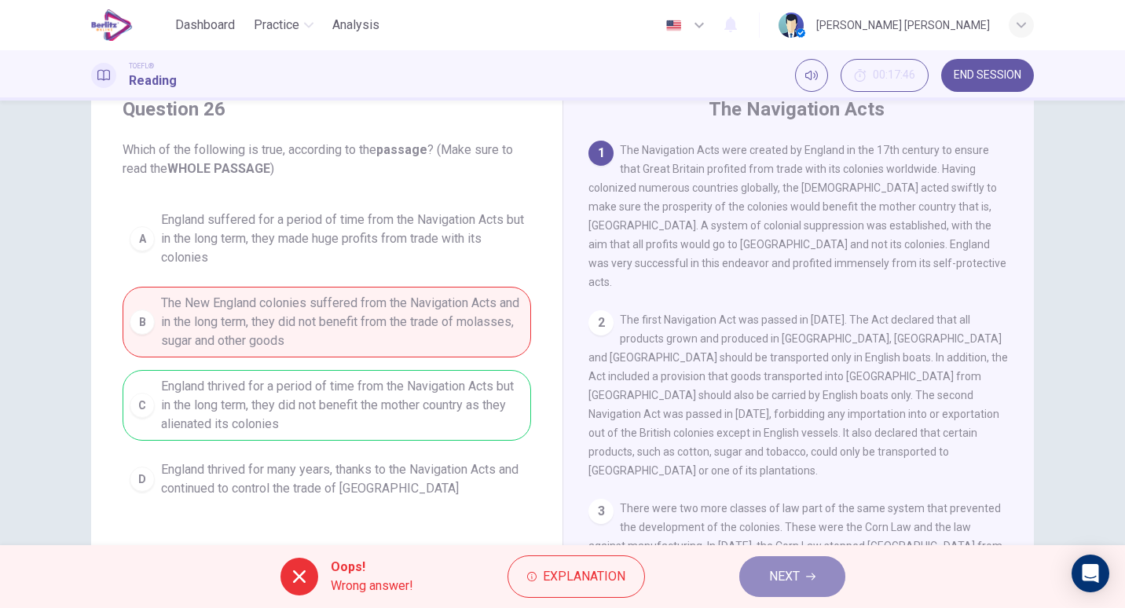
click at [771, 592] on button "NEXT" at bounding box center [792, 576] width 106 height 41
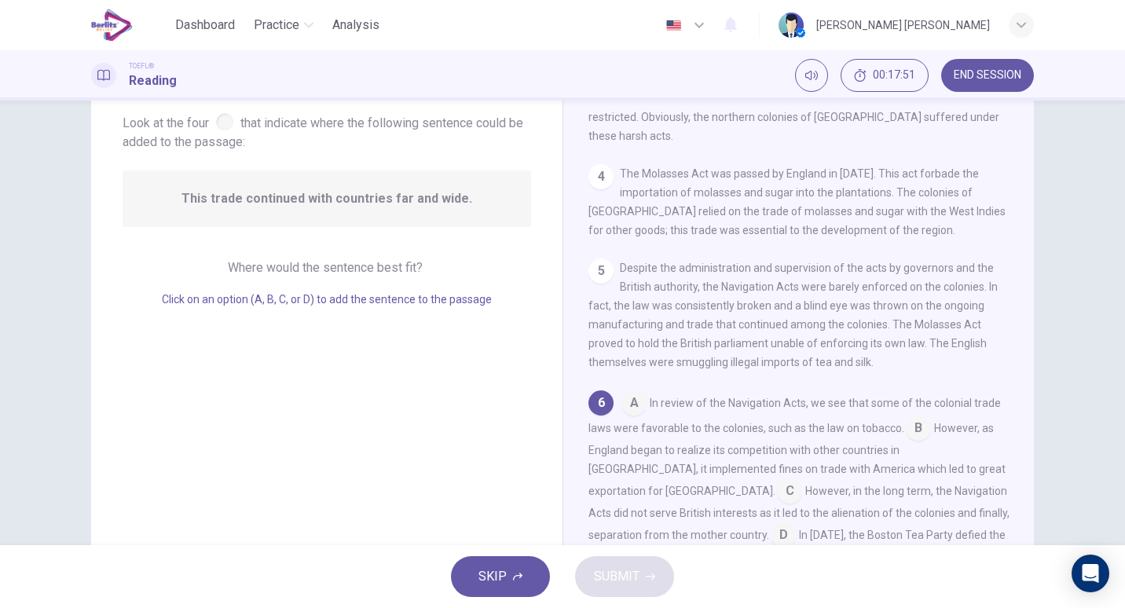
scroll to position [101, 0]
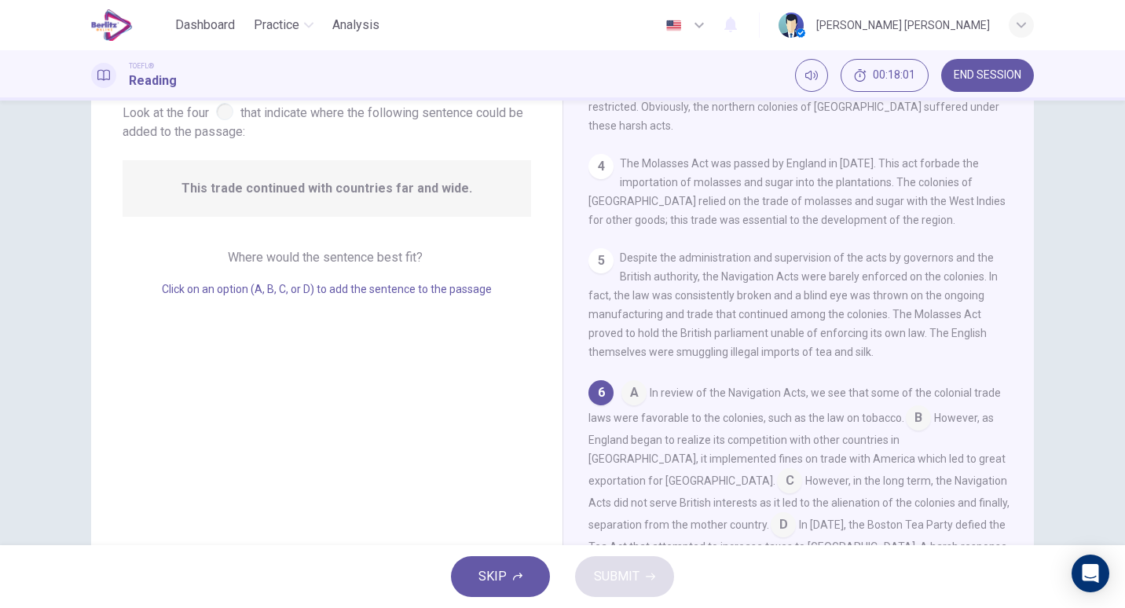
click at [584, 428] on div "The Navigation Acts 1 The Navigation Acts were created by England in the 17th c…" at bounding box center [797, 304] width 471 height 546
click at [777, 470] on input at bounding box center [789, 482] width 25 height 25
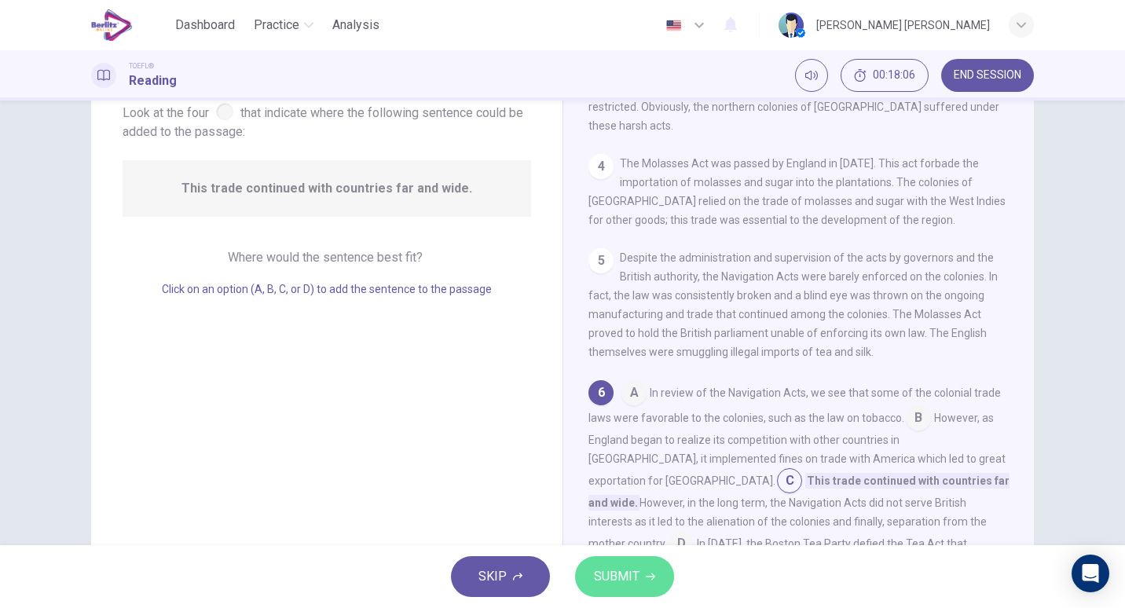
click at [636, 581] on span "SUBMIT" at bounding box center [617, 577] width 46 height 22
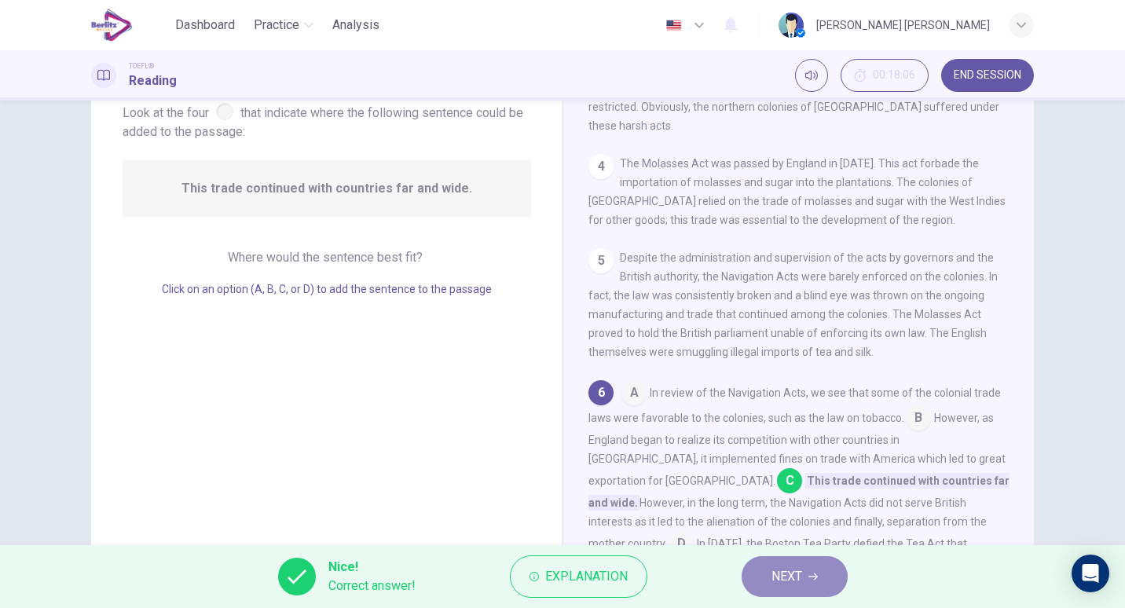
click at [782, 588] on button "NEXT" at bounding box center [795, 576] width 106 height 41
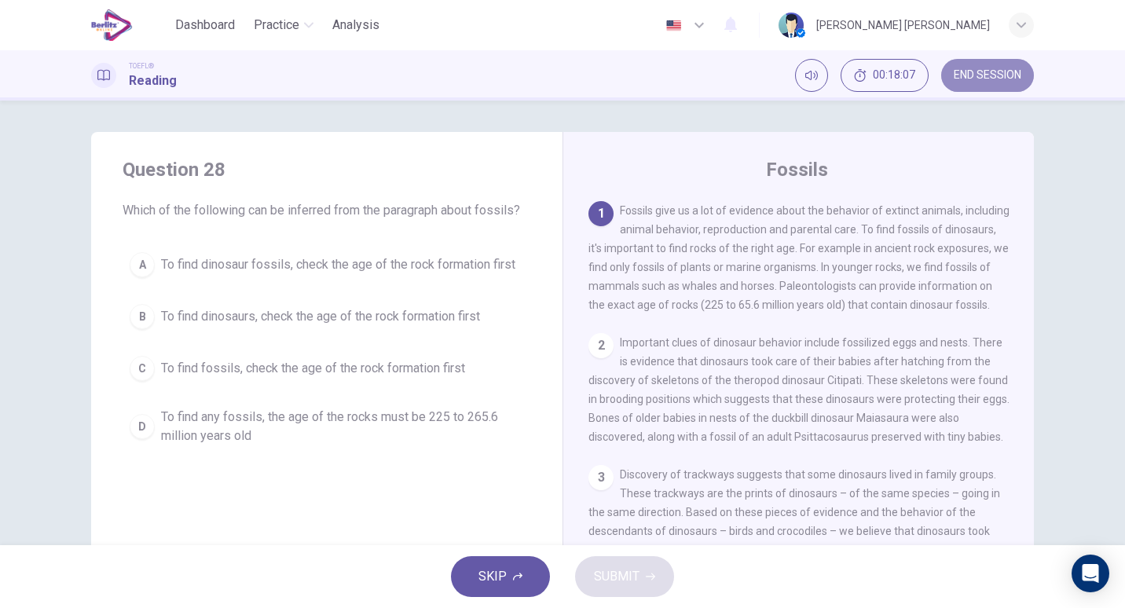
click at [977, 78] on span "END SESSION" at bounding box center [988, 75] width 68 height 13
